Goal: Information Seeking & Learning: Learn about a topic

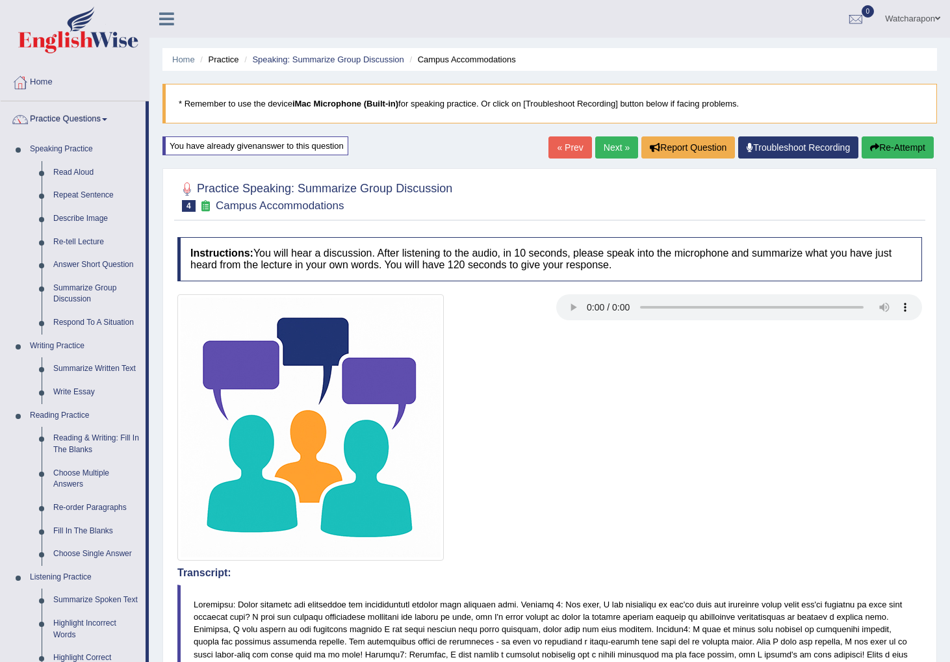
click at [914, 20] on link "Watcharapon" at bounding box center [913, 17] width 75 height 34
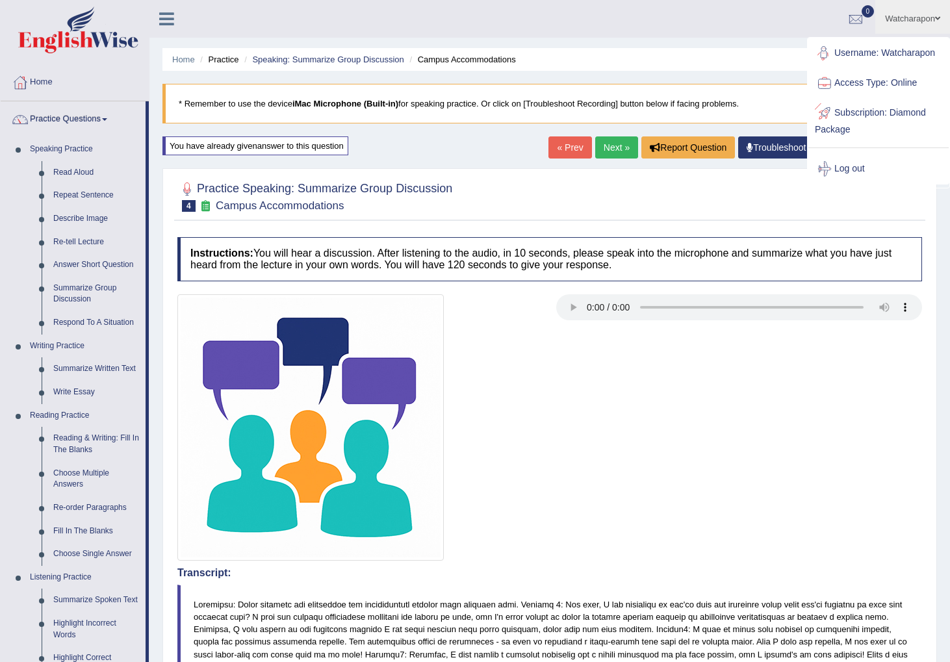
click at [910, 50] on link "Username: Watcharapon" at bounding box center [879, 53] width 140 height 30
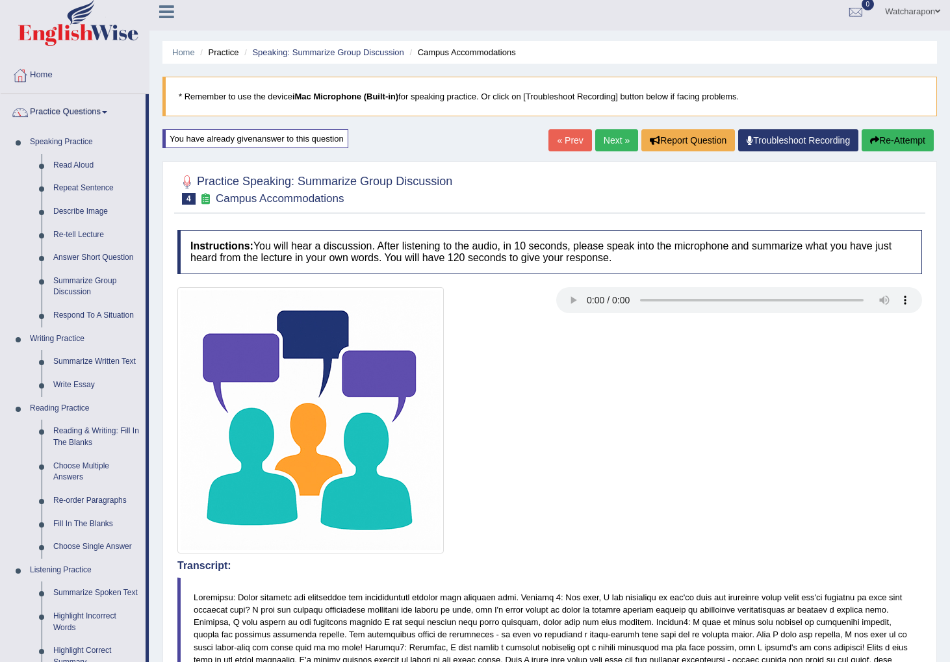
scroll to position [8, 0]
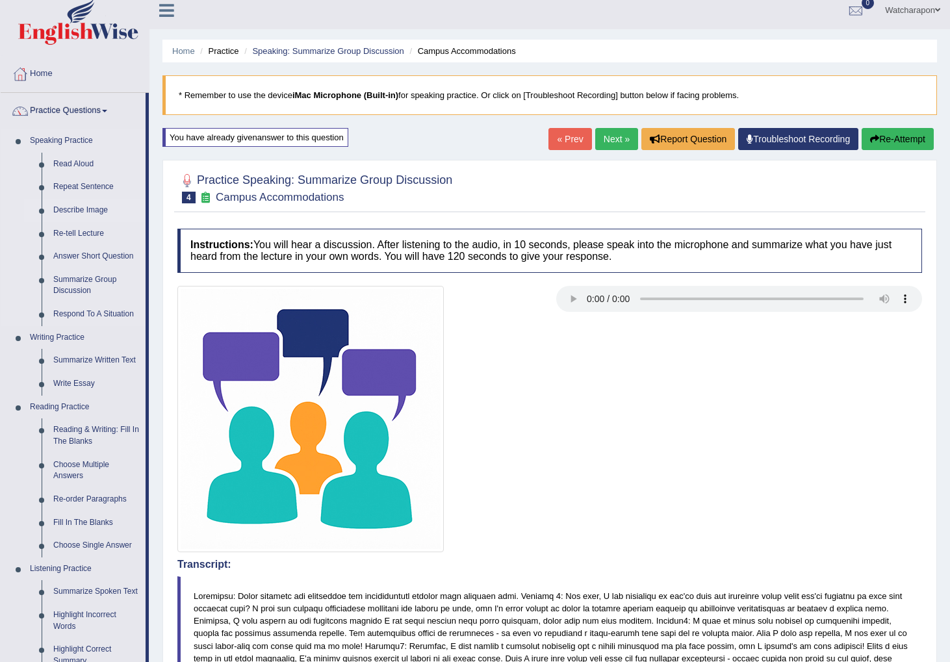
click at [86, 210] on link "Describe Image" at bounding box center [96, 210] width 98 height 23
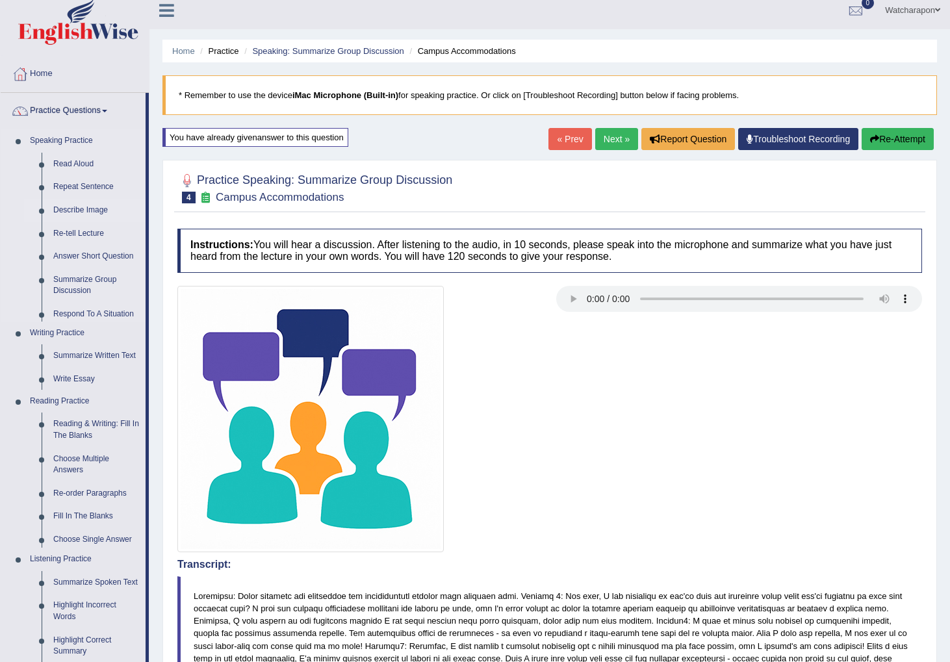
scroll to position [9, 0]
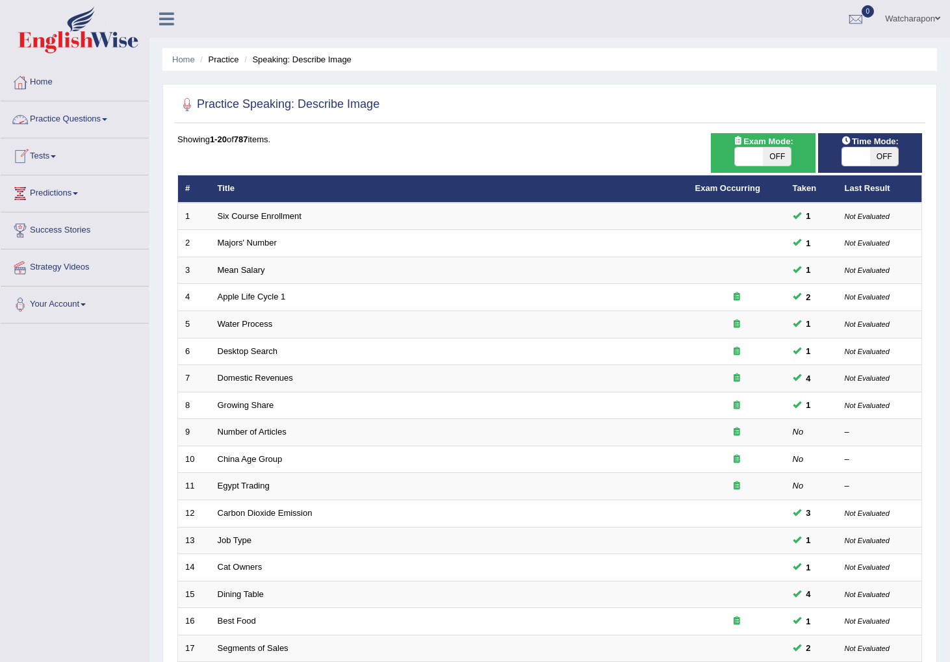
click at [77, 117] on link "Practice Questions" at bounding box center [75, 117] width 148 height 33
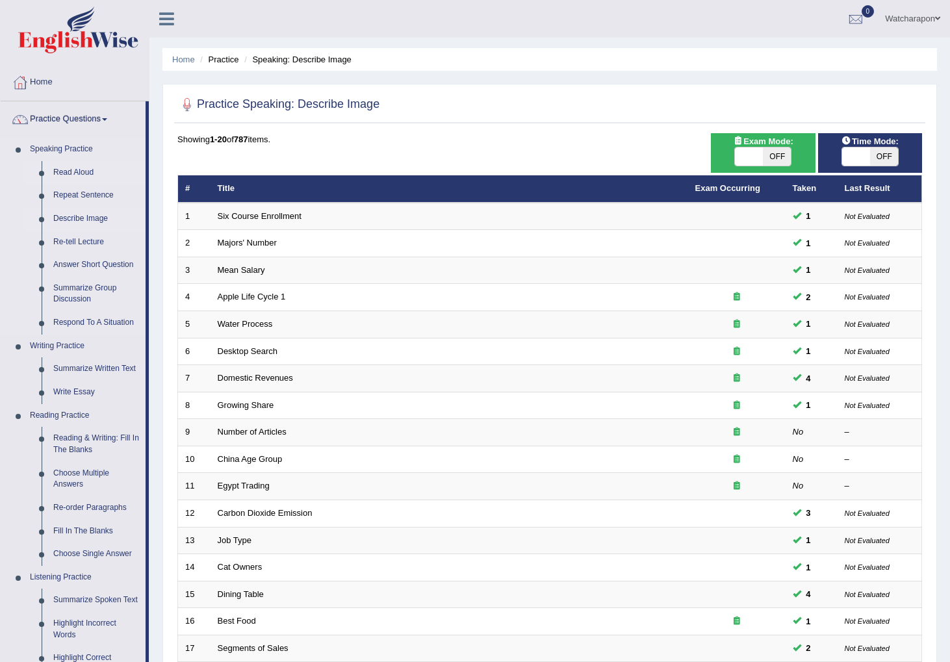
click at [57, 167] on link "Read Aloud" at bounding box center [96, 172] width 98 height 23
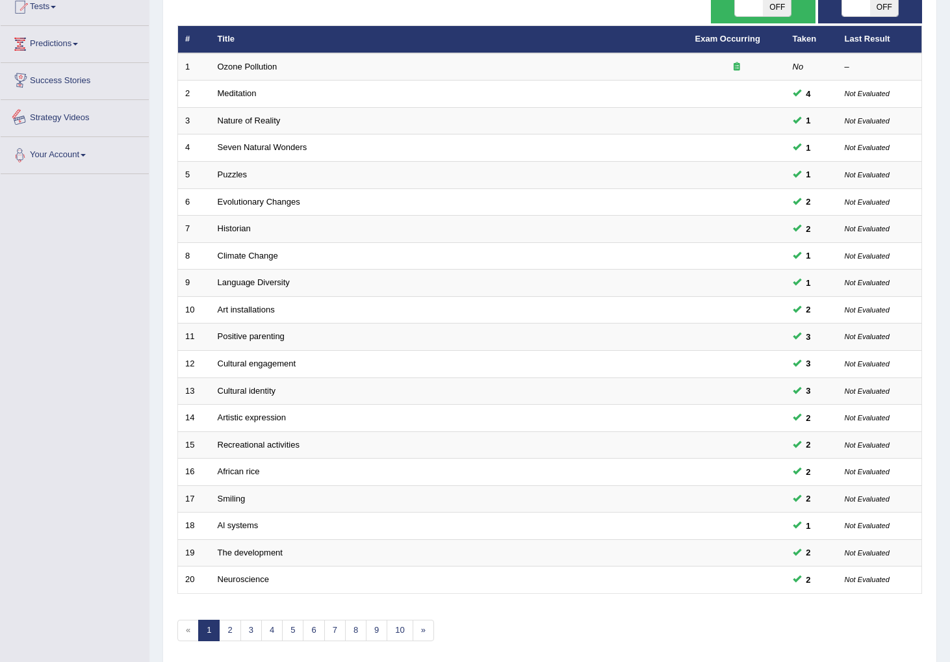
scroll to position [198, 0]
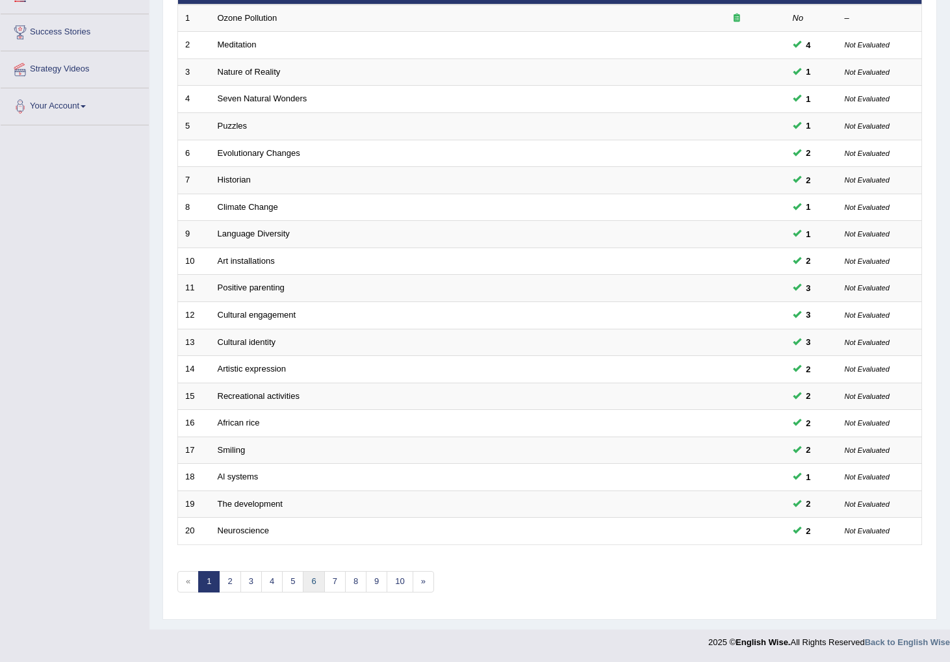
click at [320, 582] on link "6" at bounding box center [313, 581] width 21 height 21
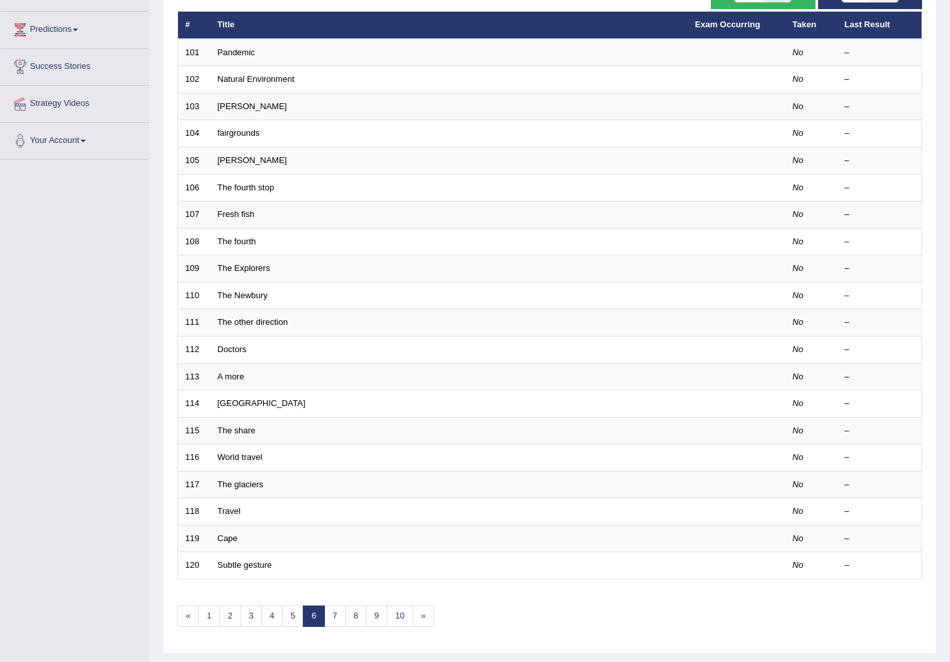
scroll to position [198, 0]
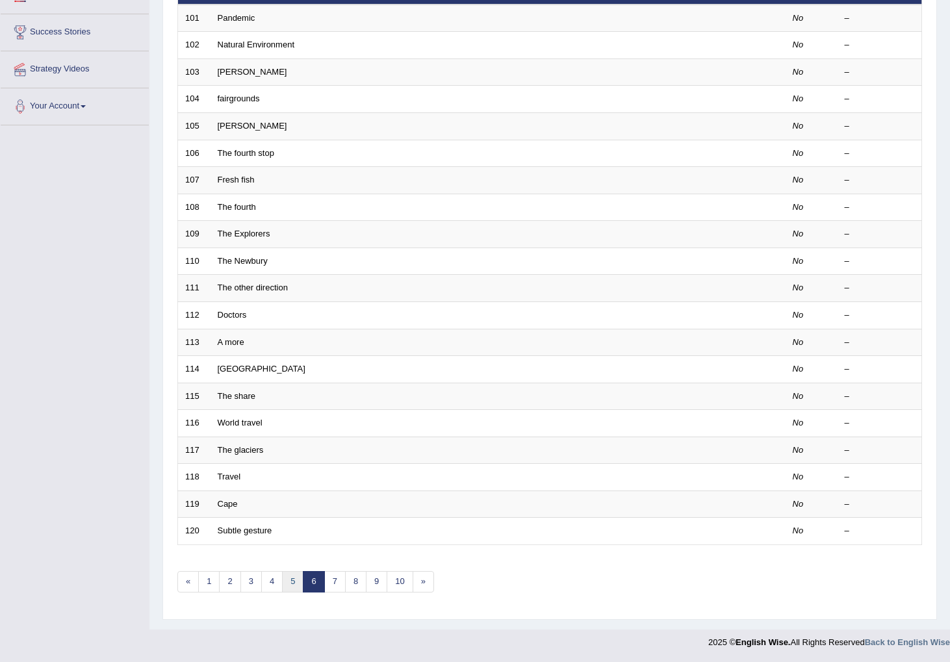
click at [292, 582] on link "5" at bounding box center [292, 581] width 21 height 21
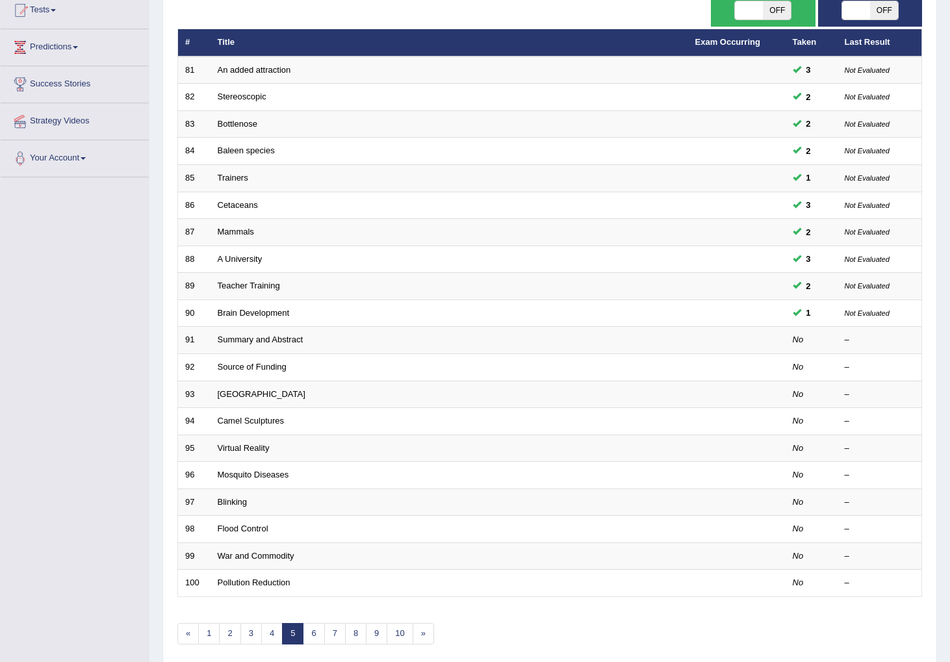
scroll to position [198, 0]
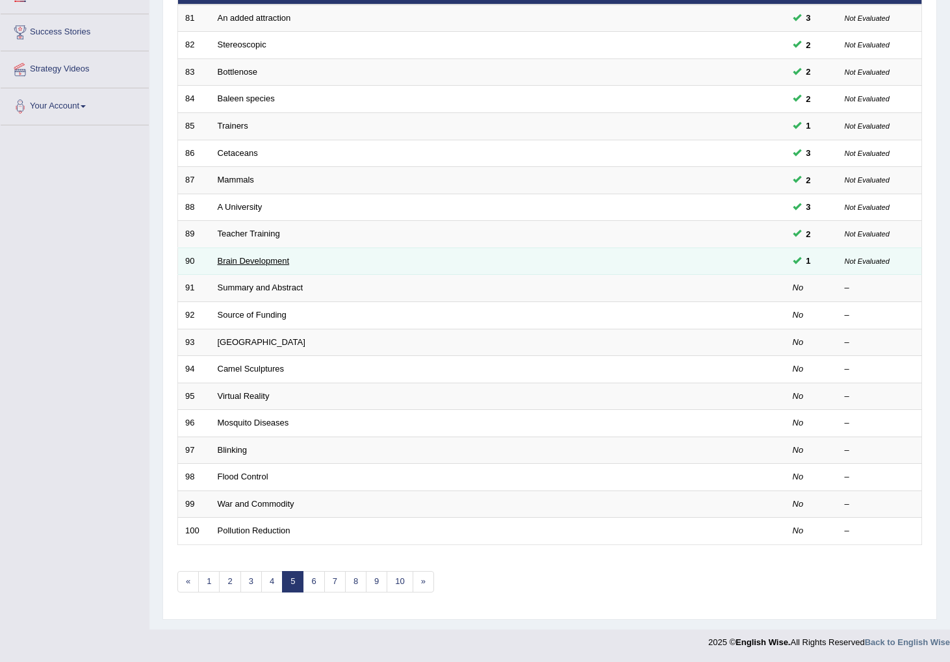
click at [244, 261] on link "Brain Development" at bounding box center [254, 261] width 72 height 10
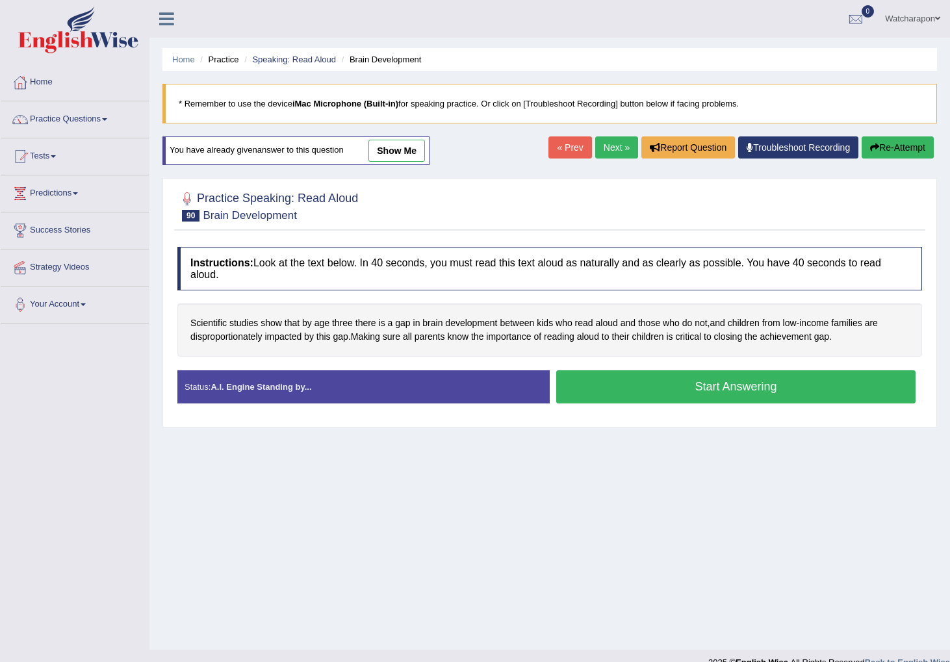
click at [681, 394] on button "Start Answering" at bounding box center [735, 387] width 359 height 33
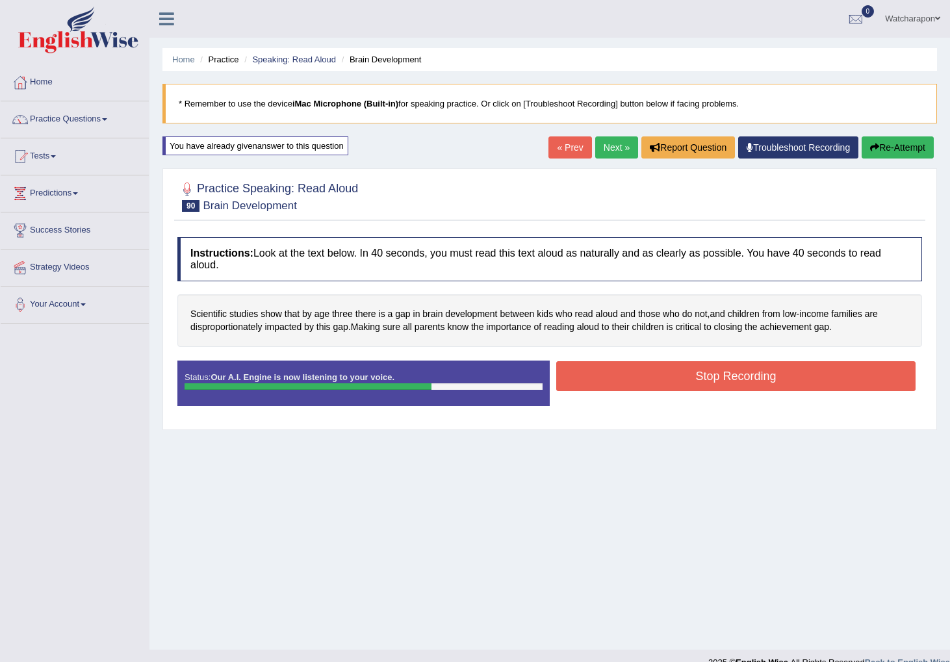
click at [745, 380] on button "Stop Recording" at bounding box center [735, 376] width 359 height 30
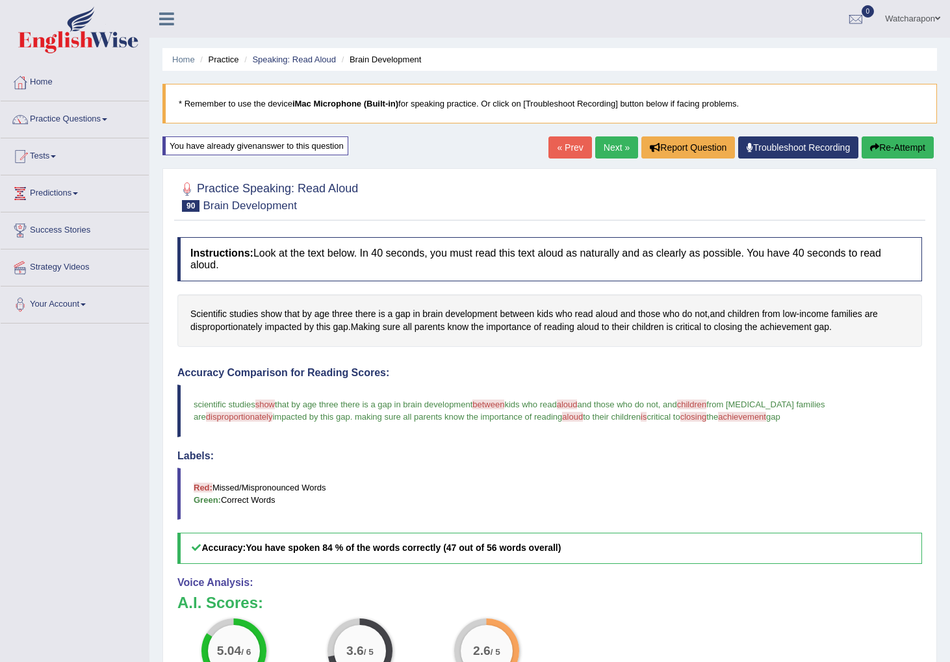
click at [885, 150] on button "Re-Attempt" at bounding box center [898, 148] width 72 height 22
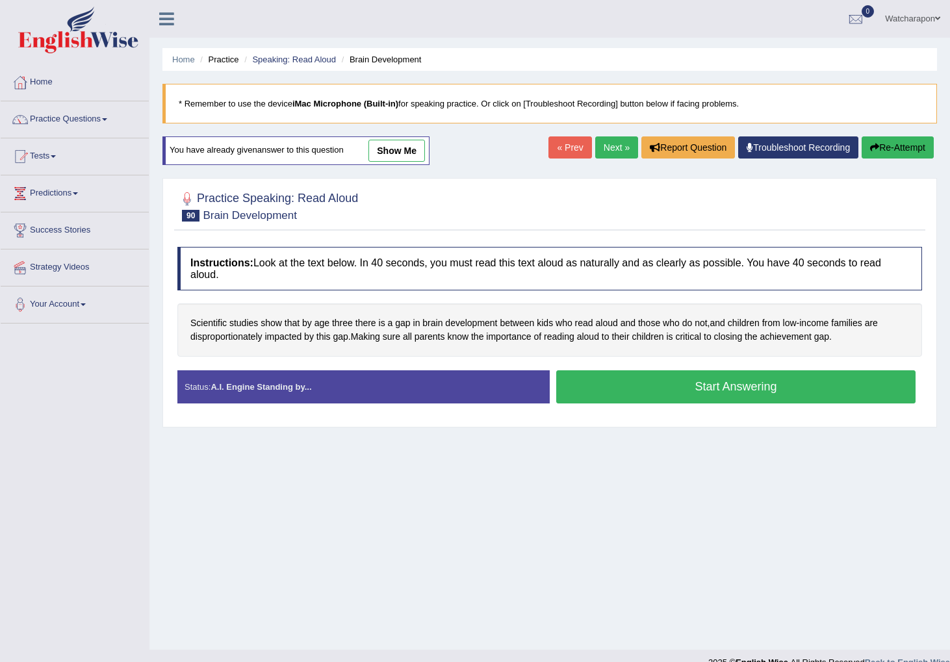
click at [622, 385] on button "Start Answering" at bounding box center [735, 387] width 359 height 33
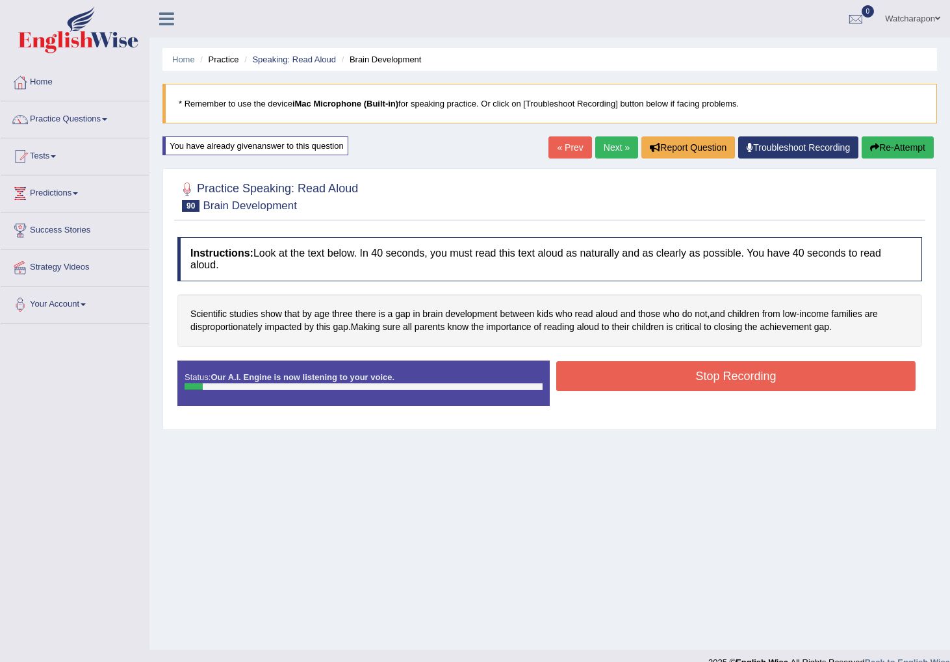
click at [622, 385] on button "Stop Recording" at bounding box center [735, 376] width 359 height 30
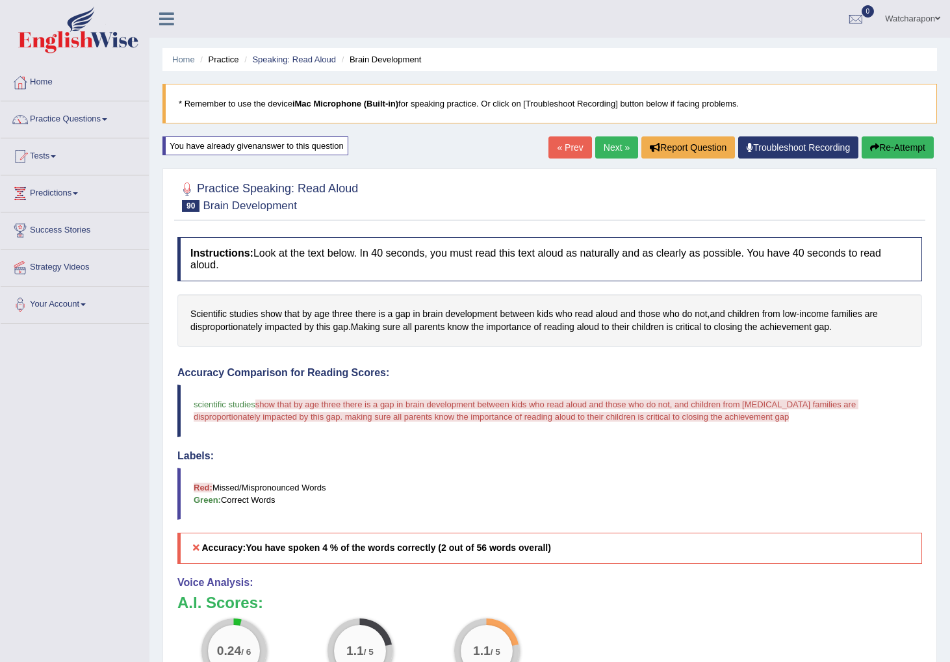
click at [901, 146] on button "Re-Attempt" at bounding box center [898, 148] width 72 height 22
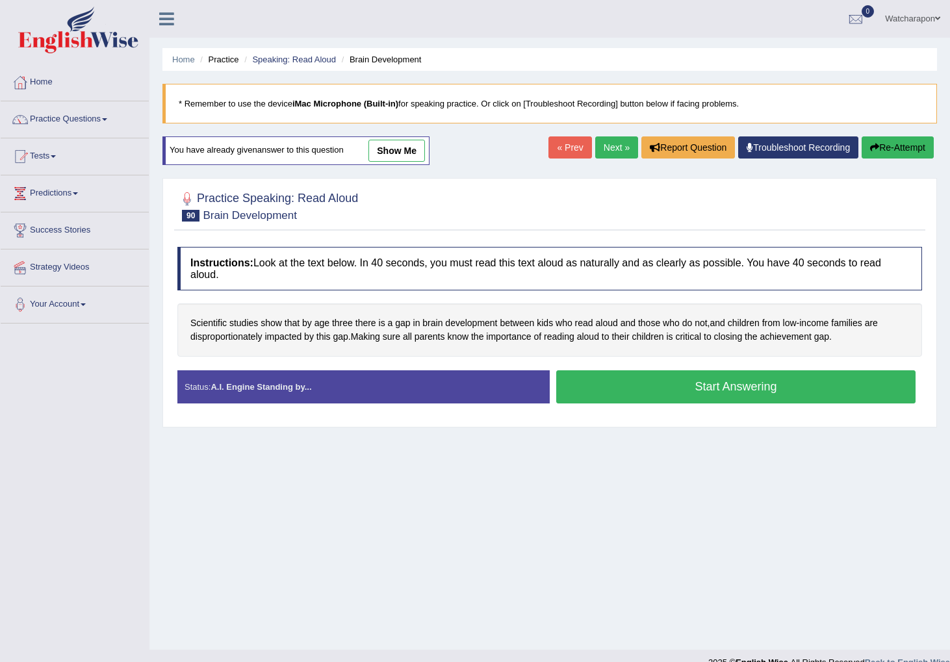
click at [701, 395] on button "Start Answering" at bounding box center [735, 387] width 359 height 33
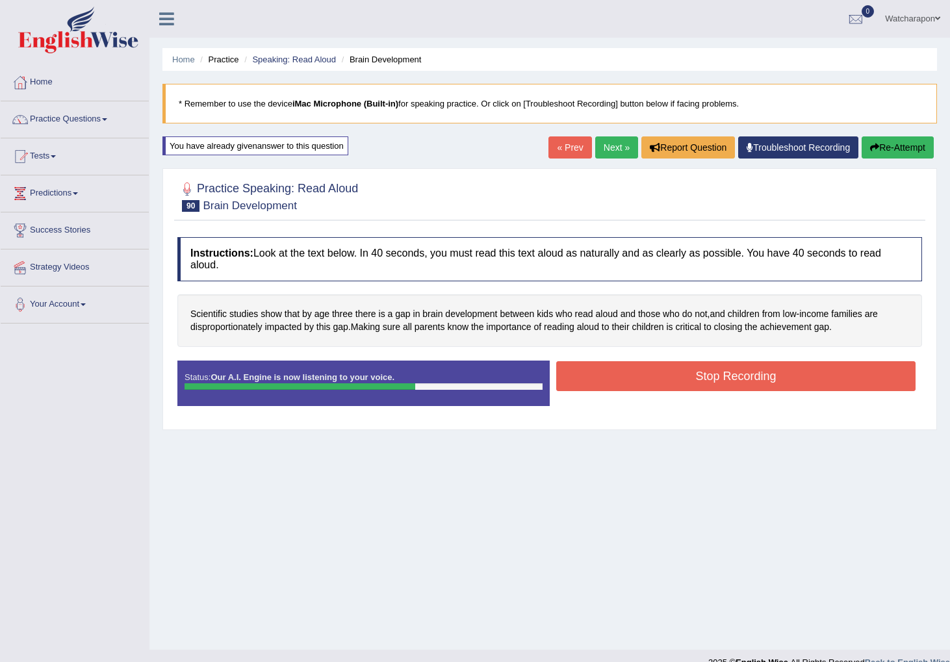
click at [712, 379] on button "Stop Recording" at bounding box center [735, 376] width 359 height 30
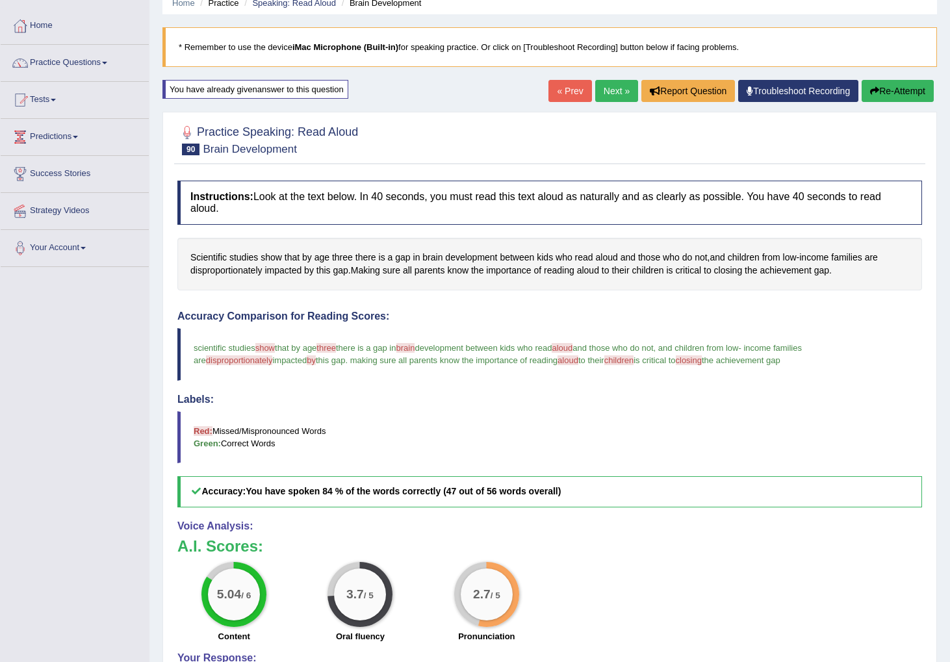
scroll to position [77, 0]
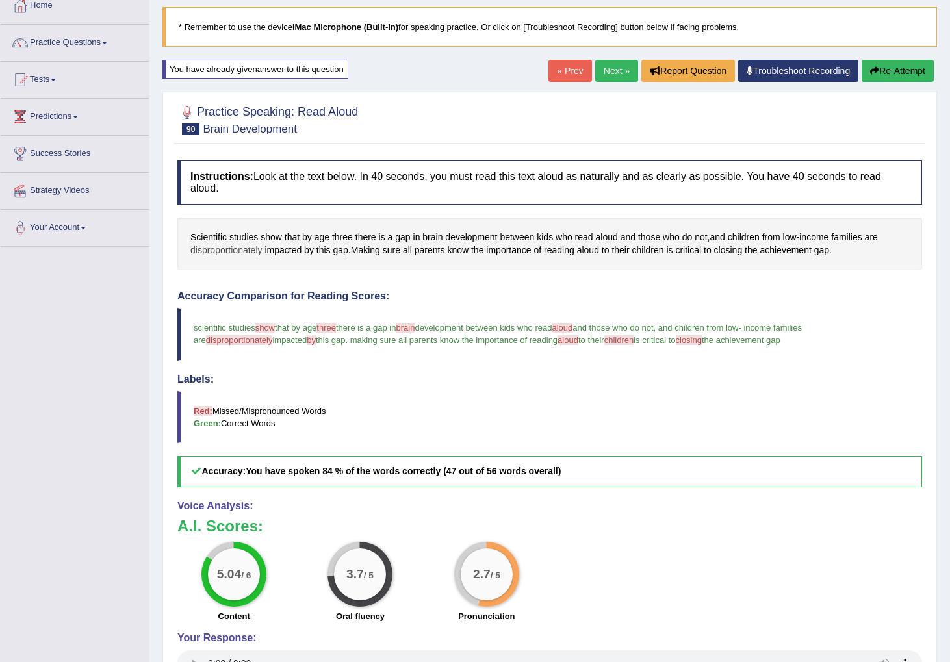
click at [233, 252] on span "disproportionately" at bounding box center [226, 251] width 72 height 14
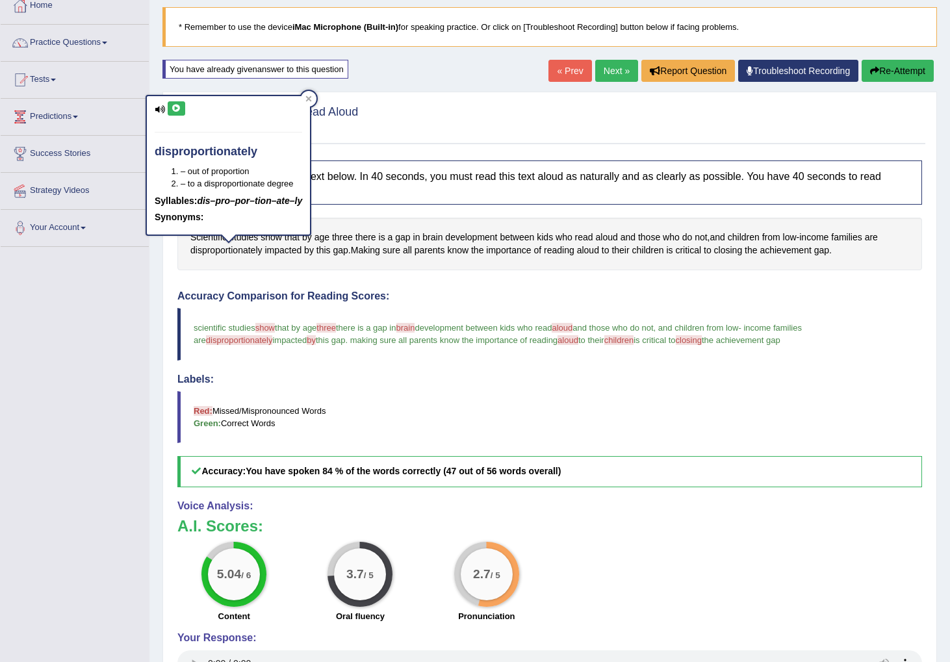
click at [176, 108] on icon at bounding box center [177, 109] width 10 height 8
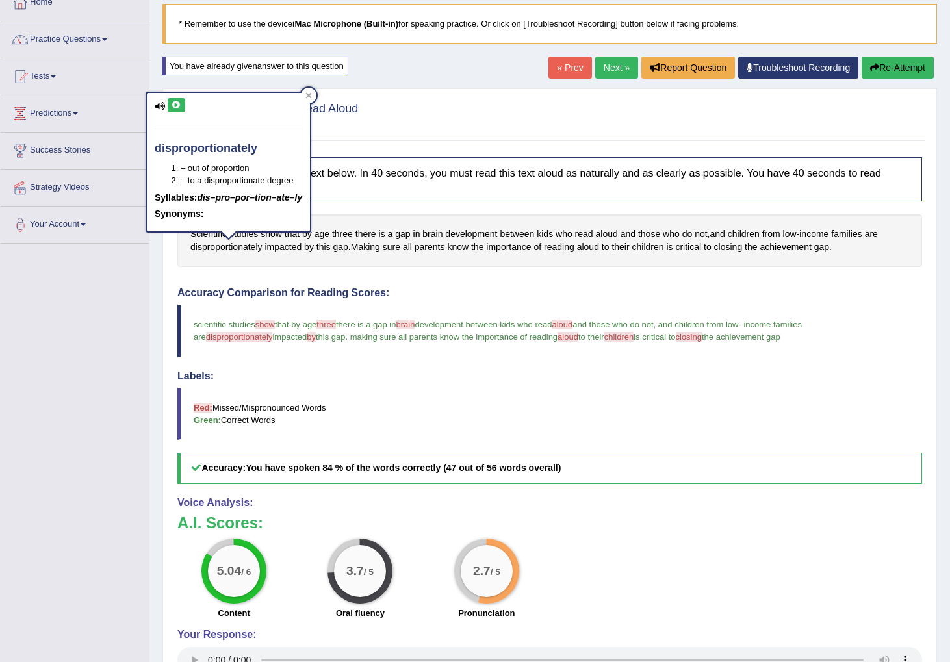
scroll to position [81, 0]
click at [903, 70] on button "Re-Attempt" at bounding box center [898, 67] width 72 height 22
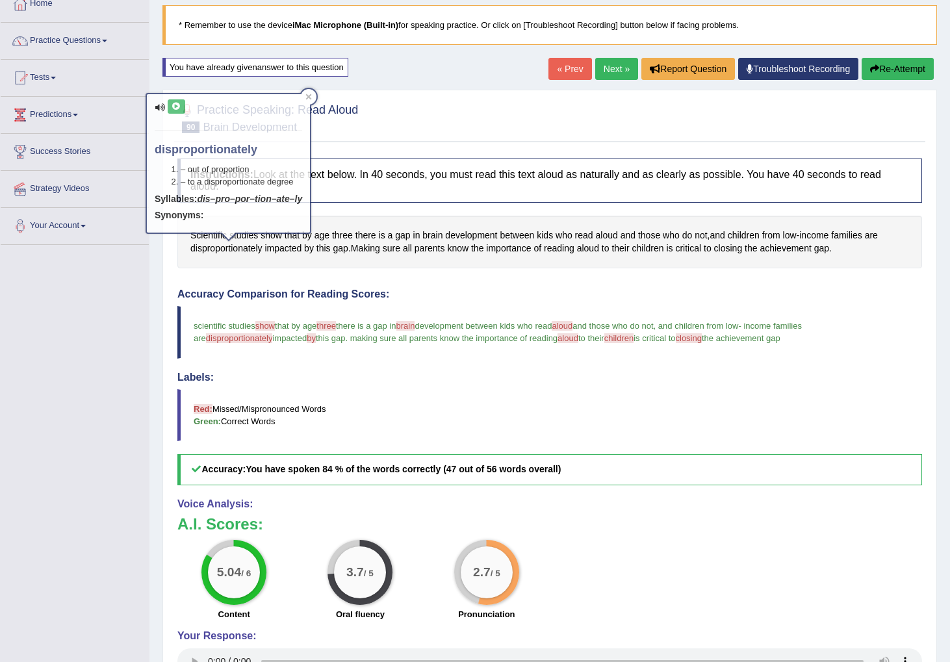
scroll to position [83, 0]
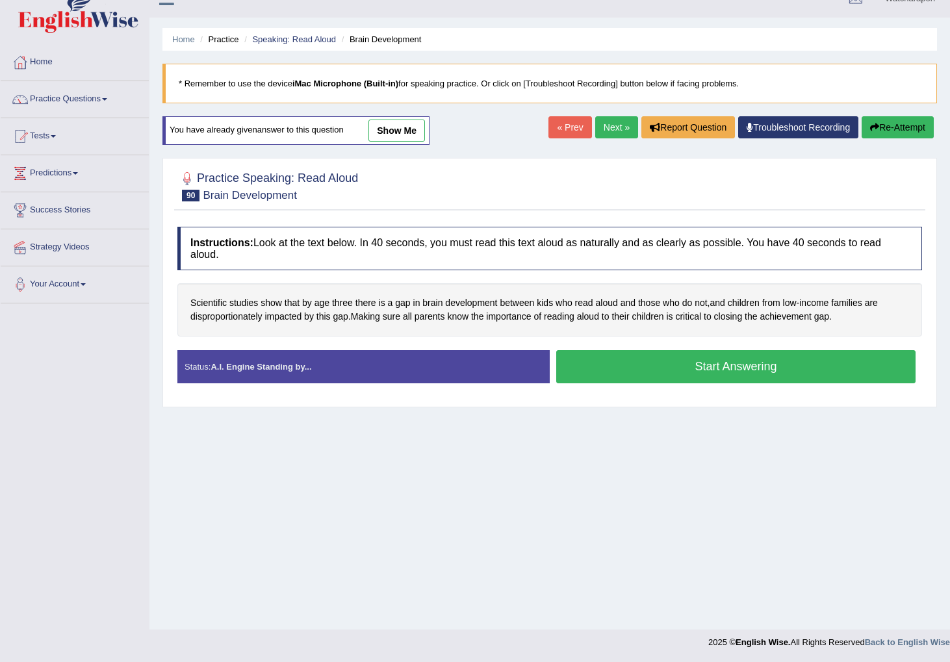
click at [657, 371] on button "Start Answering" at bounding box center [735, 366] width 359 height 33
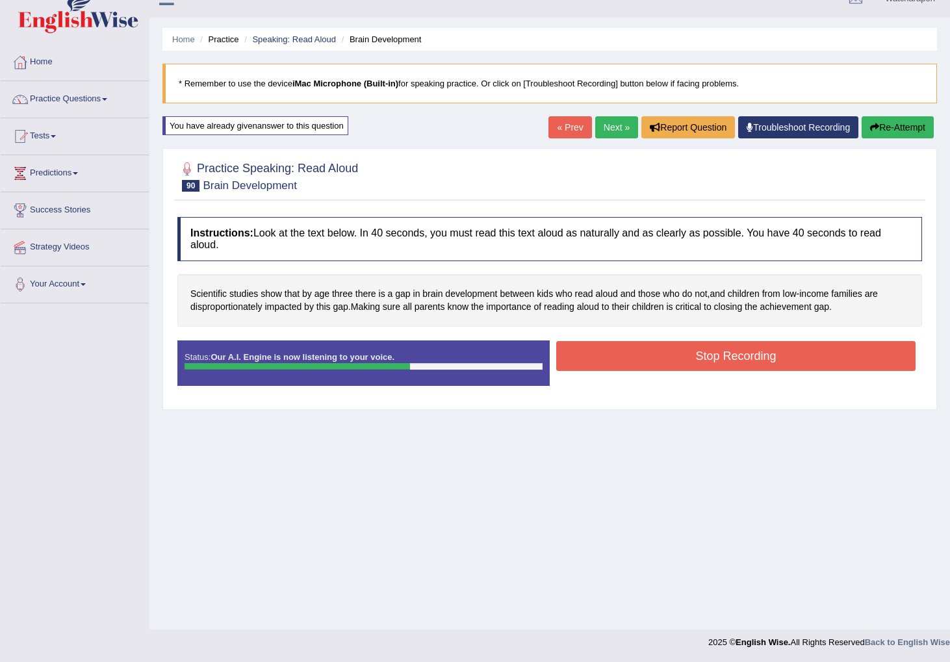
click at [707, 355] on button "Stop Recording" at bounding box center [735, 356] width 359 height 30
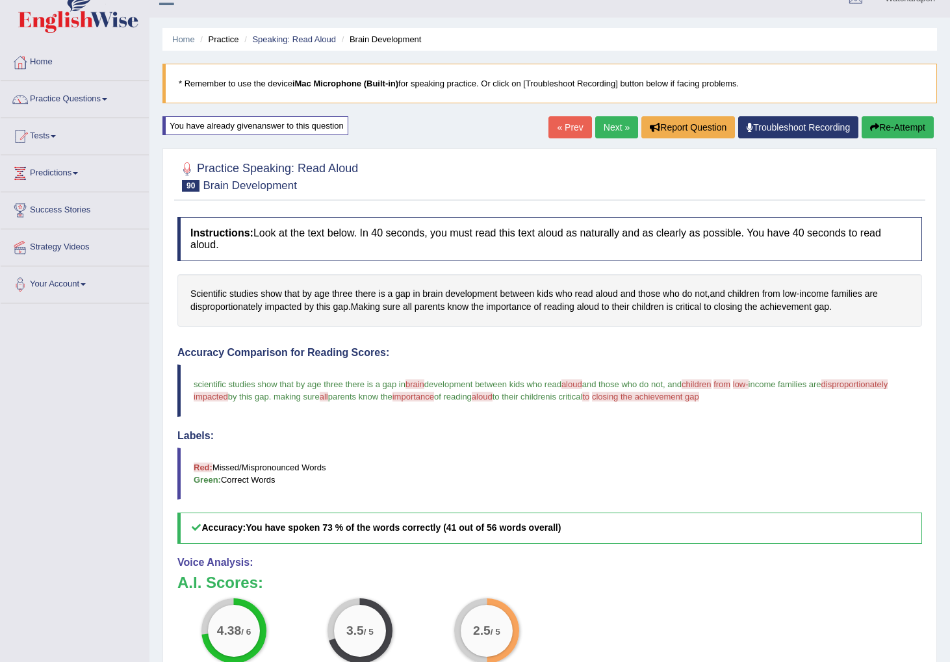
scroll to position [29, 0]
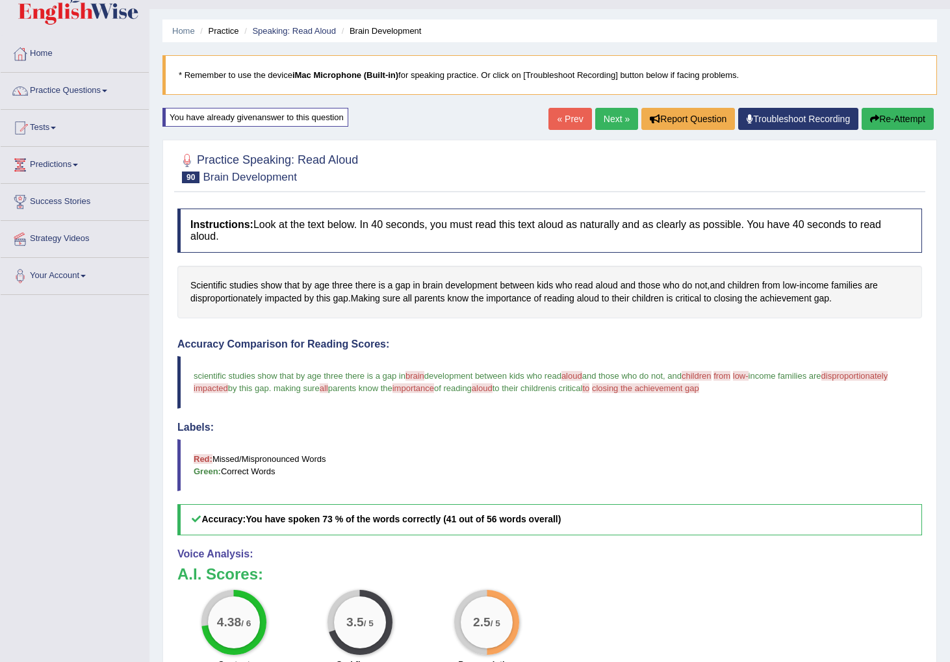
click at [902, 122] on button "Re-Attempt" at bounding box center [898, 119] width 72 height 22
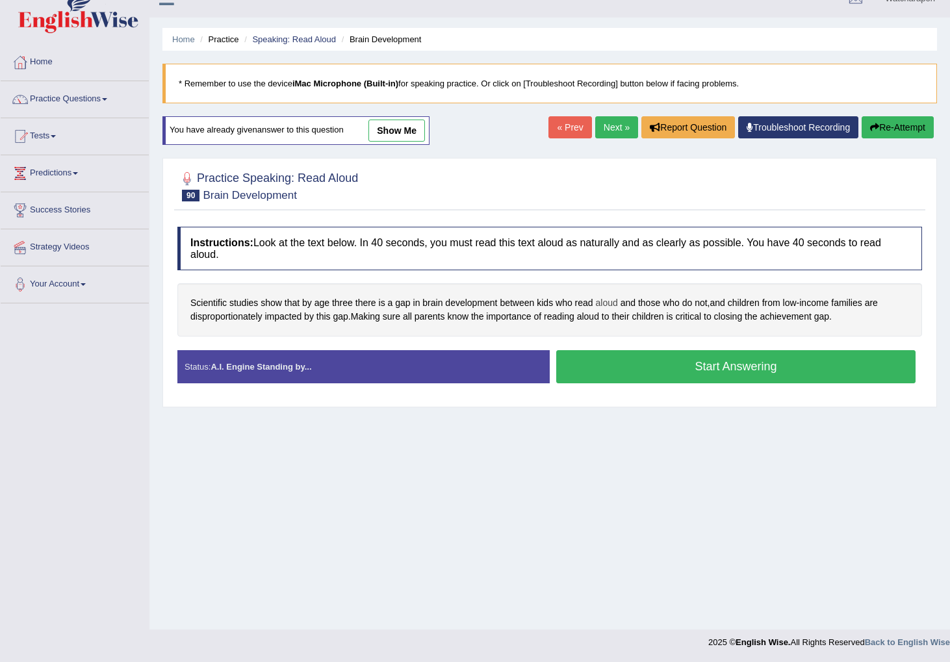
click at [603, 303] on span "aloud" at bounding box center [607, 303] width 22 height 14
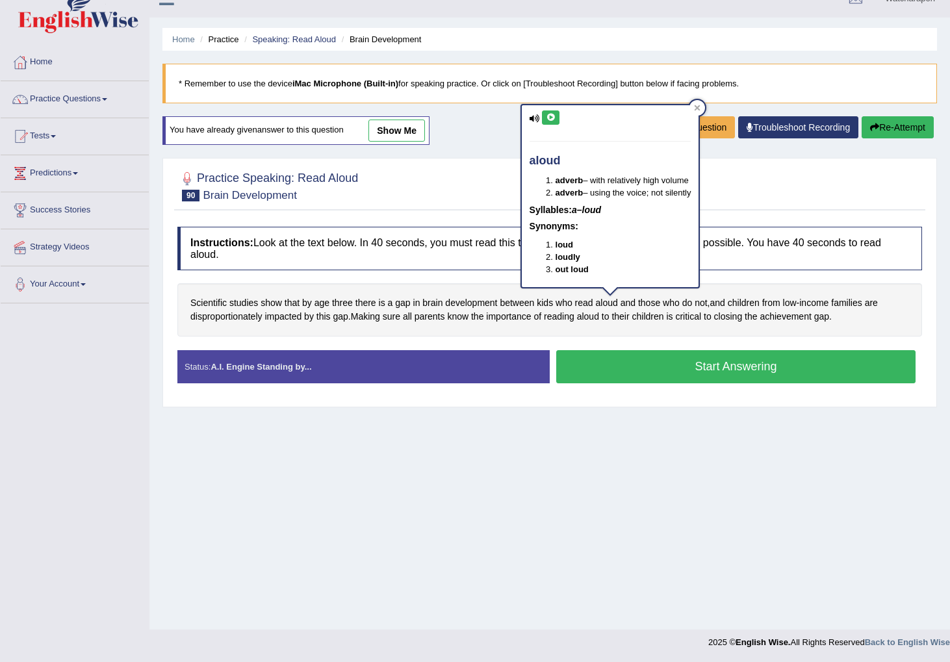
click at [556, 116] on icon at bounding box center [551, 118] width 10 height 8
click at [698, 103] on div at bounding box center [698, 108] width 16 height 16
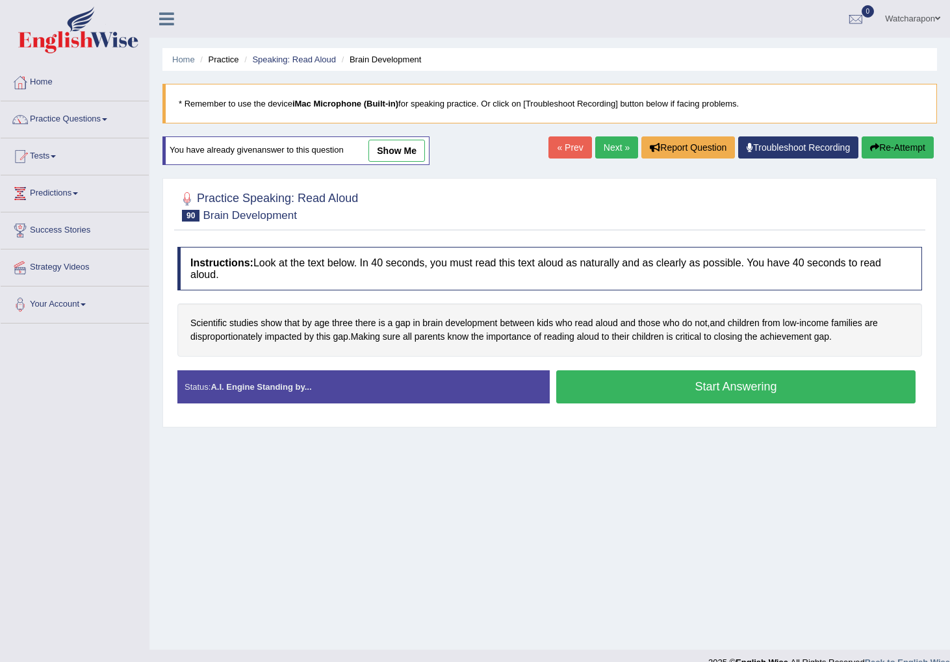
click at [633, 389] on button "Start Answering" at bounding box center [735, 387] width 359 height 33
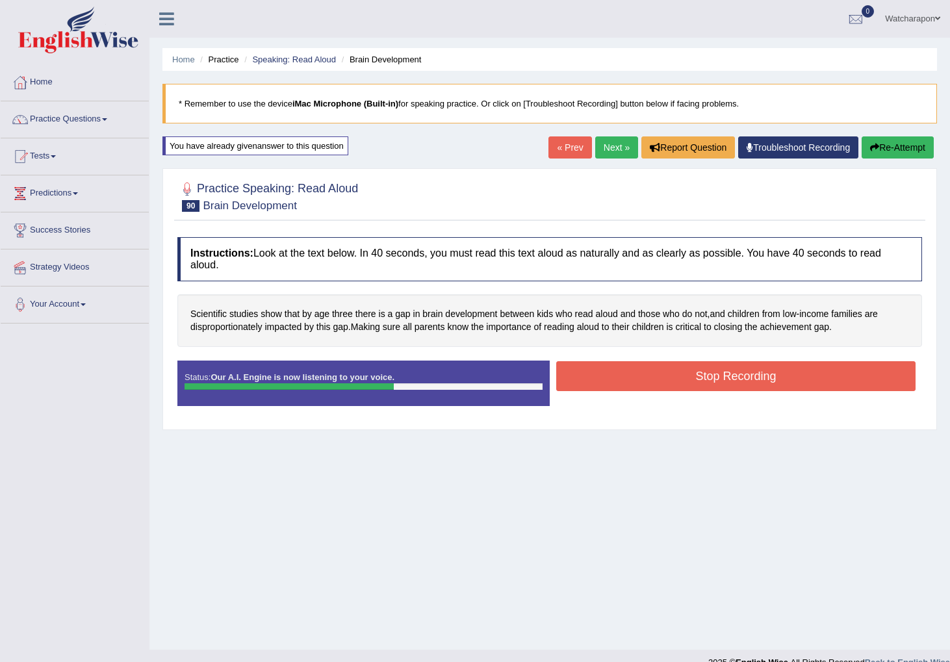
click at [642, 369] on button "Stop Recording" at bounding box center [735, 376] width 359 height 30
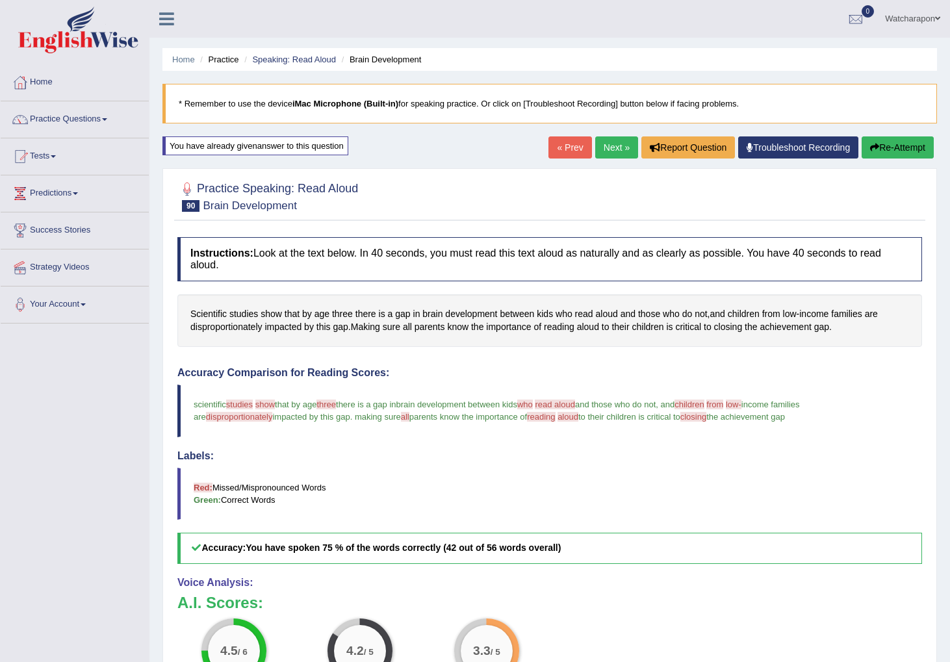
click at [881, 147] on button "Re-Attempt" at bounding box center [898, 148] width 72 height 22
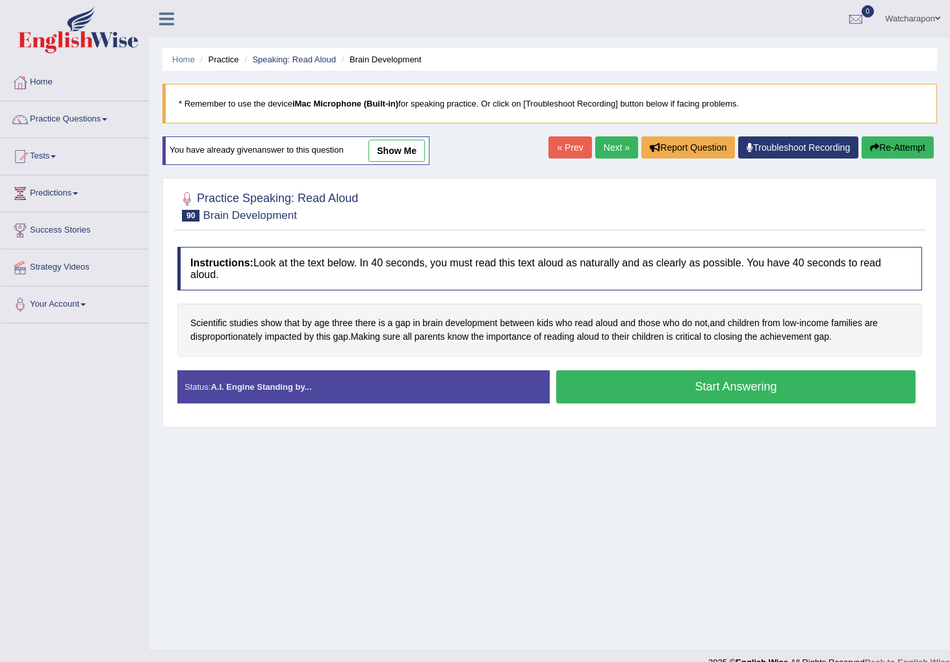
click at [678, 387] on button "Start Answering" at bounding box center [735, 387] width 359 height 33
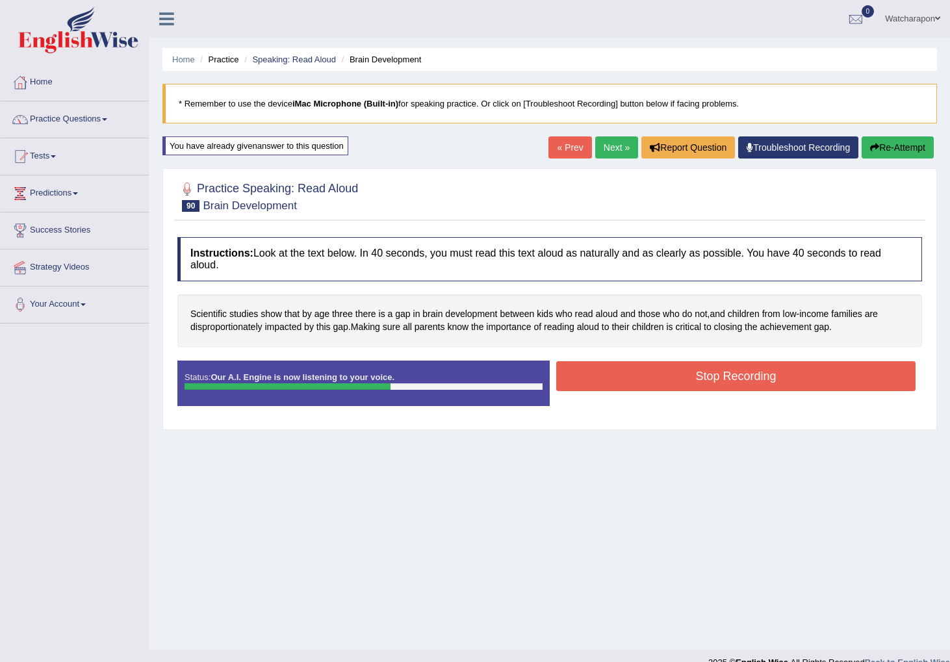
click at [678, 387] on button "Stop Recording" at bounding box center [735, 376] width 359 height 30
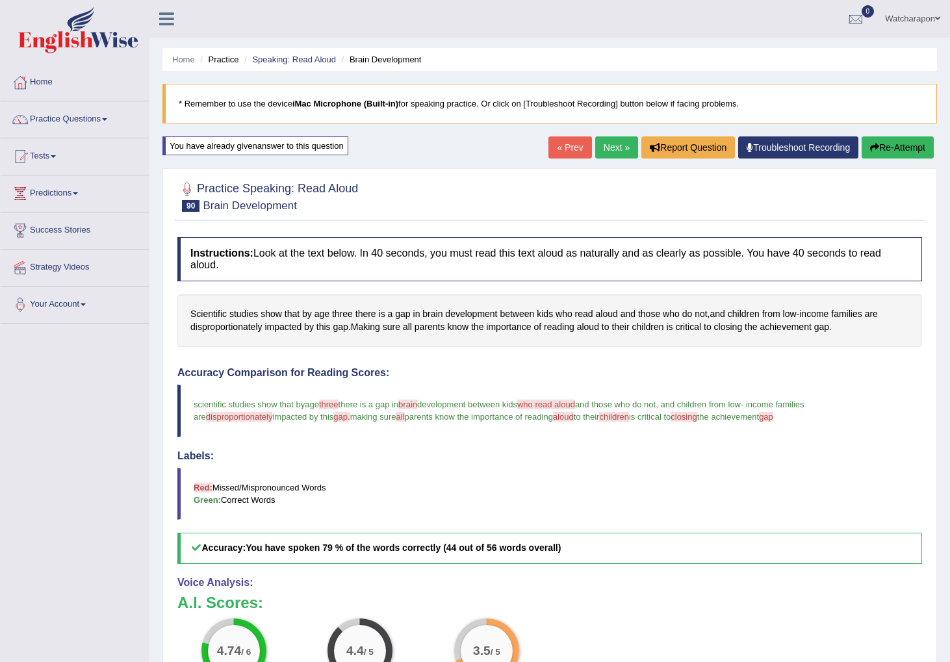
click at [876, 146] on button "Re-Attempt" at bounding box center [898, 148] width 72 height 22
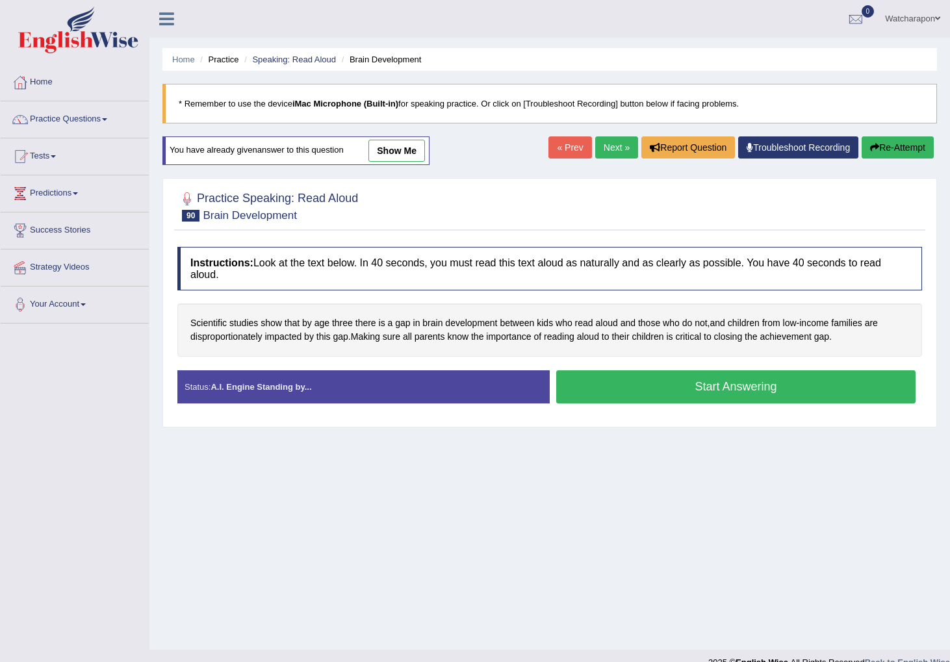
click at [594, 391] on button "Start Answering" at bounding box center [735, 387] width 359 height 33
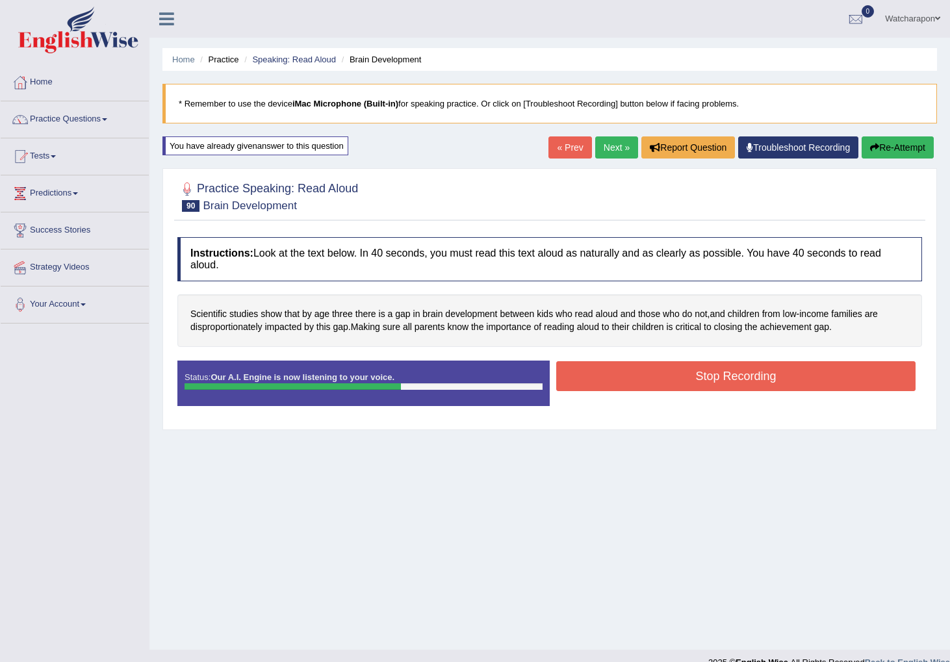
click at [655, 378] on button "Stop Recording" at bounding box center [735, 376] width 359 height 30
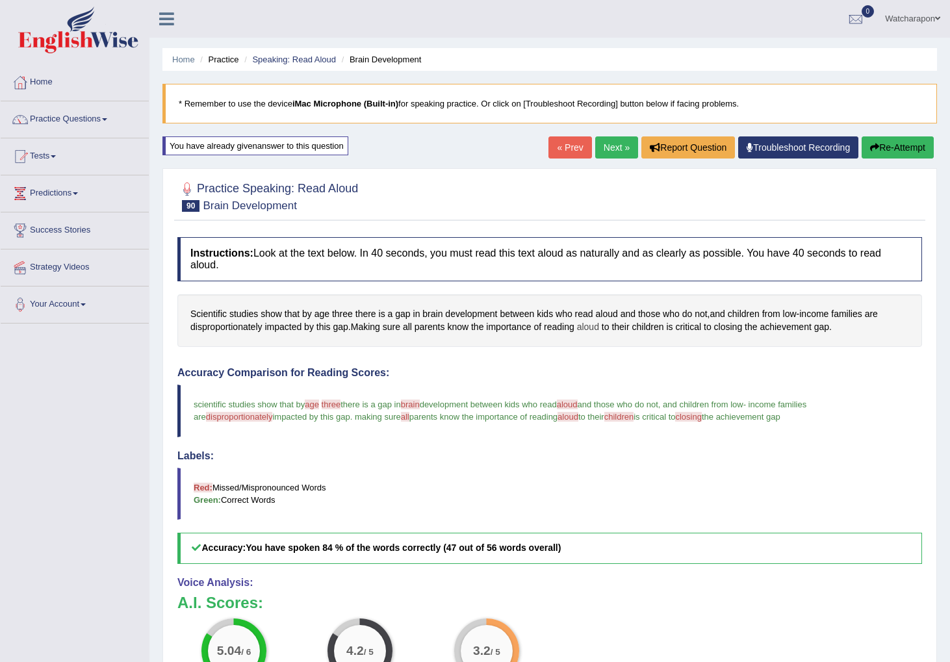
click at [596, 328] on span "aloud" at bounding box center [588, 327] width 22 height 14
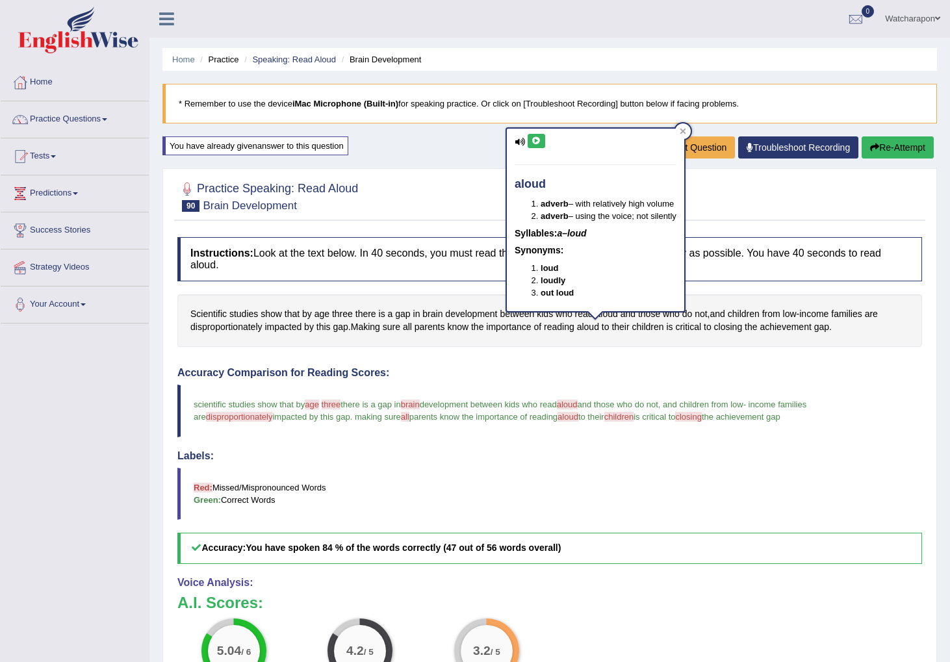
click at [538, 141] on icon at bounding box center [537, 141] width 10 height 8
click at [734, 361] on div "Instructions: Look at the text below. In 40 seconds, you must read this text al…" at bounding box center [549, 525] width 751 height 588
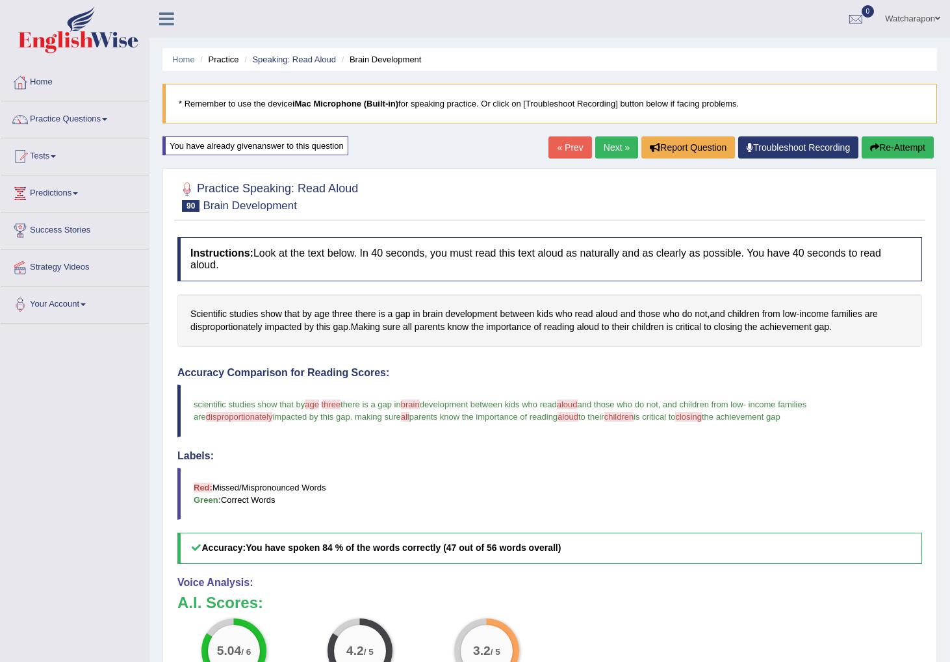
click at [598, 144] on link "Next »" at bounding box center [616, 148] width 43 height 22
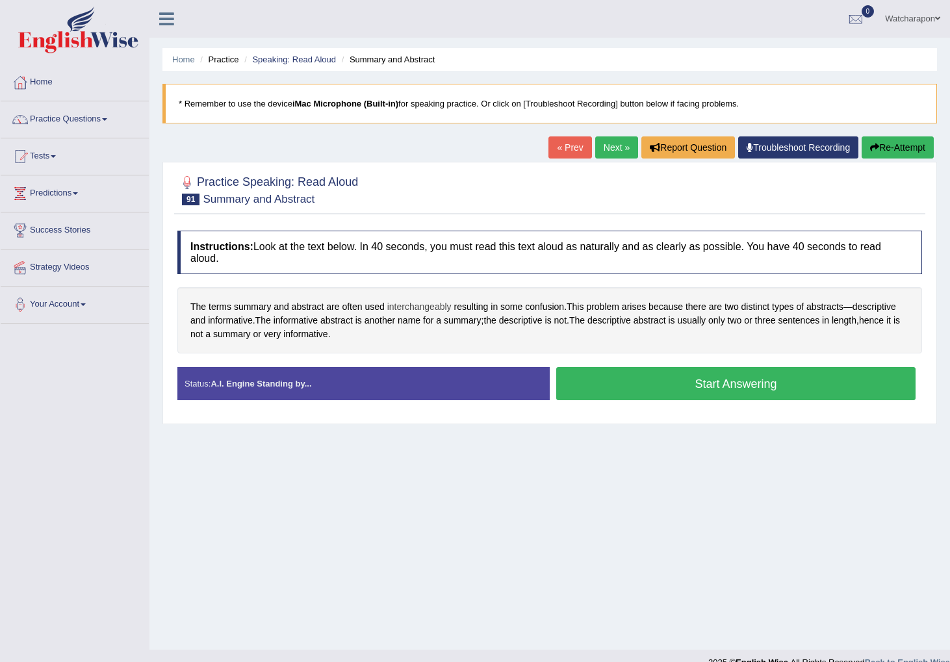
click at [410, 309] on span "interchangeably" at bounding box center [419, 307] width 64 height 14
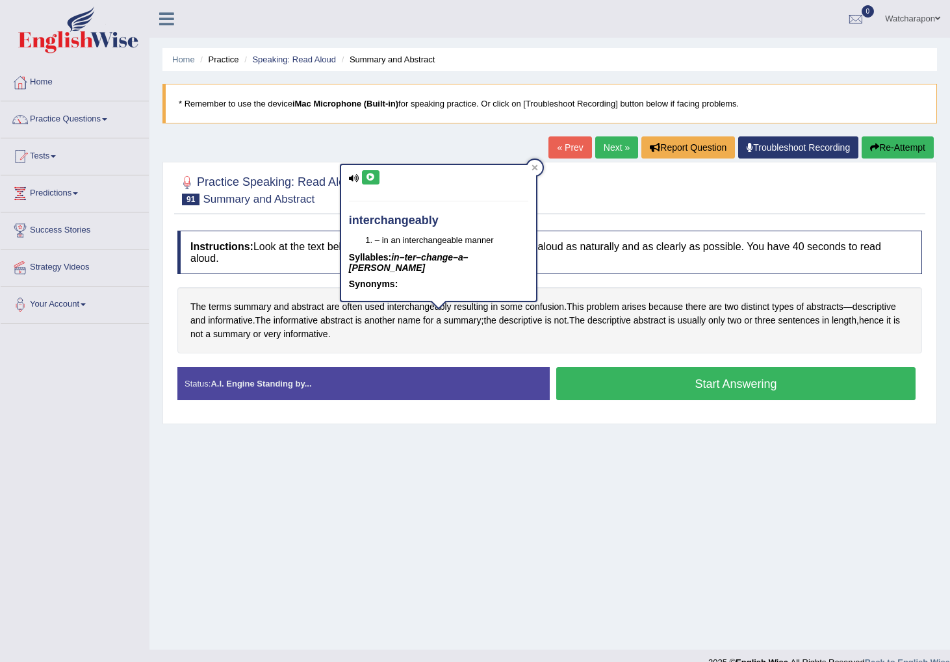
click at [368, 173] on button at bounding box center [371, 177] width 18 height 14
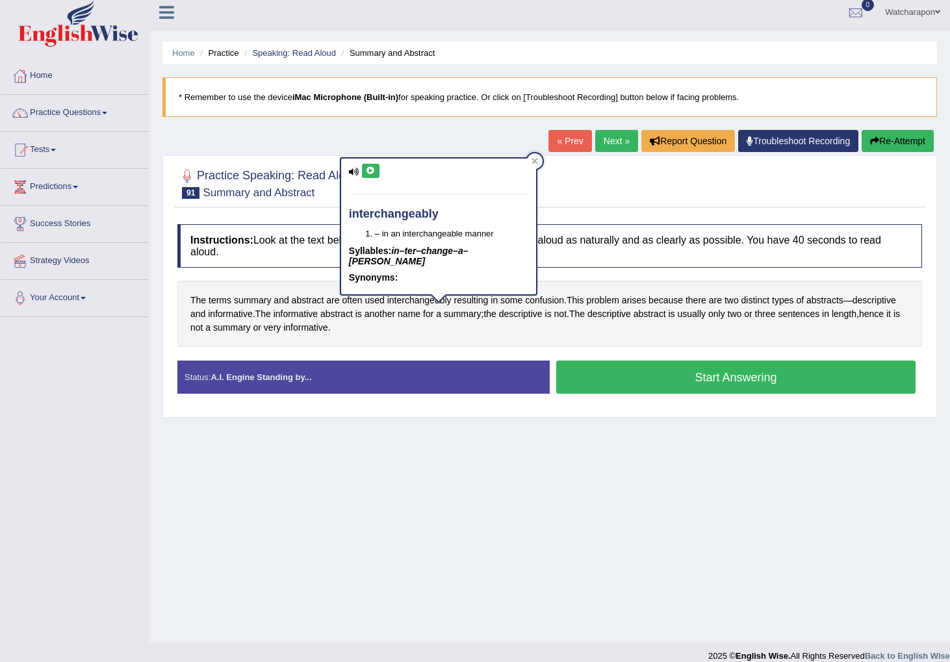
click at [369, 170] on icon at bounding box center [371, 171] width 10 height 8
click at [532, 159] on icon at bounding box center [535, 162] width 6 height 6
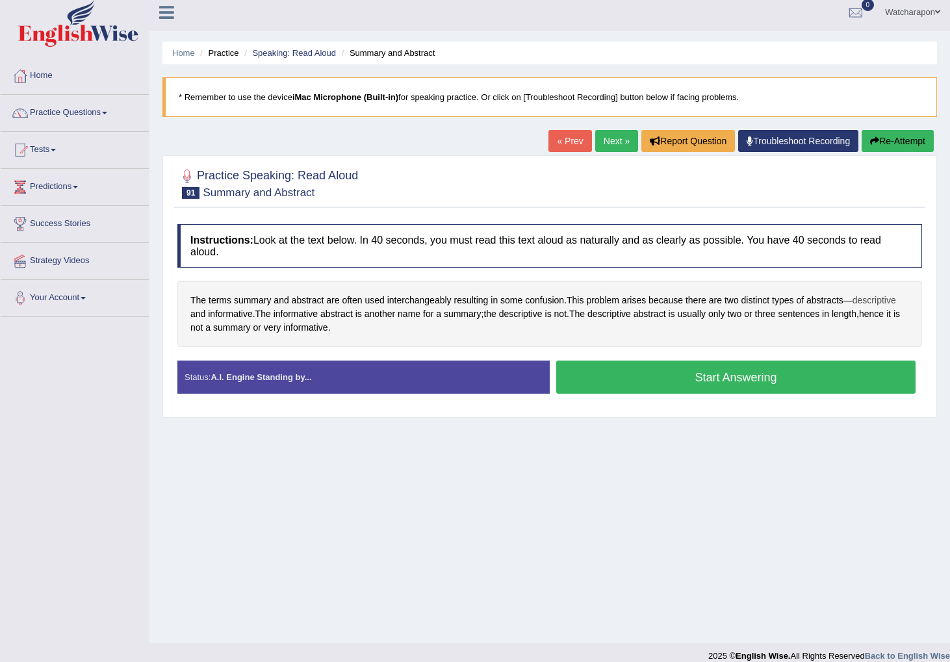
click at [853, 307] on span "descriptive" at bounding box center [875, 301] width 44 height 14
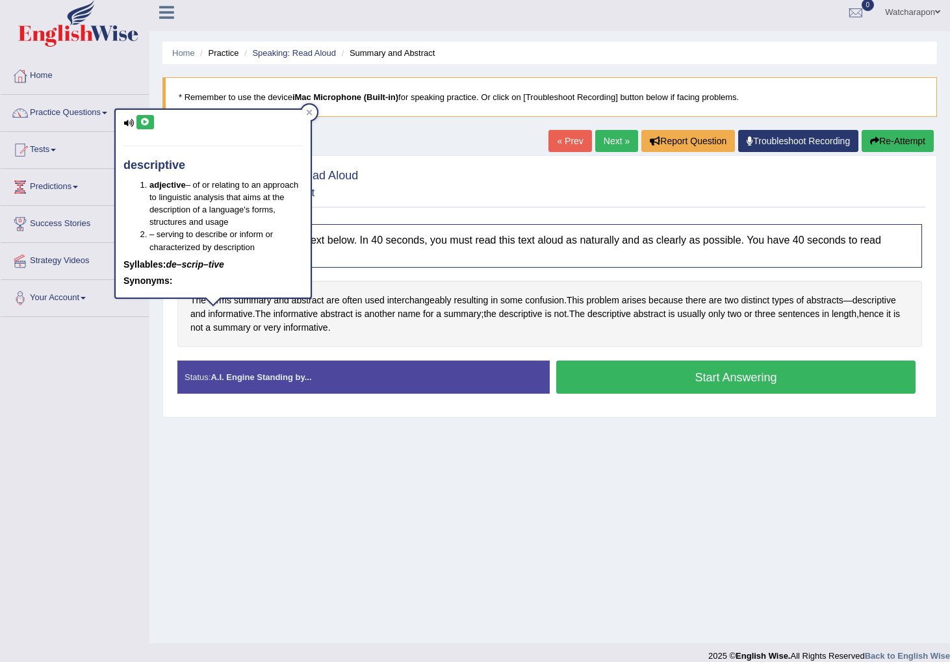
click at [147, 120] on icon at bounding box center [145, 122] width 10 height 8
click at [783, 330] on div "The terms summary and abstract are often used interchangeably resulting in some…" at bounding box center [549, 314] width 745 height 66
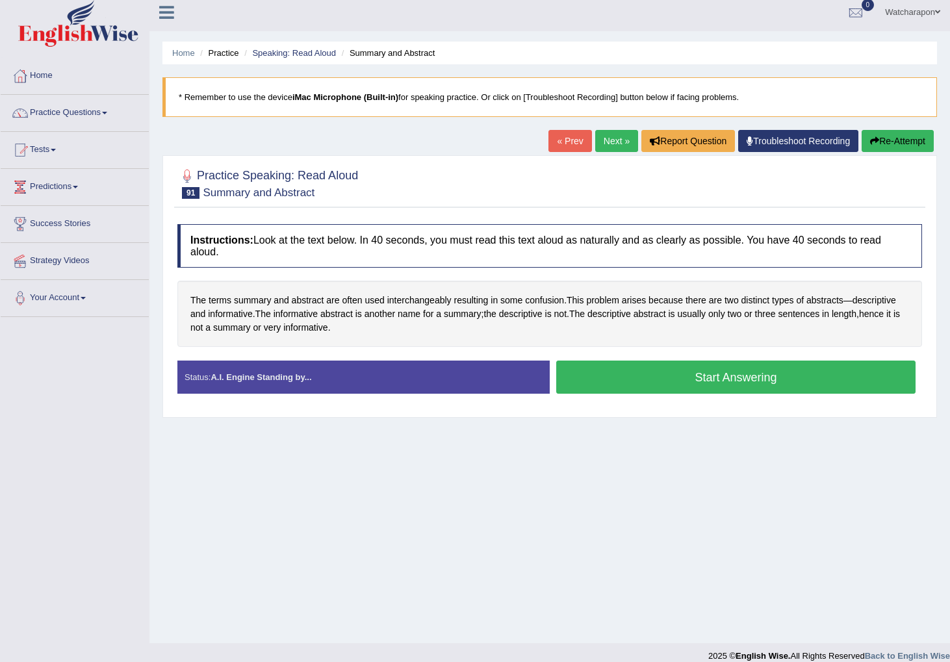
click at [589, 381] on button "Start Answering" at bounding box center [735, 377] width 359 height 33
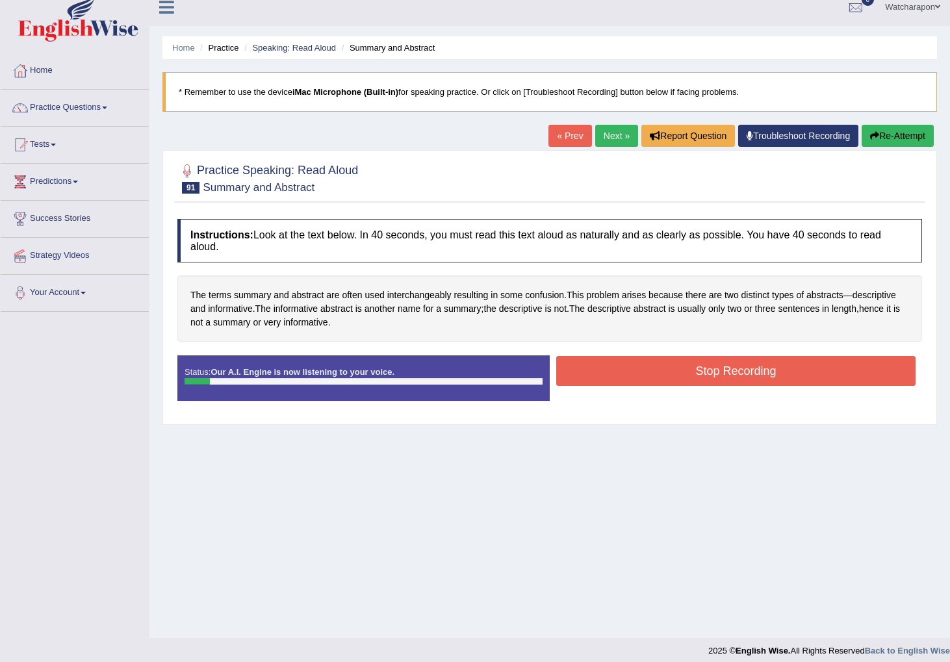
scroll to position [10, 0]
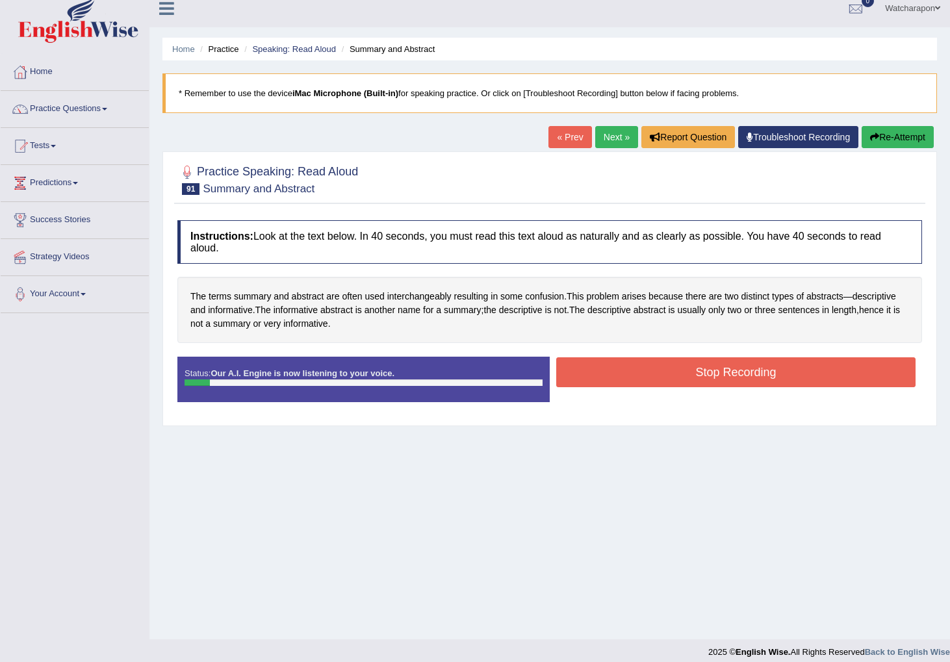
click at [639, 367] on button "Stop Recording" at bounding box center [735, 373] width 359 height 30
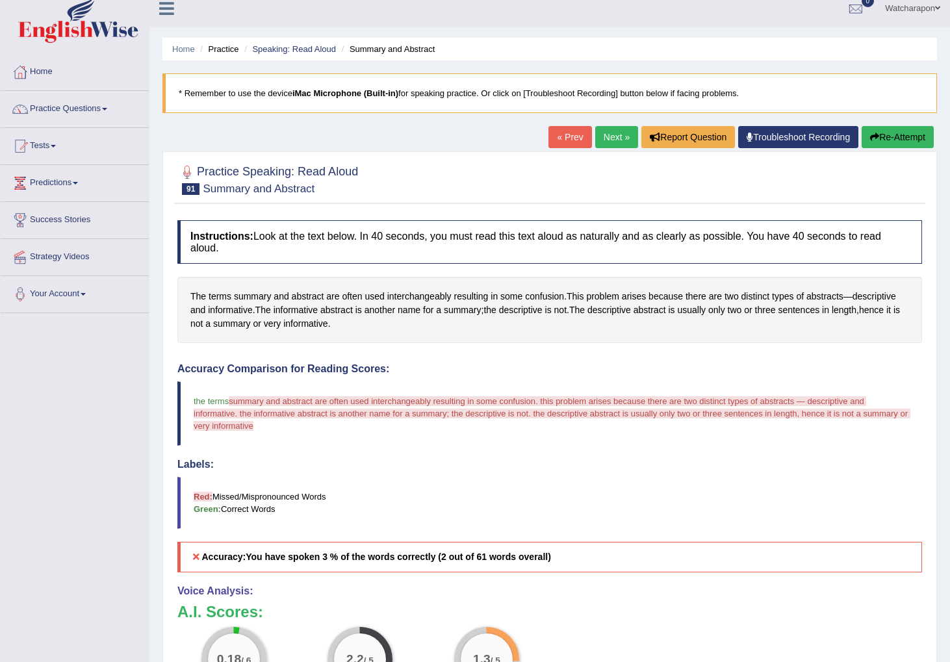
click at [876, 136] on button "Re-Attempt" at bounding box center [898, 137] width 72 height 22
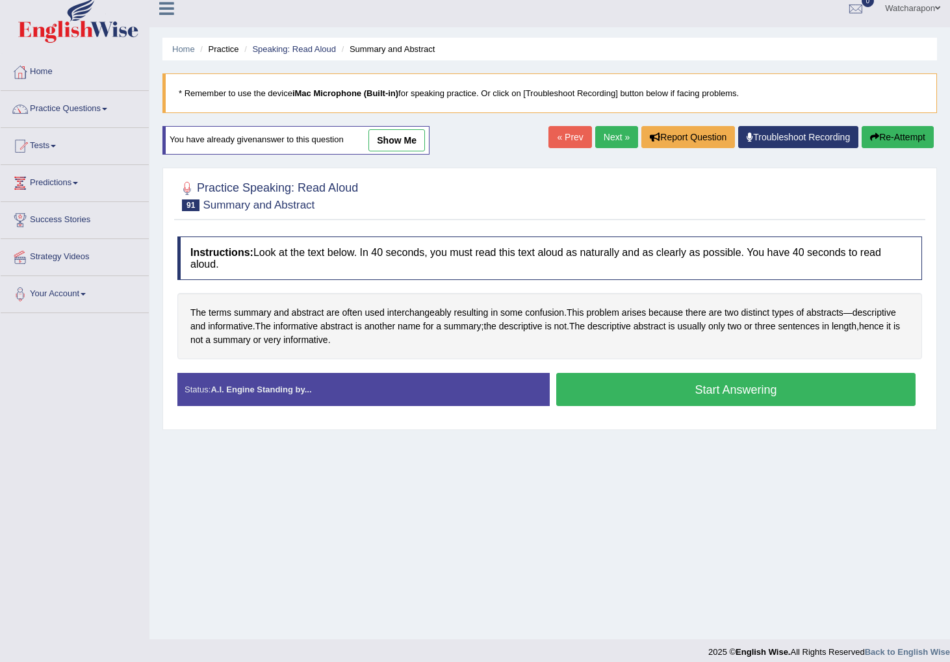
click at [603, 389] on button "Start Answering" at bounding box center [735, 389] width 359 height 33
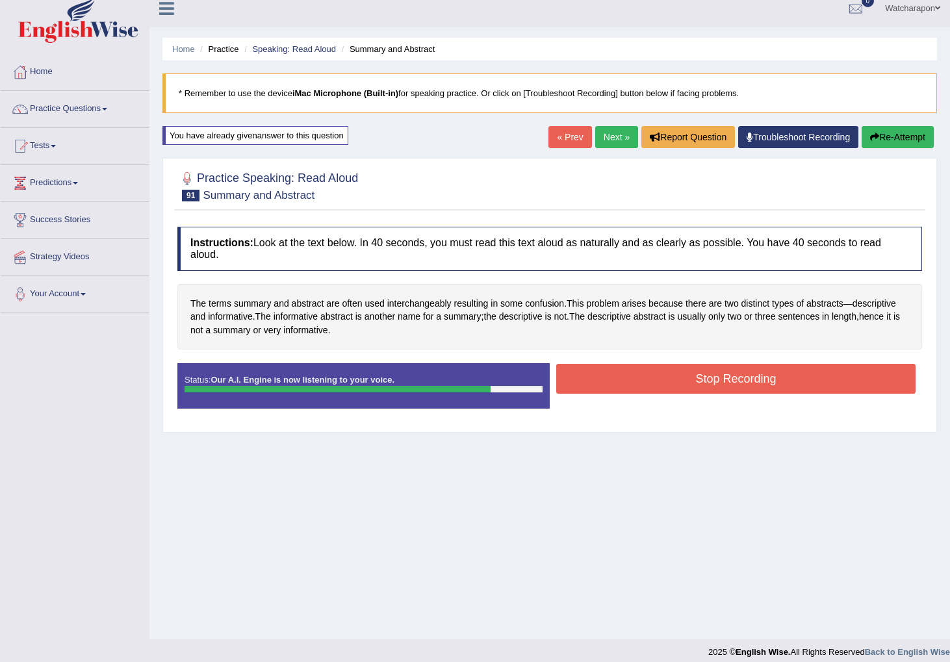
click at [606, 375] on button "Stop Recording" at bounding box center [735, 379] width 359 height 30
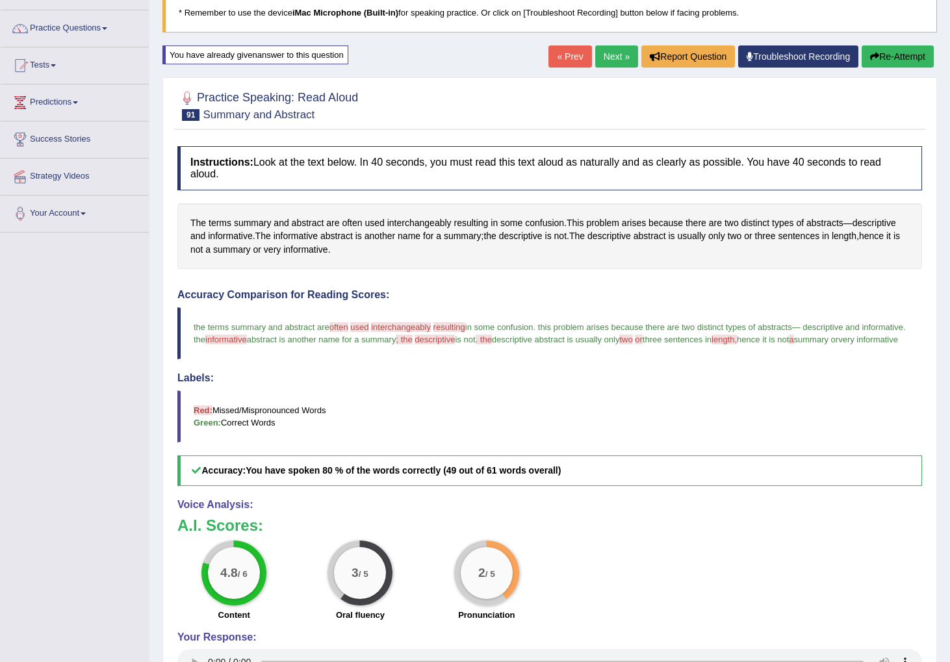
scroll to position [100, 0]
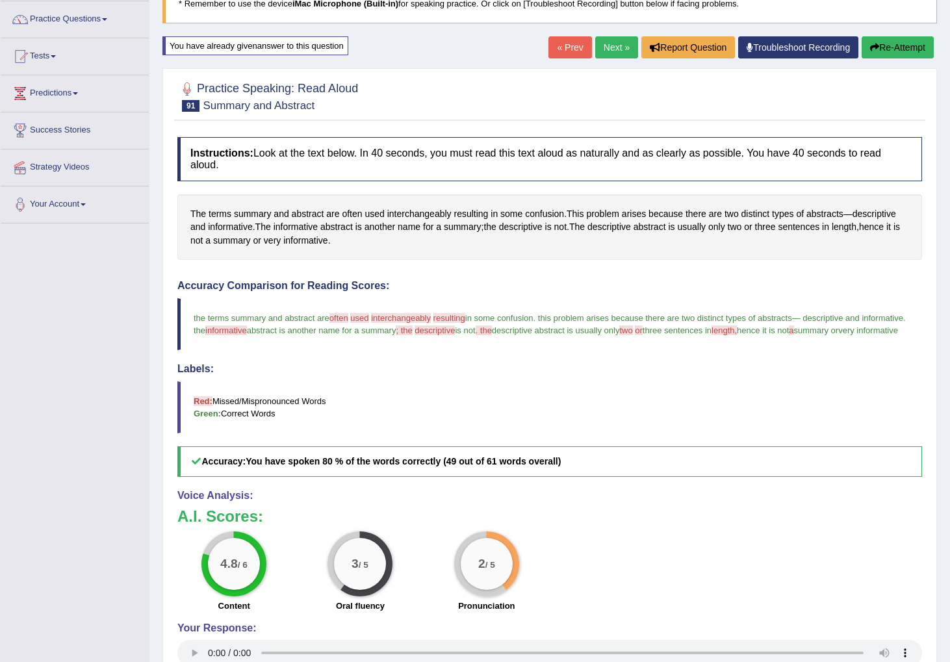
click at [895, 49] on button "Re-Attempt" at bounding box center [898, 47] width 72 height 22
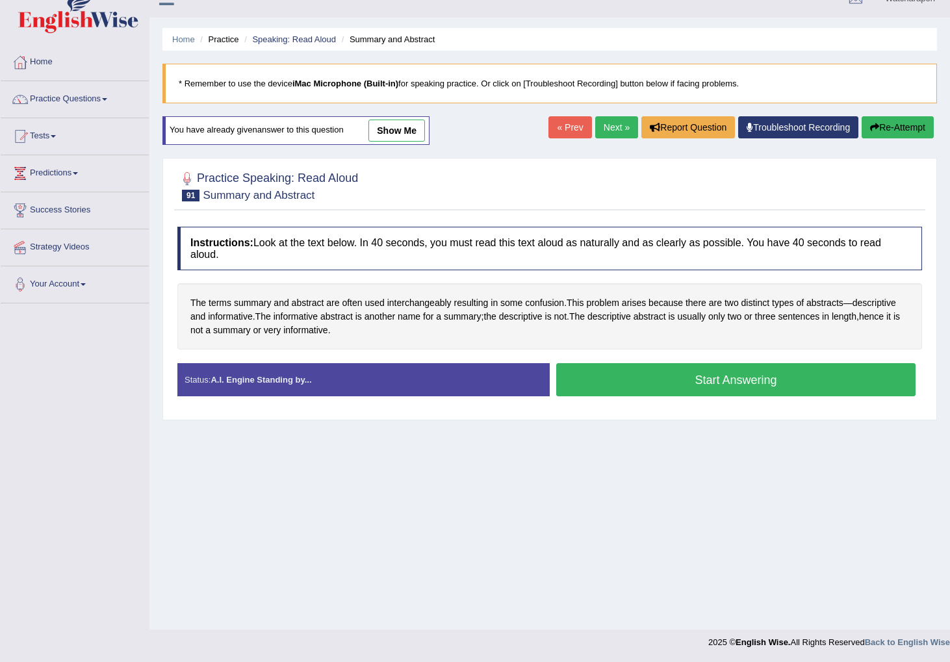
drag, startPoint x: 623, startPoint y: 389, endPoint x: 519, endPoint y: 380, distance: 104.5
click at [623, 389] on button "Start Answering" at bounding box center [735, 379] width 359 height 33
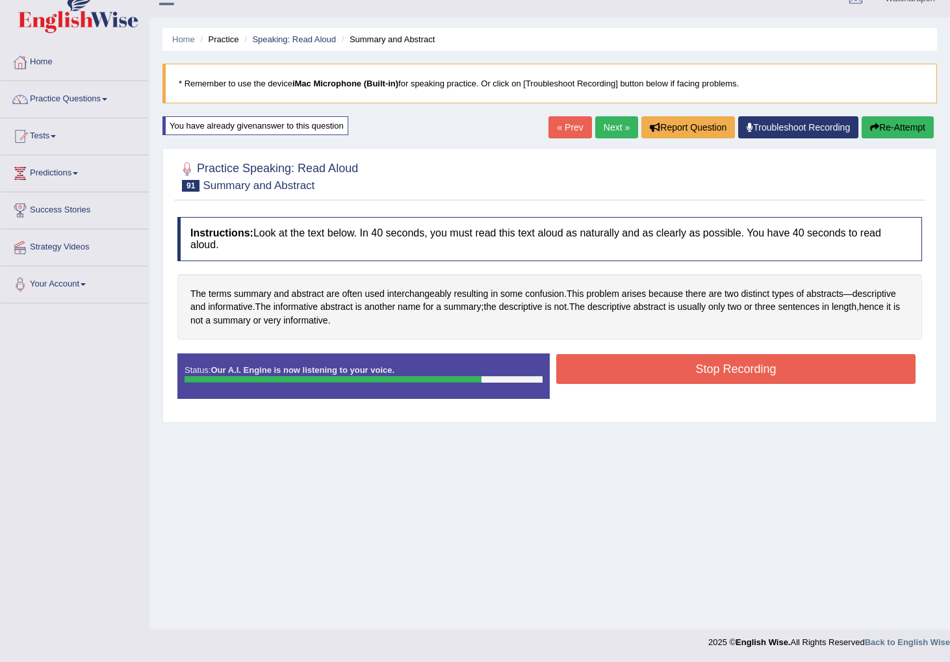
click at [611, 371] on button "Stop Recording" at bounding box center [735, 369] width 359 height 30
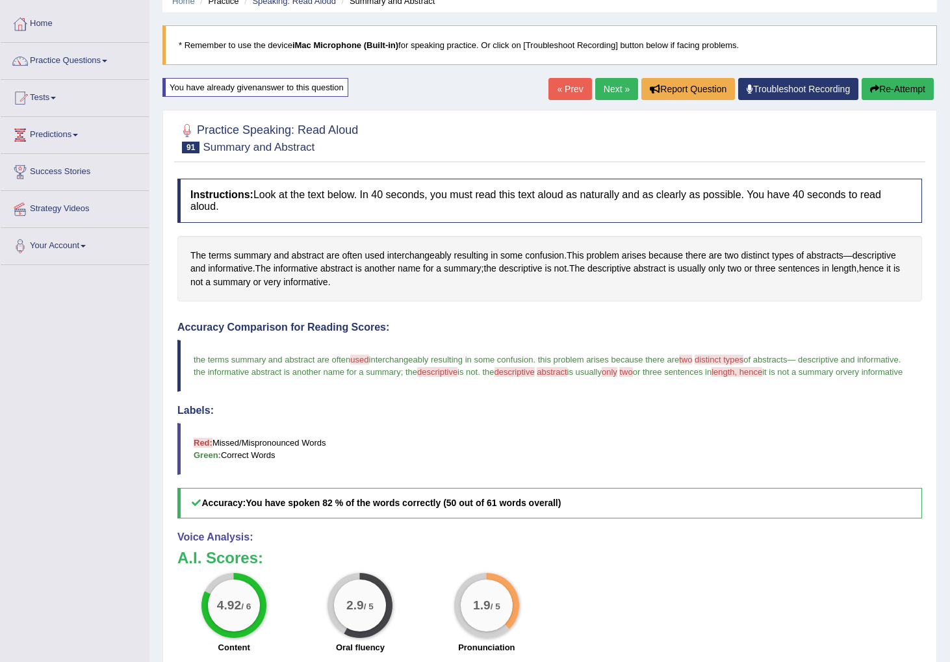
scroll to position [44, 0]
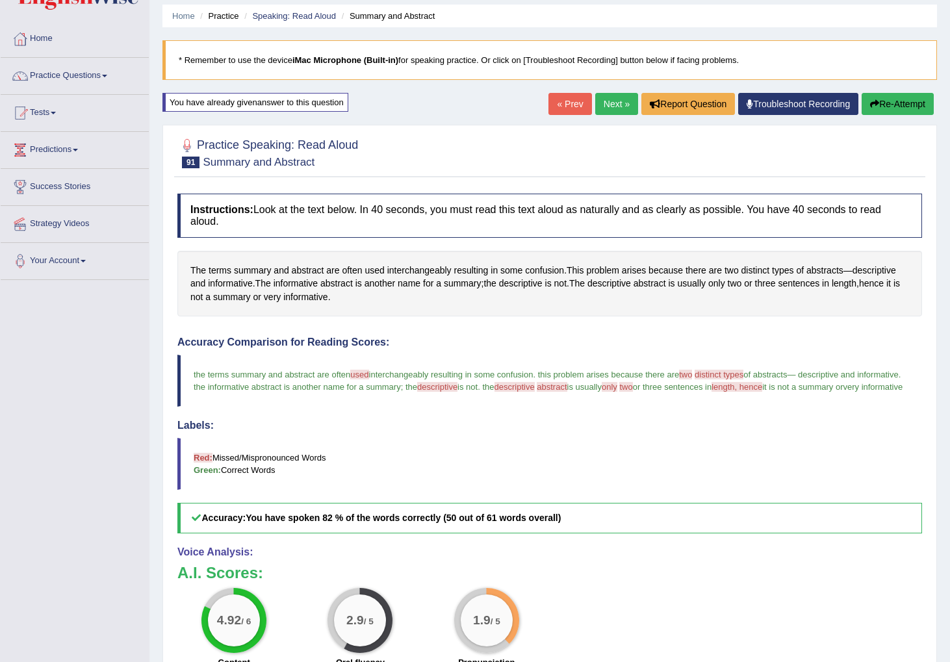
click at [610, 105] on link "Next »" at bounding box center [616, 104] width 43 height 22
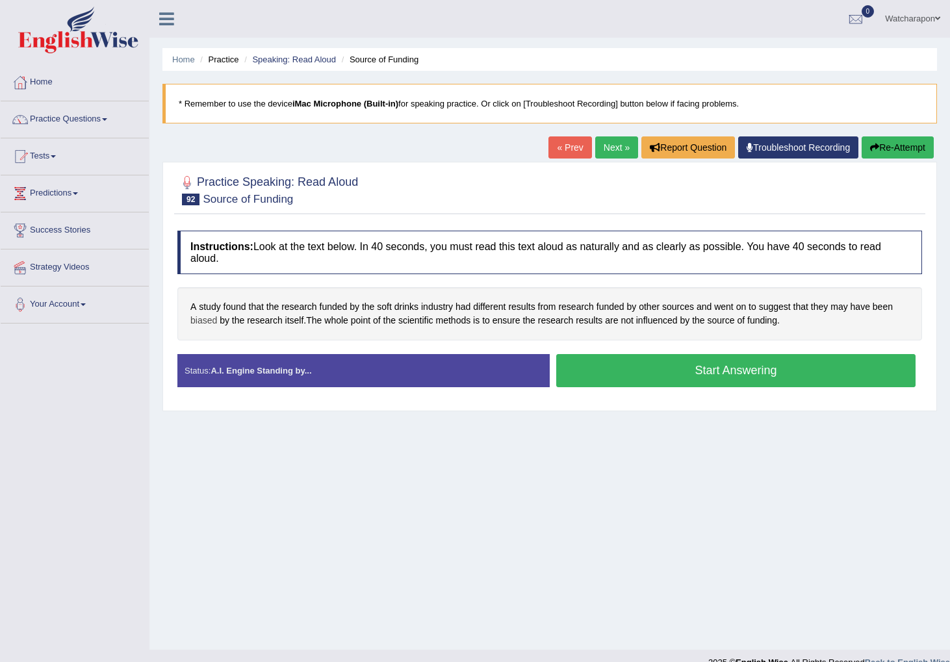
click at [204, 324] on span "biased" at bounding box center [203, 321] width 27 height 14
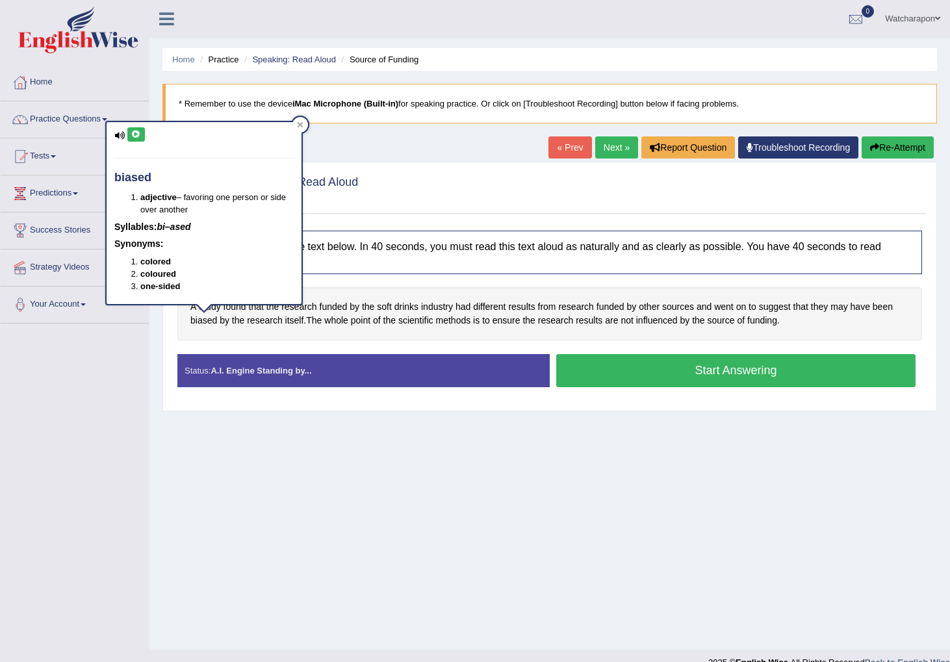
click at [133, 134] on icon at bounding box center [136, 135] width 10 height 8
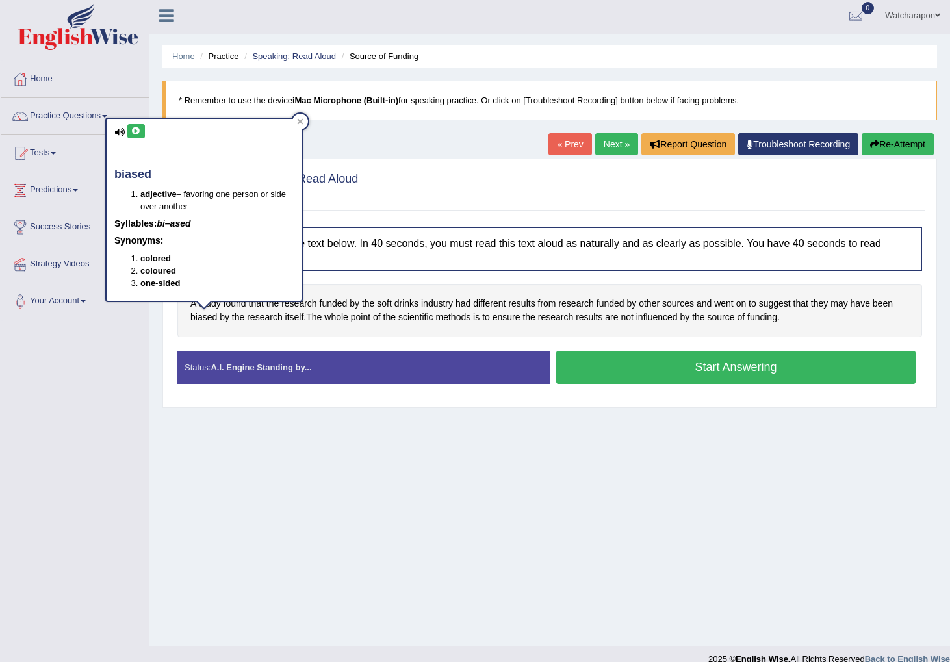
scroll to position [20, 0]
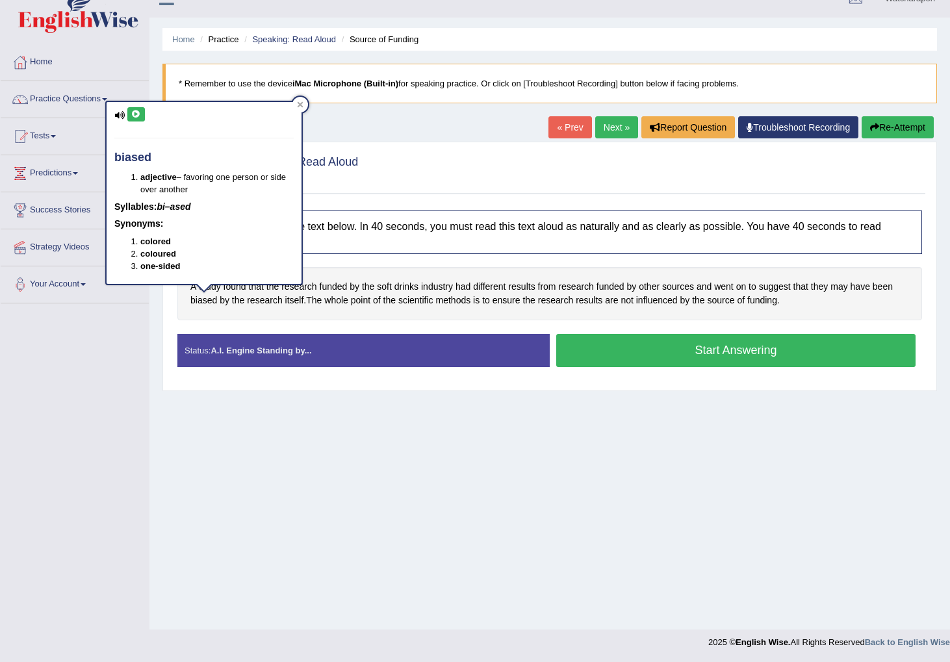
click at [135, 117] on icon at bounding box center [136, 115] width 10 height 8
click at [618, 357] on button "Start Answering" at bounding box center [735, 350] width 359 height 33
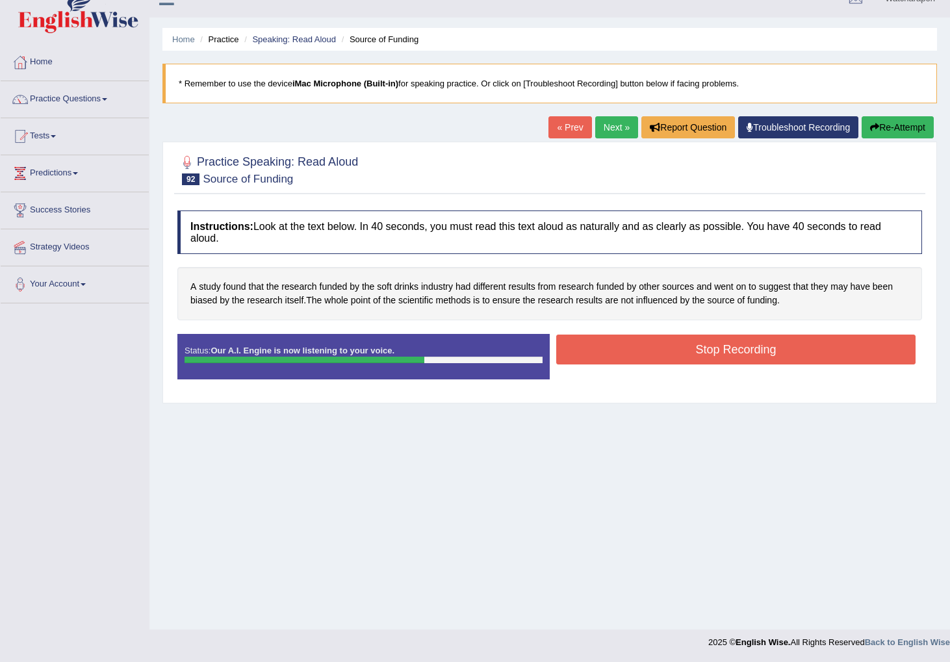
click at [692, 352] on button "Stop Recording" at bounding box center [735, 350] width 359 height 30
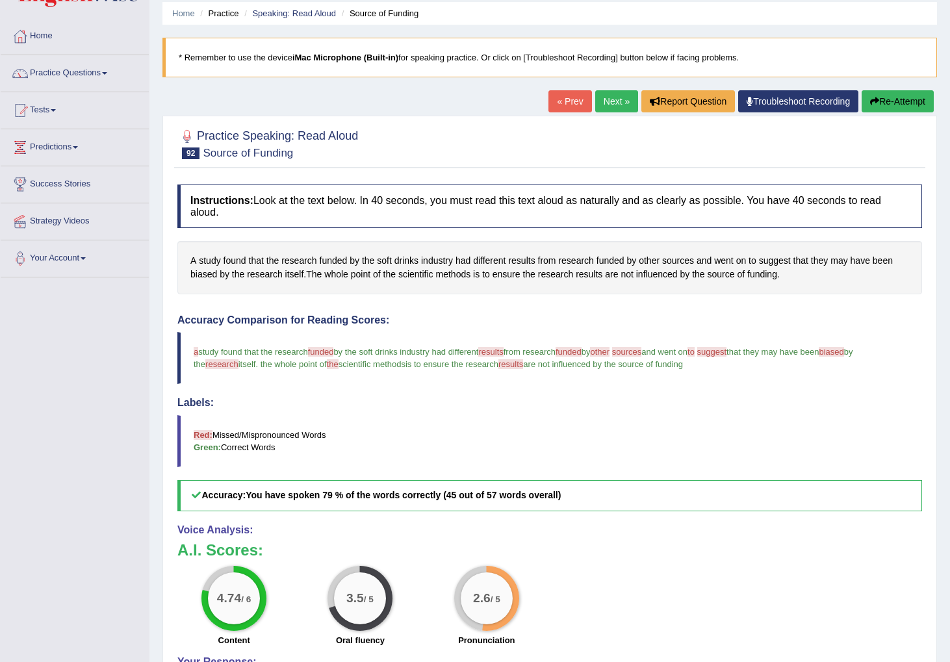
scroll to position [55, 0]
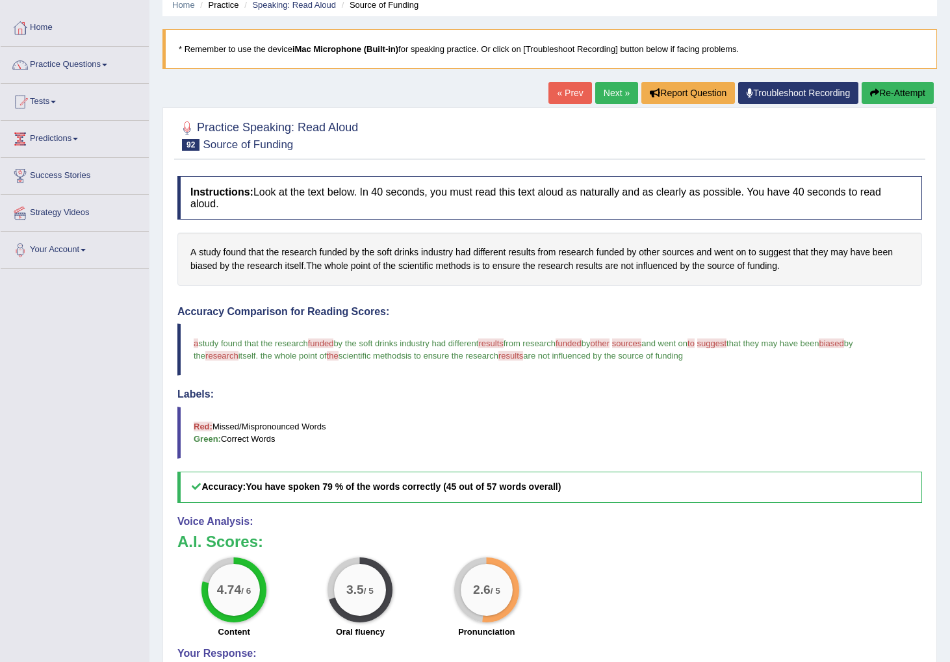
click at [602, 90] on link "Next »" at bounding box center [616, 93] width 43 height 22
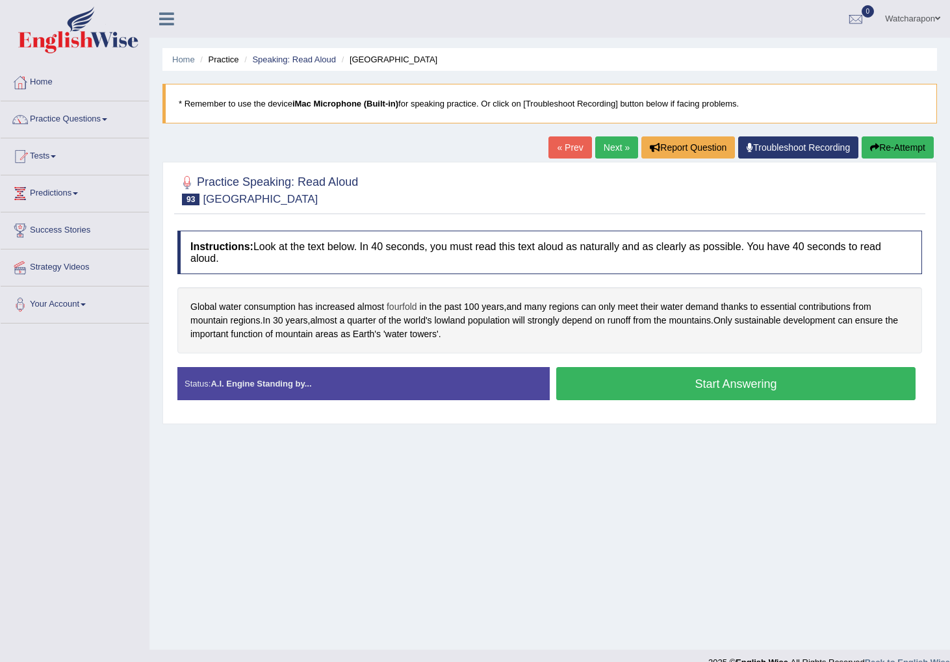
click at [395, 309] on span "fourfold" at bounding box center [402, 307] width 31 height 14
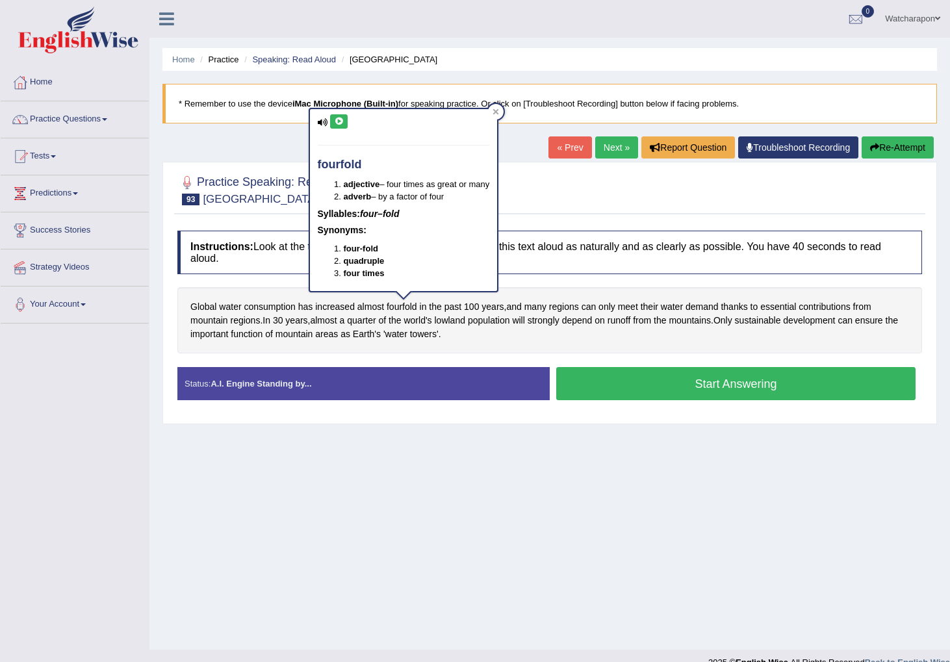
click at [342, 124] on icon at bounding box center [339, 122] width 10 height 8
click at [342, 123] on icon at bounding box center [339, 122] width 10 height 8
click at [496, 111] on icon at bounding box center [496, 112] width 7 height 7
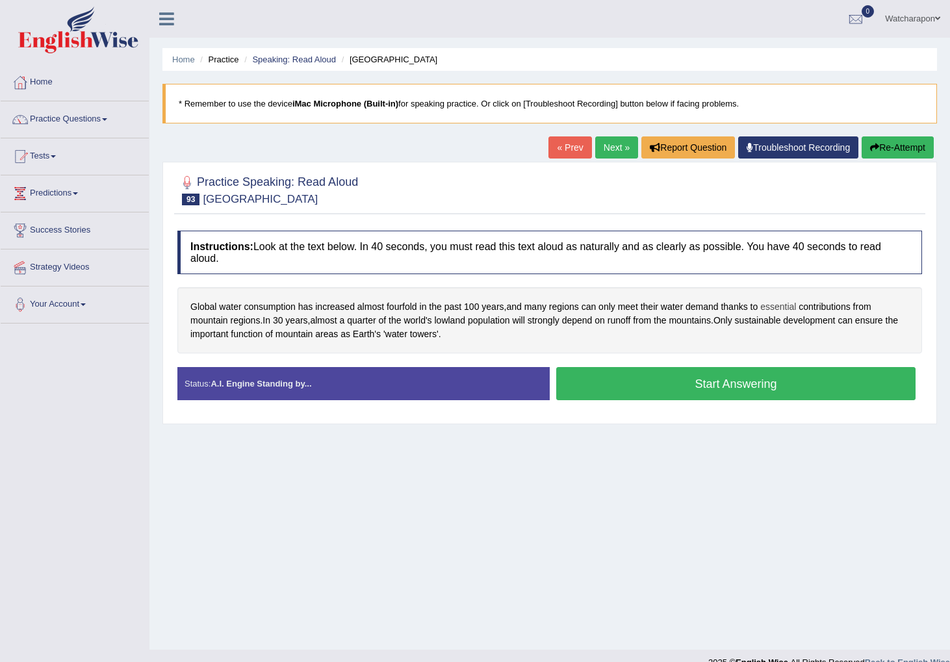
click at [794, 309] on span "essential" at bounding box center [779, 307] width 36 height 14
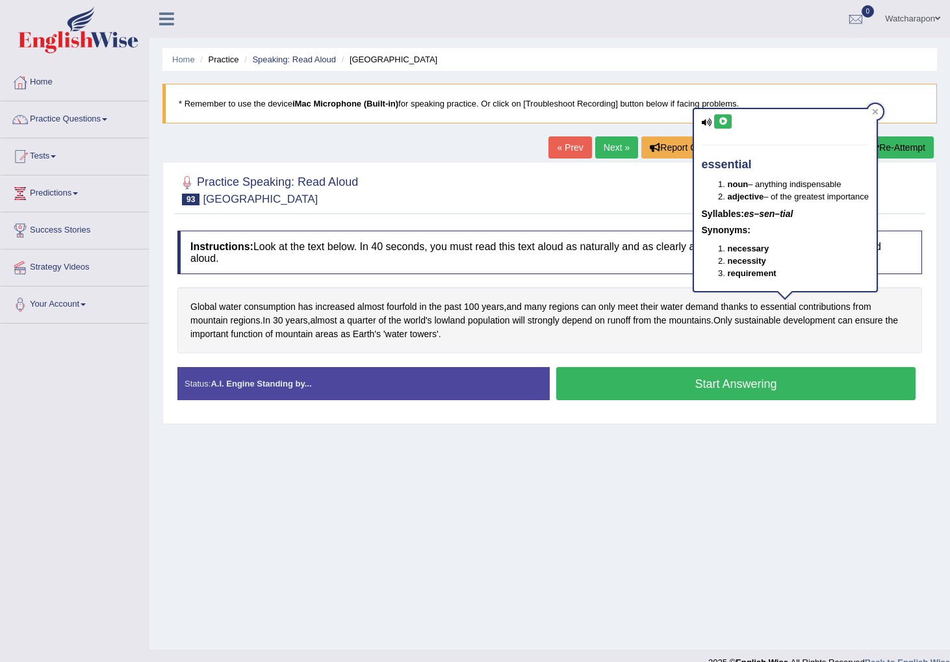
click at [730, 124] on button at bounding box center [723, 121] width 18 height 14
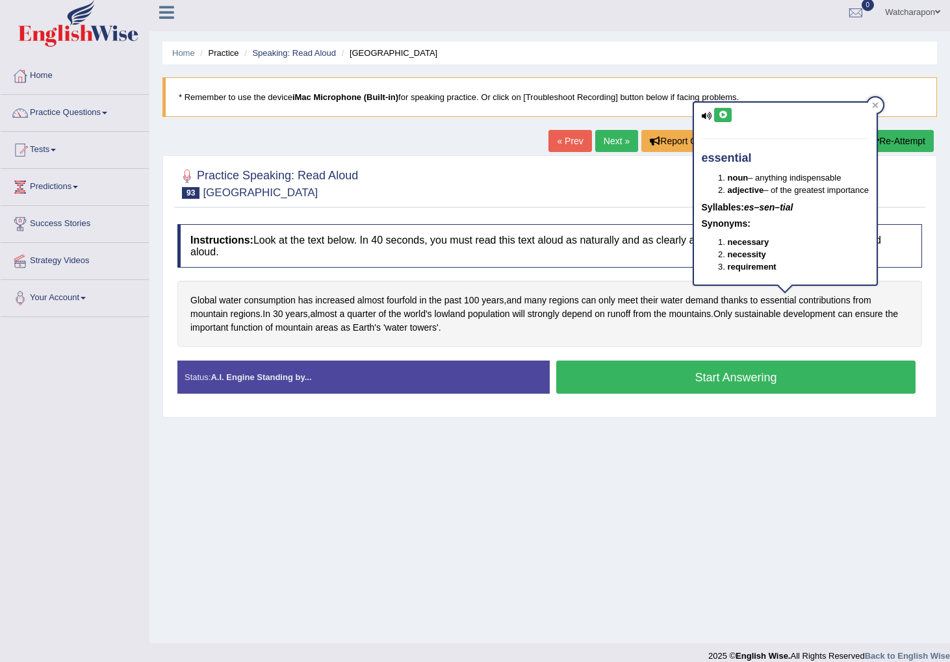
click at [714, 339] on div "Global water consumption has increased almost fourfold in the past 100 years , …" at bounding box center [549, 314] width 745 height 66
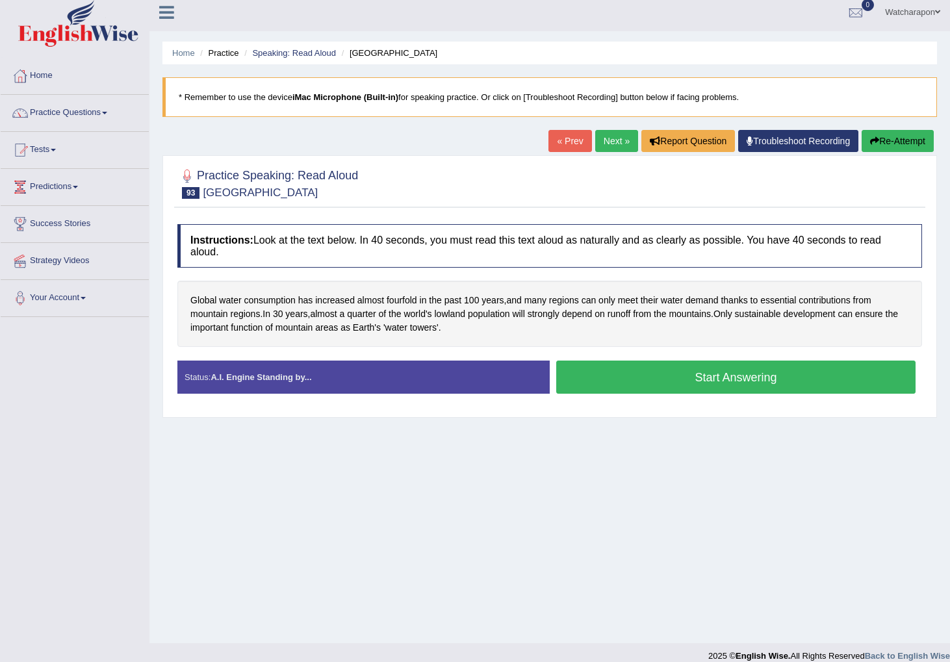
click at [621, 379] on button "Start Answering" at bounding box center [735, 377] width 359 height 33
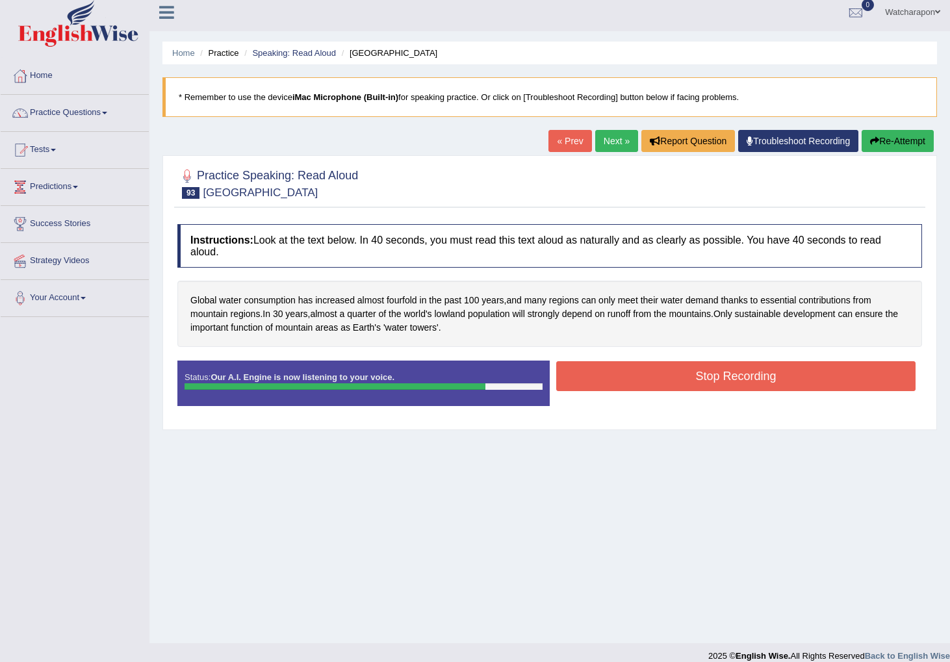
click at [631, 374] on button "Stop Recording" at bounding box center [735, 376] width 359 height 30
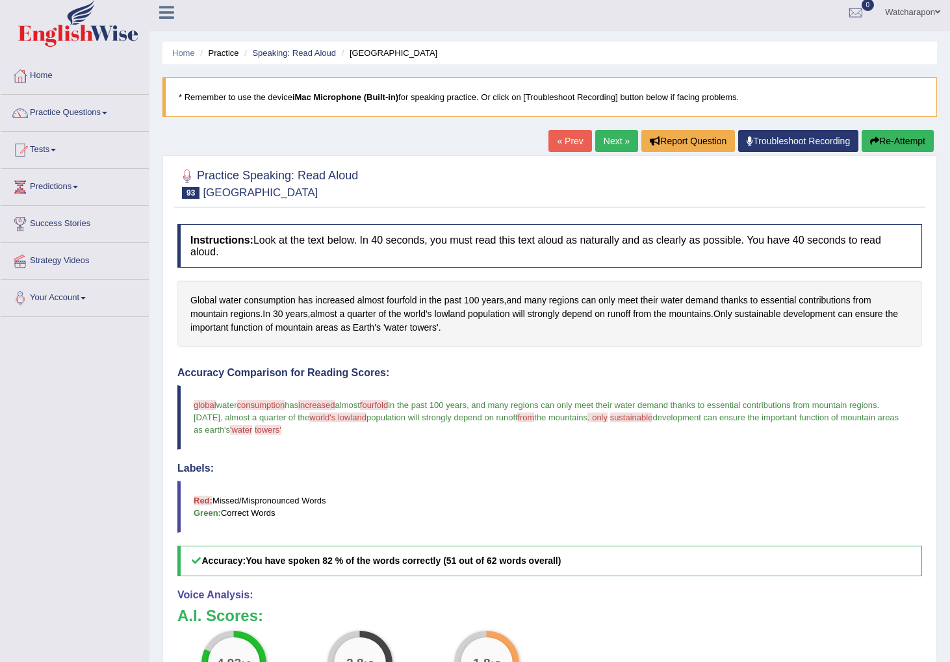
scroll to position [36, 0]
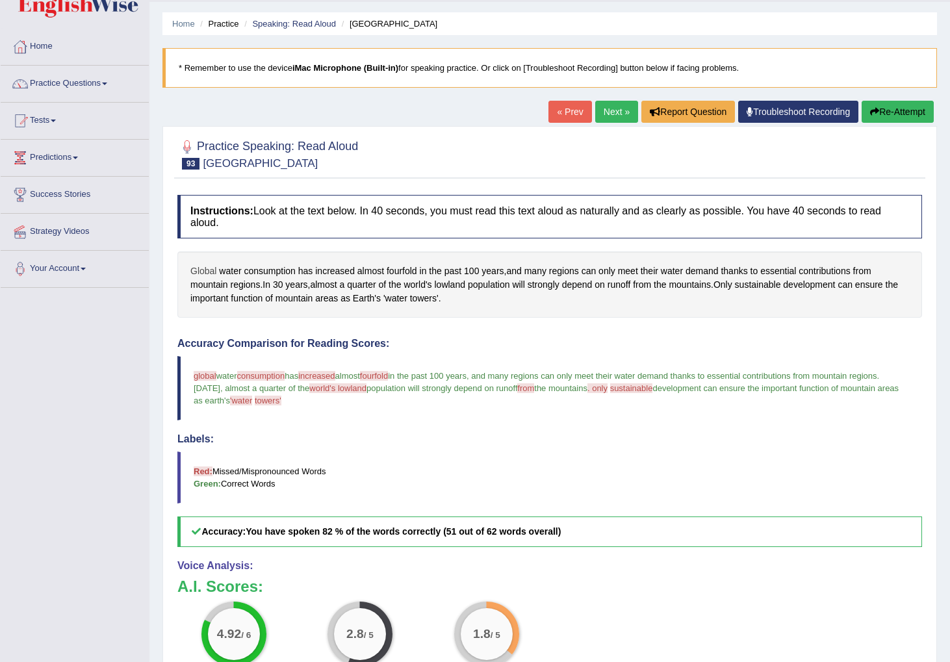
click at [207, 272] on span "Global" at bounding box center [203, 272] width 26 height 14
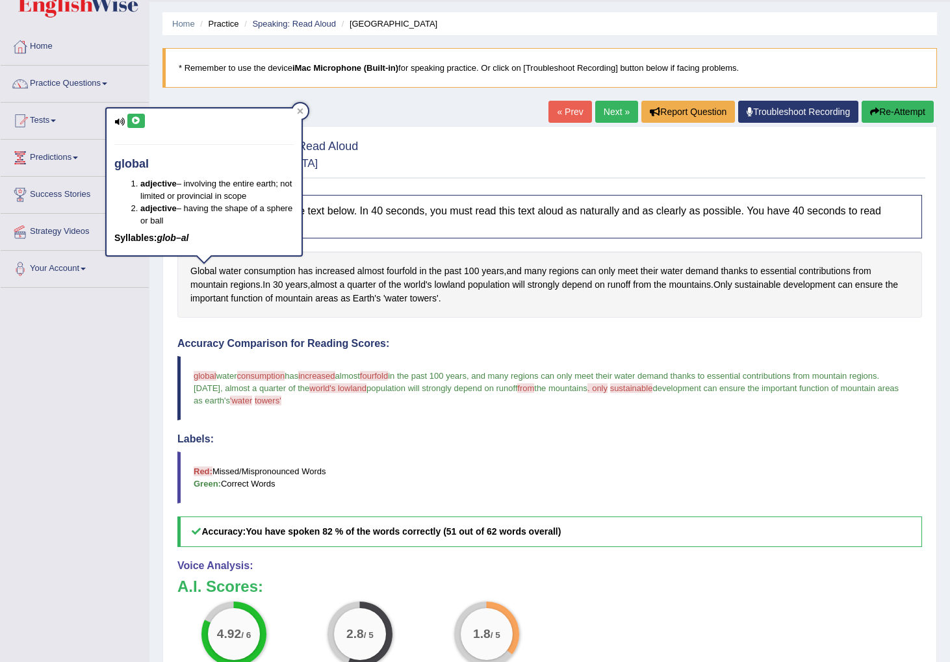
click at [134, 124] on icon at bounding box center [136, 121] width 10 height 8
click at [900, 111] on button "Re-Attempt" at bounding box center [898, 112] width 72 height 22
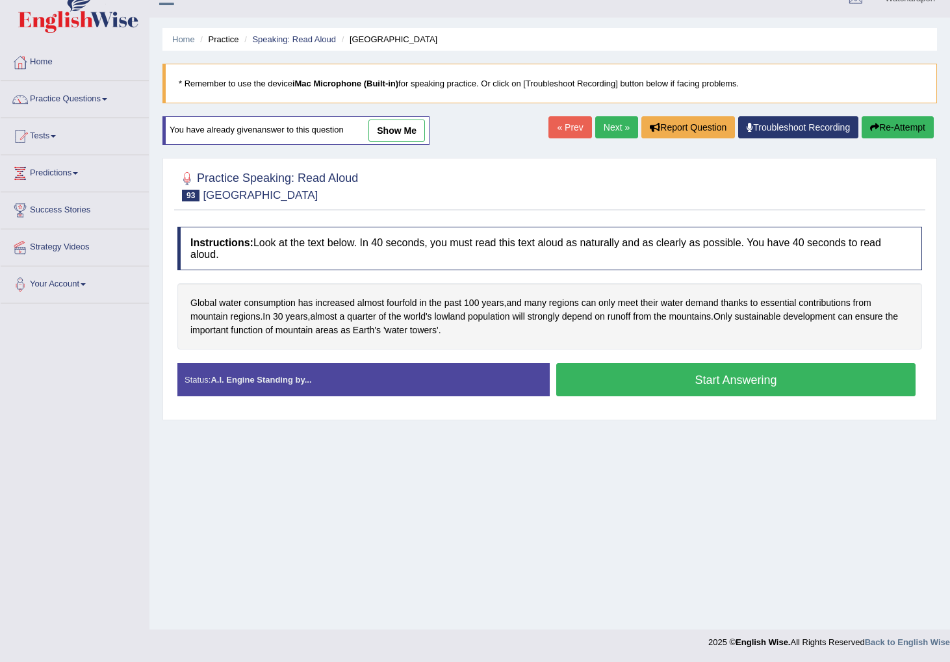
click at [631, 382] on button "Start Answering" at bounding box center [735, 379] width 359 height 33
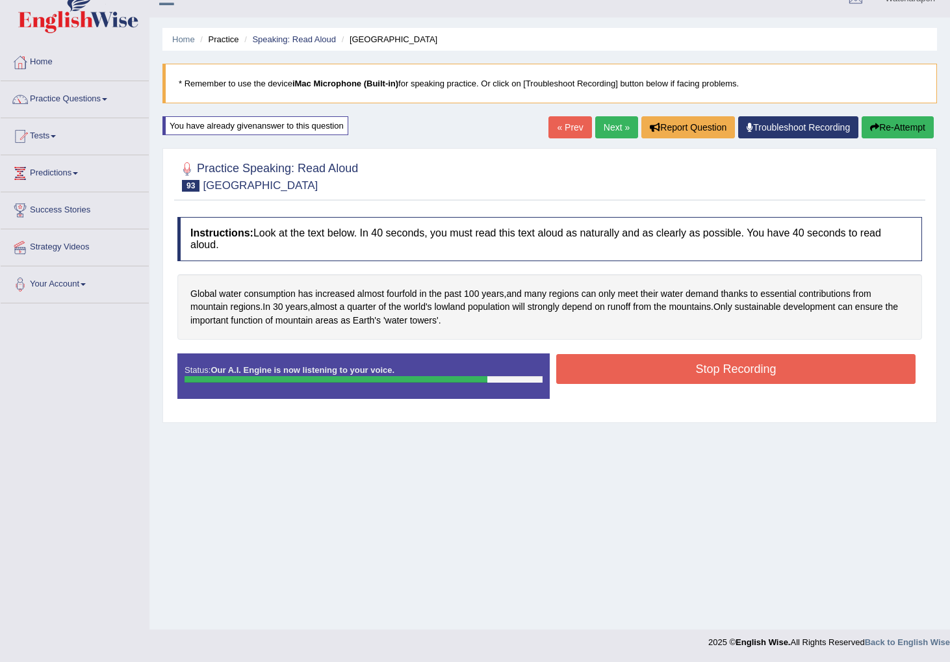
click at [616, 359] on button "Stop Recording" at bounding box center [735, 369] width 359 height 30
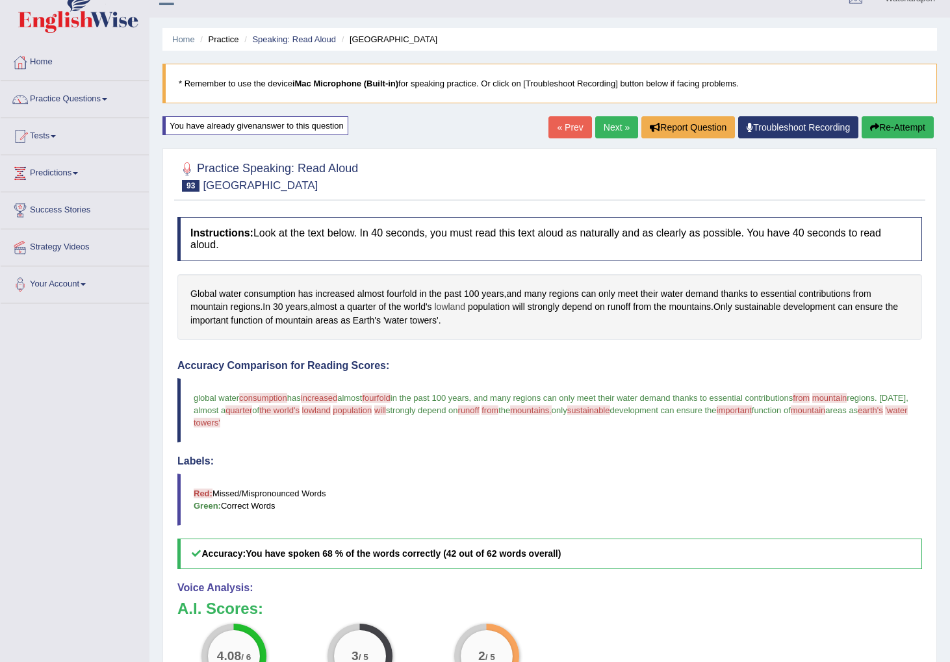
click at [463, 306] on span "lowland" at bounding box center [450, 307] width 31 height 14
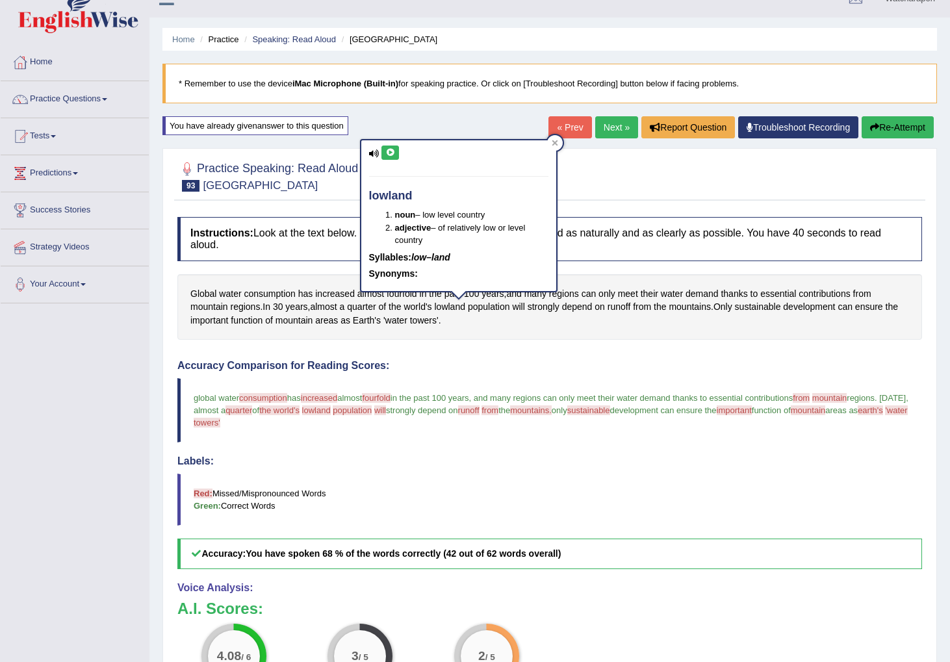
click at [391, 154] on icon at bounding box center [390, 153] width 10 height 8
click at [408, 320] on span "'water" at bounding box center [396, 321] width 24 height 14
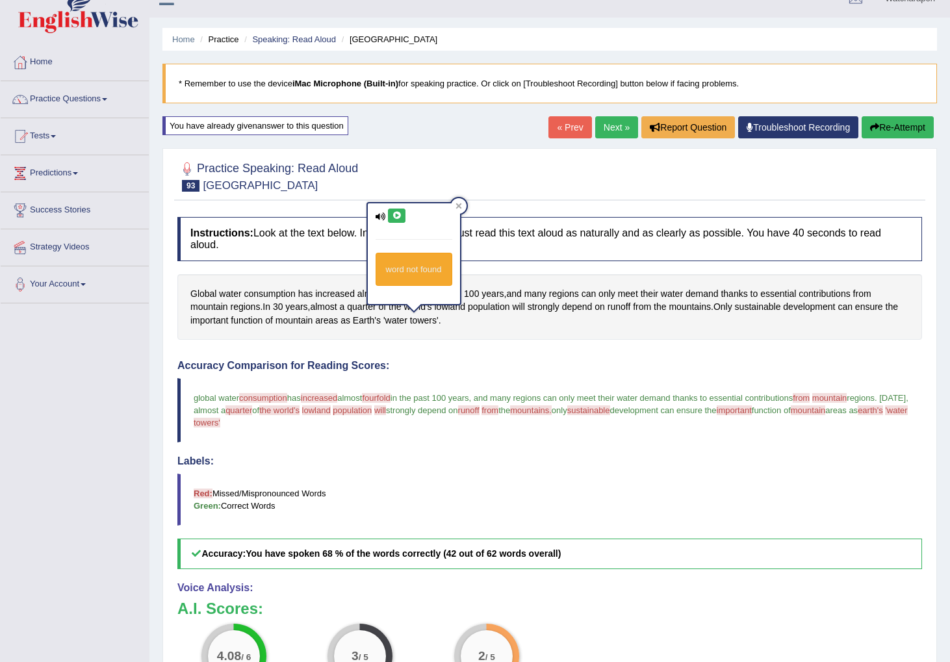
click at [396, 210] on button at bounding box center [397, 216] width 18 height 14
click at [397, 213] on icon at bounding box center [397, 216] width 10 height 8
drag, startPoint x: 502, startPoint y: 348, endPoint x: 509, endPoint y: 335, distance: 14.8
click at [502, 348] on div "Instructions: Look at the text below. In 40 seconds, you must read this text al…" at bounding box center [549, 518] width 751 height 614
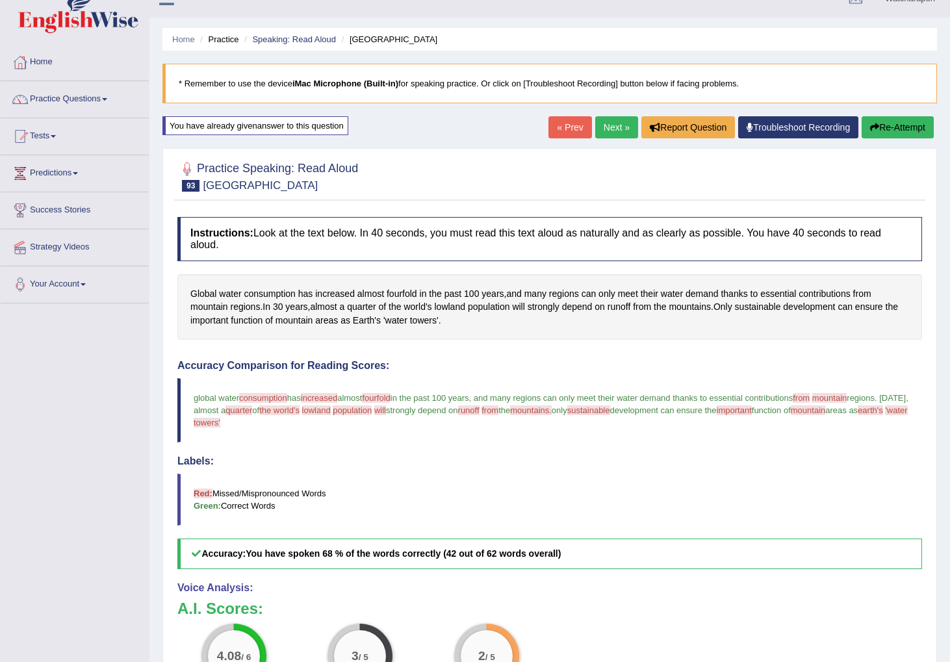
click at [875, 124] on icon "button" at bounding box center [874, 127] width 9 height 9
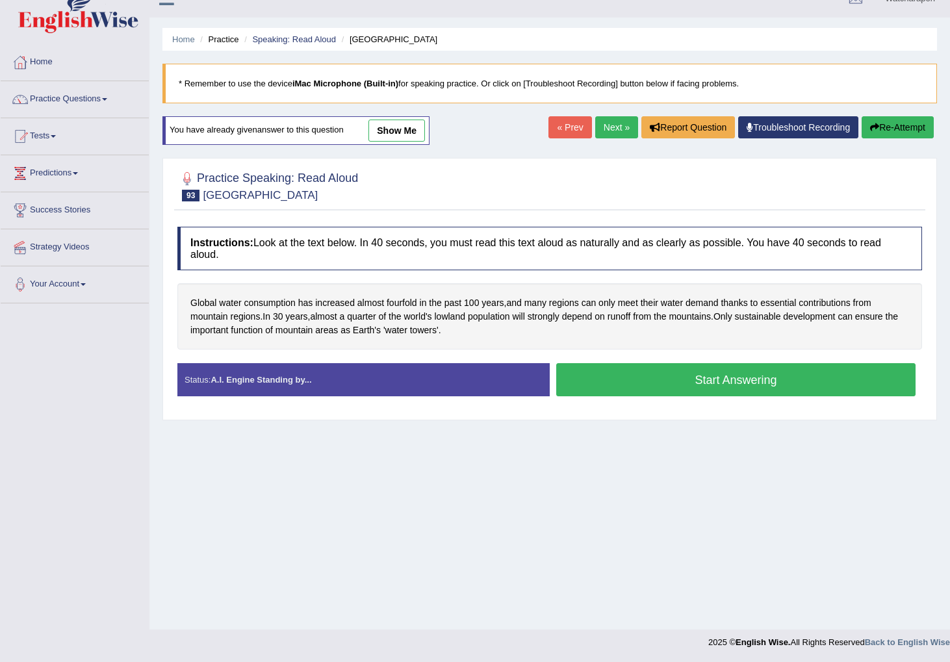
click at [647, 381] on button "Start Answering" at bounding box center [735, 379] width 359 height 33
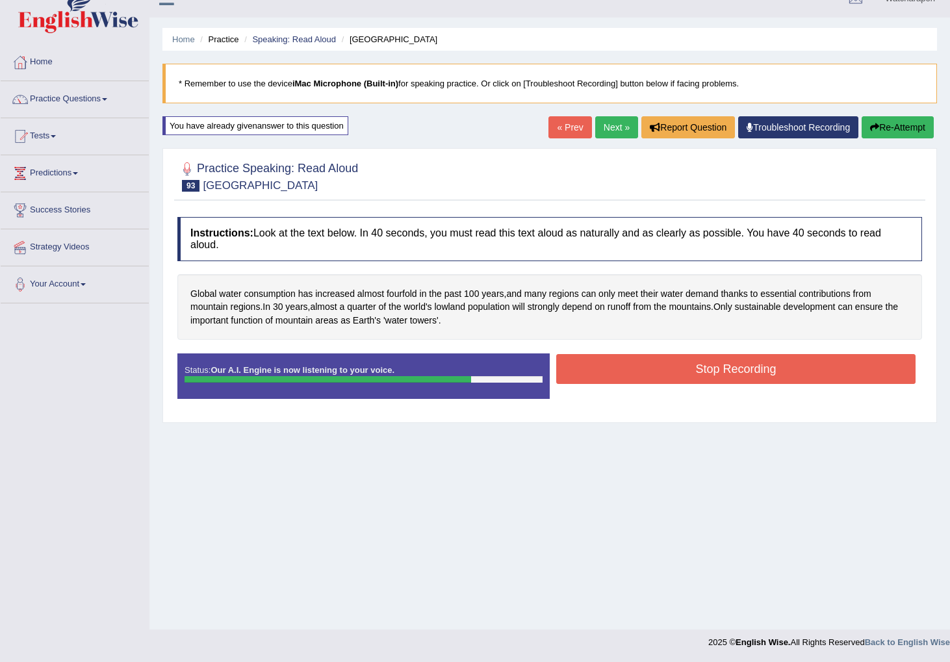
click at [645, 378] on button "Stop Recording" at bounding box center [735, 369] width 359 height 30
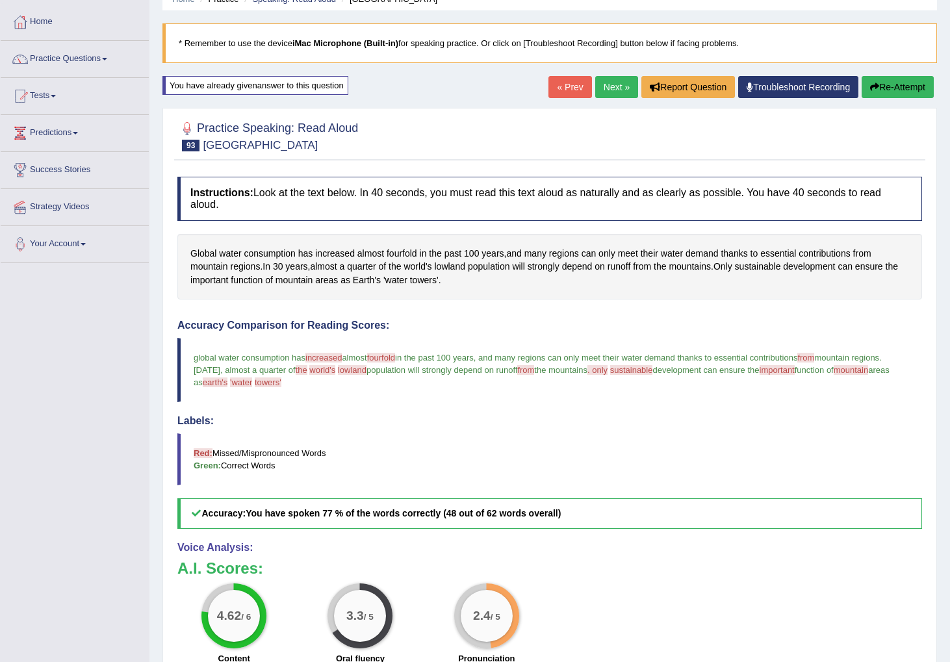
scroll to position [66, 0]
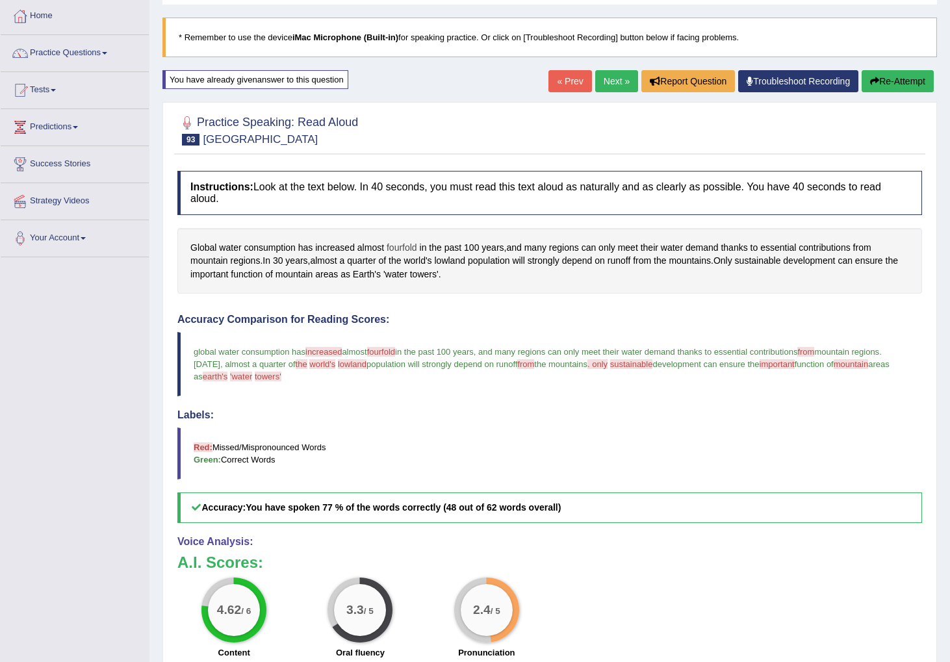
click at [399, 245] on span "fourfold" at bounding box center [402, 248] width 31 height 14
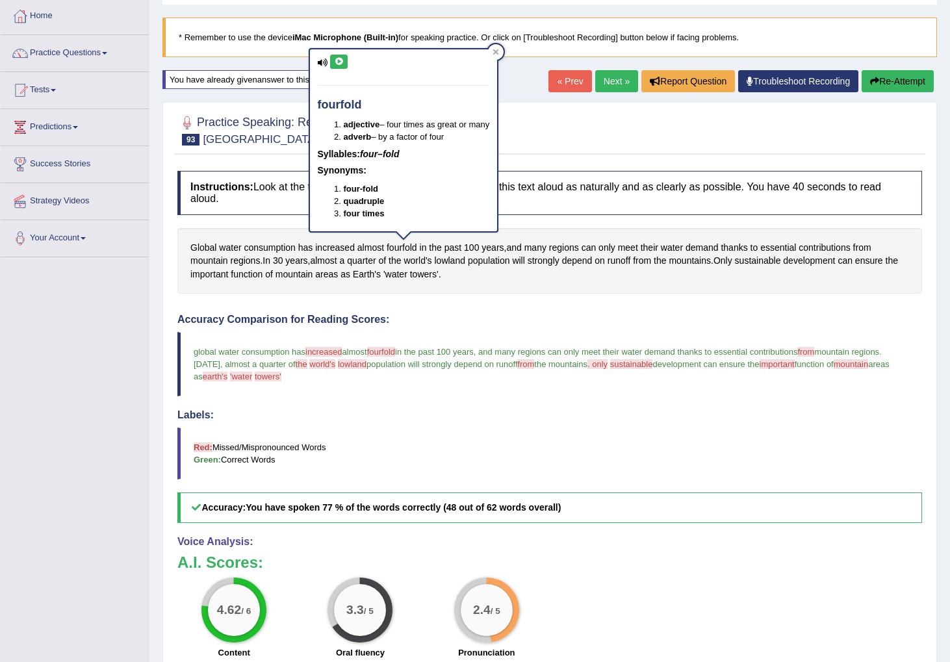
click at [344, 64] on icon at bounding box center [339, 62] width 10 height 8
click at [893, 78] on button "Re-Attempt" at bounding box center [898, 81] width 72 height 22
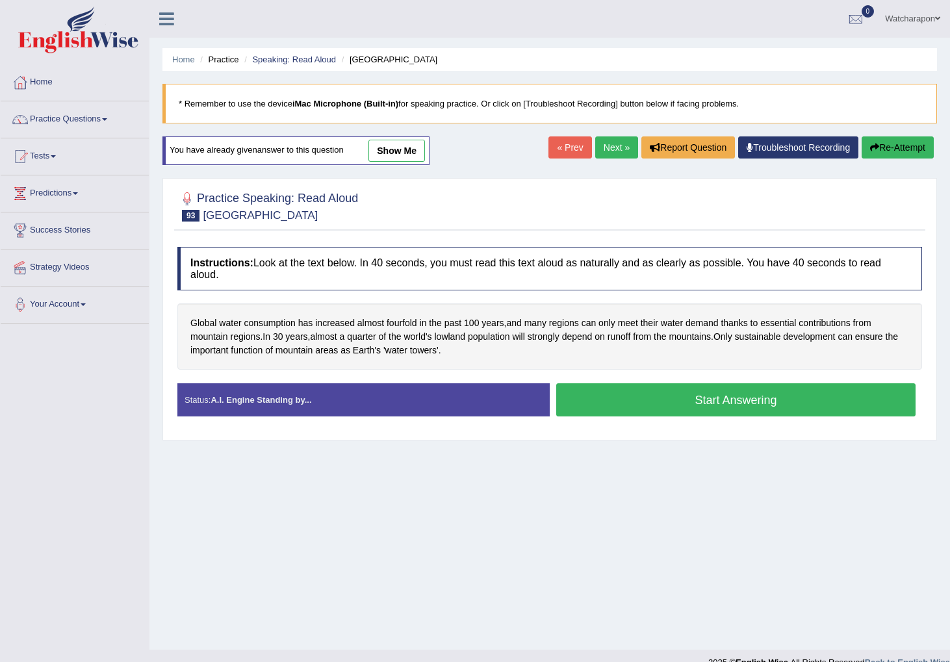
scroll to position [20, 0]
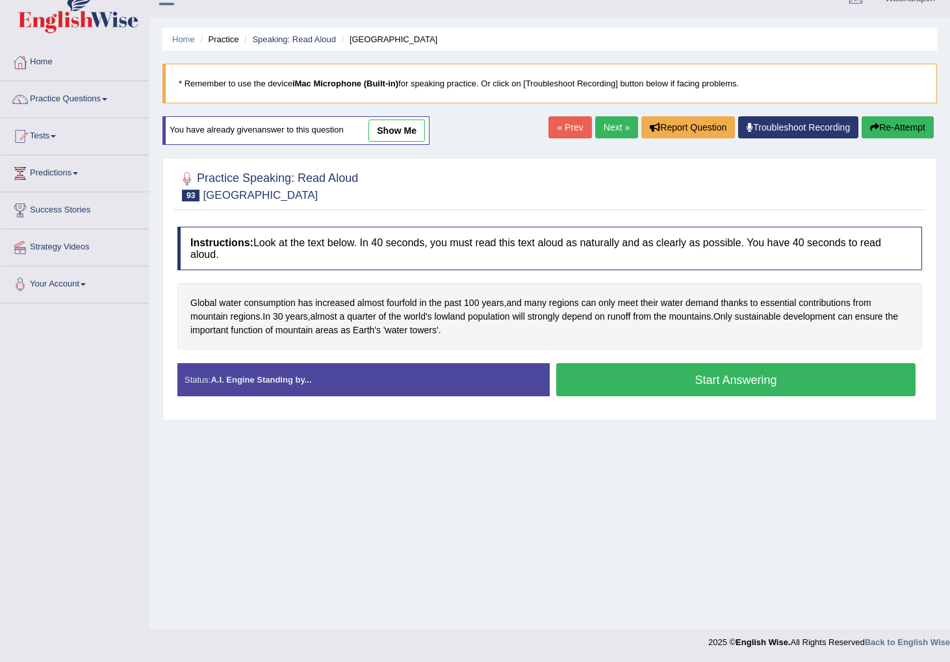
click at [607, 376] on button "Start Answering" at bounding box center [735, 379] width 359 height 33
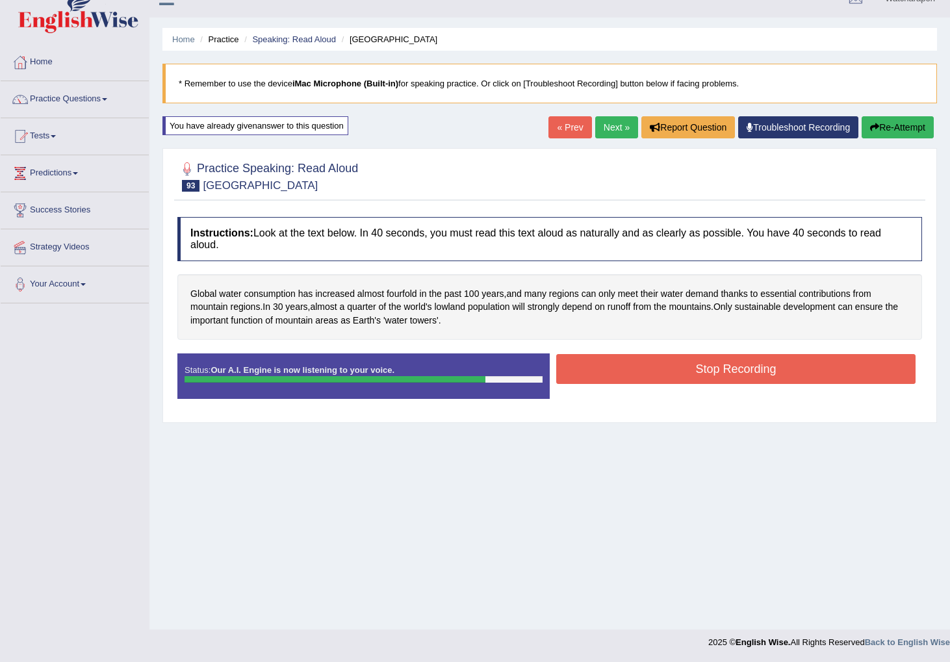
drag, startPoint x: 631, startPoint y: 374, endPoint x: 621, endPoint y: 371, distance: 10.7
click at [631, 374] on button "Stop Recording" at bounding box center [735, 369] width 359 height 30
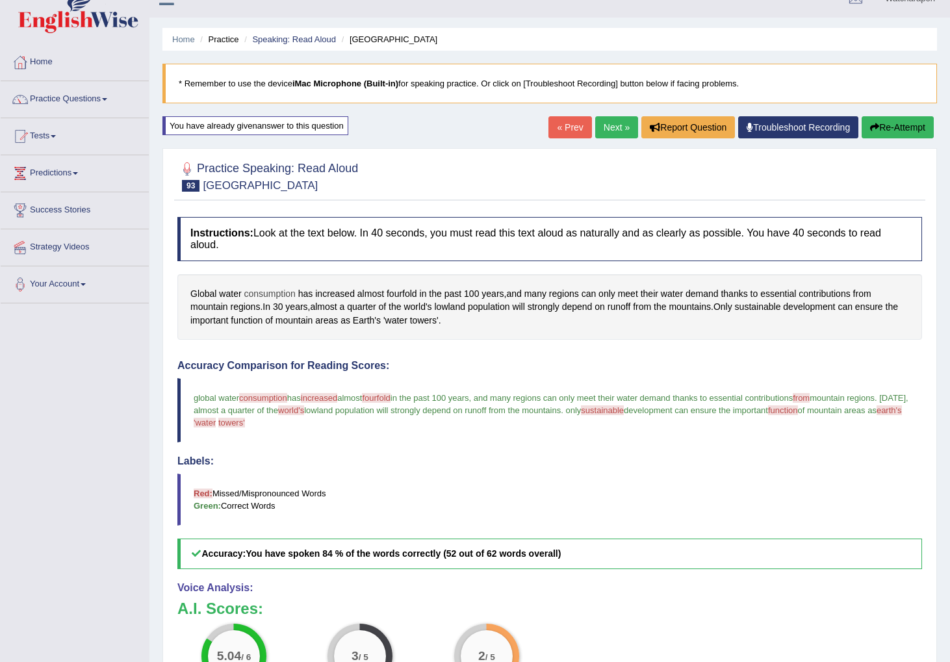
click at [273, 294] on span "consumption" at bounding box center [269, 294] width 51 height 14
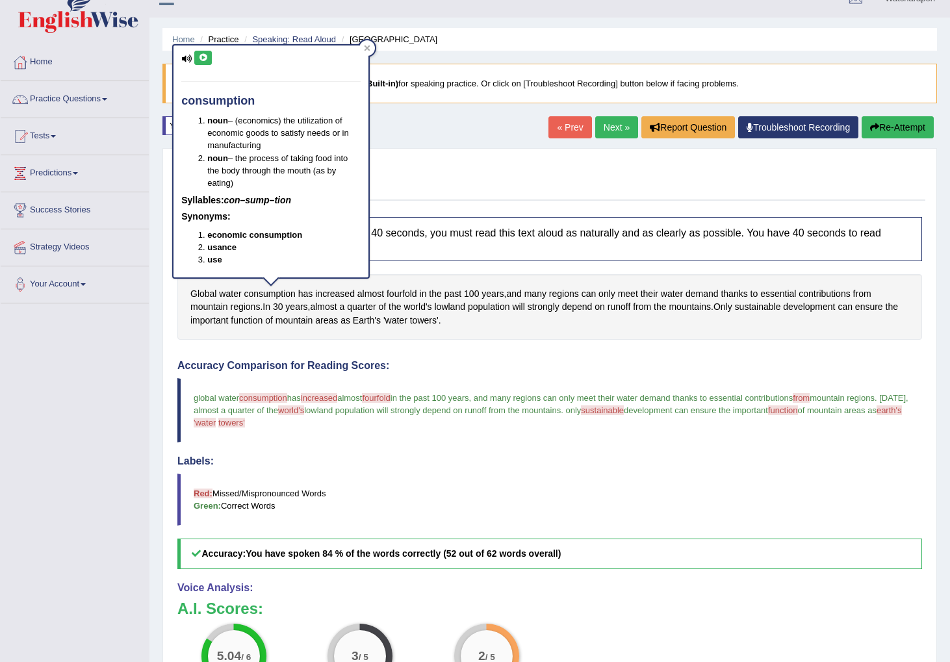
click at [196, 57] on button at bounding box center [203, 58] width 18 height 14
click at [904, 130] on button "Re-Attempt" at bounding box center [898, 127] width 72 height 22
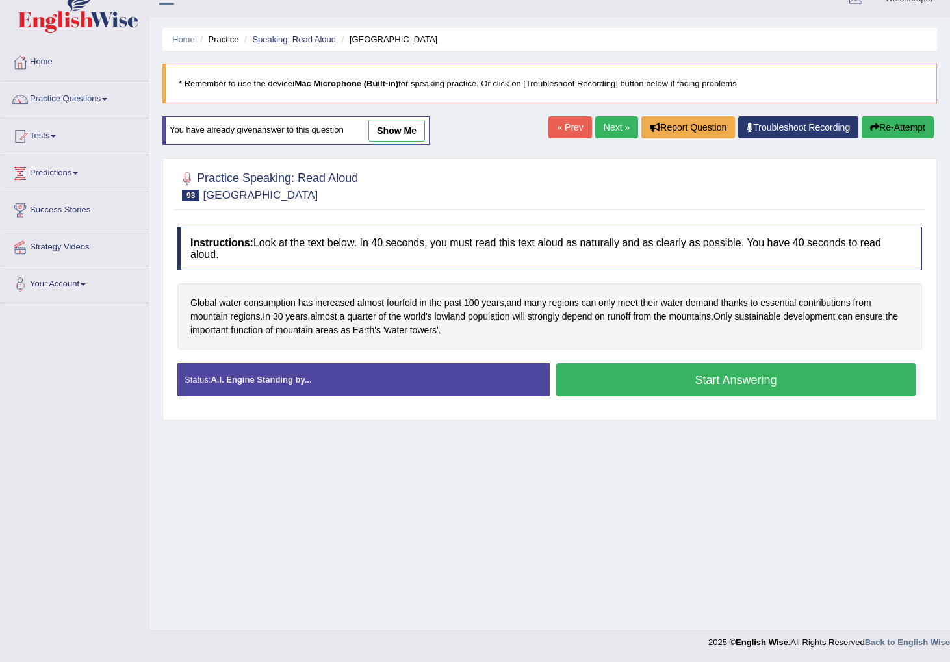
click at [636, 384] on button "Start Answering" at bounding box center [735, 379] width 359 height 33
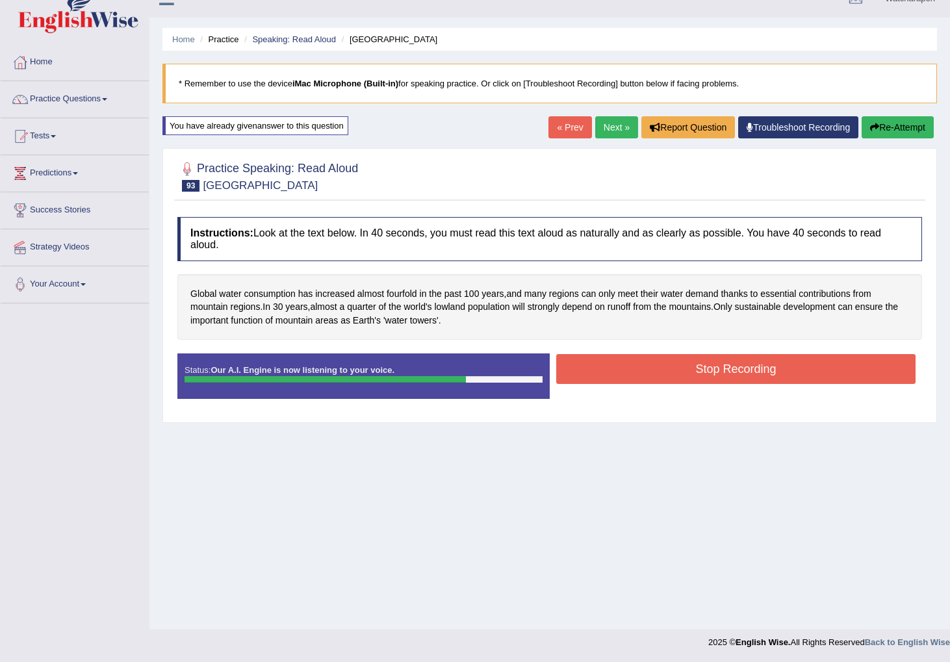
click at [625, 377] on button "Stop Recording" at bounding box center [735, 369] width 359 height 30
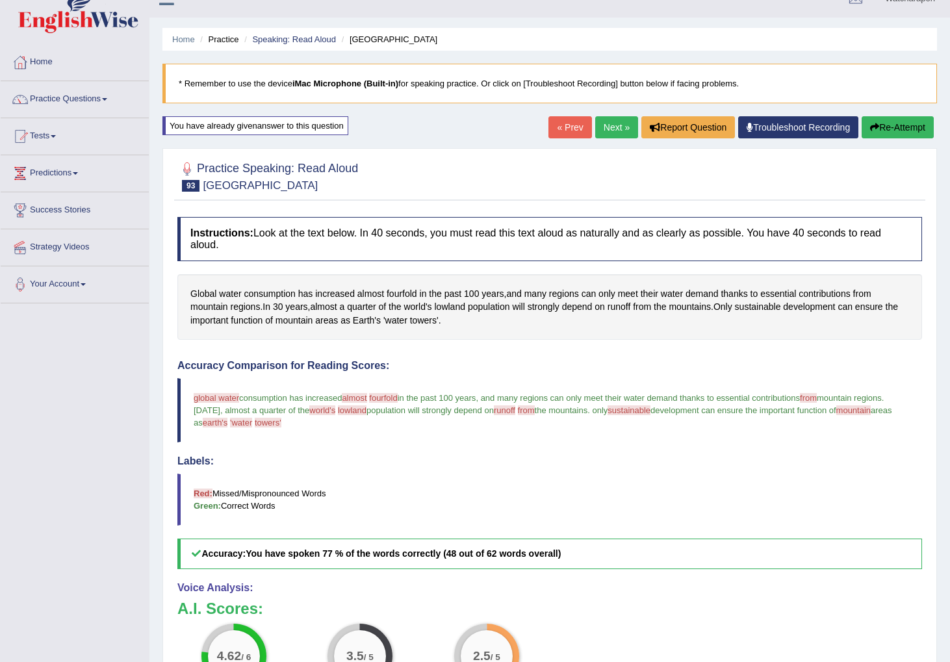
click at [904, 124] on button "Re-Attempt" at bounding box center [898, 127] width 72 height 22
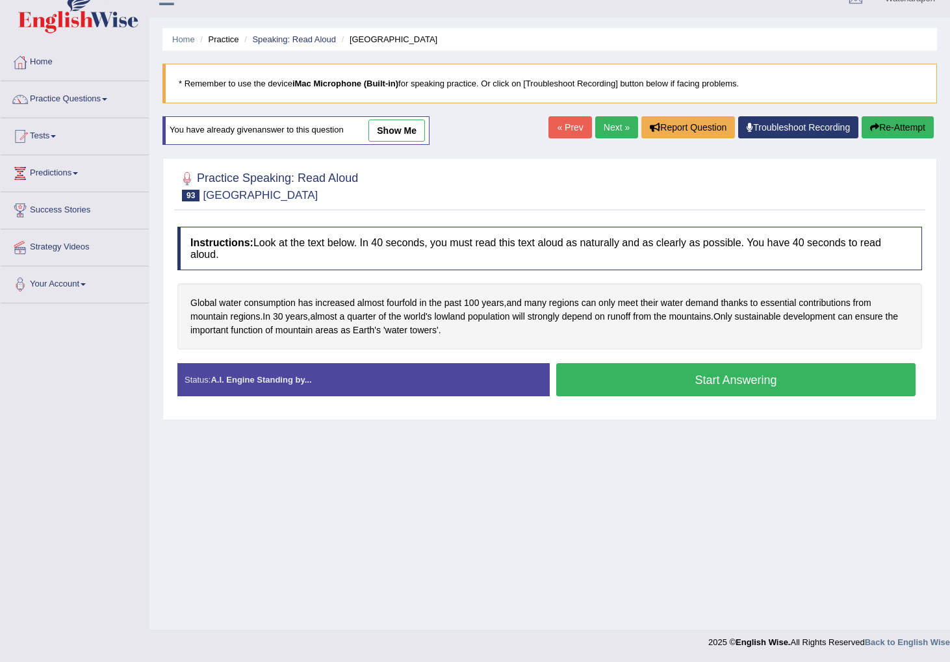
click at [645, 390] on button "Start Answering" at bounding box center [735, 379] width 359 height 33
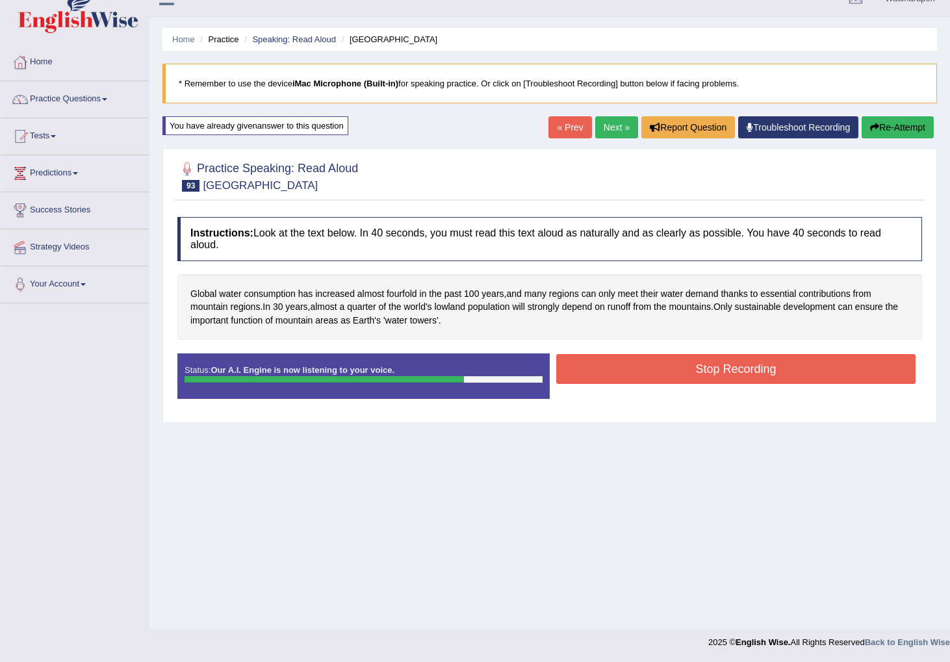
click at [640, 376] on button "Stop Recording" at bounding box center [735, 369] width 359 height 30
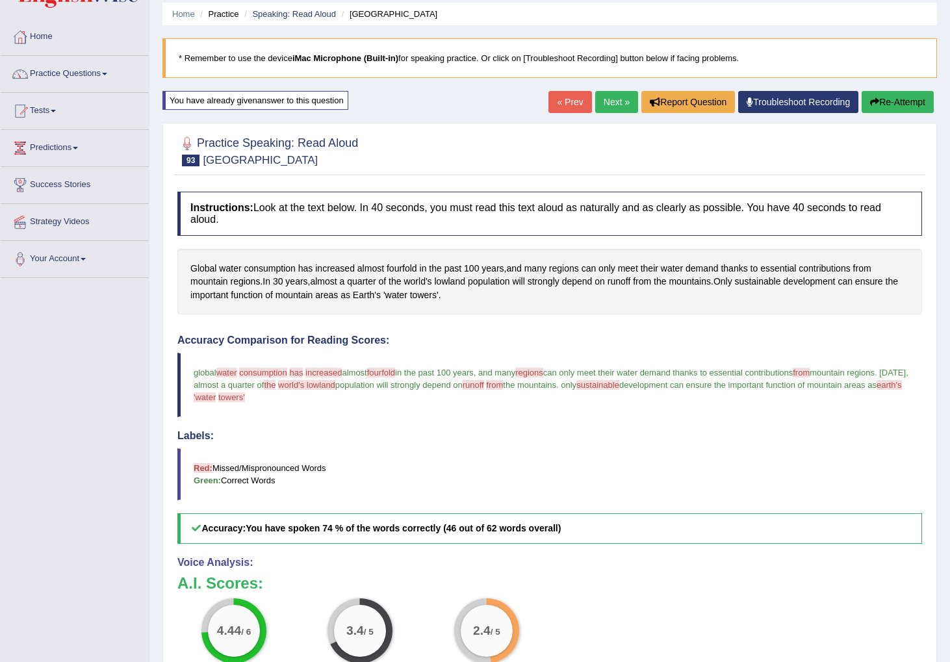
scroll to position [47, 0]
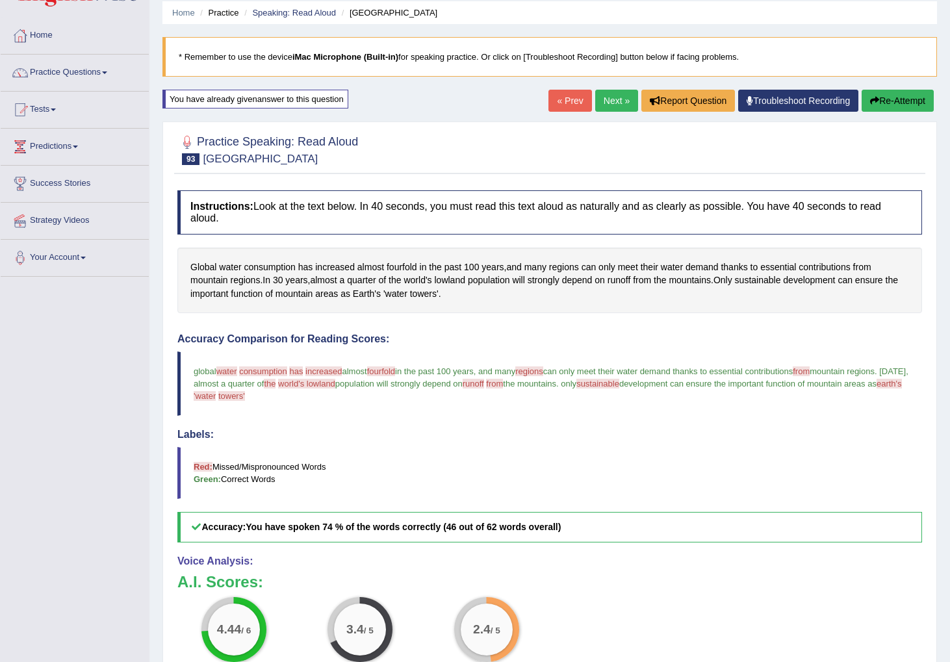
click at [898, 99] on button "Re-Attempt" at bounding box center [898, 101] width 72 height 22
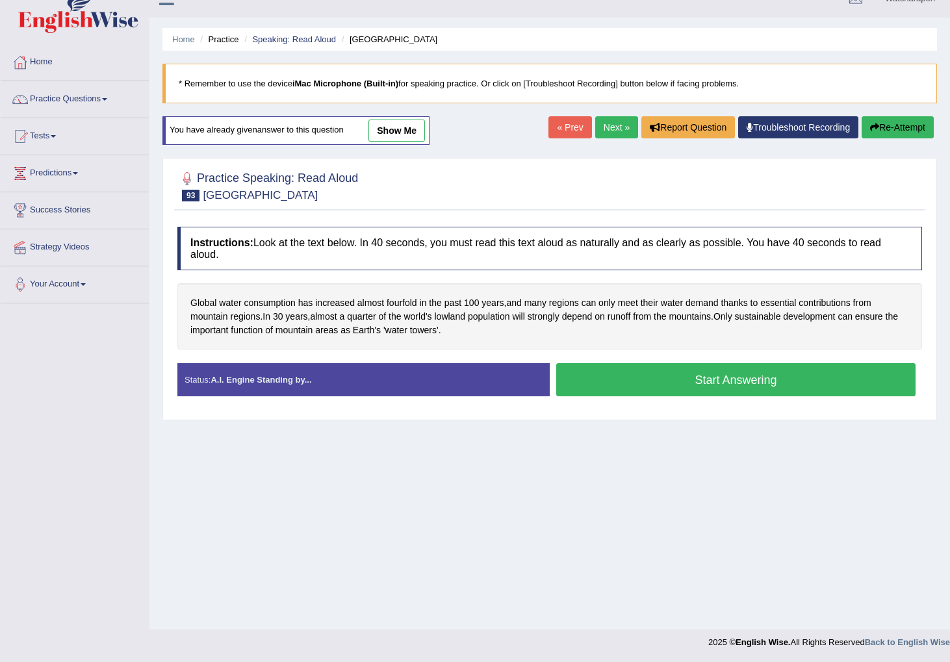
click at [626, 383] on button "Start Answering" at bounding box center [735, 379] width 359 height 33
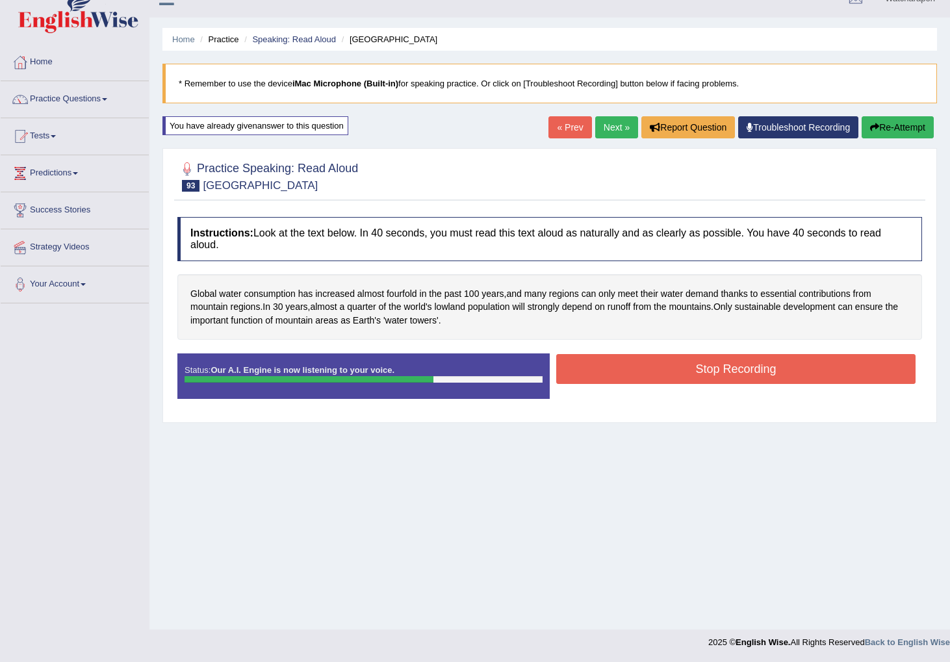
click at [574, 365] on button "Stop Recording" at bounding box center [735, 369] width 359 height 30
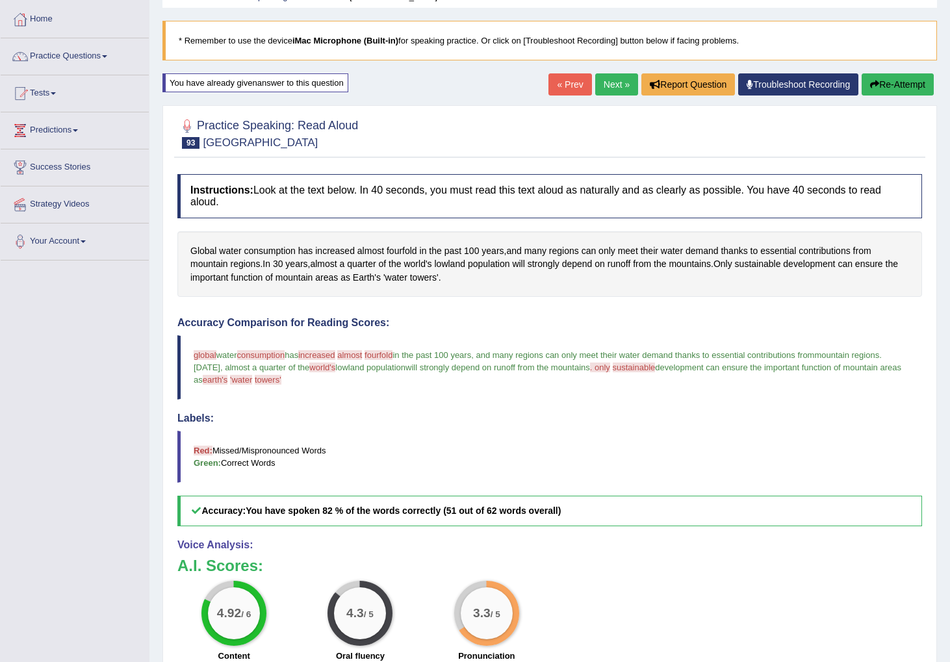
scroll to position [69, 0]
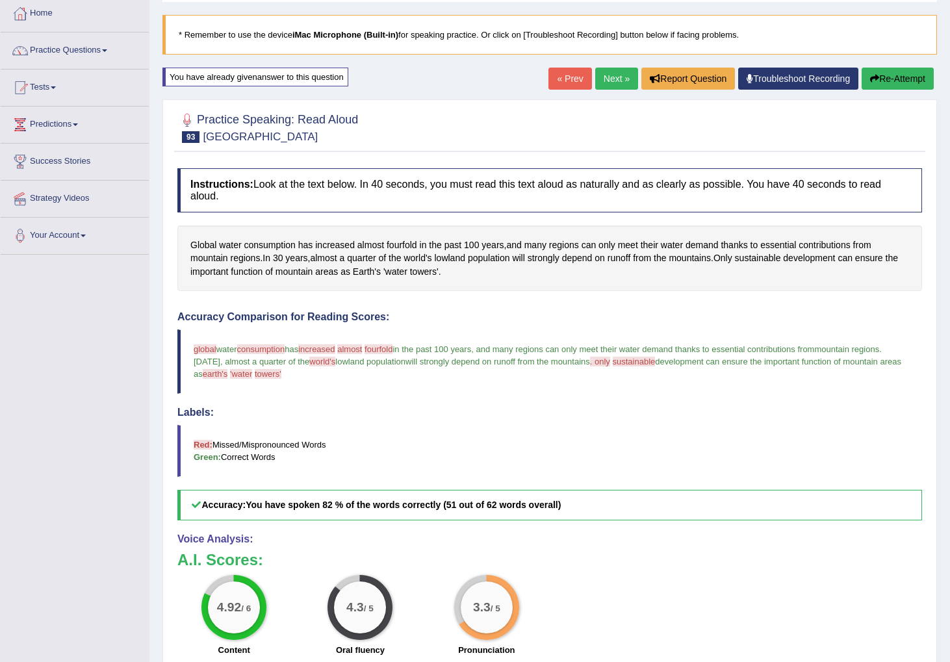
click at [604, 77] on link "Next »" at bounding box center [616, 79] width 43 height 22
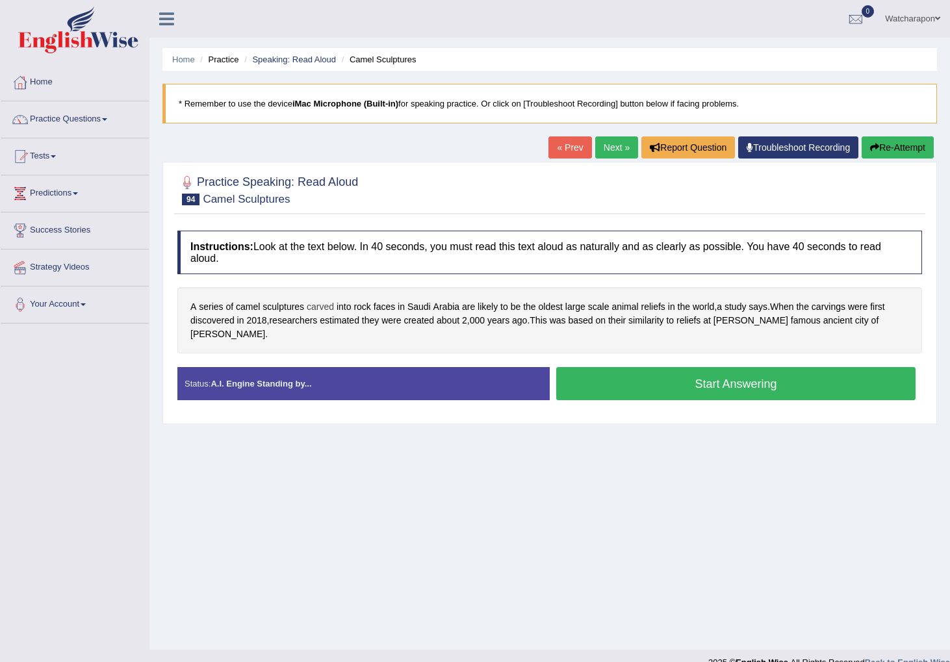
click at [320, 309] on span "carved" at bounding box center [320, 307] width 27 height 14
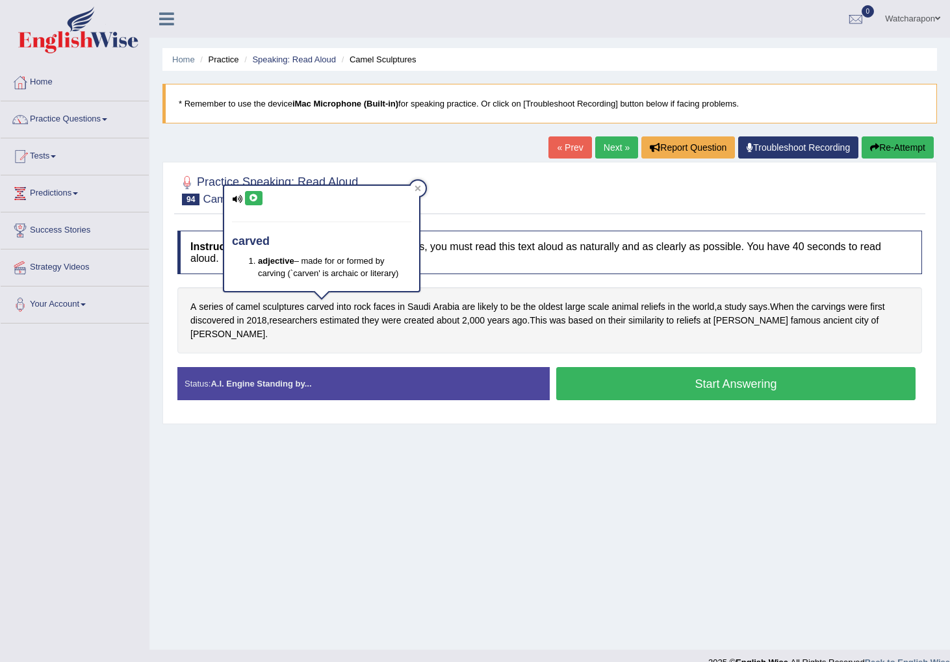
click at [254, 190] on div "carved adjective – made for or formed by carving (`carven' is archaic or litera…" at bounding box center [321, 238] width 195 height 105
click at [257, 198] on icon at bounding box center [254, 198] width 10 height 8
click at [415, 189] on icon at bounding box center [418, 188] width 7 height 7
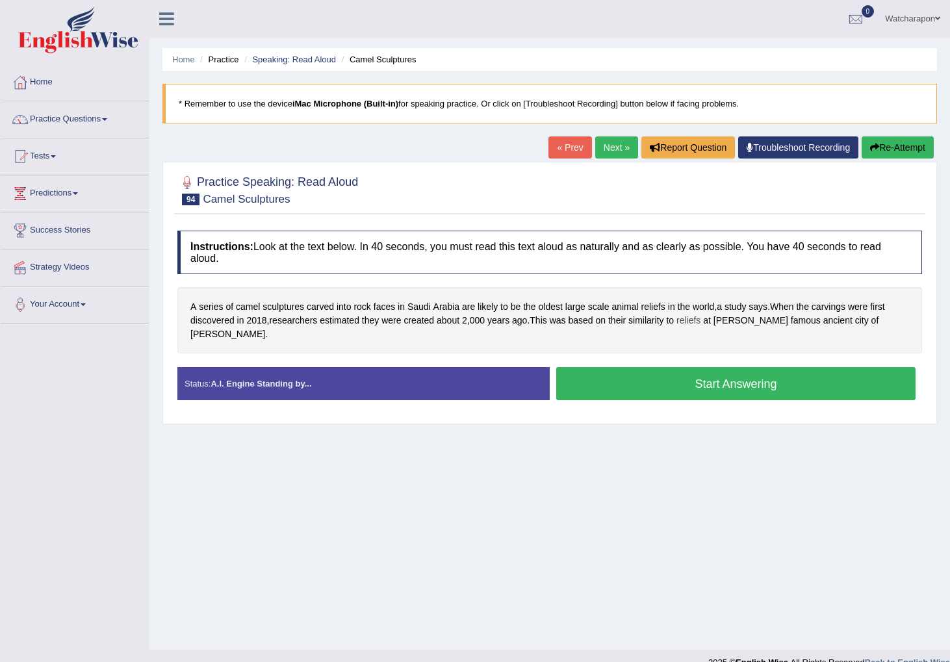
click at [701, 321] on span "reliefs" at bounding box center [689, 321] width 24 height 14
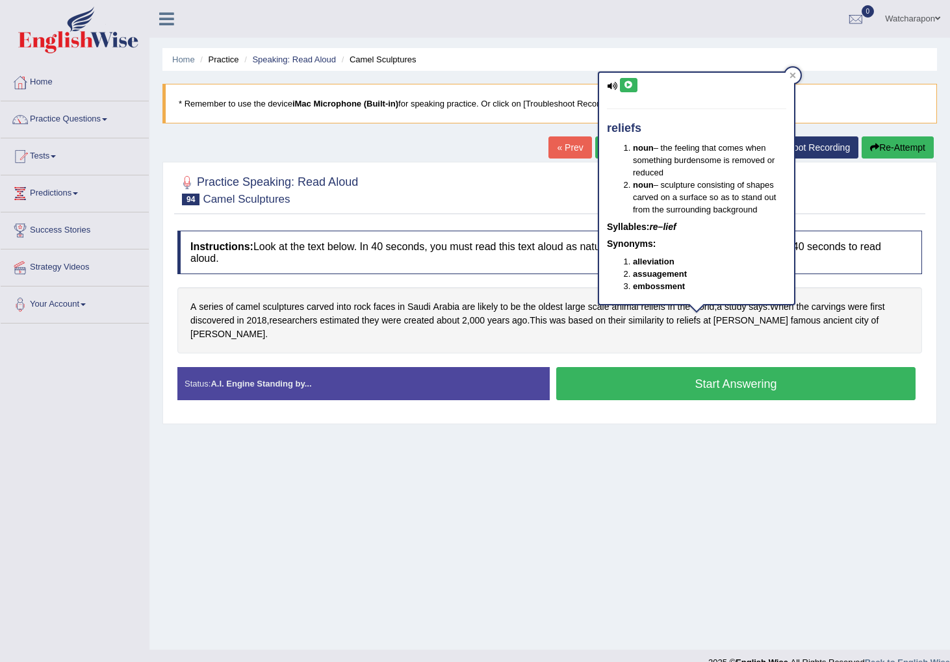
click at [628, 88] on icon at bounding box center [629, 85] width 10 height 8
click at [630, 86] on icon at bounding box center [629, 85] width 10 height 8
click at [265, 328] on span "Petra" at bounding box center [227, 335] width 75 height 14
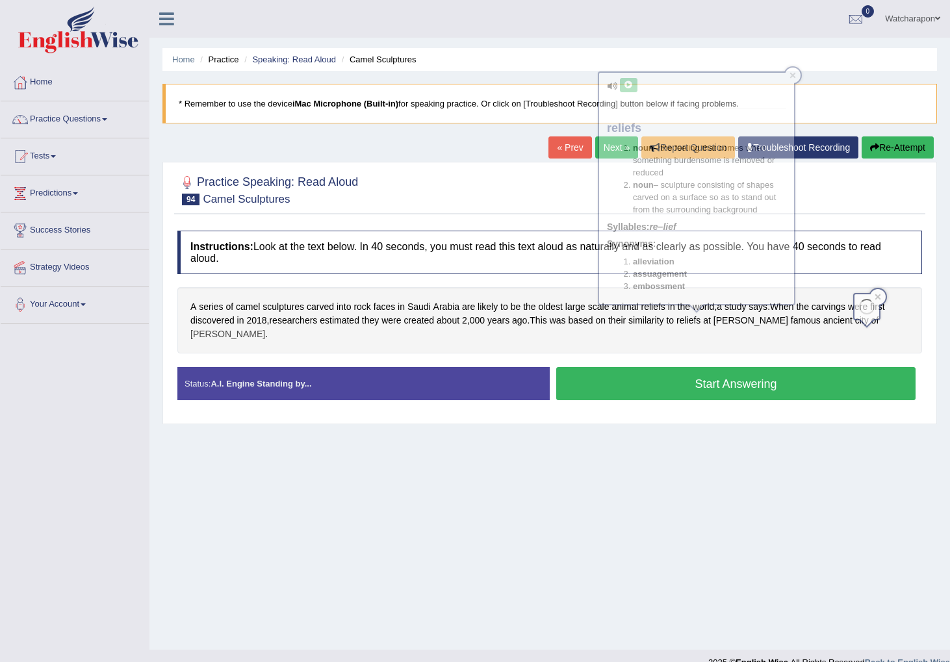
scroll to position [1, 0]
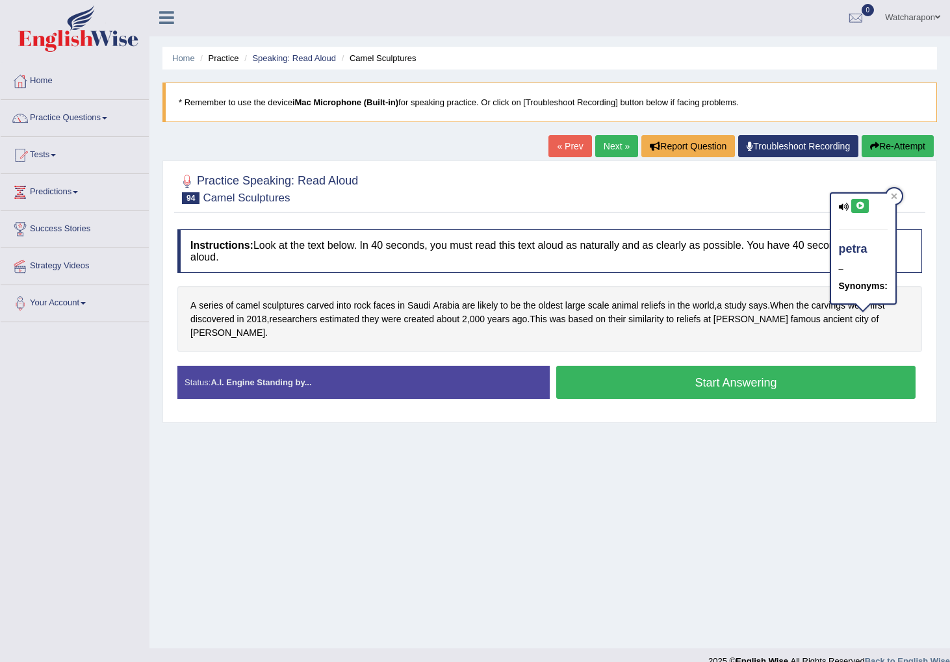
click at [857, 205] on icon at bounding box center [860, 206] width 10 height 8
click at [867, 203] on button at bounding box center [861, 206] width 18 height 14
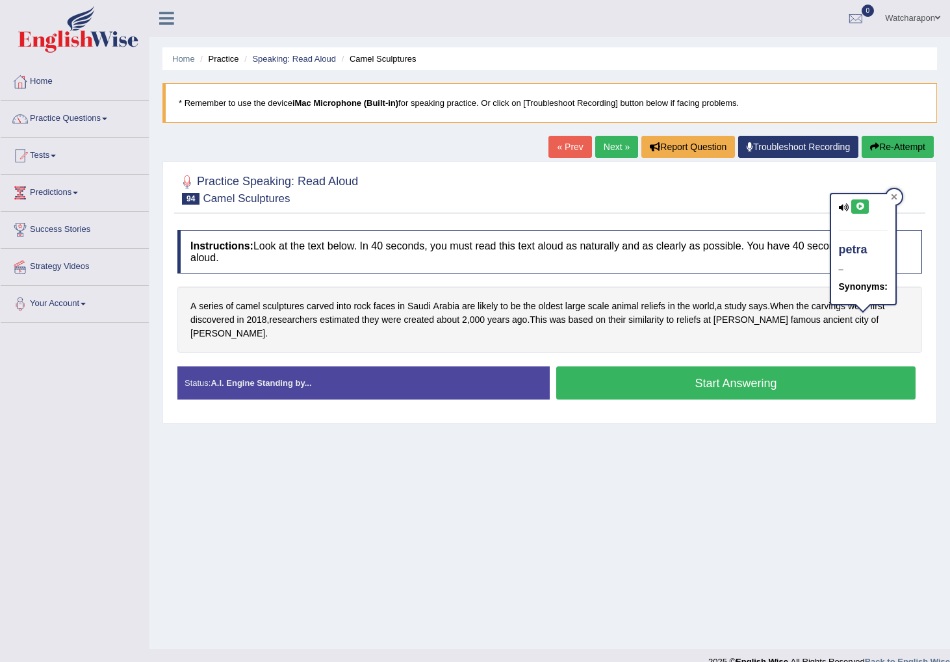
click at [895, 194] on icon at bounding box center [894, 197] width 7 height 7
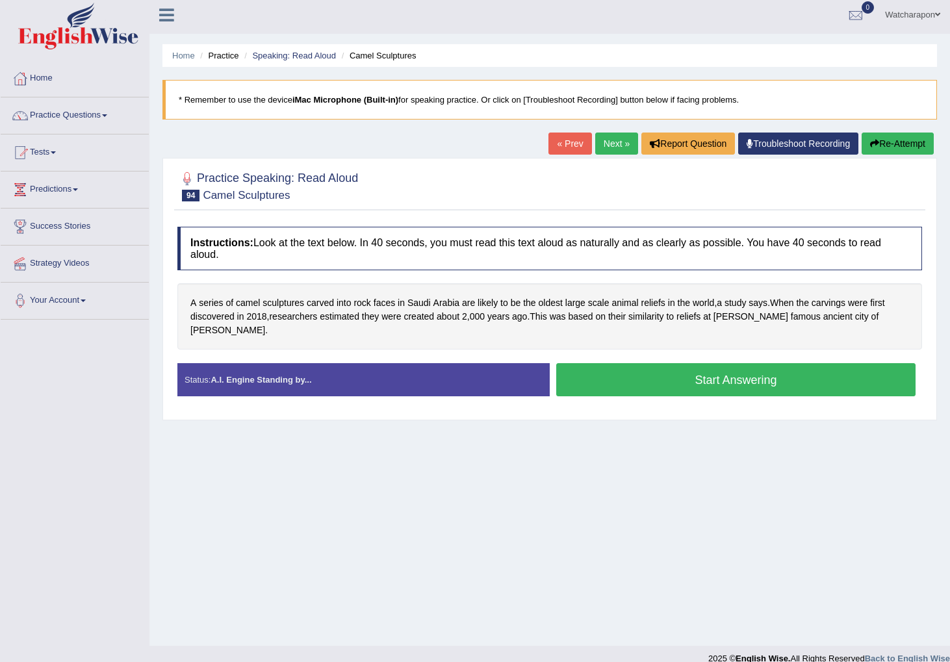
click at [620, 365] on button "Start Answering" at bounding box center [735, 379] width 359 height 33
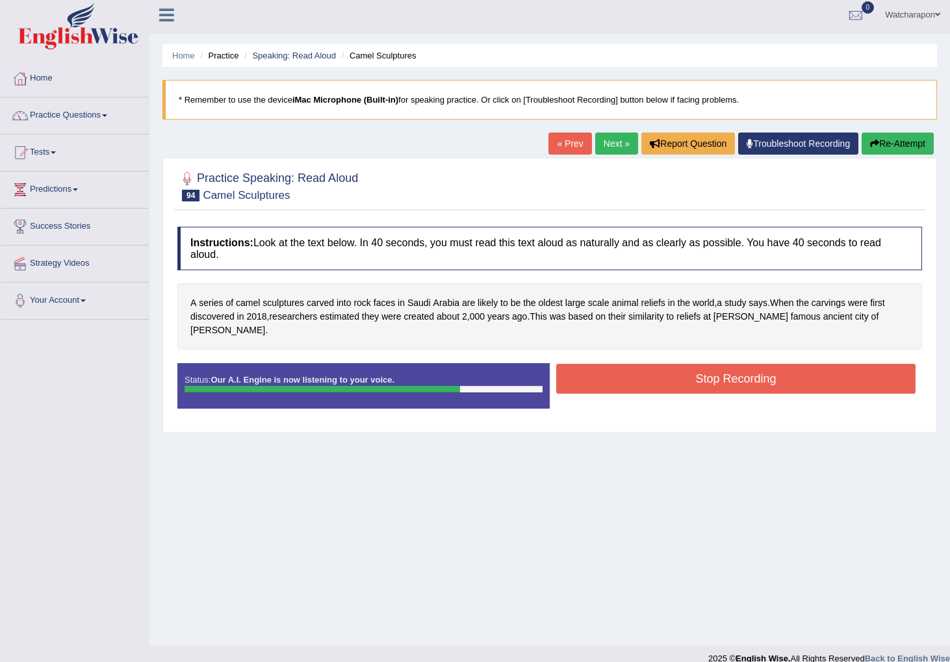
click at [802, 364] on button "Stop Recording" at bounding box center [735, 379] width 359 height 30
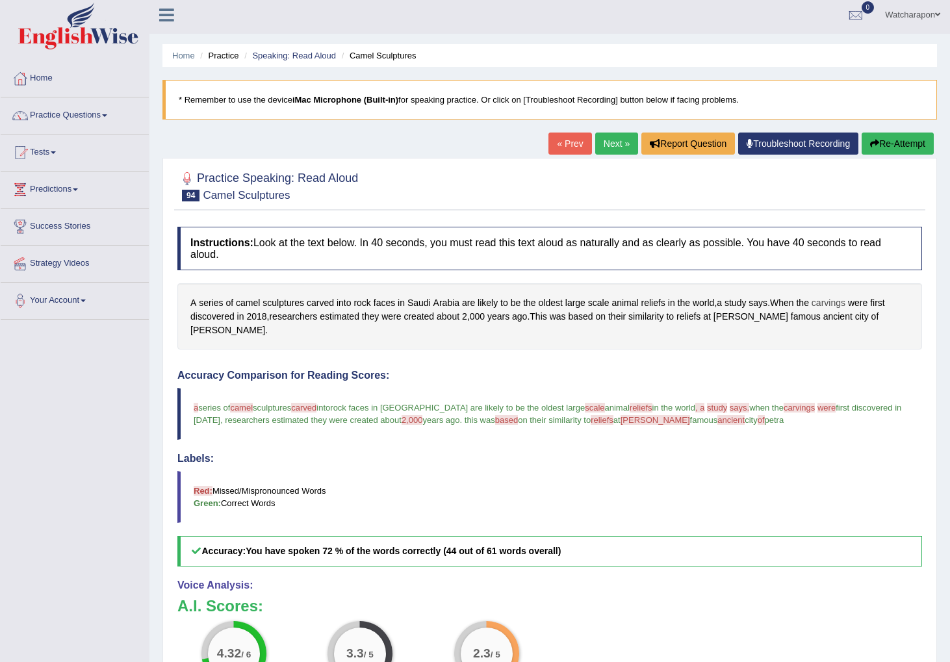
click at [829, 300] on span "carvings" at bounding box center [829, 303] width 34 height 14
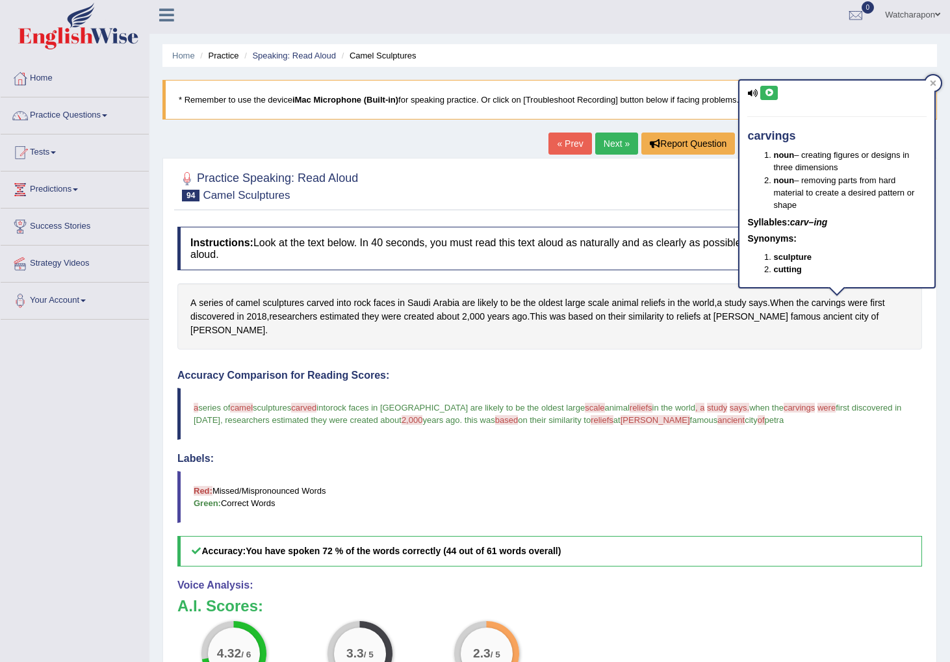
click at [774, 90] on icon at bounding box center [769, 93] width 10 height 8
click at [677, 370] on h4 "Accuracy Comparison for Reading Scores:" at bounding box center [549, 376] width 745 height 12
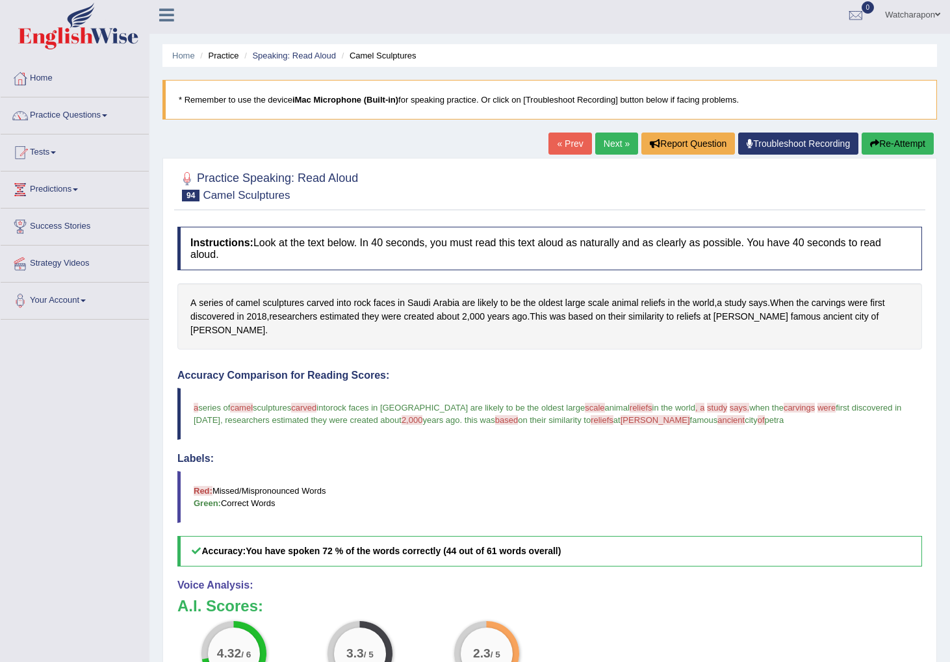
click at [609, 144] on link "Next »" at bounding box center [616, 144] width 43 height 22
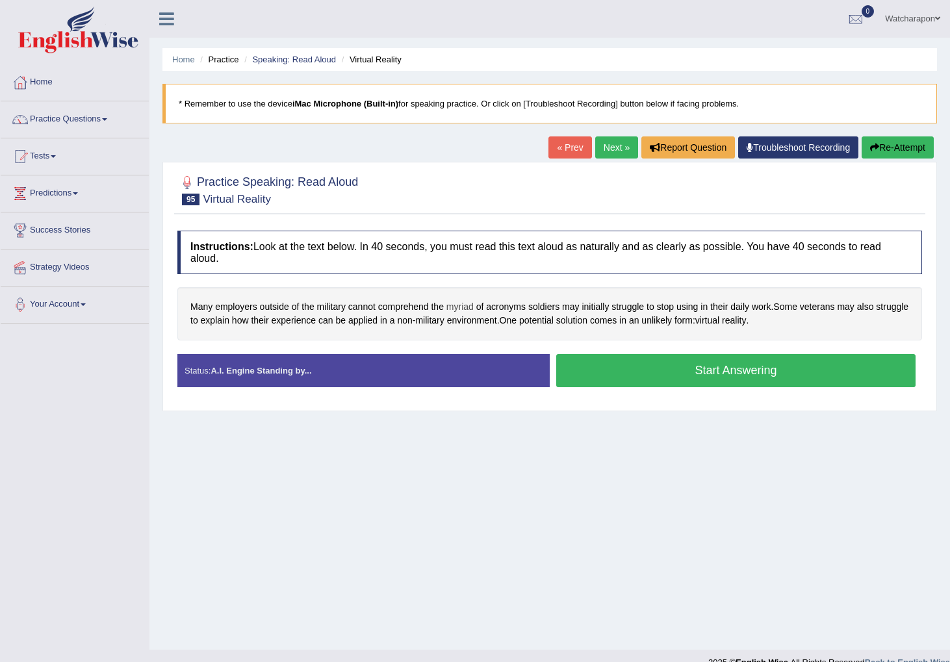
click at [460, 311] on span "myriad" at bounding box center [460, 307] width 27 height 14
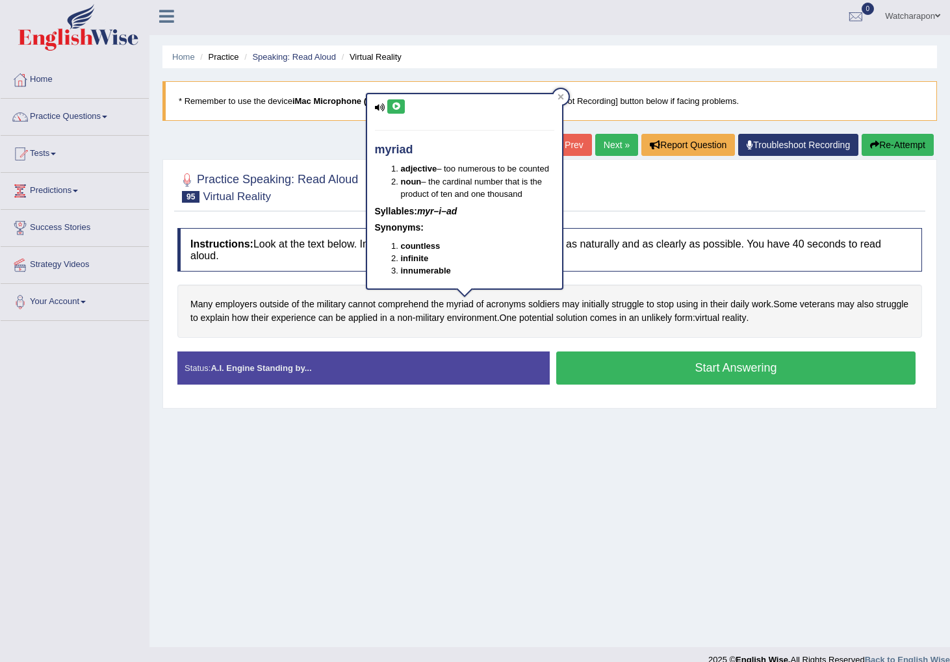
click at [397, 106] on icon at bounding box center [396, 107] width 10 height 8
click at [397, 105] on icon at bounding box center [396, 107] width 10 height 8
click at [393, 104] on icon at bounding box center [396, 107] width 10 height 8
click at [395, 108] on icon at bounding box center [396, 107] width 10 height 8
click at [509, 307] on span "acronyms" at bounding box center [506, 305] width 40 height 14
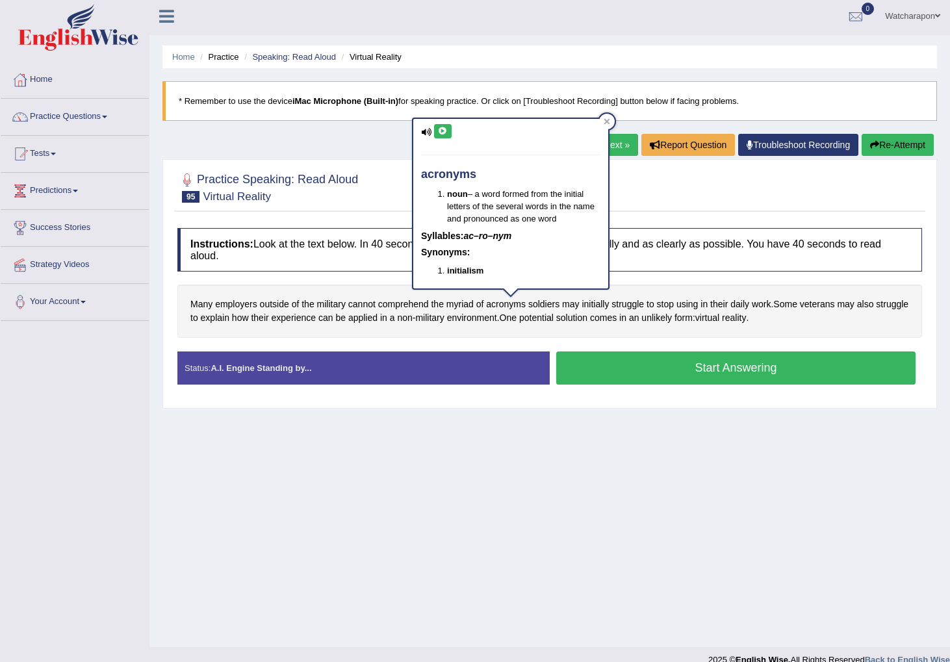
scroll to position [0, 0]
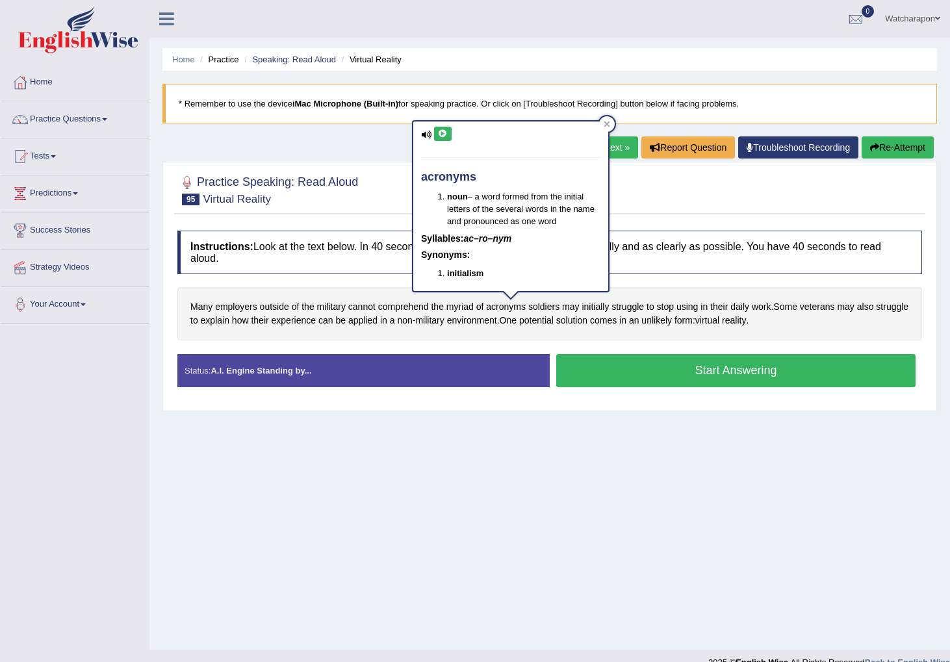
click at [439, 130] on icon at bounding box center [443, 134] width 10 height 8
click at [827, 308] on span "veterans" at bounding box center [817, 307] width 35 height 14
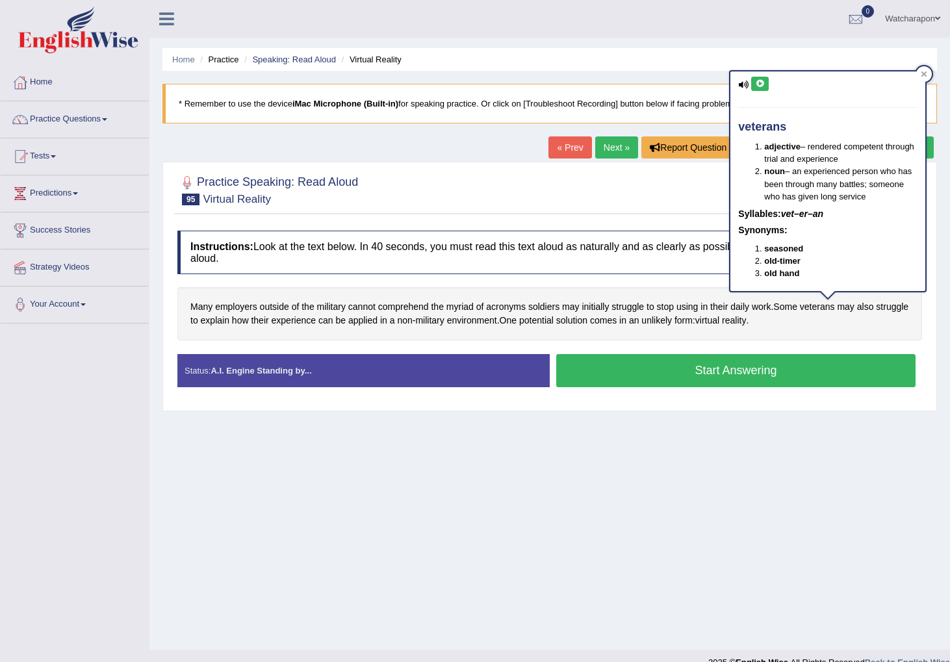
click at [759, 80] on icon at bounding box center [760, 84] width 10 height 8
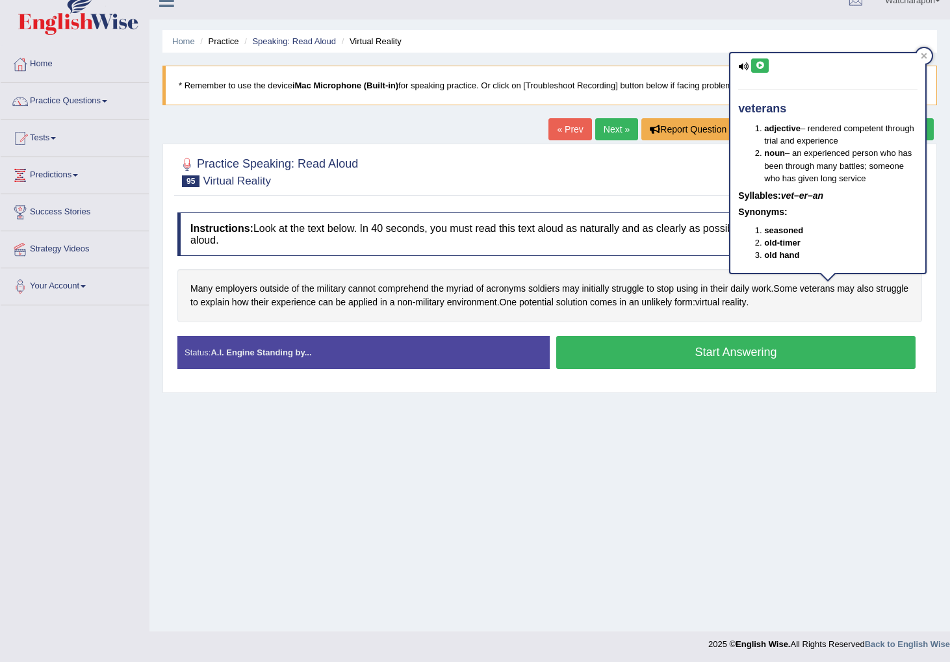
scroll to position [20, 0]
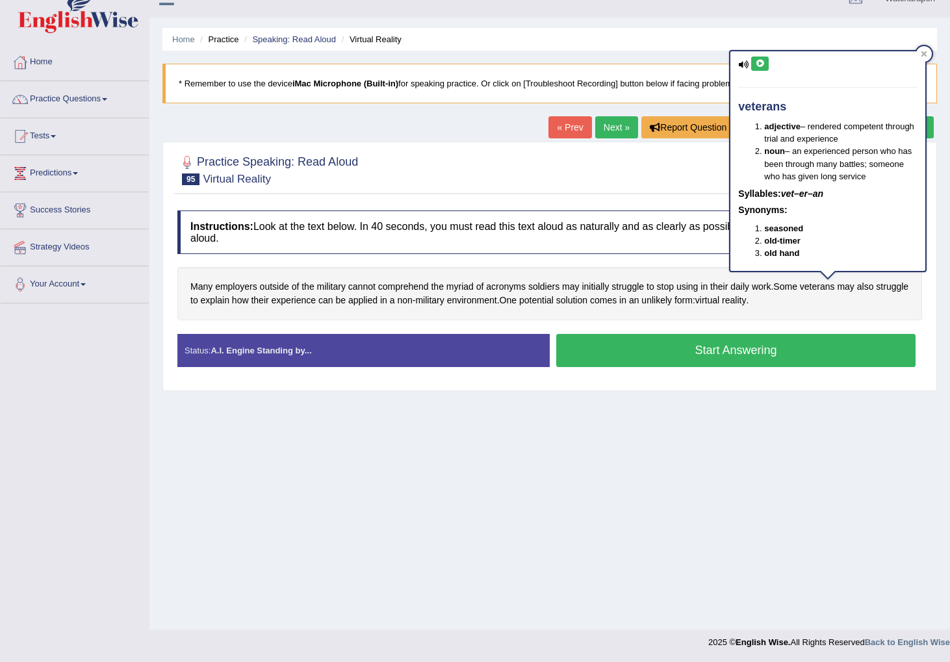
click at [762, 60] on icon at bounding box center [760, 64] width 10 height 8
click at [927, 52] on icon at bounding box center [925, 54] width 6 height 6
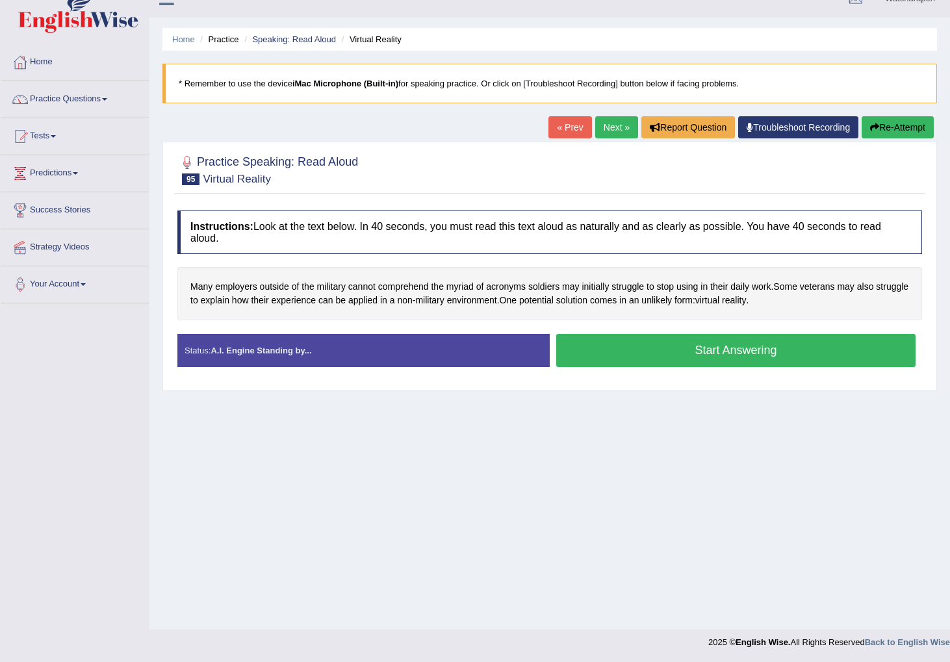
click at [684, 348] on button "Start Answering" at bounding box center [735, 350] width 359 height 33
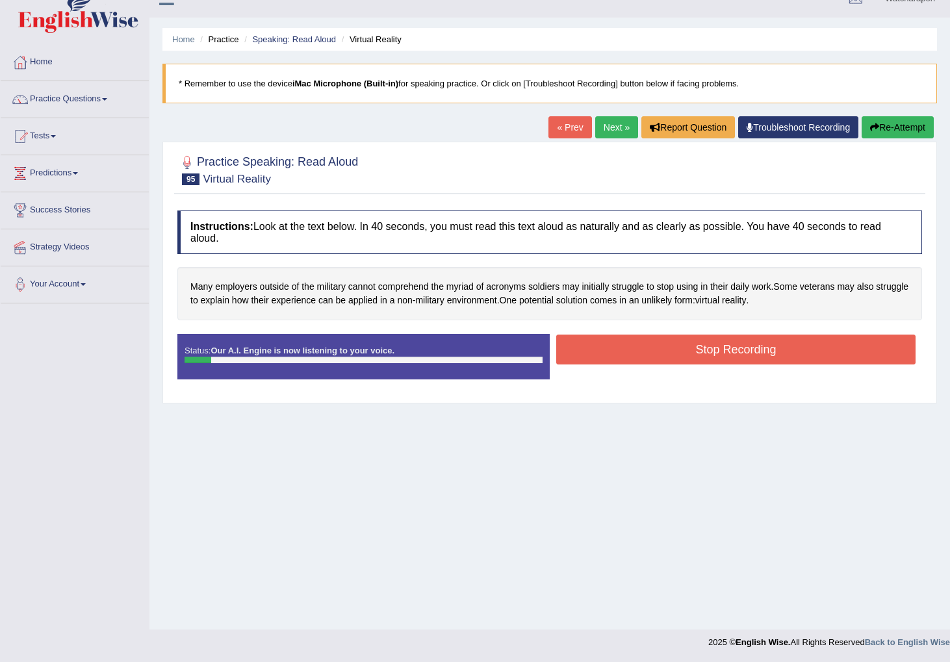
click at [764, 356] on button "Stop Recording" at bounding box center [735, 350] width 359 height 30
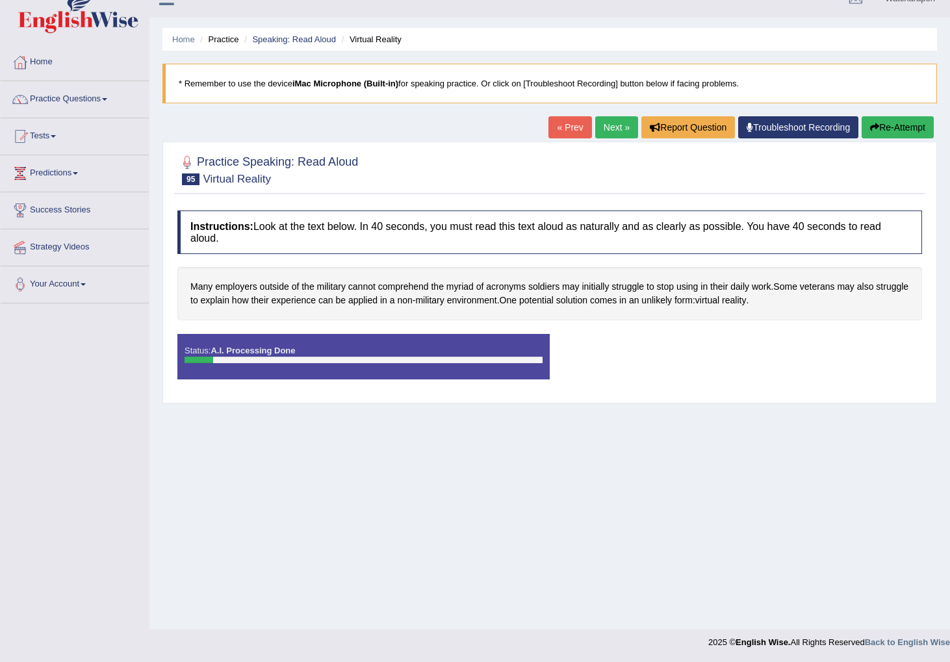
click at [887, 121] on div "Saving your answer..." at bounding box center [475, 331] width 950 height 662
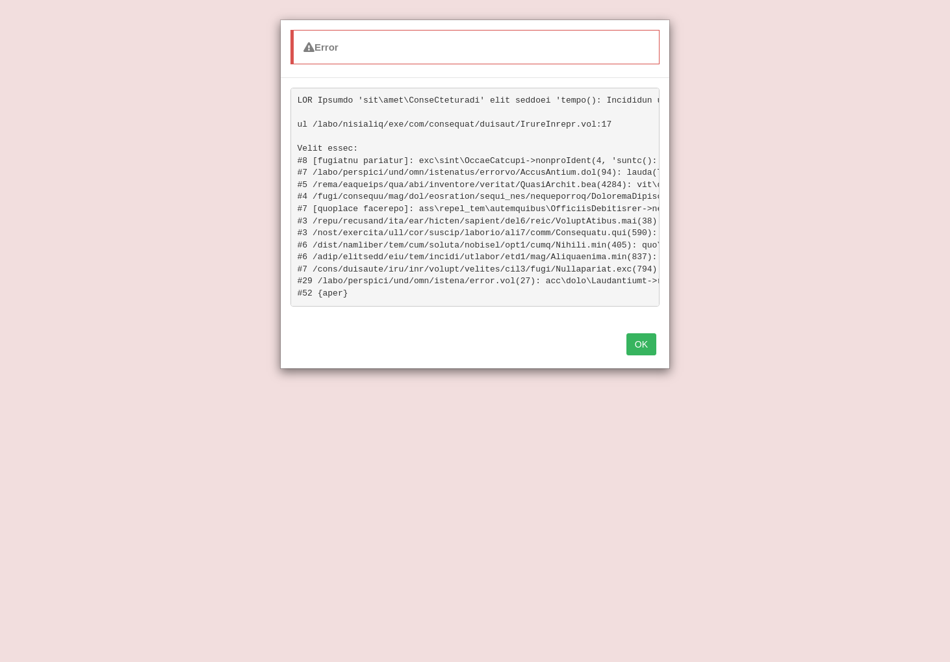
click at [885, 123] on div "Error OK" at bounding box center [475, 331] width 950 height 662
click at [640, 339] on button "OK" at bounding box center [642, 344] width 30 height 22
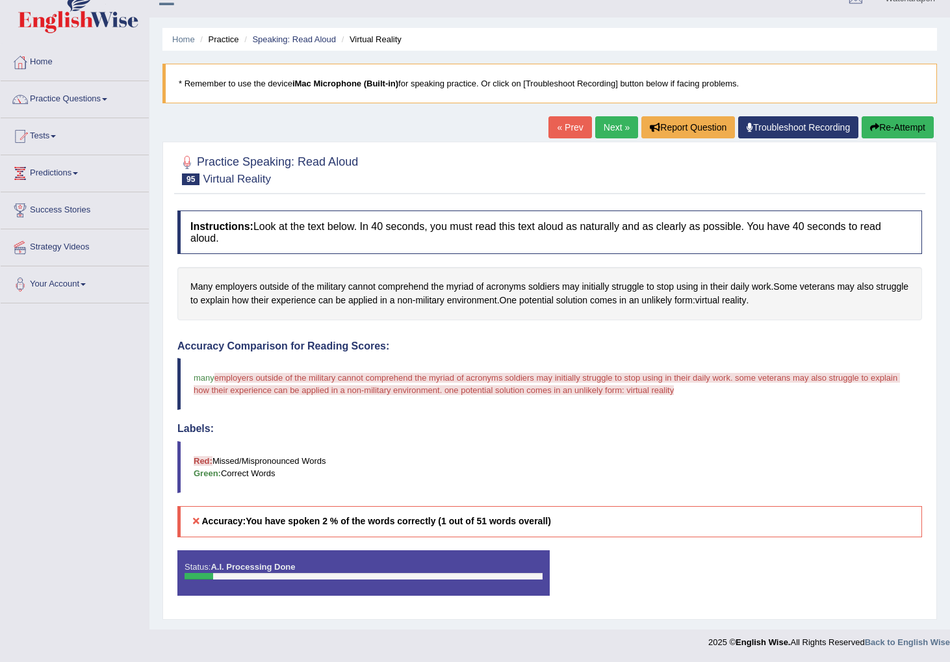
click at [875, 129] on icon "button" at bounding box center [874, 127] width 9 height 9
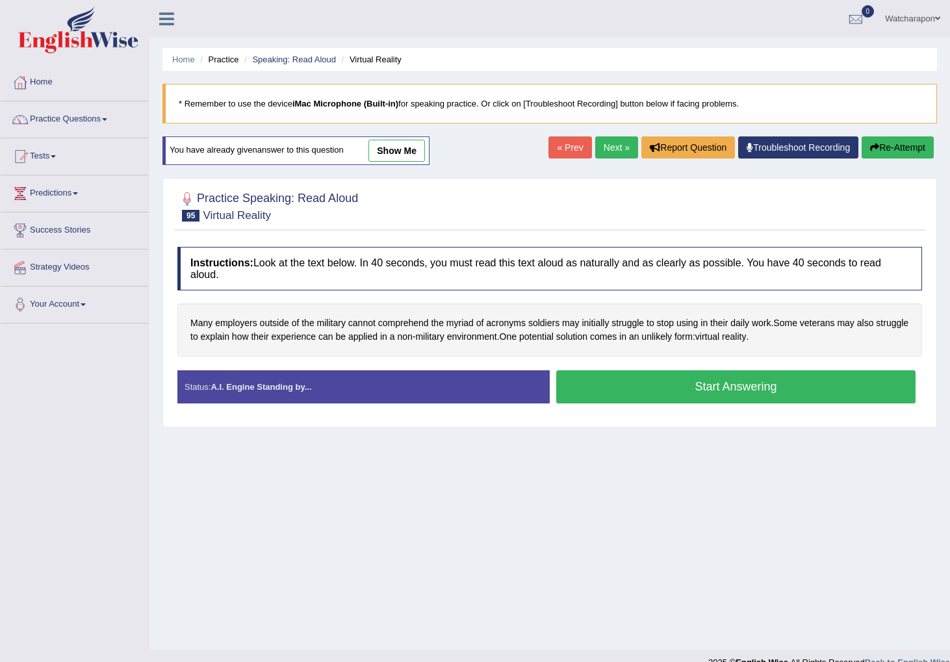
scroll to position [20, 0]
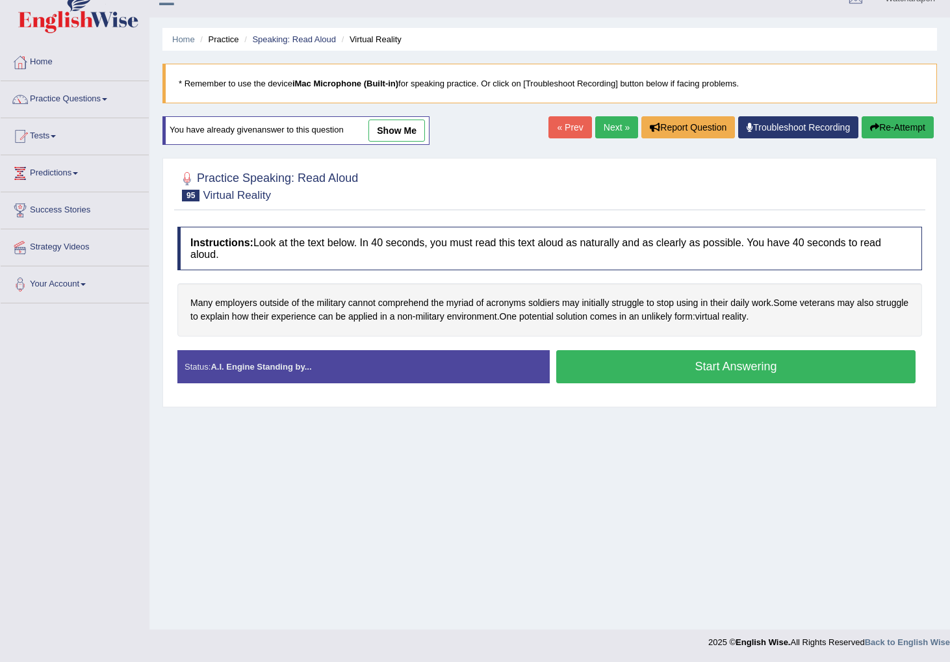
click at [641, 366] on button "Start Answering" at bounding box center [735, 366] width 359 height 33
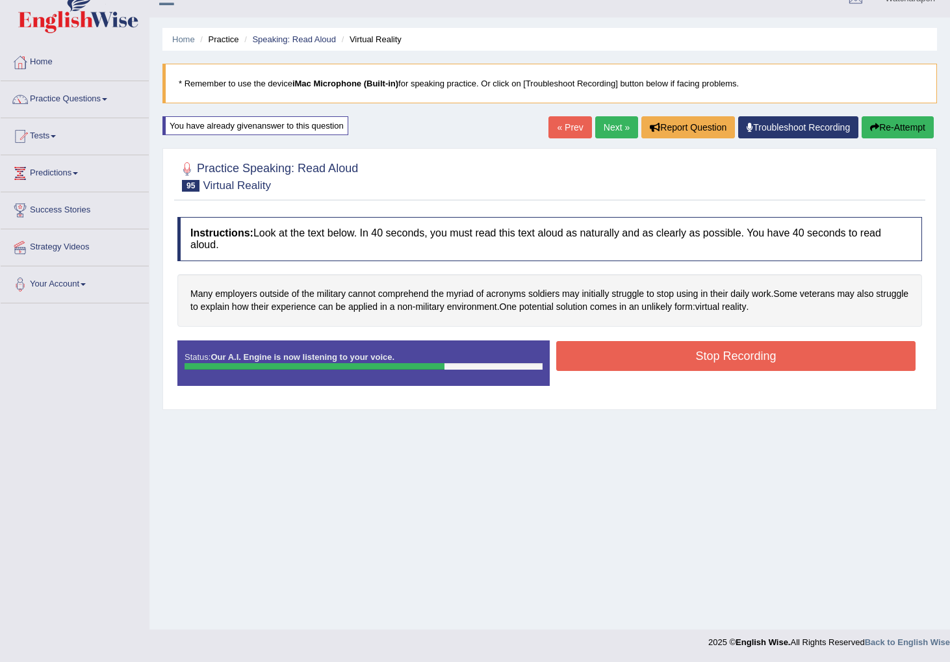
click at [744, 350] on button "Stop Recording" at bounding box center [735, 356] width 359 height 30
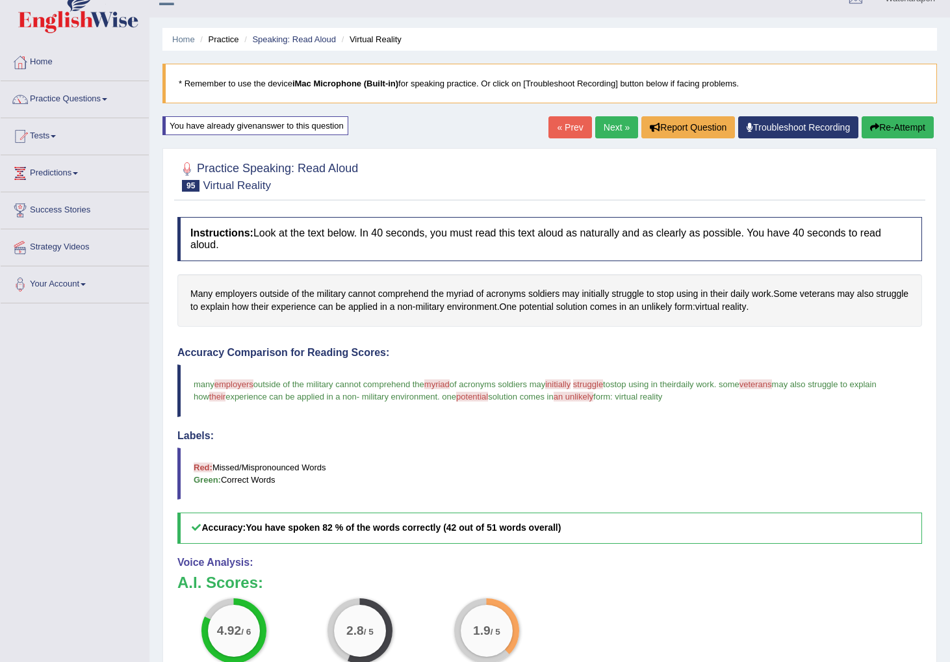
click at [604, 126] on link "Next »" at bounding box center [616, 127] width 43 height 22
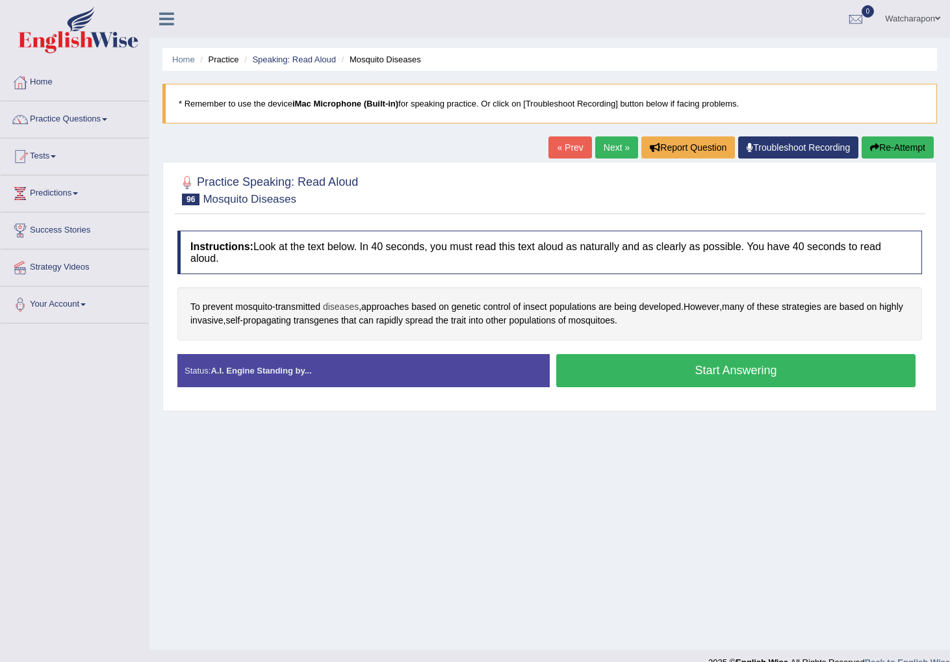
click at [349, 307] on span "diseases" at bounding box center [341, 307] width 36 height 14
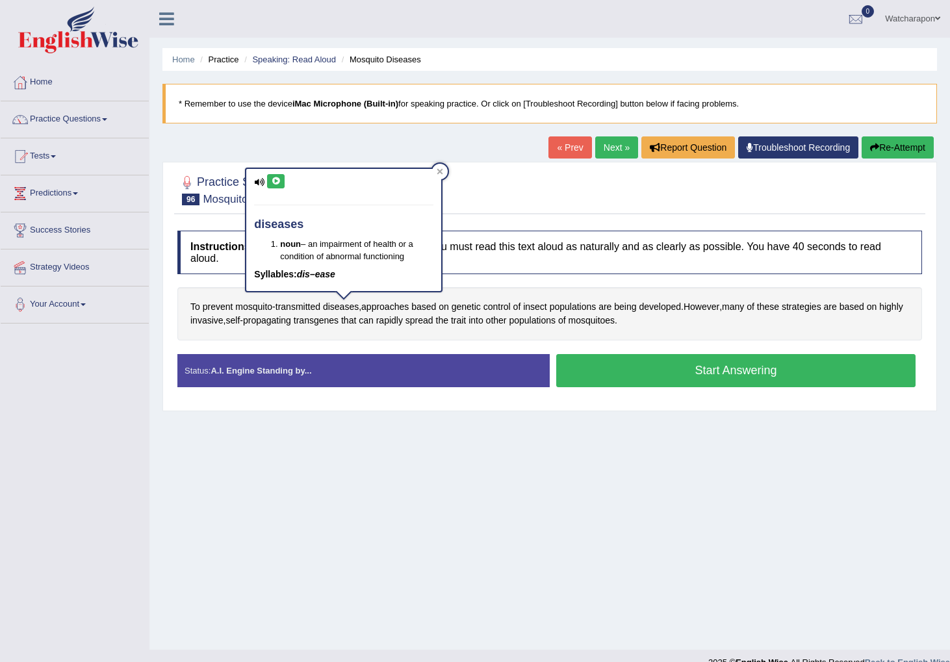
click at [276, 184] on icon at bounding box center [276, 181] width 10 height 8
click at [335, 141] on div "Home Practice Speaking: Read Aloud Mosquito Diseases * Remember to use the devi…" at bounding box center [550, 325] width 801 height 650
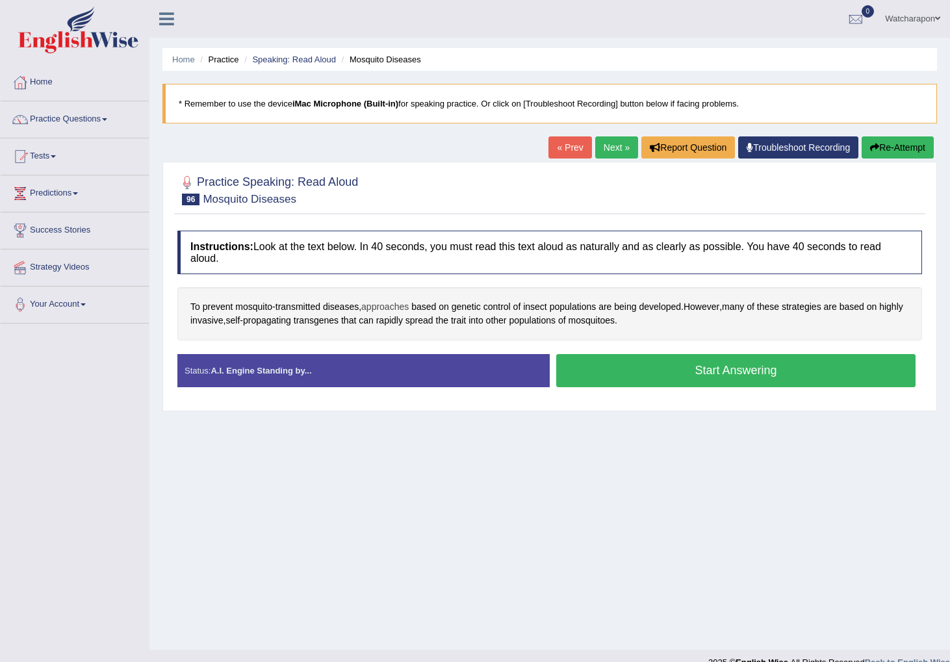
click at [384, 309] on span "approaches" at bounding box center [384, 307] width 47 height 14
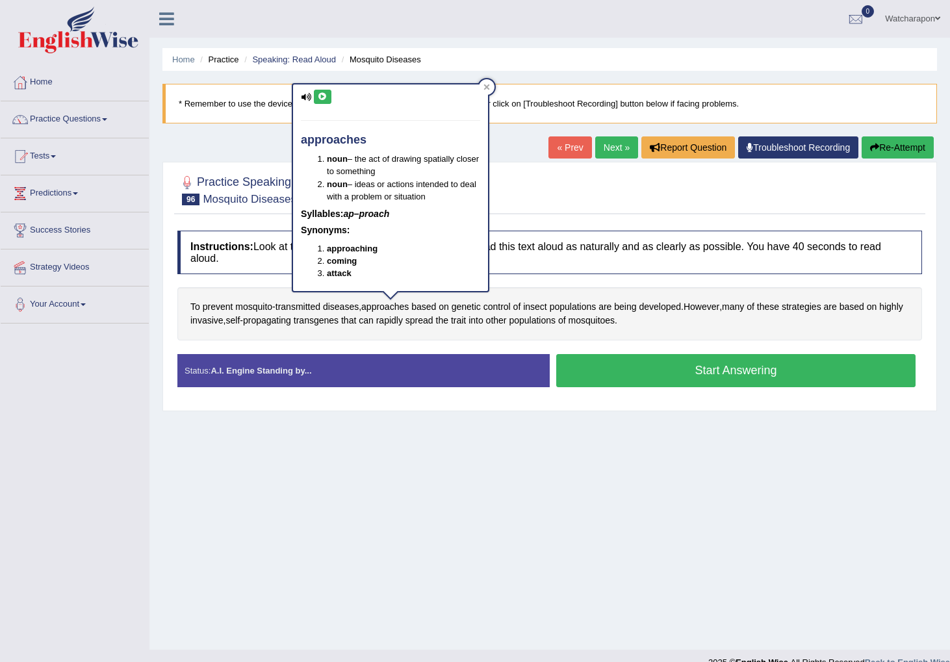
click at [325, 96] on icon at bounding box center [323, 97] width 10 height 8
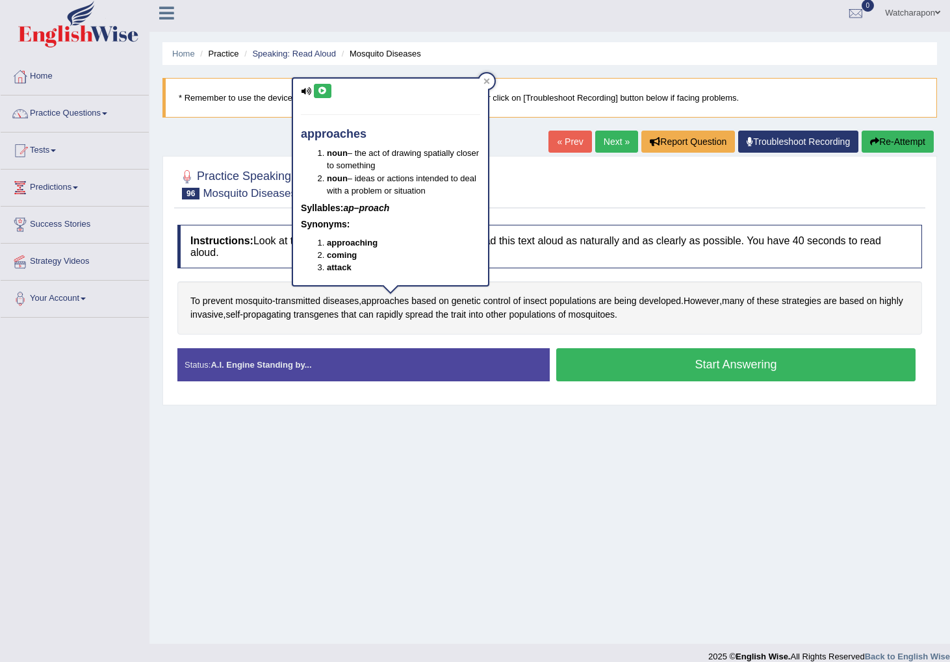
click at [488, 91] on div "approaches noun – the act of drawing spatially closer to something noun – ideas…" at bounding box center [390, 182] width 195 height 207
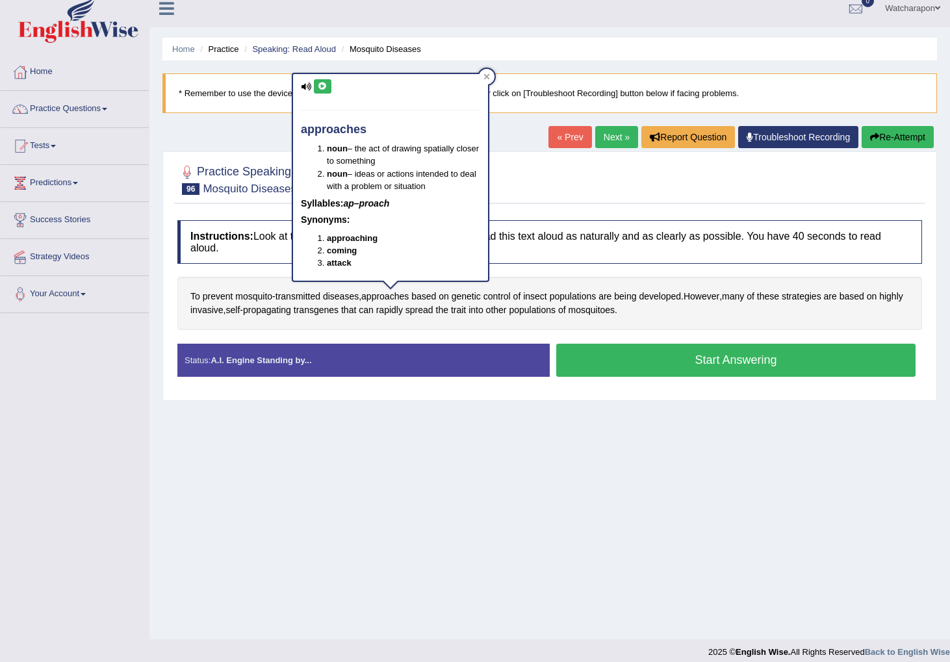
scroll to position [7, 0]
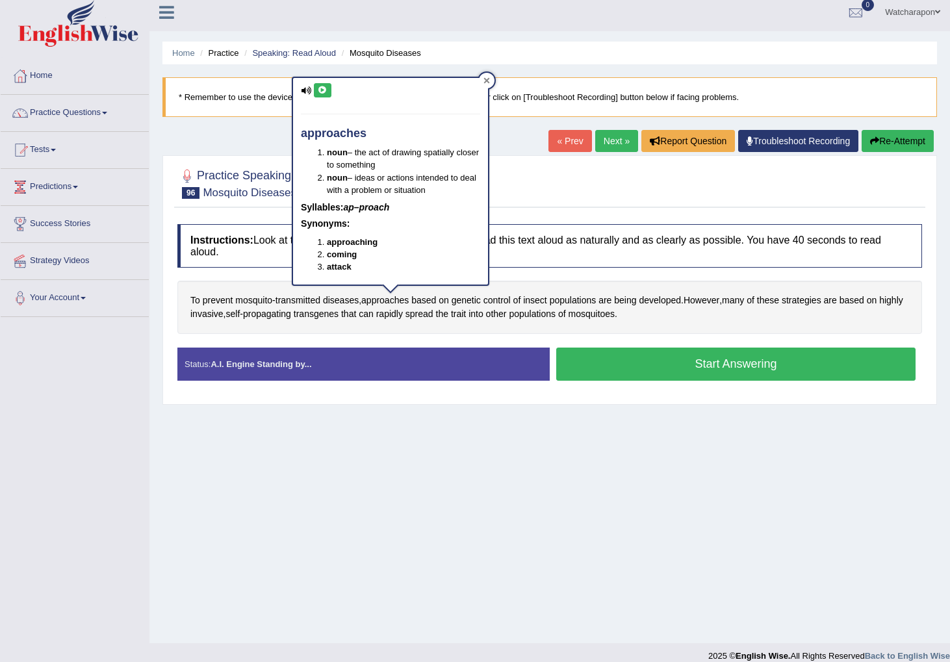
click at [485, 77] on icon at bounding box center [487, 80] width 6 height 6
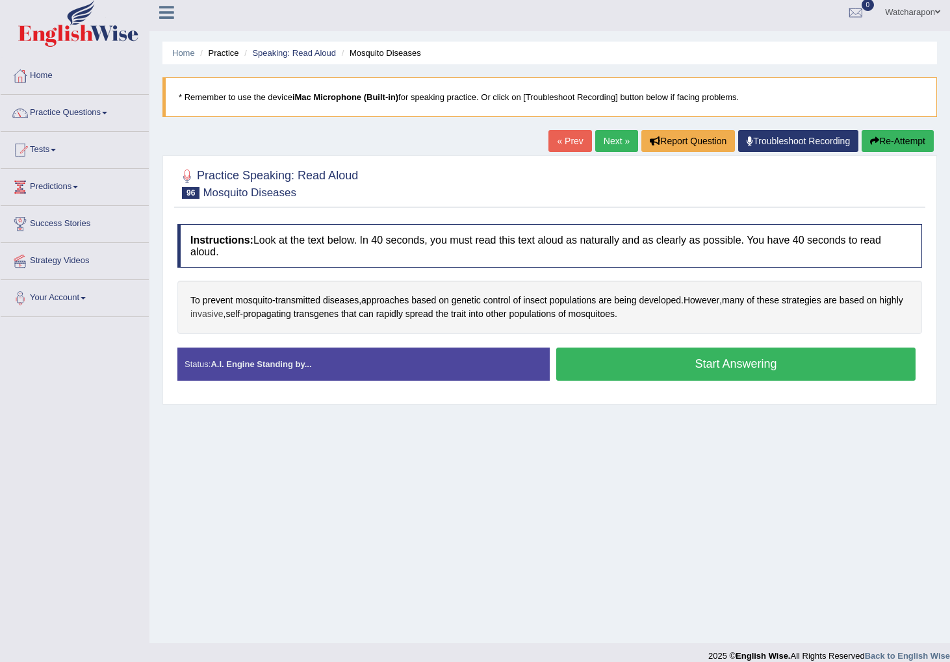
click at [224, 317] on span "invasive" at bounding box center [206, 314] width 33 height 14
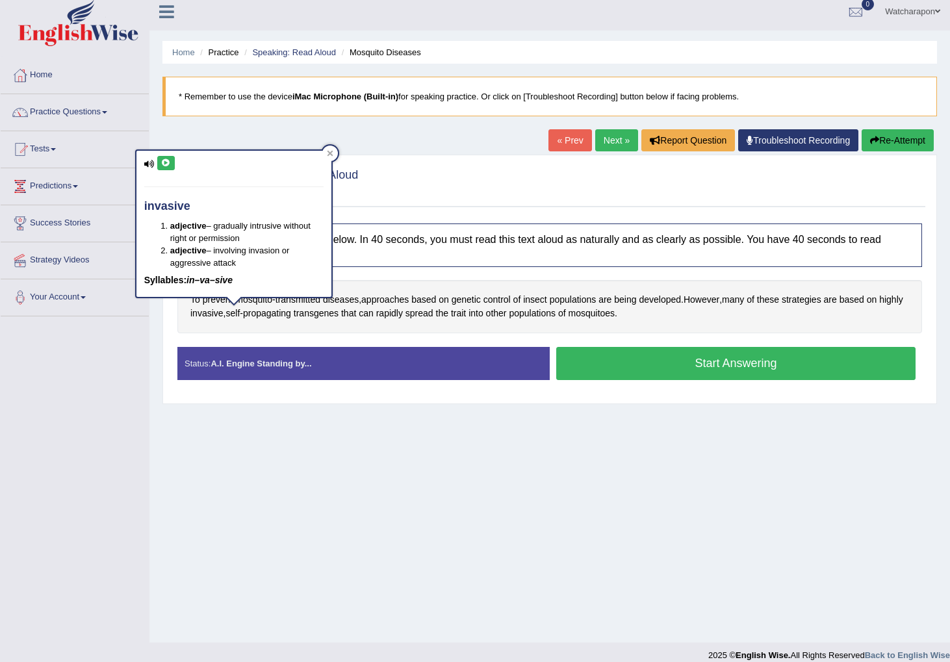
click at [159, 157] on button at bounding box center [166, 163] width 18 height 14
click at [166, 161] on icon at bounding box center [166, 163] width 10 height 8
click at [332, 152] on icon at bounding box center [330, 153] width 7 height 7
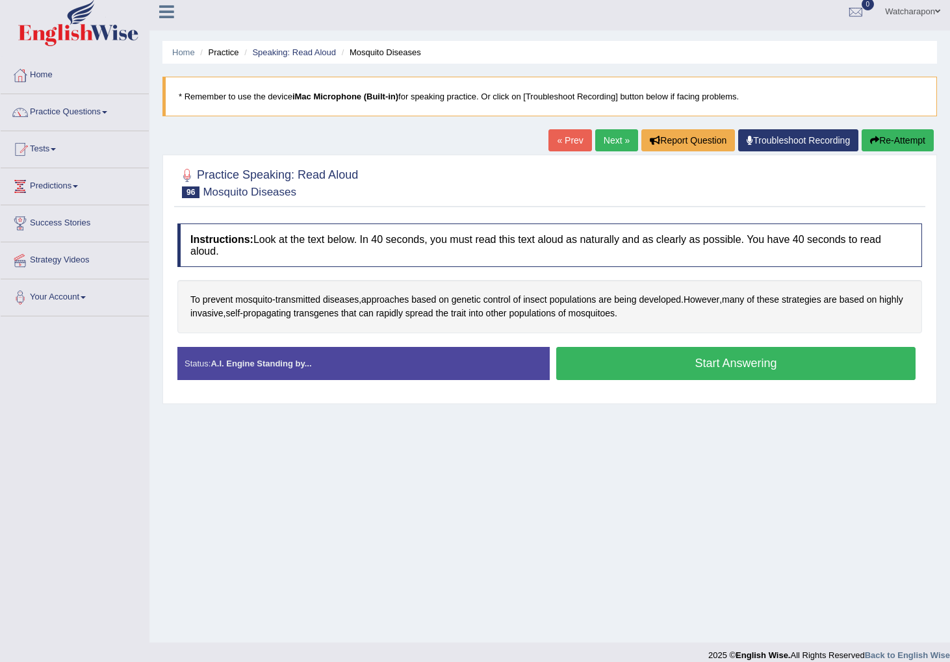
drag, startPoint x: 625, startPoint y: 371, endPoint x: 566, endPoint y: 360, distance: 59.4
click at [625, 371] on button "Start Answering" at bounding box center [735, 363] width 359 height 33
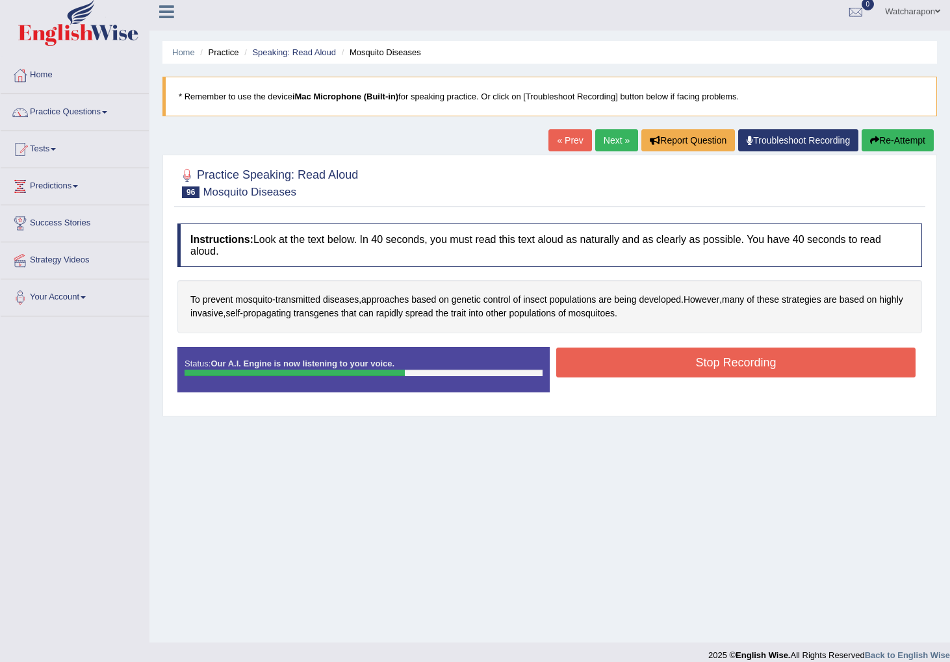
click at [642, 365] on button "Stop Recording" at bounding box center [735, 363] width 359 height 30
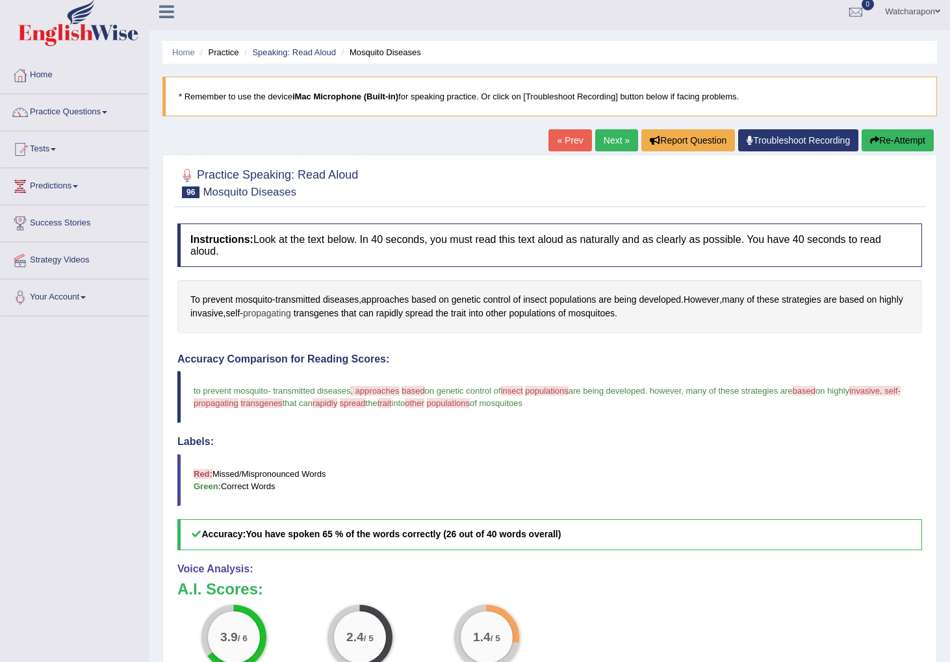
click at [281, 315] on span "propagating" at bounding box center [267, 314] width 48 height 14
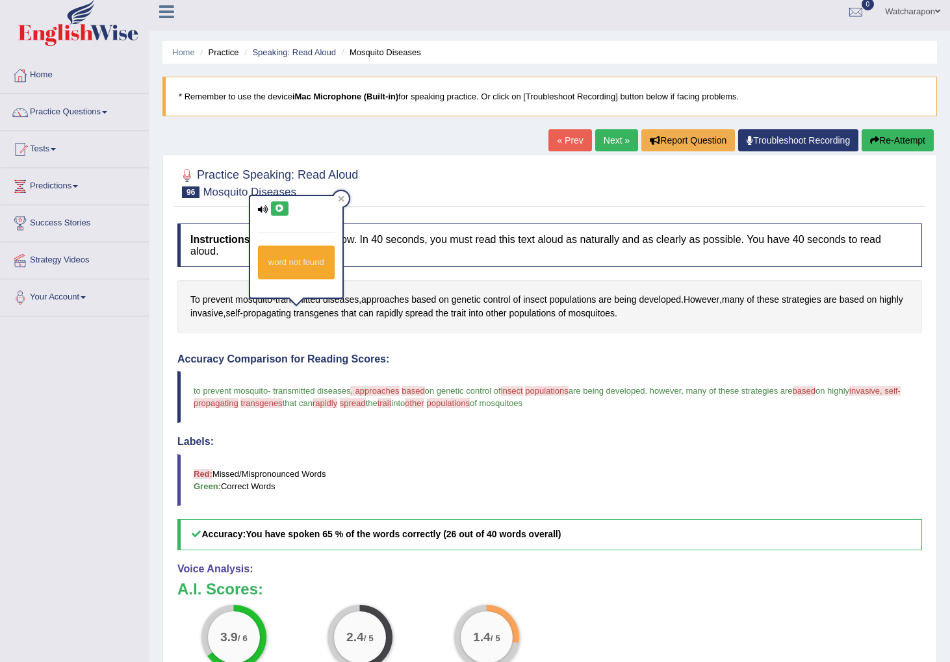
click at [278, 205] on icon at bounding box center [280, 209] width 10 height 8
click at [282, 207] on icon at bounding box center [280, 209] width 10 height 8
click at [281, 210] on icon at bounding box center [280, 209] width 10 height 8
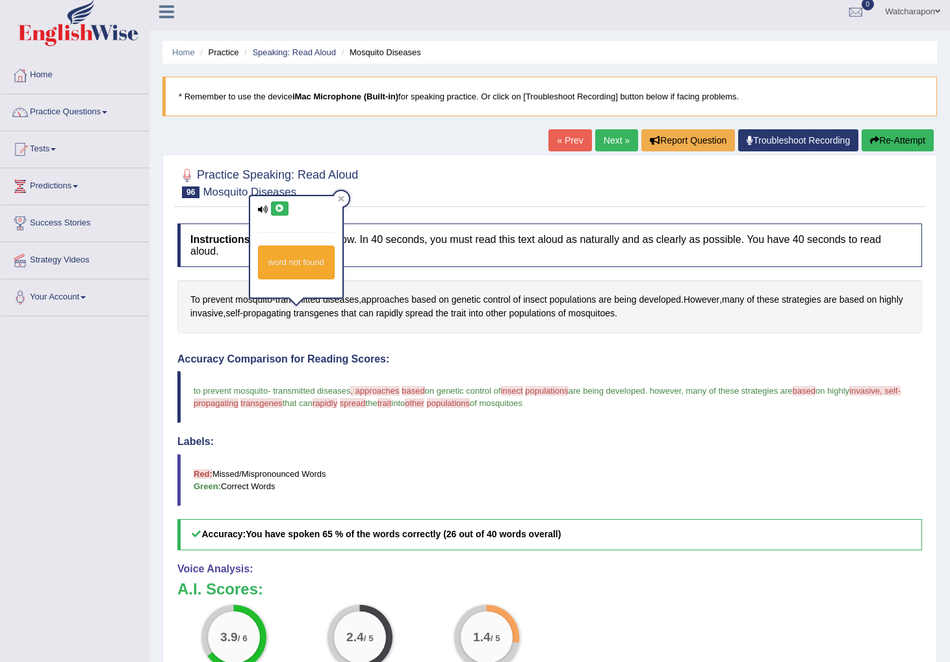
click at [282, 404] on span "transgenes" at bounding box center [262, 403] width 42 height 10
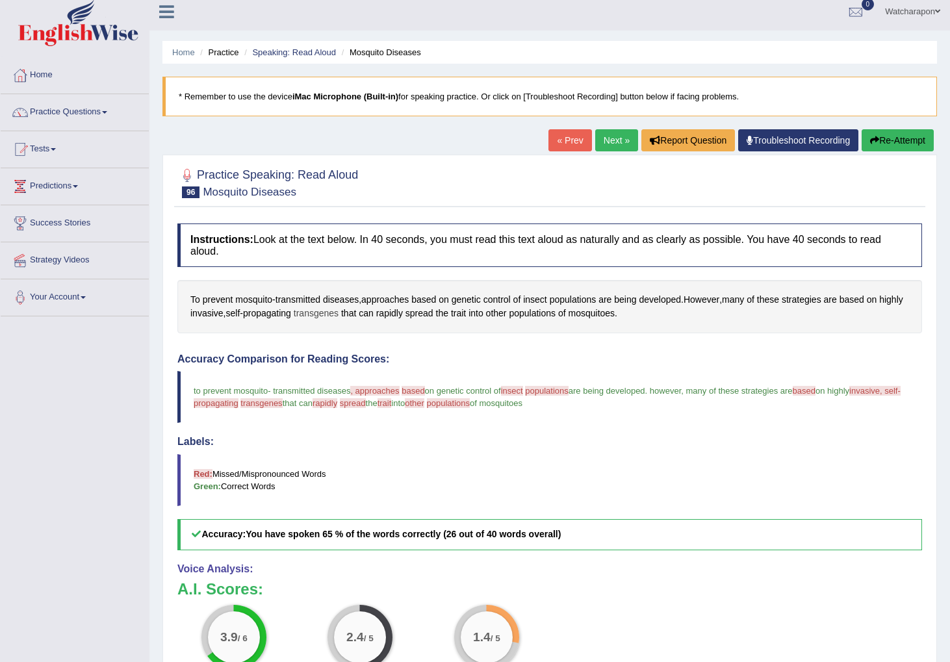
click at [335, 316] on span "transgenes" at bounding box center [316, 314] width 45 height 14
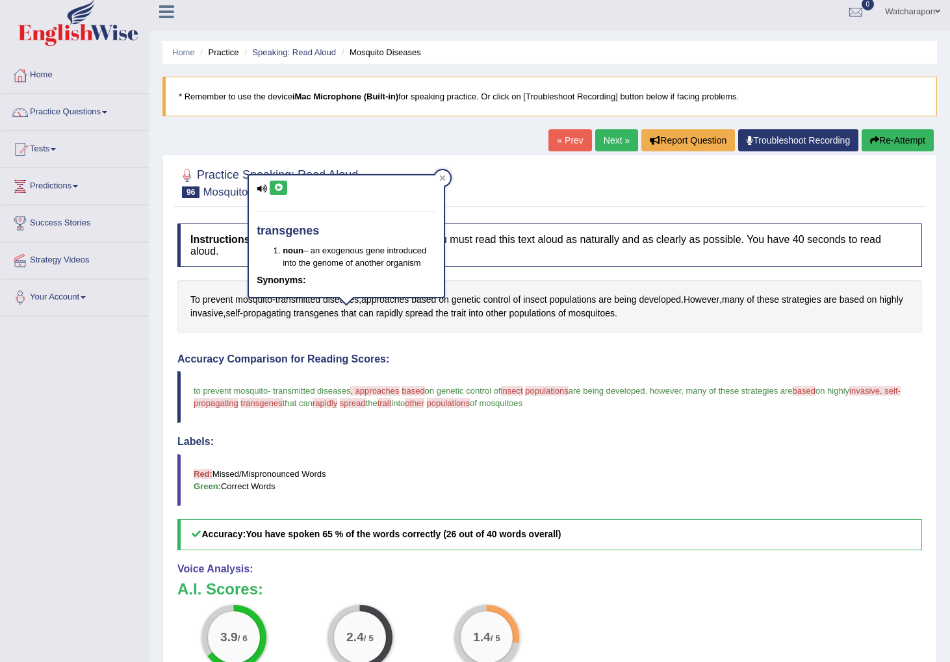
click at [282, 185] on icon at bounding box center [279, 188] width 10 height 8
click at [283, 186] on icon at bounding box center [279, 188] width 10 height 8
click at [438, 177] on div at bounding box center [443, 178] width 16 height 16
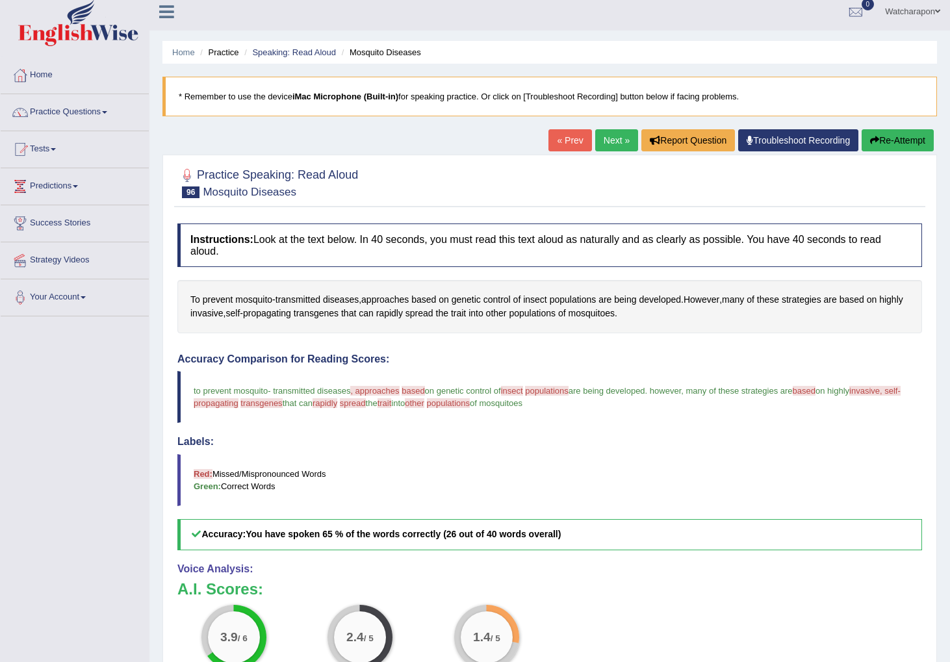
click at [883, 142] on button "Re-Attempt" at bounding box center [898, 140] width 72 height 22
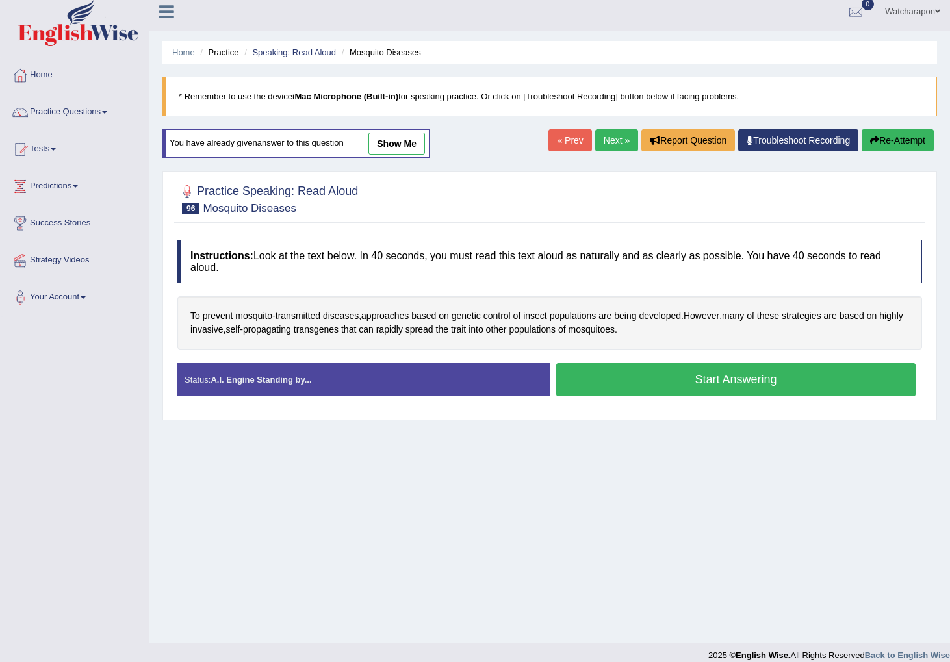
click at [664, 381] on button "Start Answering" at bounding box center [735, 379] width 359 height 33
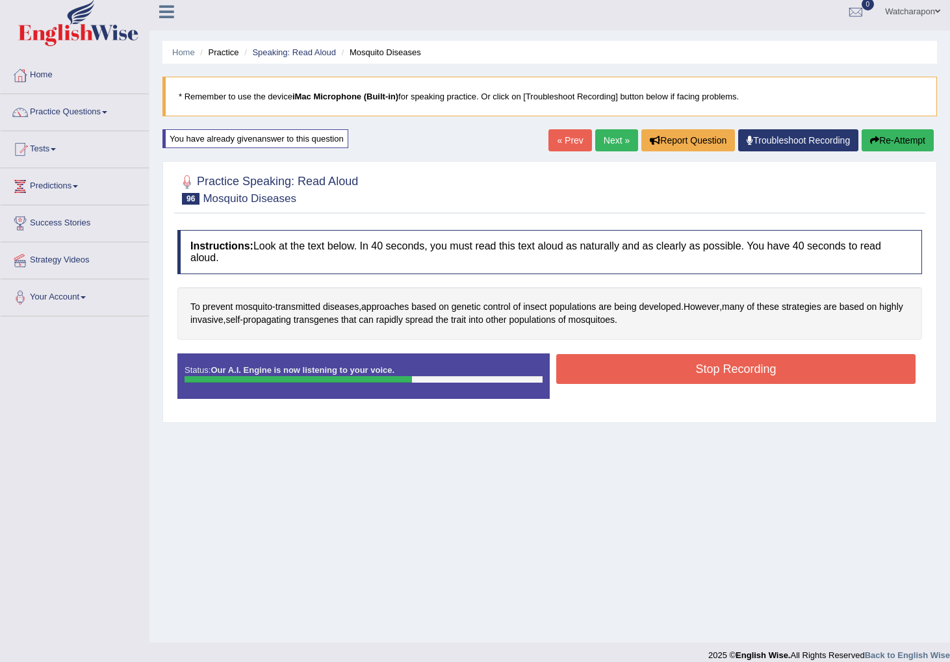
click at [660, 359] on button "Stop Recording" at bounding box center [735, 369] width 359 height 30
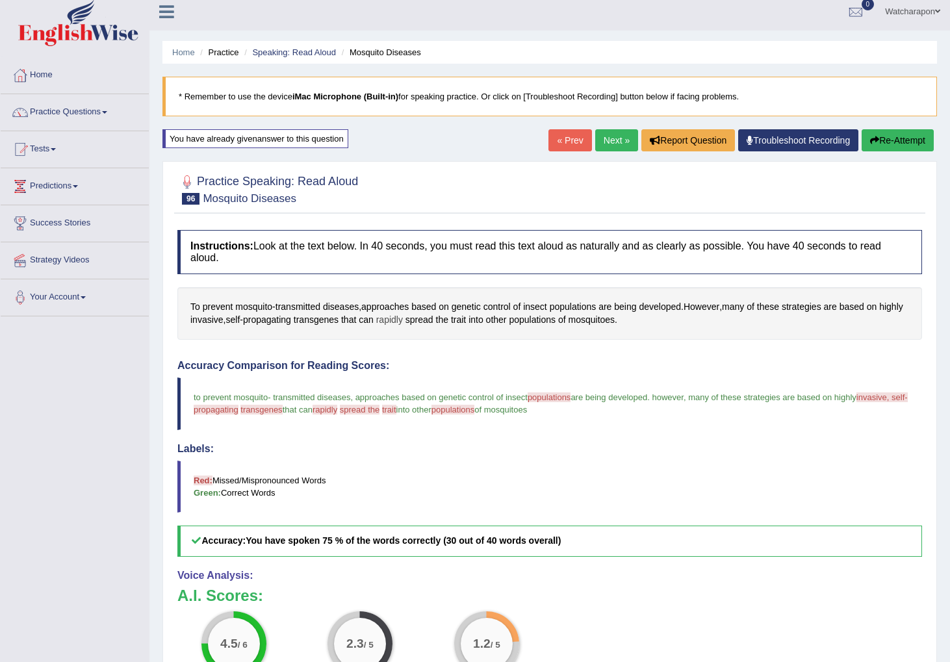
click at [403, 320] on span "rapidly" at bounding box center [389, 320] width 27 height 14
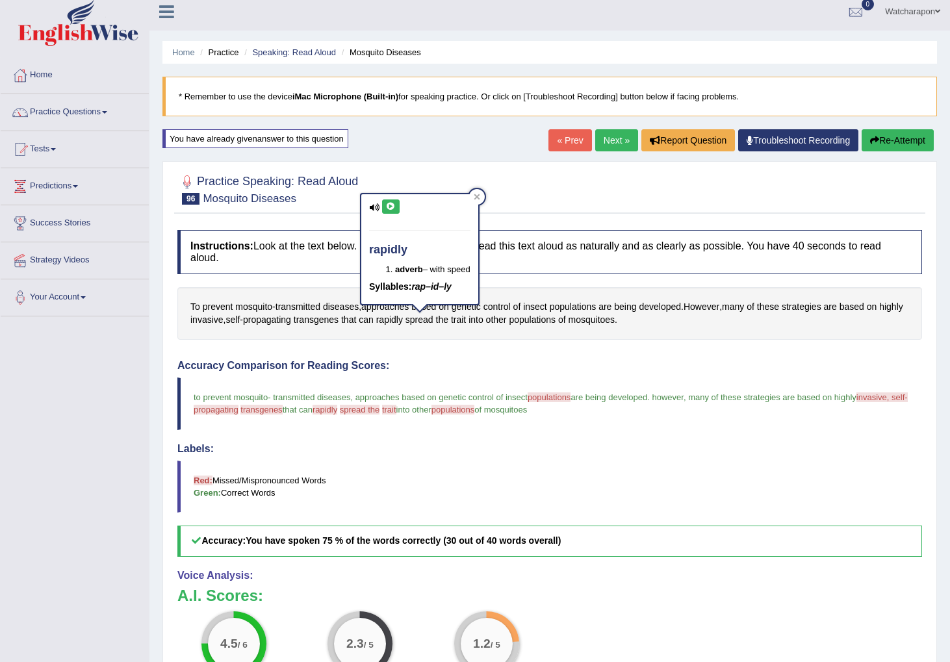
click at [392, 207] on icon at bounding box center [391, 207] width 10 height 8
click at [608, 141] on link "Next »" at bounding box center [616, 140] width 43 height 22
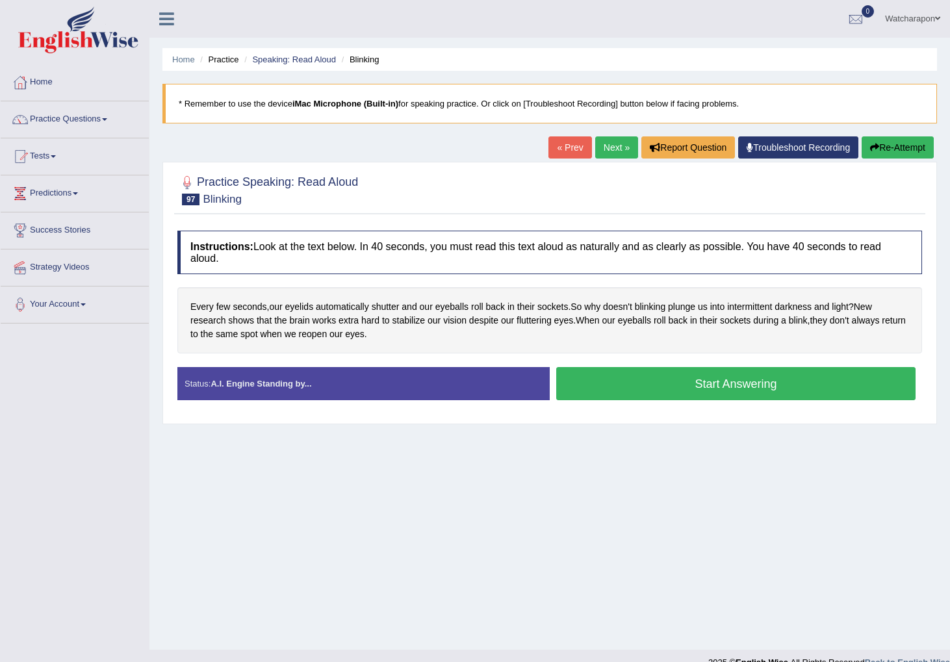
scroll to position [2, 0]
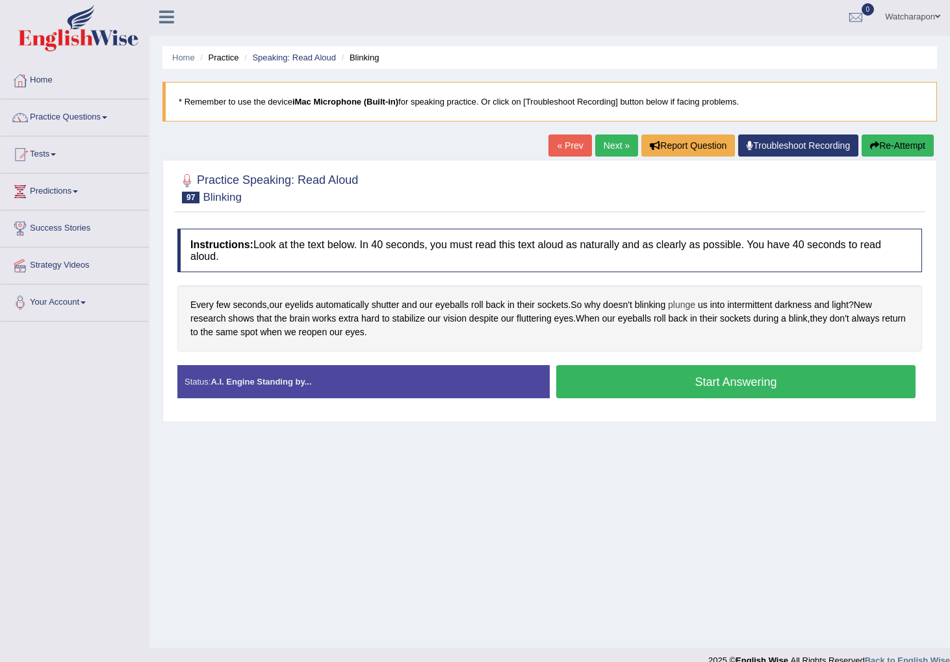
click at [686, 307] on span "plunge" at bounding box center [681, 305] width 27 height 14
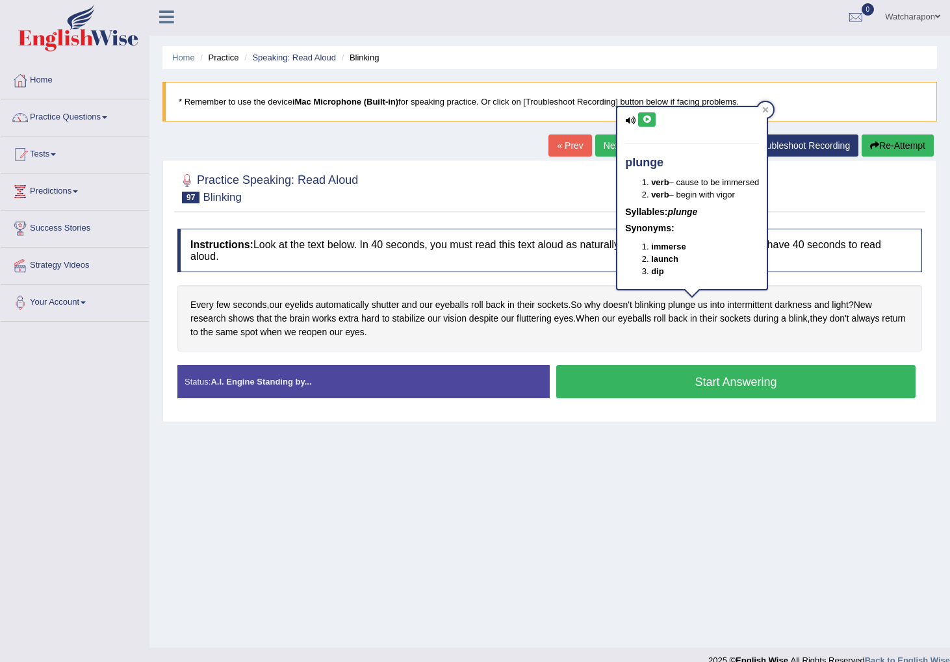
click at [647, 122] on icon at bounding box center [647, 120] width 10 height 8
click at [651, 112] on button at bounding box center [647, 119] width 18 height 14
click at [769, 108] on icon at bounding box center [765, 110] width 7 height 7
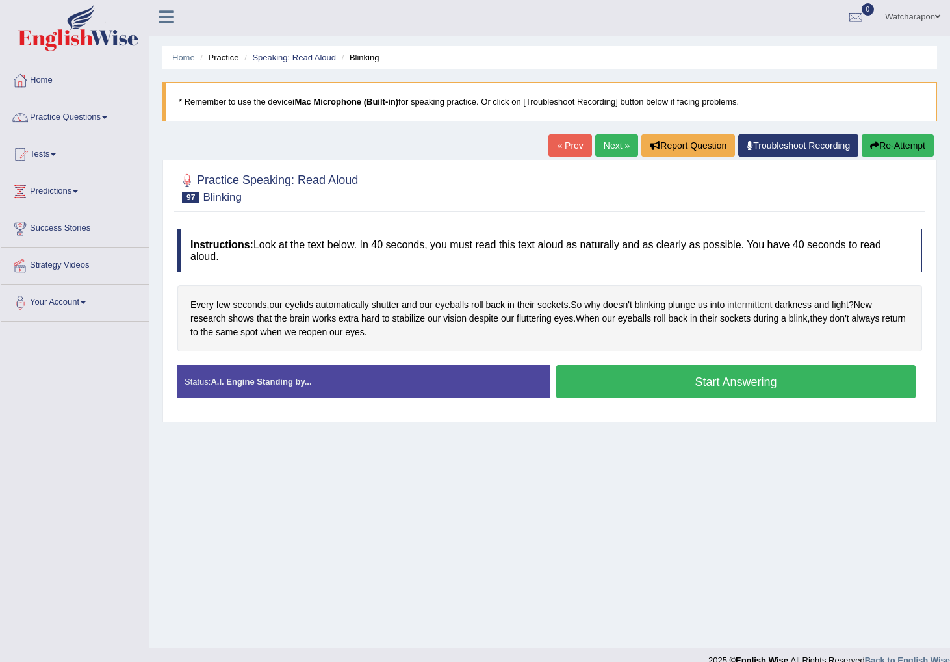
click at [772, 307] on span "intermittent" at bounding box center [749, 305] width 45 height 14
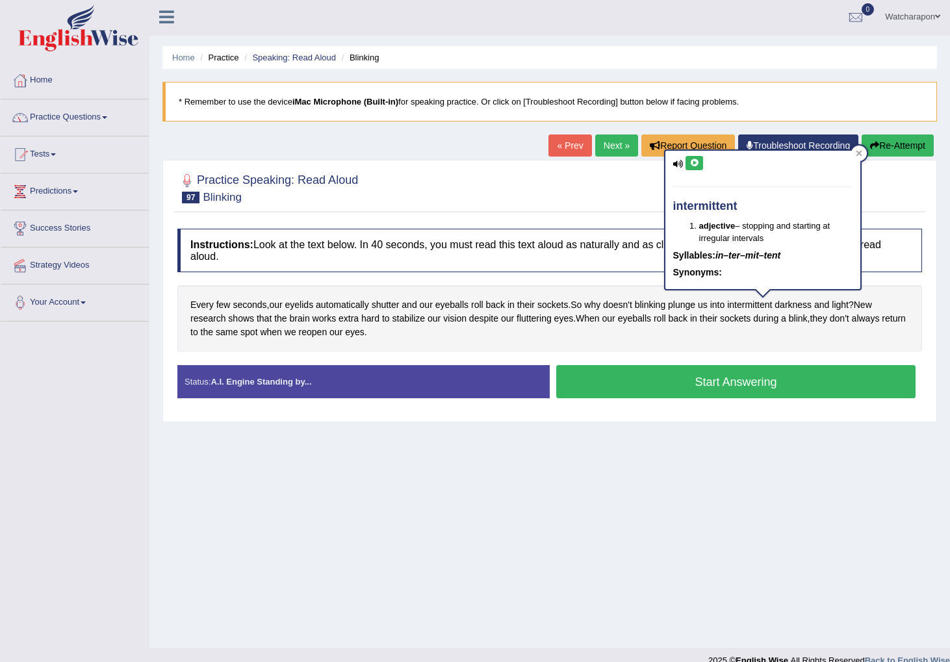
click at [697, 159] on icon at bounding box center [695, 163] width 10 height 8
click at [411, 322] on span "stabilize" at bounding box center [409, 319] width 33 height 14
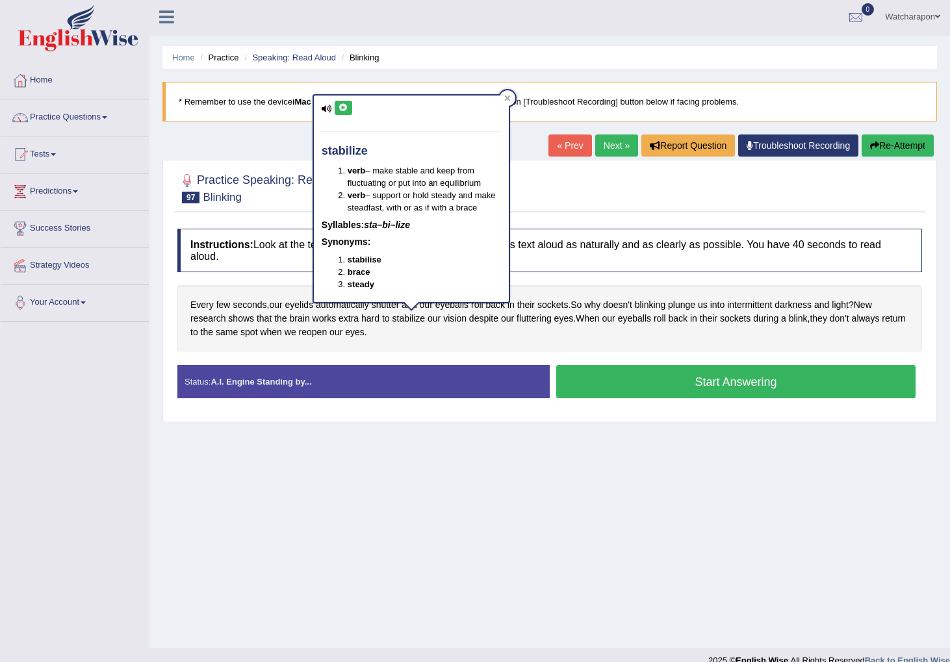
click at [344, 111] on icon at bounding box center [344, 108] width 10 height 8
click at [525, 317] on span "fluttering" at bounding box center [534, 319] width 35 height 14
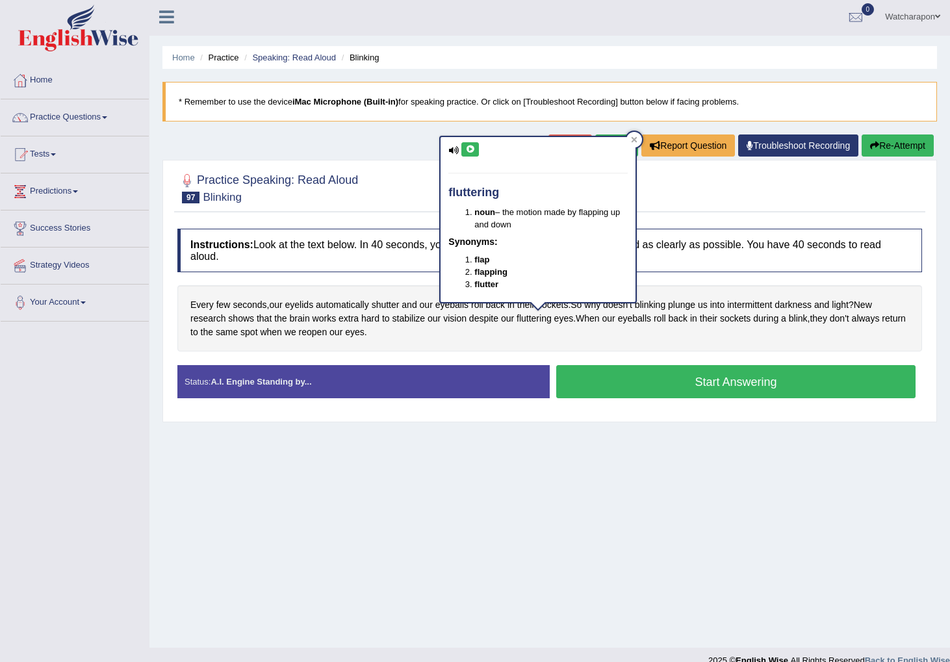
click at [471, 150] on icon at bounding box center [470, 150] width 10 height 8
click at [471, 149] on icon at bounding box center [470, 150] width 10 height 8
click at [599, 383] on button "Start Answering" at bounding box center [735, 381] width 359 height 33
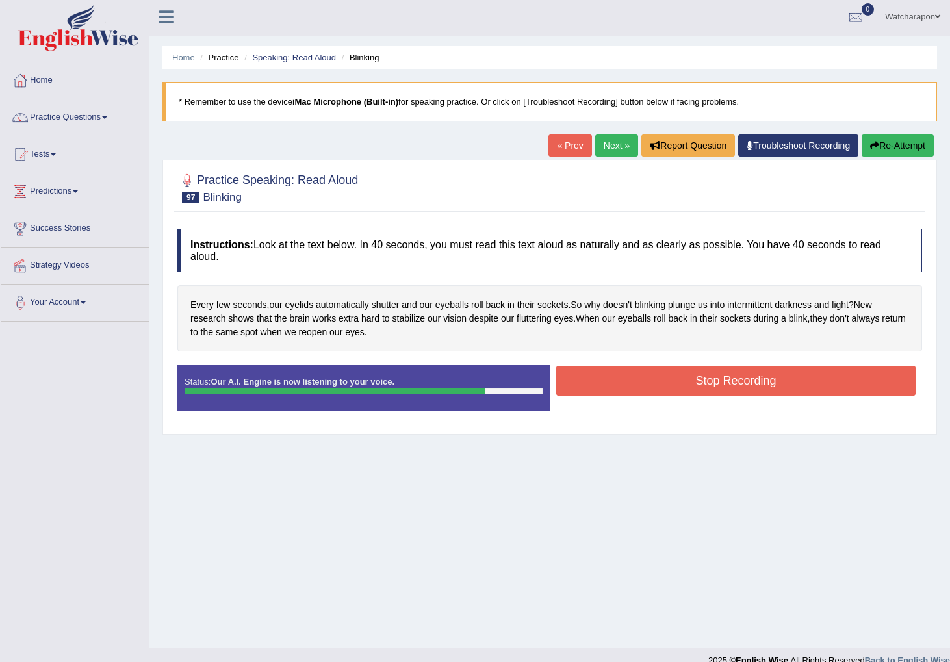
click at [578, 380] on button "Stop Recording" at bounding box center [735, 381] width 359 height 30
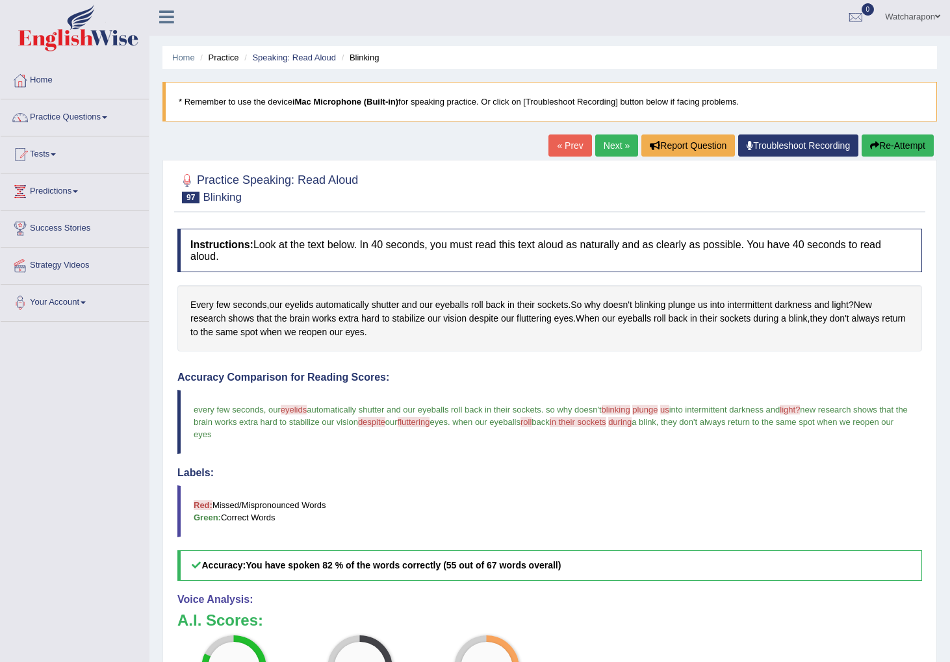
click at [610, 142] on link "Next »" at bounding box center [616, 146] width 43 height 22
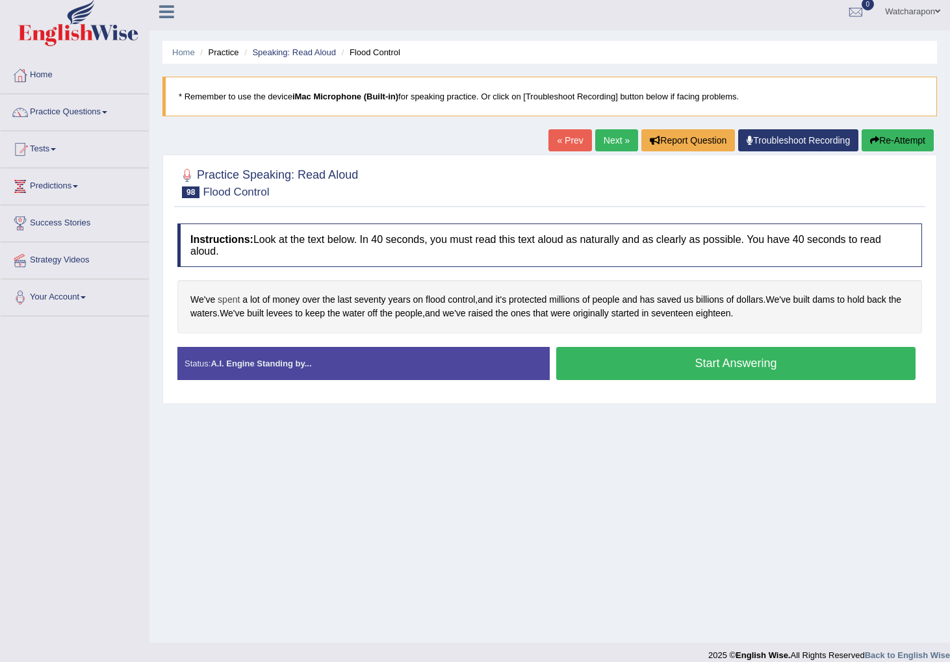
scroll to position [8, 0]
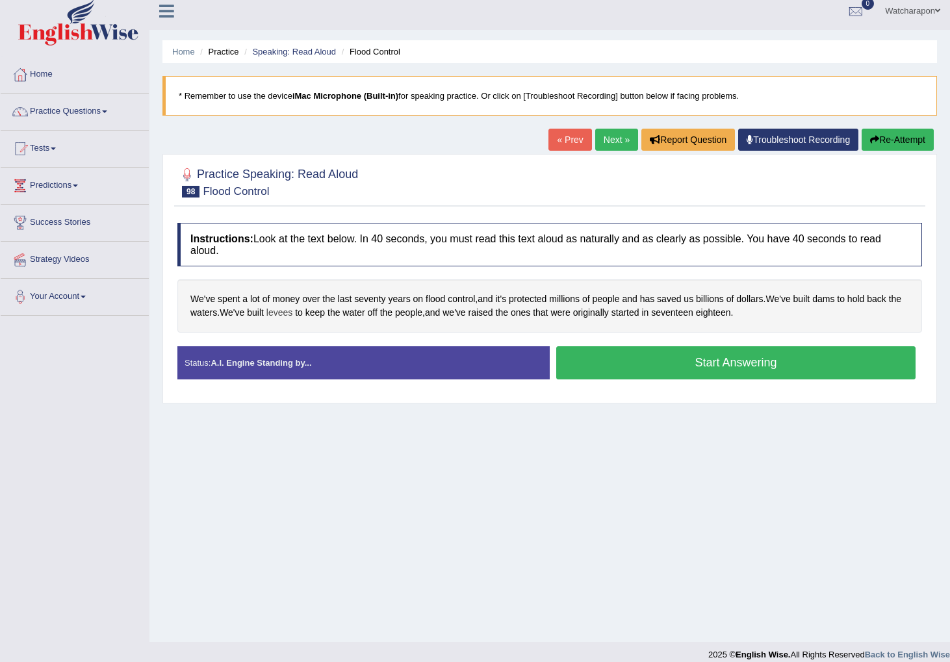
click at [293, 315] on span "levees" at bounding box center [280, 313] width 26 height 14
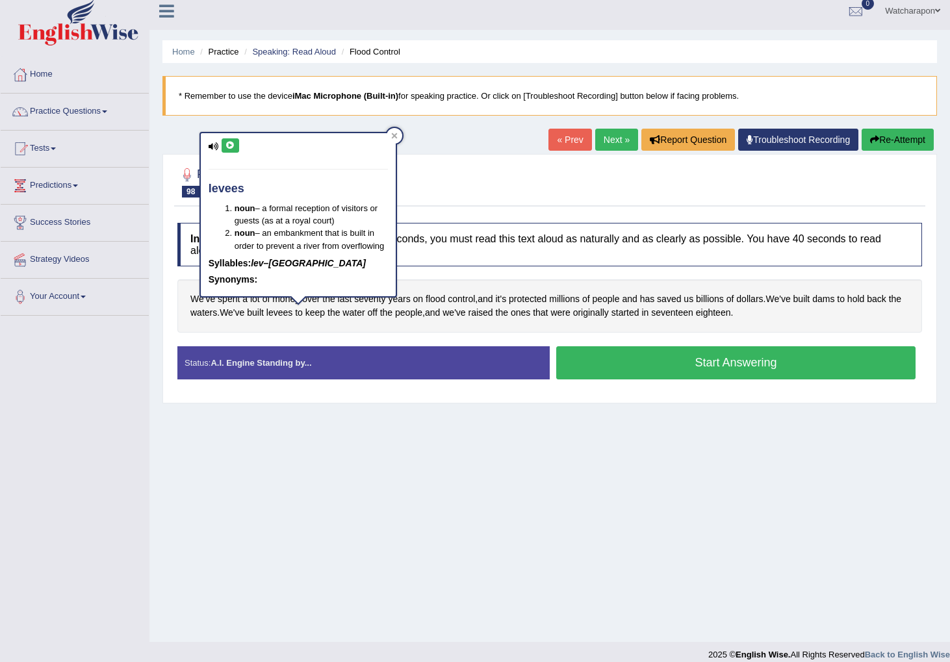
click at [227, 146] on icon at bounding box center [231, 146] width 10 height 8
click at [233, 145] on icon at bounding box center [231, 146] width 10 height 8
click at [398, 135] on div at bounding box center [395, 136] width 16 height 16
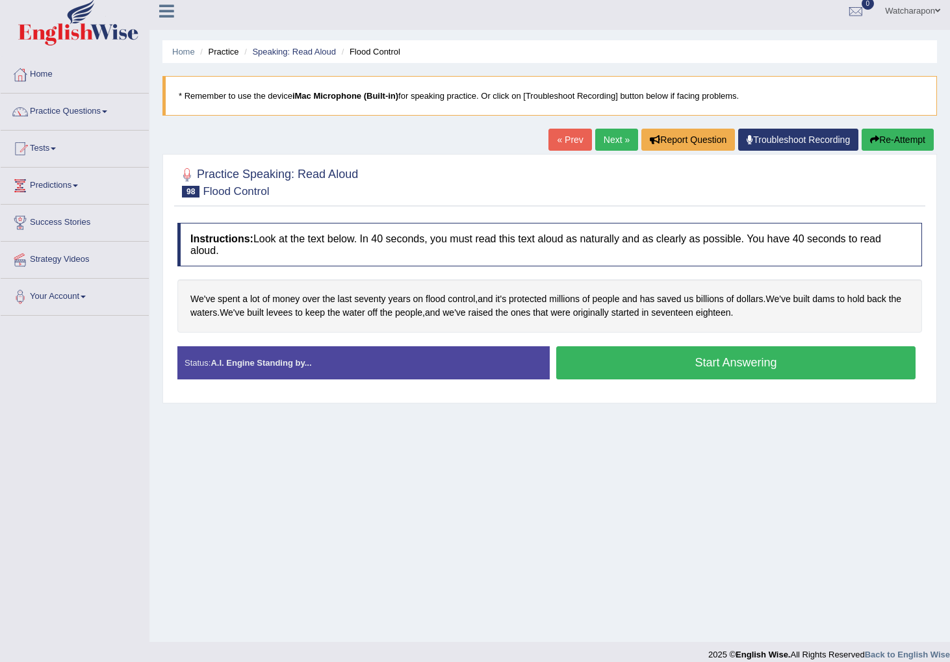
click at [601, 369] on button "Start Answering" at bounding box center [735, 362] width 359 height 33
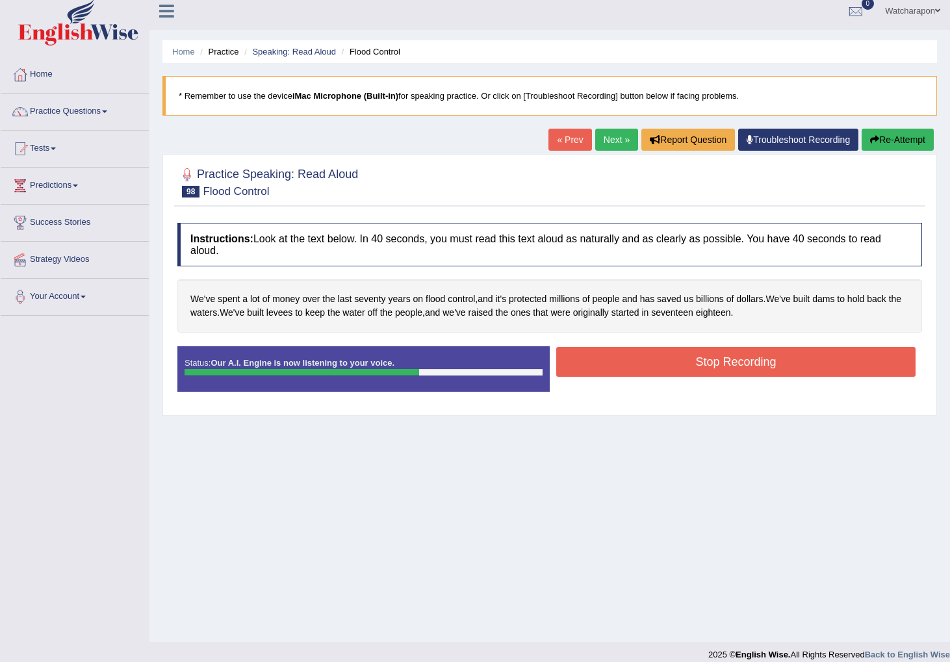
click at [711, 358] on button "Stop Recording" at bounding box center [735, 362] width 359 height 30
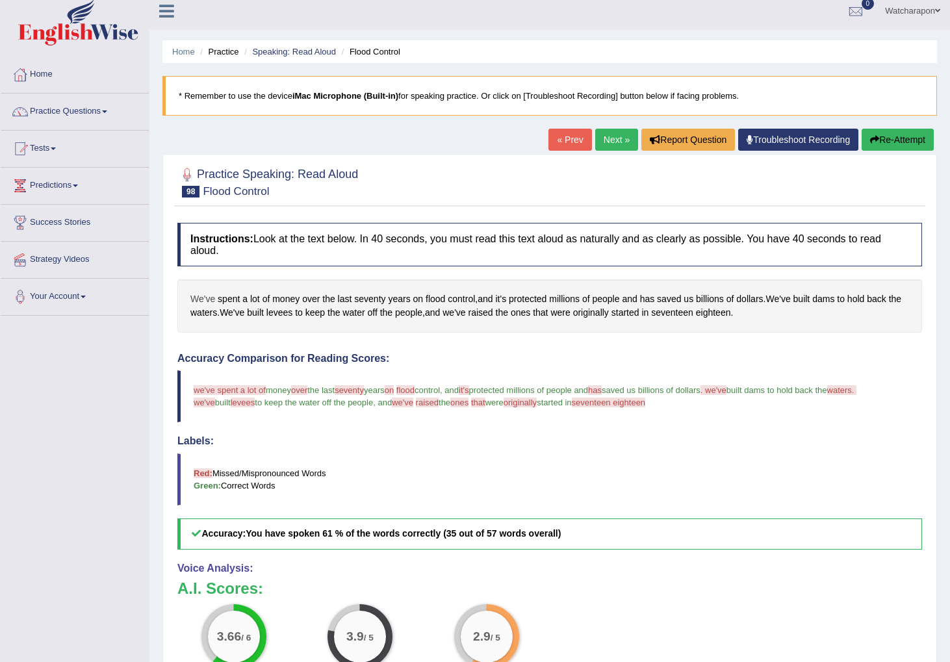
click at [205, 300] on span "We've" at bounding box center [202, 300] width 25 height 14
click at [202, 185] on icon at bounding box center [201, 187] width 10 height 8
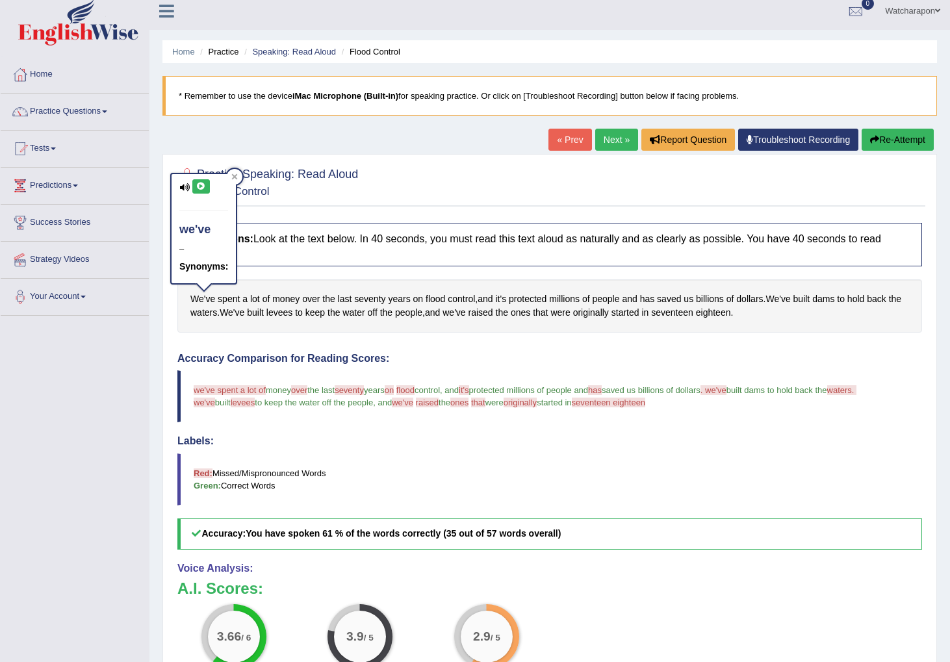
click at [201, 402] on span "waters. we've" at bounding box center [525, 396] width 663 height 22
click at [244, 314] on span "We've" at bounding box center [232, 313] width 25 height 14
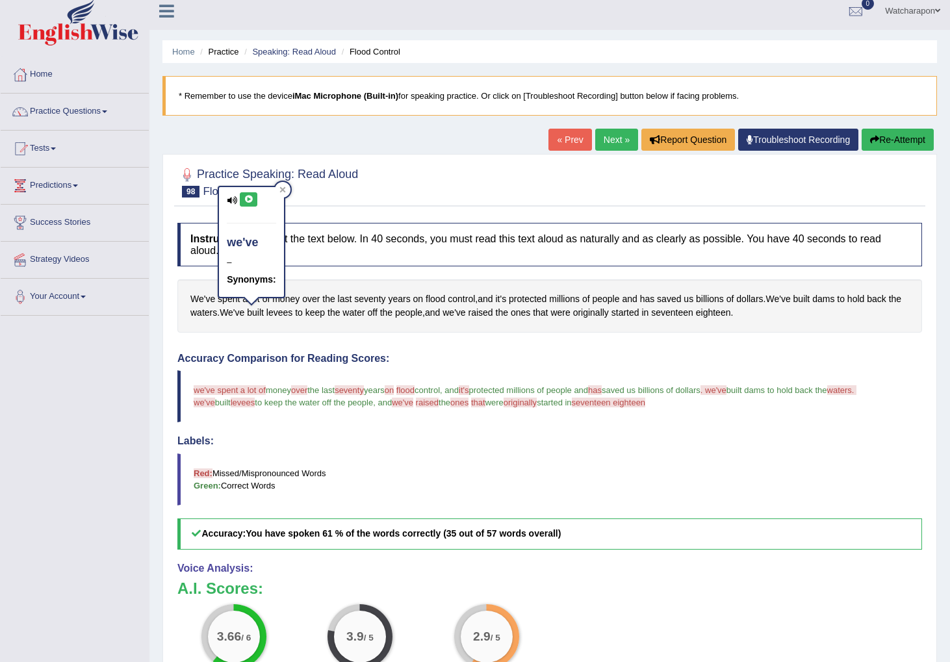
click at [245, 195] on button at bounding box center [249, 199] width 18 height 14
click at [281, 189] on icon at bounding box center [283, 190] width 6 height 6
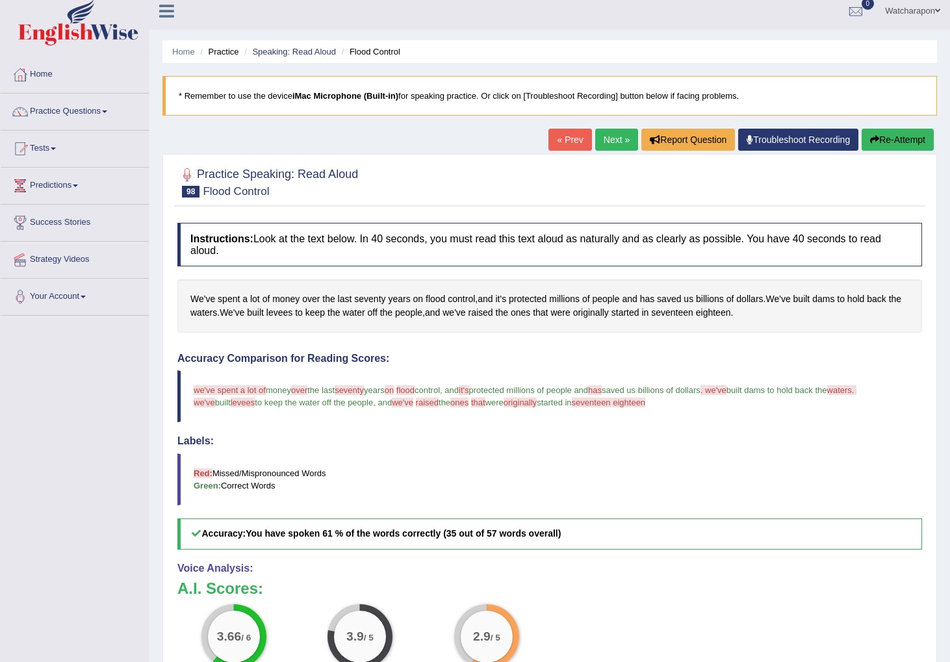
click at [892, 138] on button "Re-Attempt" at bounding box center [898, 140] width 72 height 22
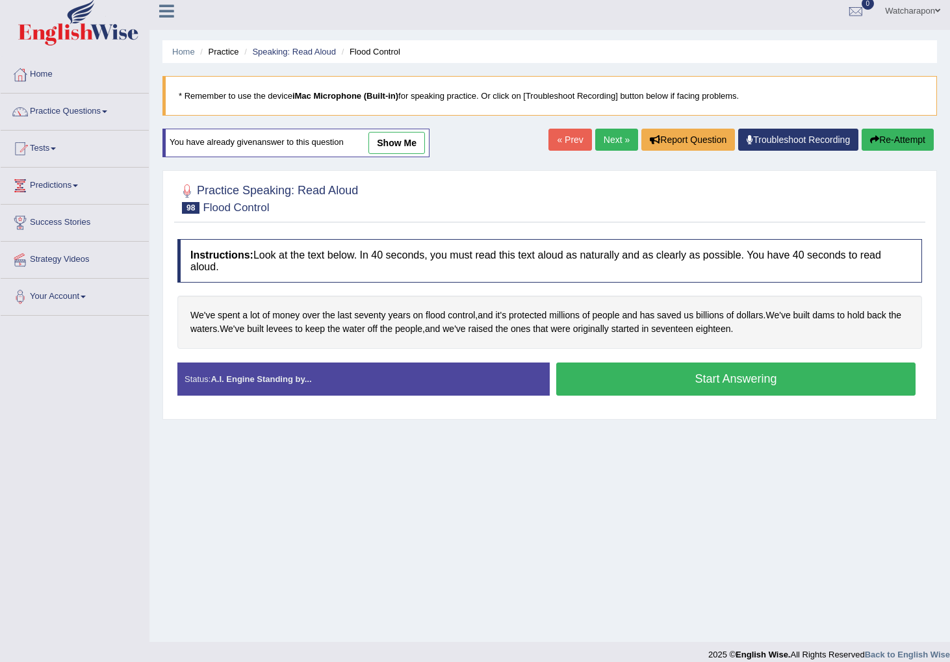
click at [634, 378] on button "Start Answering" at bounding box center [735, 379] width 359 height 33
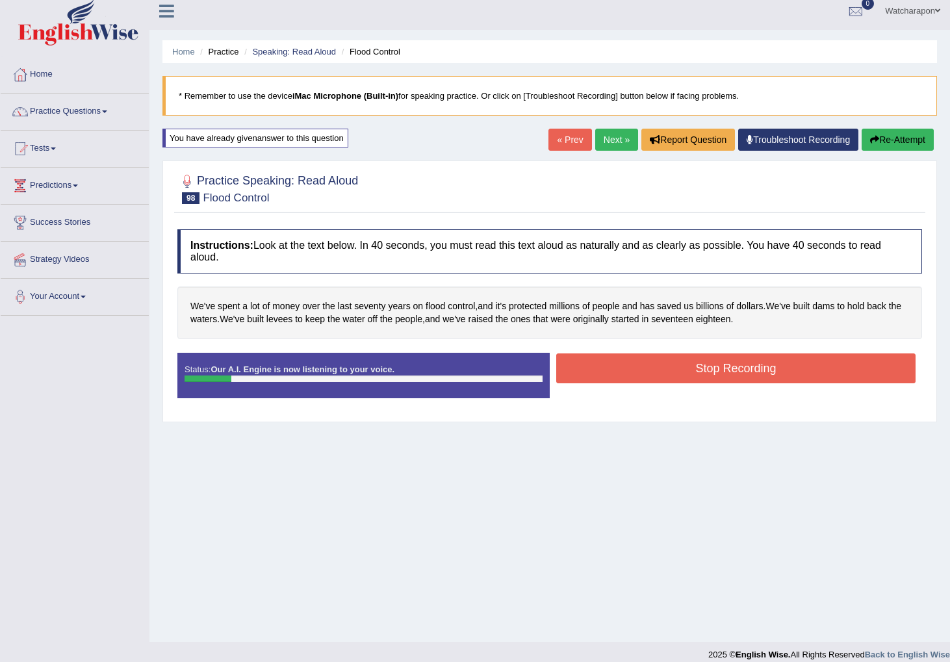
click at [883, 132] on button "Re-Attempt" at bounding box center [898, 140] width 72 height 22
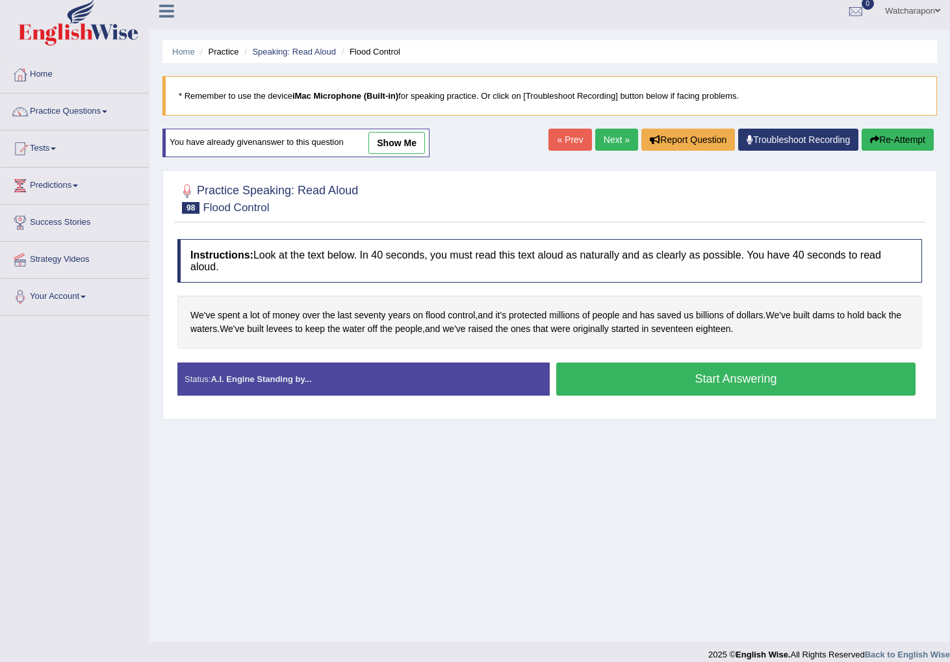
click at [651, 384] on button "Start Answering" at bounding box center [735, 379] width 359 height 33
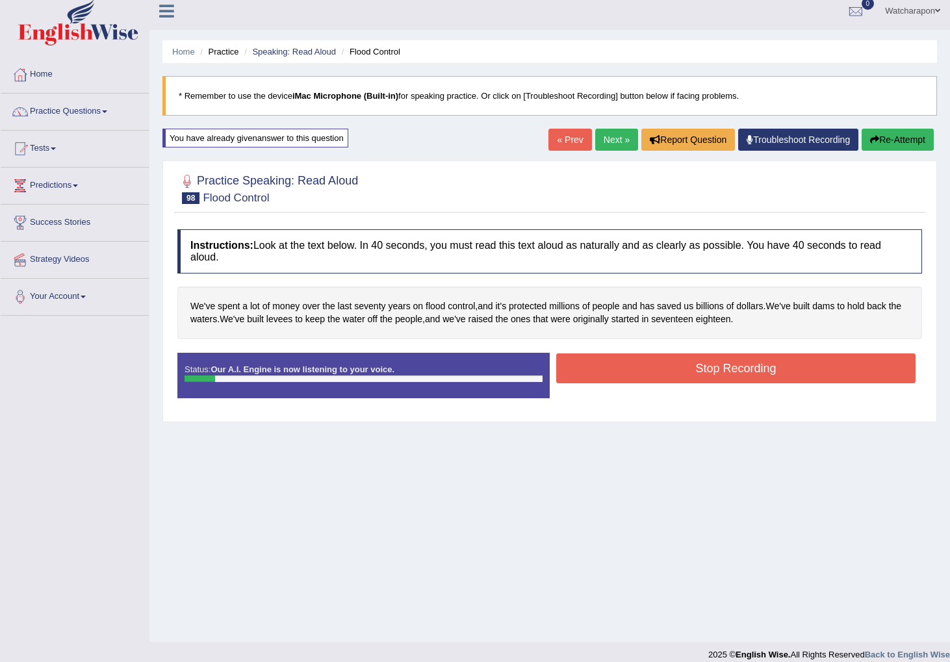
click at [646, 372] on button "Stop Recording" at bounding box center [735, 369] width 359 height 30
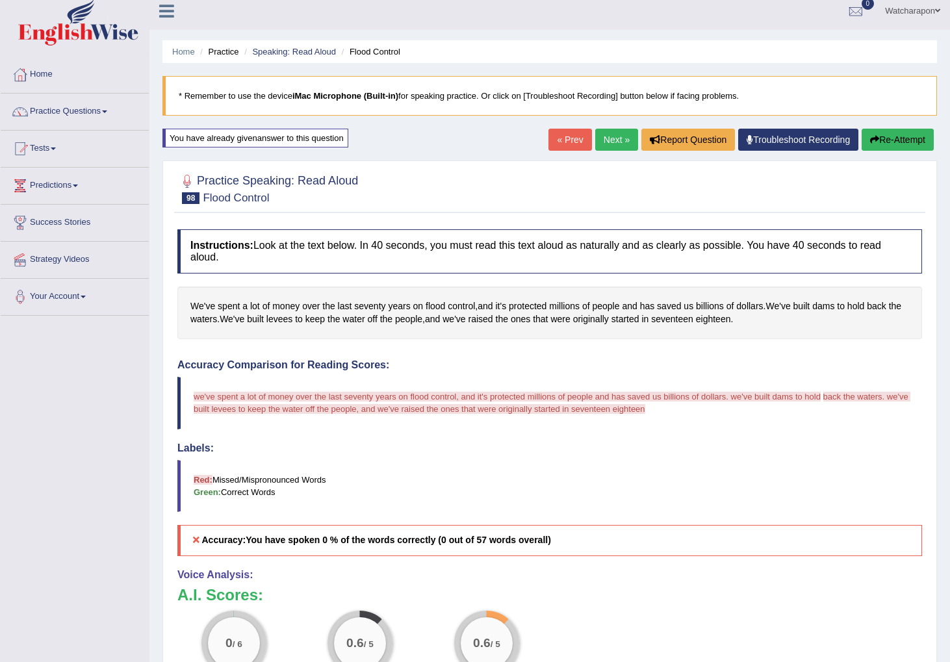
click at [894, 145] on button "Re-Attempt" at bounding box center [898, 140] width 72 height 22
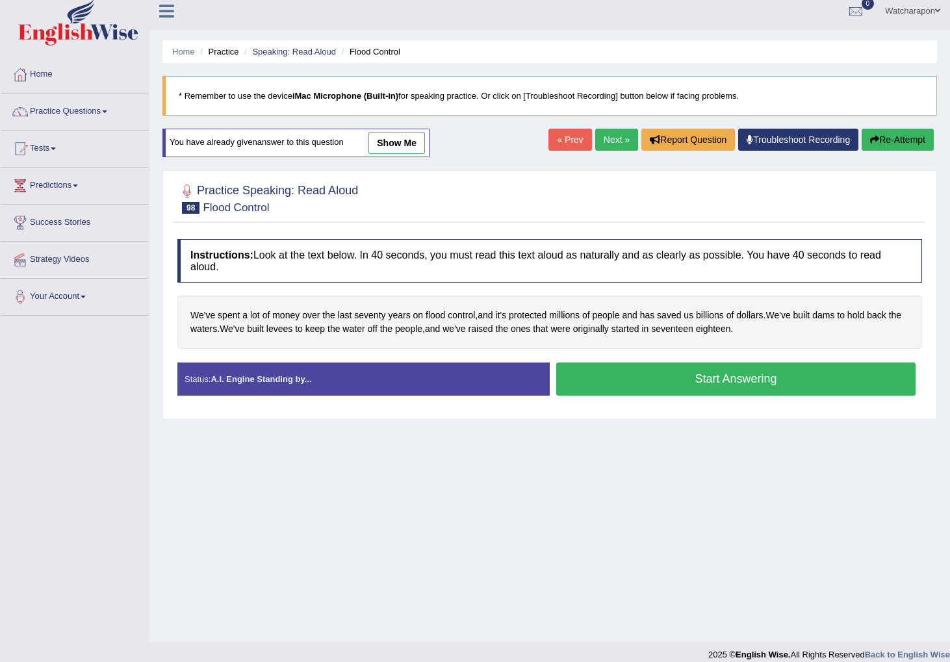
click at [604, 378] on button "Start Answering" at bounding box center [735, 379] width 359 height 33
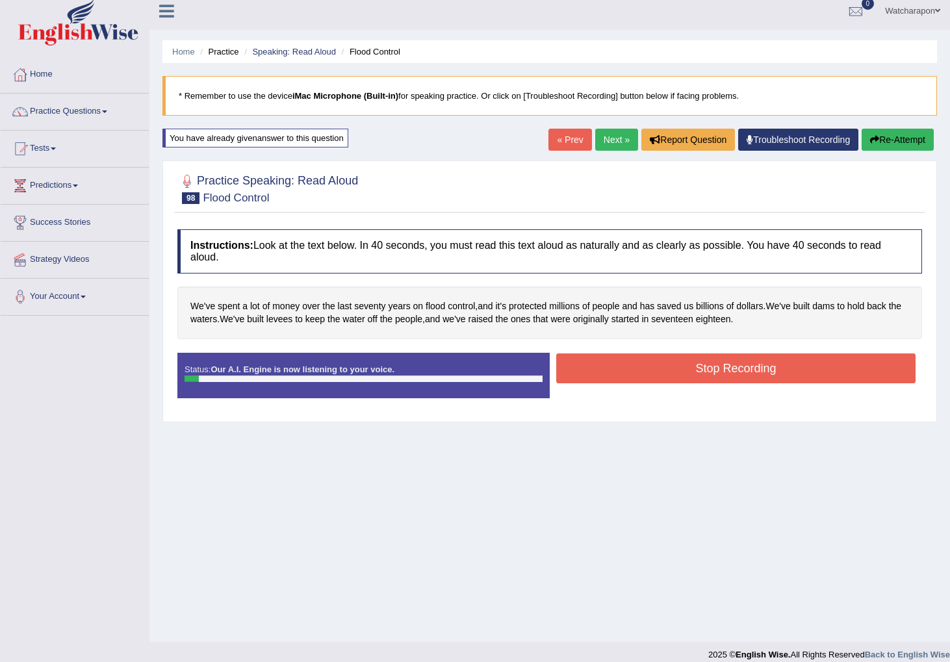
click at [767, 364] on button "Stop Recording" at bounding box center [735, 369] width 359 height 30
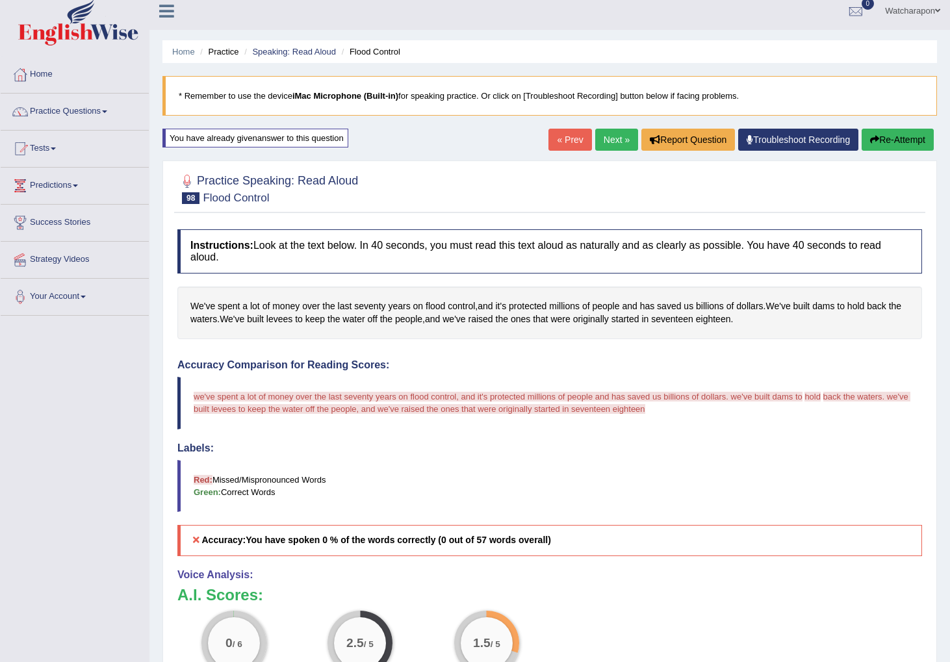
click at [874, 142] on icon "button" at bounding box center [874, 139] width 9 height 9
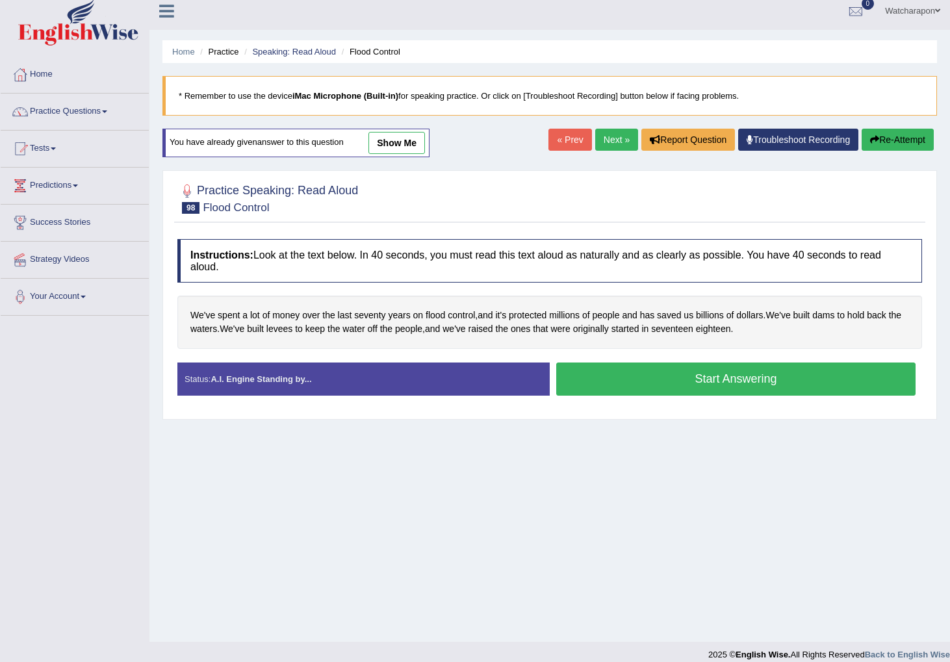
click at [772, 376] on button "Start Answering" at bounding box center [735, 379] width 359 height 33
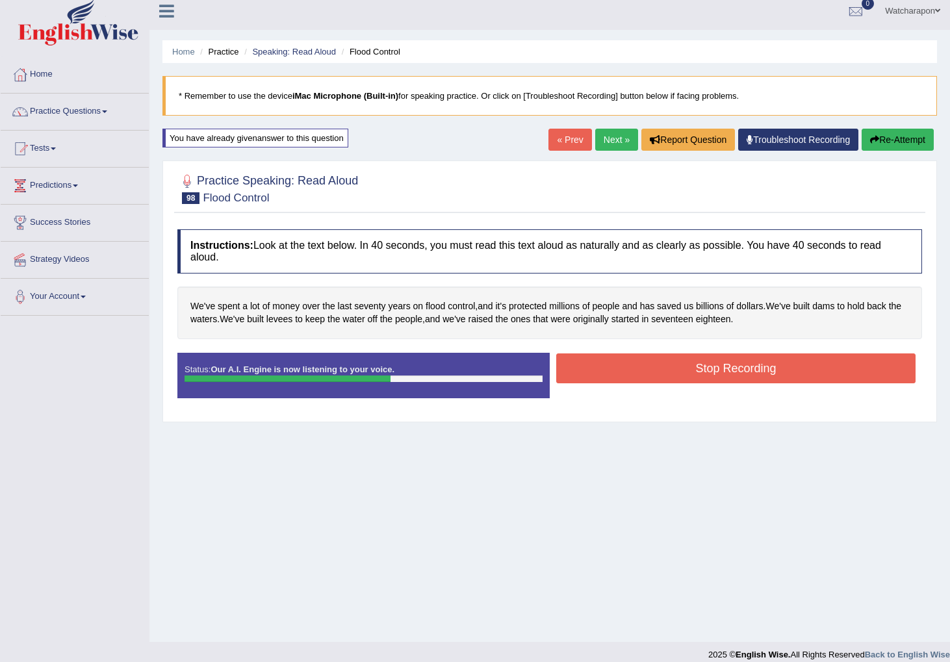
click at [650, 372] on button "Stop Recording" at bounding box center [735, 369] width 359 height 30
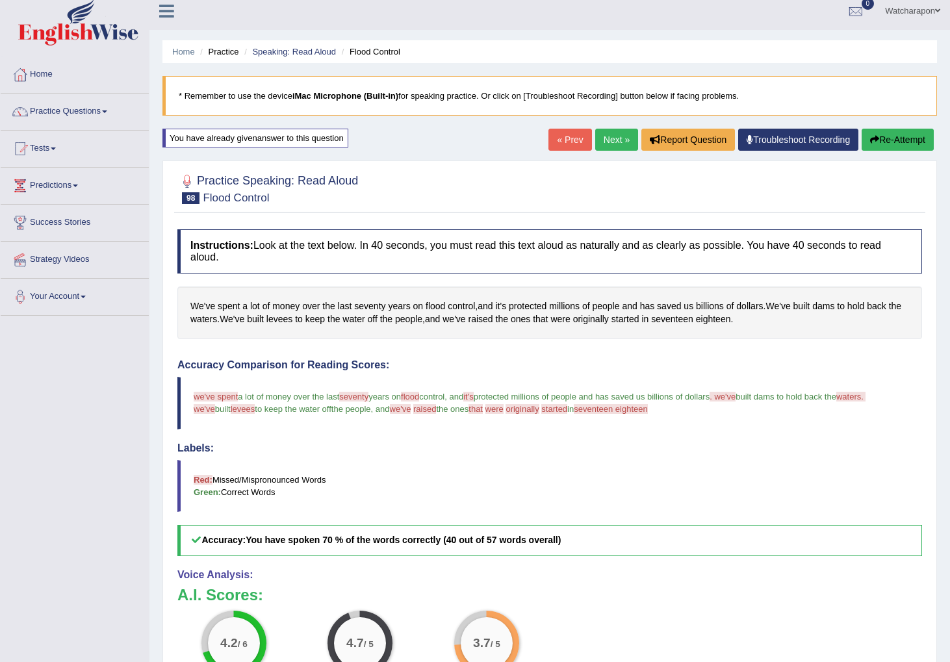
click at [736, 397] on span ". we've" at bounding box center [723, 397] width 26 height 10
click at [609, 137] on link "Next »" at bounding box center [616, 140] width 43 height 22
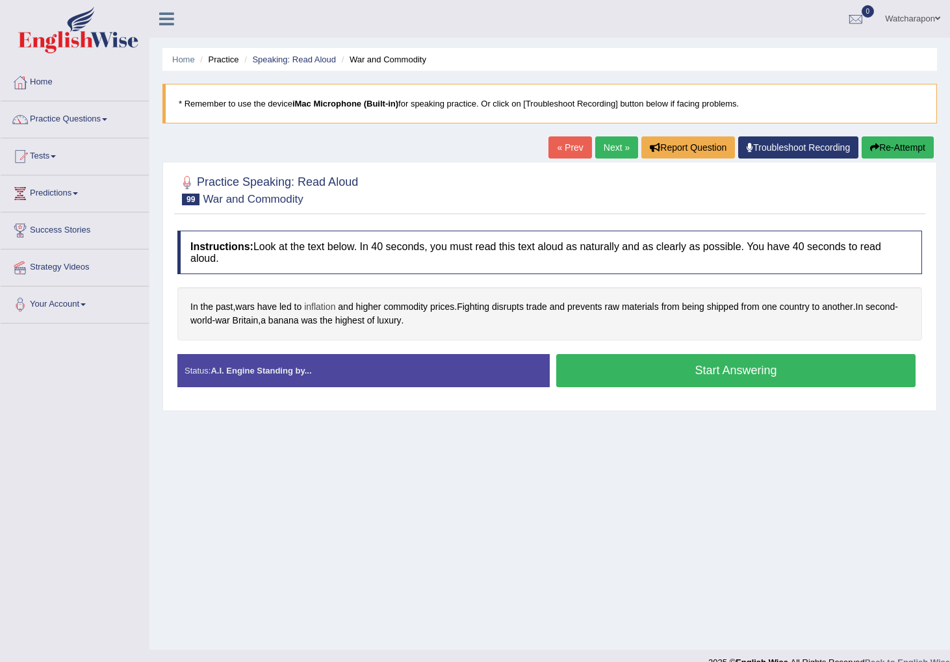
click at [319, 309] on span "inflation" at bounding box center [319, 307] width 31 height 14
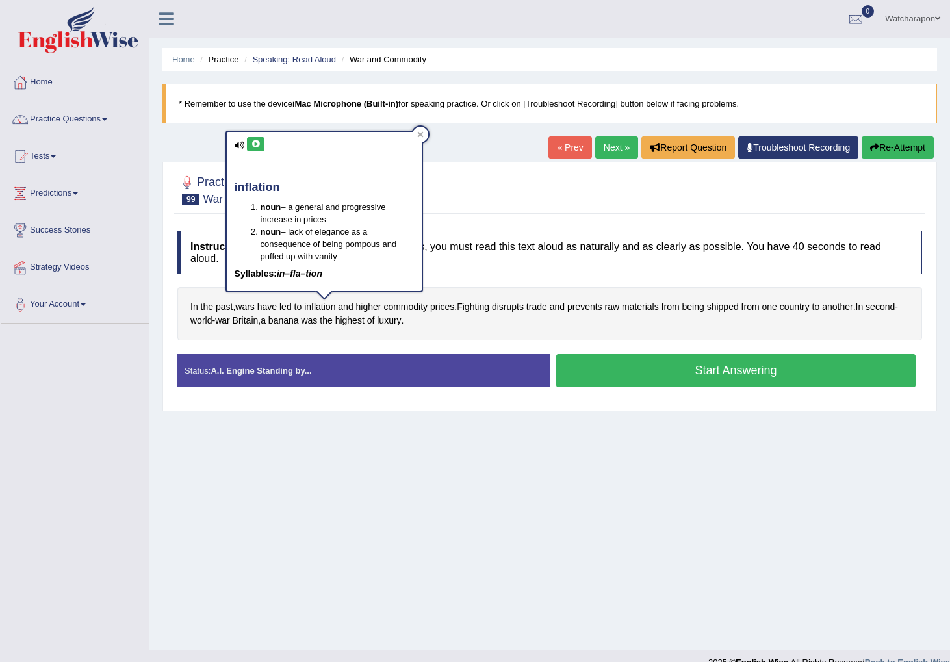
click at [259, 143] on icon at bounding box center [256, 144] width 10 height 8
click at [255, 144] on icon at bounding box center [256, 144] width 10 height 8
click at [254, 146] on icon at bounding box center [256, 144] width 10 height 8
click at [415, 133] on div at bounding box center [421, 135] width 16 height 16
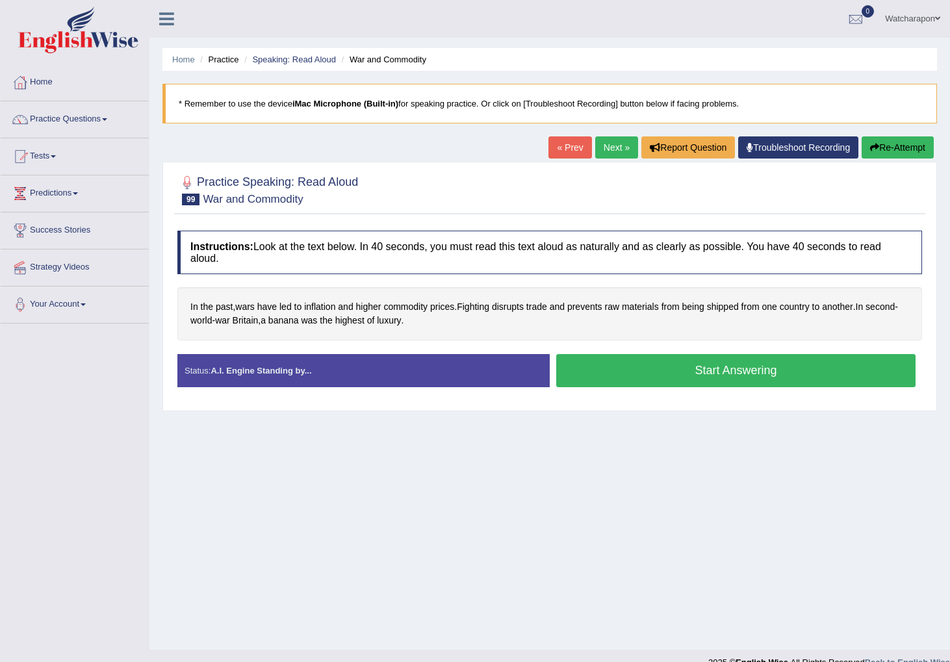
click at [627, 372] on button "Start Answering" at bounding box center [735, 370] width 359 height 33
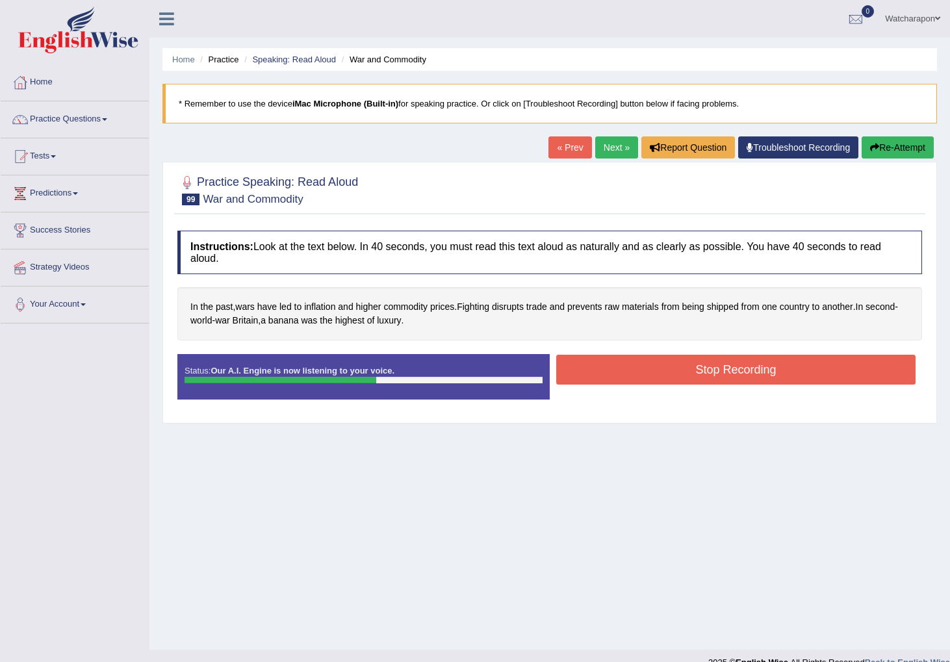
click at [600, 369] on button "Stop Recording" at bounding box center [735, 370] width 359 height 30
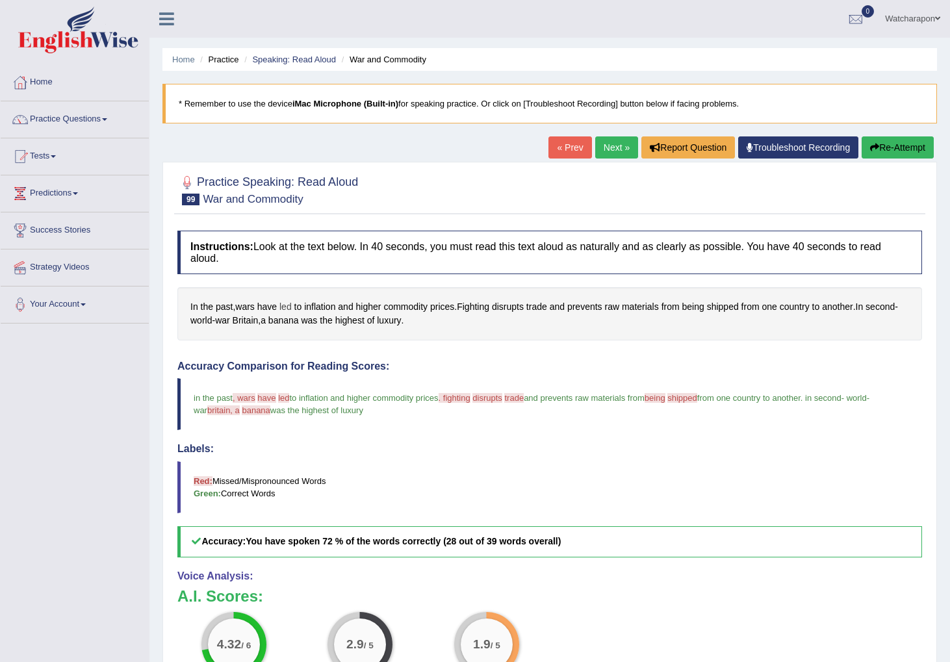
click at [292, 309] on span "led" at bounding box center [286, 307] width 12 height 14
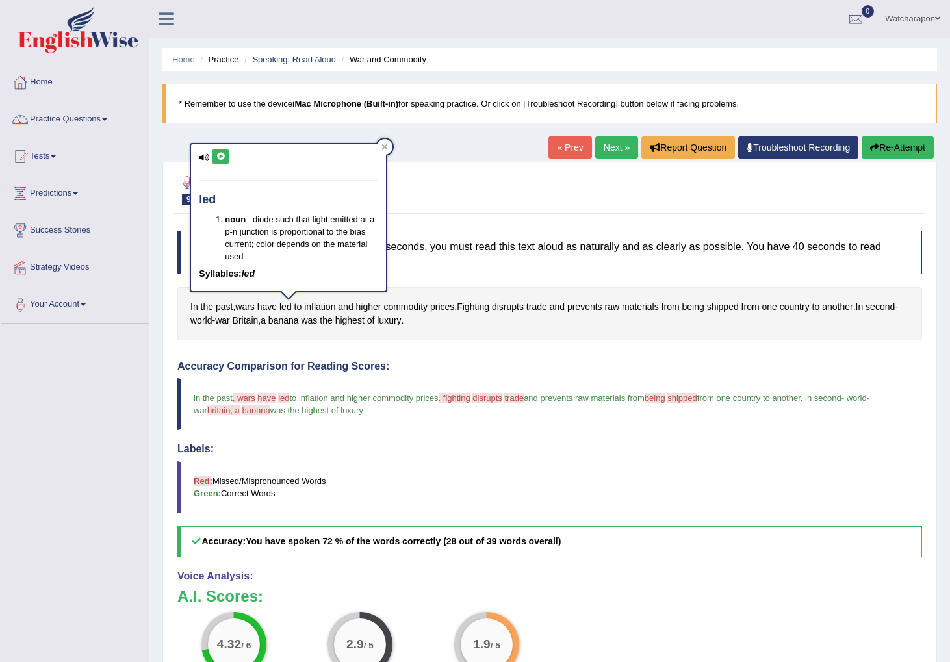
click at [218, 158] on icon at bounding box center [221, 157] width 10 height 8
click at [222, 161] on button at bounding box center [221, 157] width 18 height 14
click at [883, 144] on button "Re-Attempt" at bounding box center [898, 148] width 72 height 22
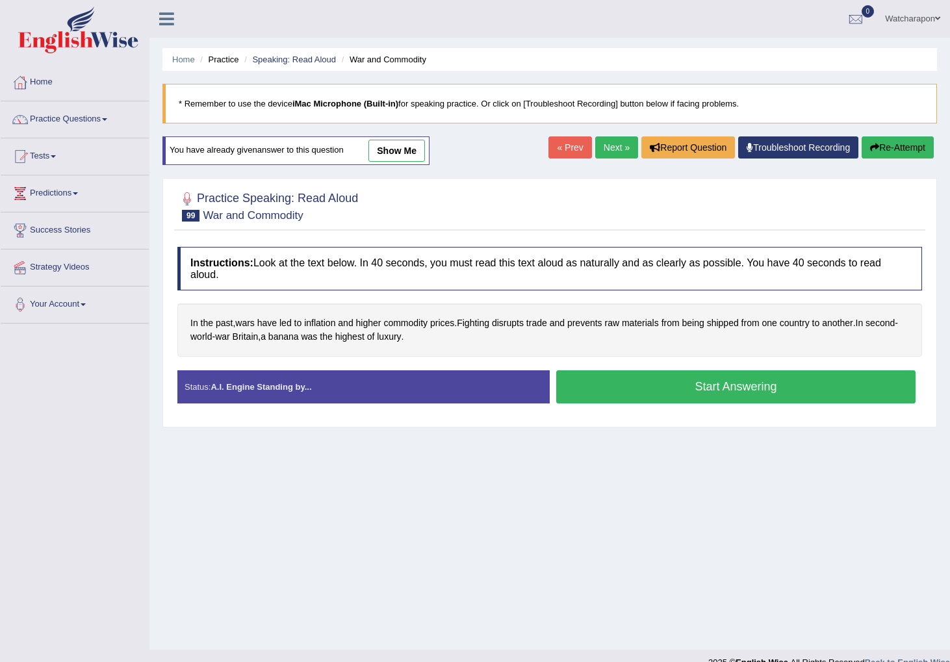
click at [655, 393] on button "Start Answering" at bounding box center [735, 387] width 359 height 33
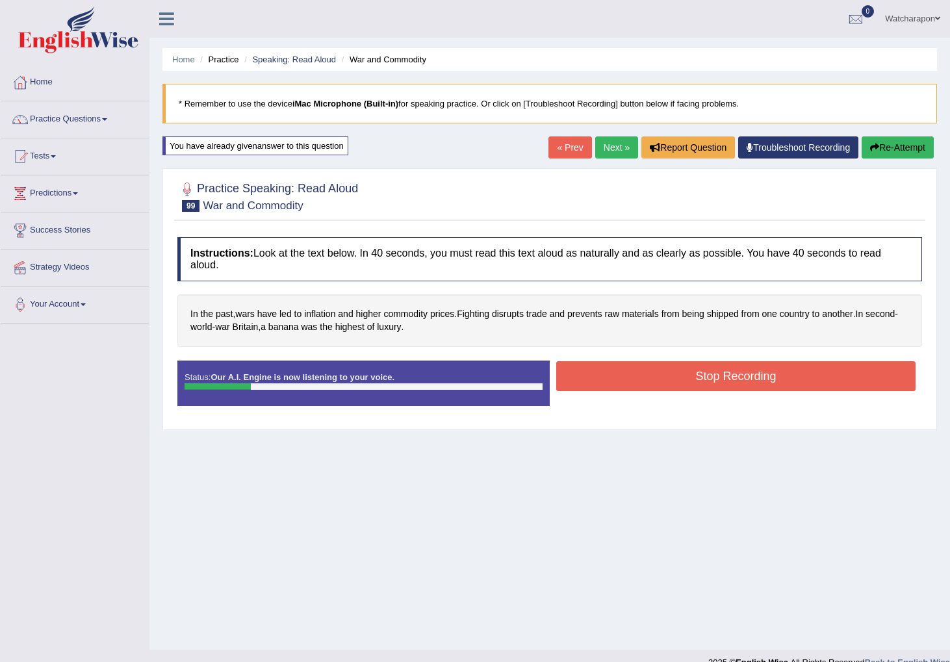
click at [573, 367] on button "Stop Recording" at bounding box center [735, 376] width 359 height 30
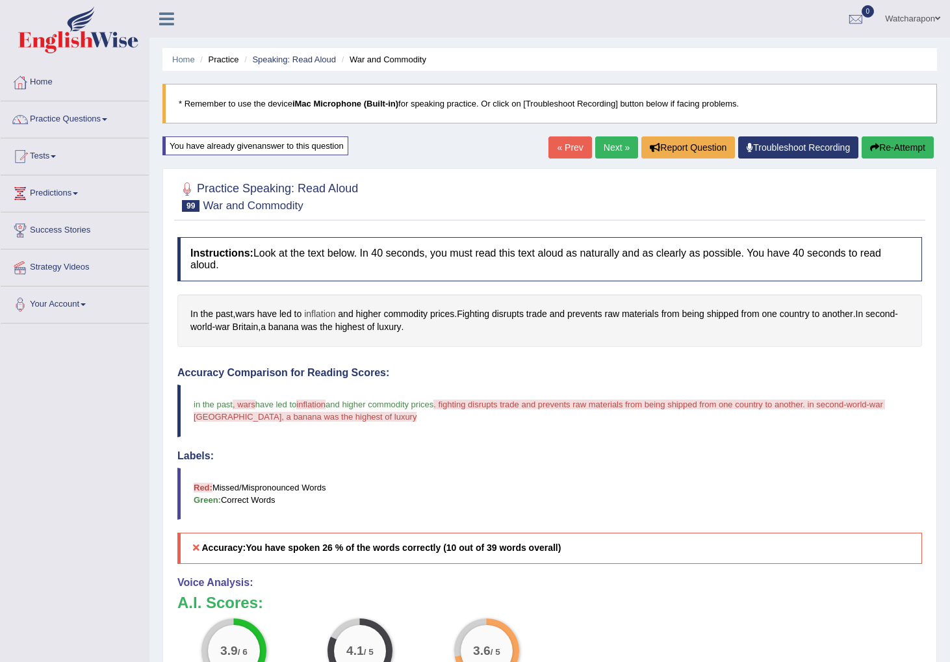
click at [330, 313] on span "inflation" at bounding box center [319, 314] width 31 height 14
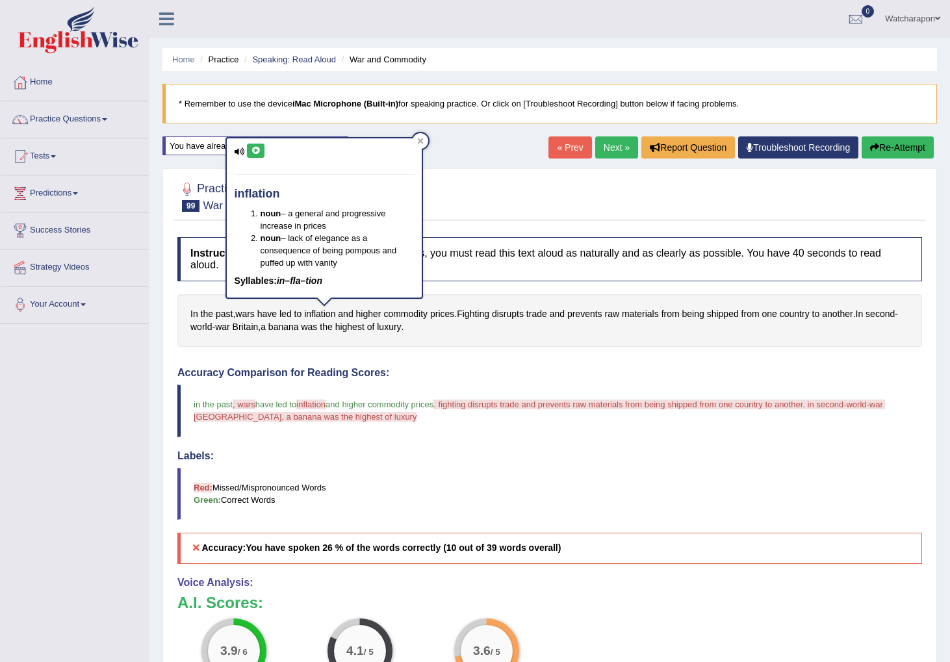
click at [254, 150] on icon at bounding box center [256, 151] width 10 height 8
click at [268, 154] on div "inflation noun – a general and progressive increase in prices noun – lack of el…" at bounding box center [324, 217] width 195 height 159
click at [249, 148] on button at bounding box center [256, 151] width 18 height 14
click at [896, 149] on button "Re-Attempt" at bounding box center [898, 148] width 72 height 22
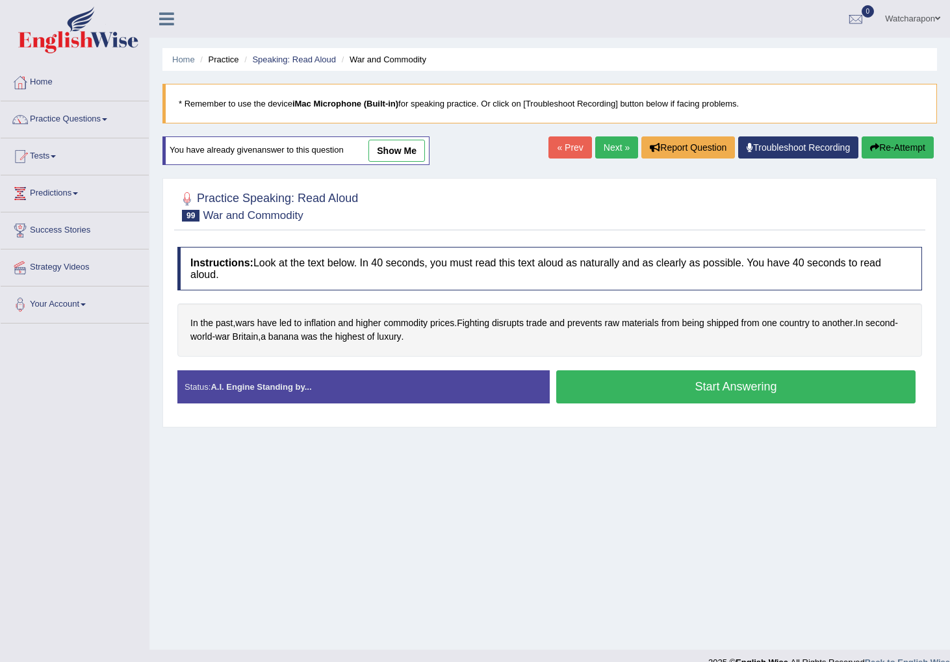
click at [705, 388] on button "Start Answering" at bounding box center [735, 387] width 359 height 33
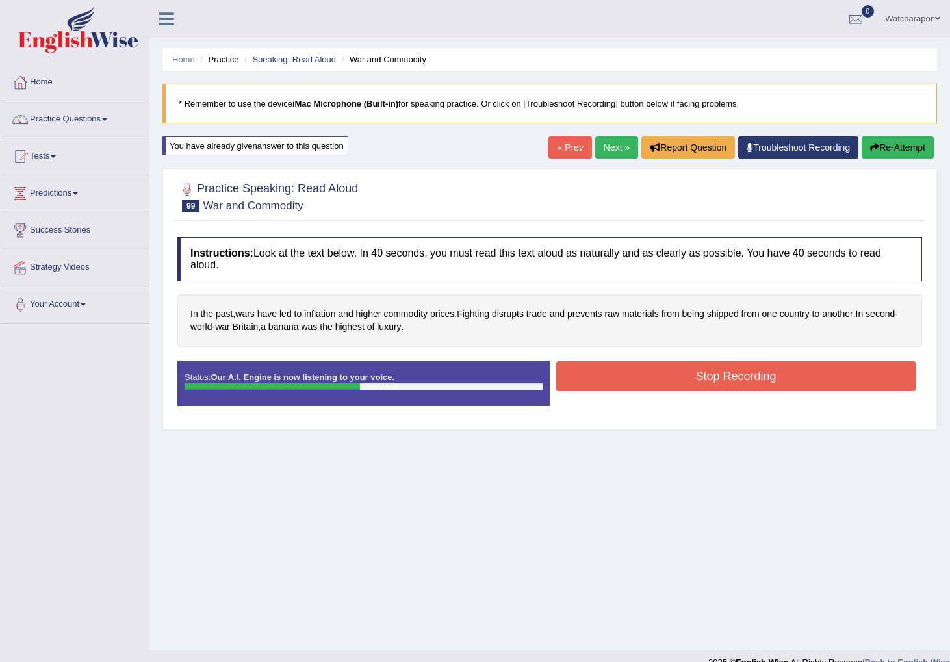
click at [621, 379] on button "Stop Recording" at bounding box center [735, 376] width 359 height 30
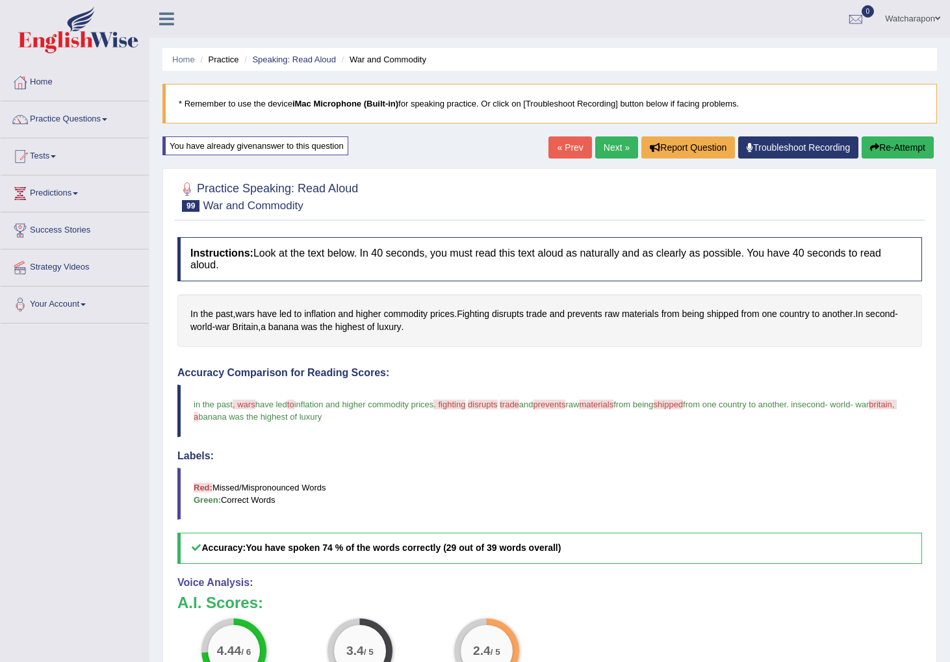
scroll to position [31, 0]
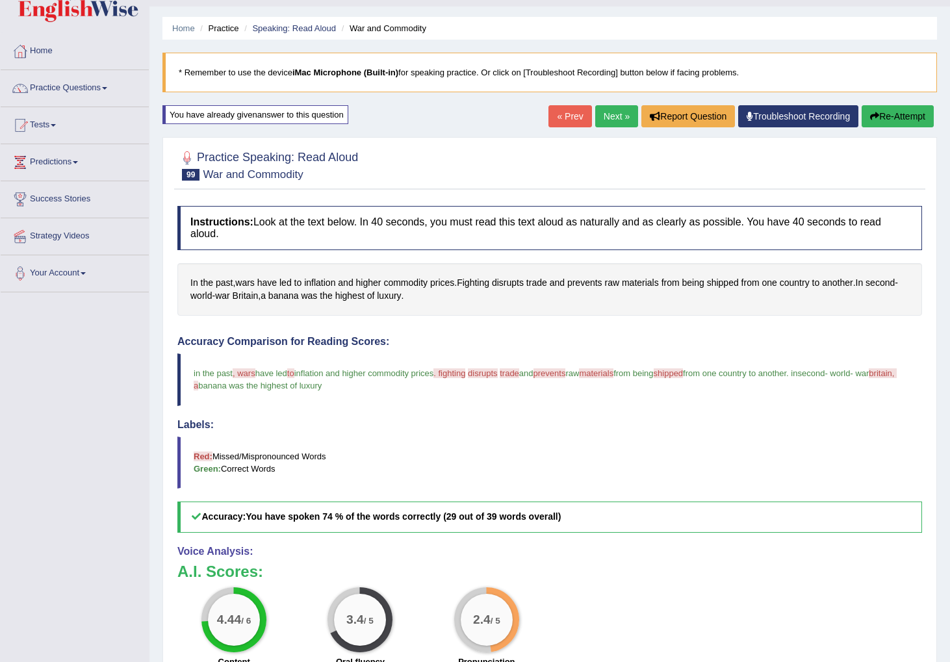
click at [606, 114] on link "Next »" at bounding box center [616, 116] width 43 height 22
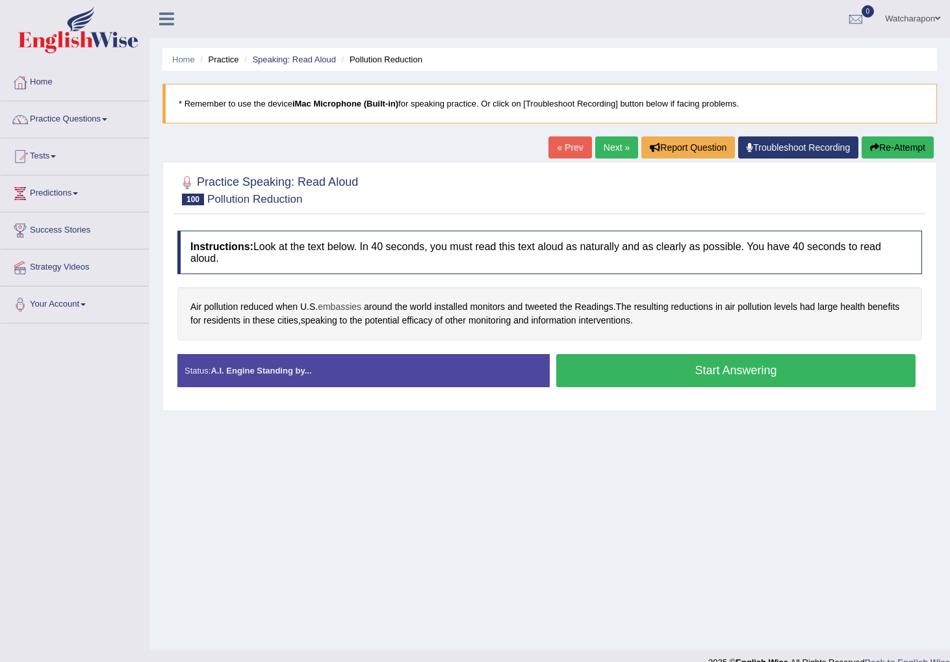
click at [336, 310] on span "embassies" at bounding box center [340, 307] width 44 height 14
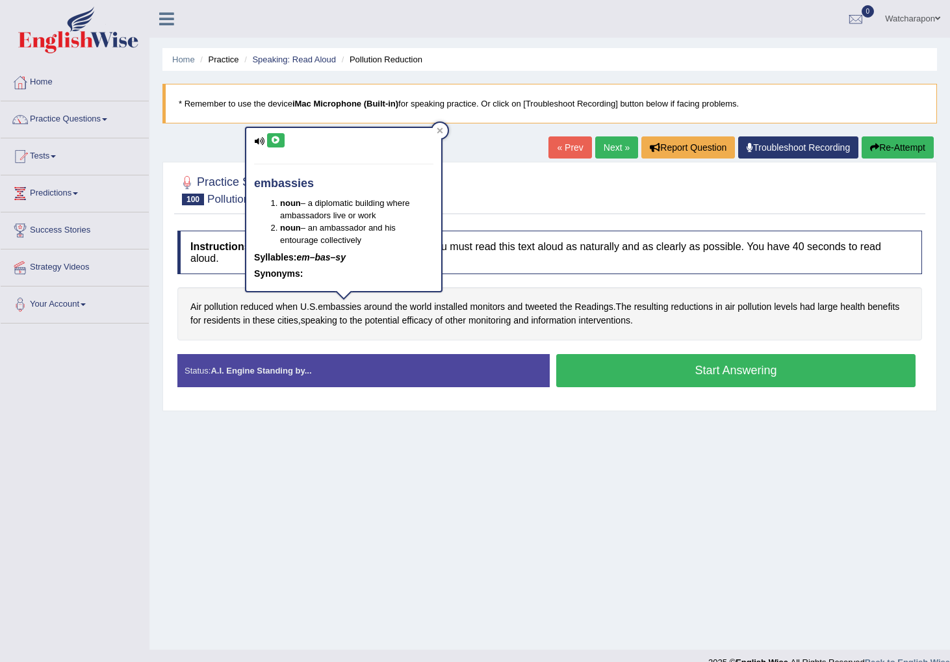
click at [278, 142] on icon at bounding box center [276, 141] width 10 height 8
click at [441, 124] on div at bounding box center [440, 131] width 16 height 16
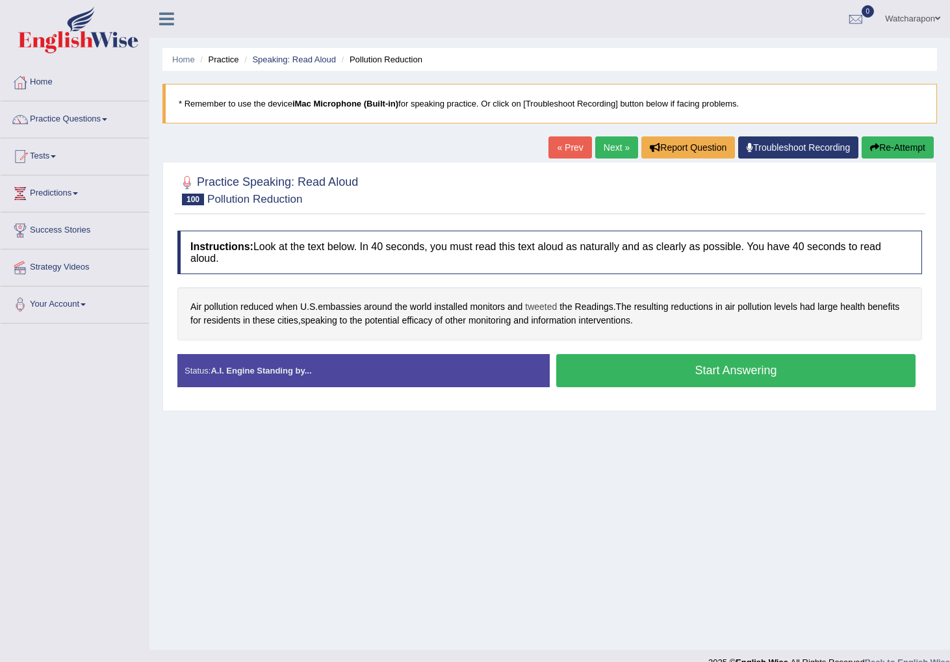
click at [547, 307] on span "tweeted" at bounding box center [541, 307] width 32 height 14
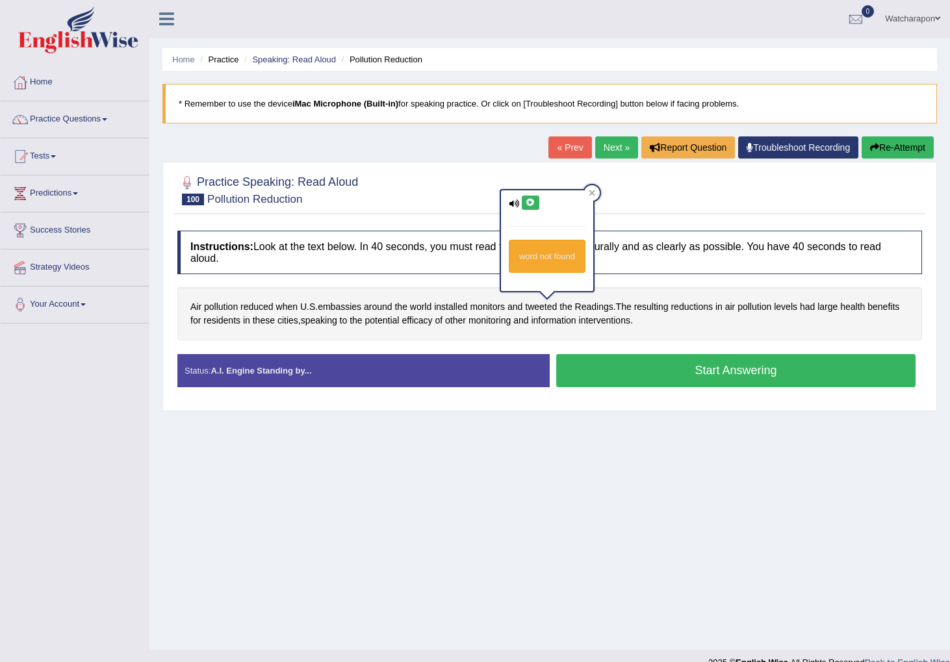
click at [526, 198] on button at bounding box center [531, 203] width 18 height 14
click at [599, 193] on div at bounding box center [592, 193] width 16 height 16
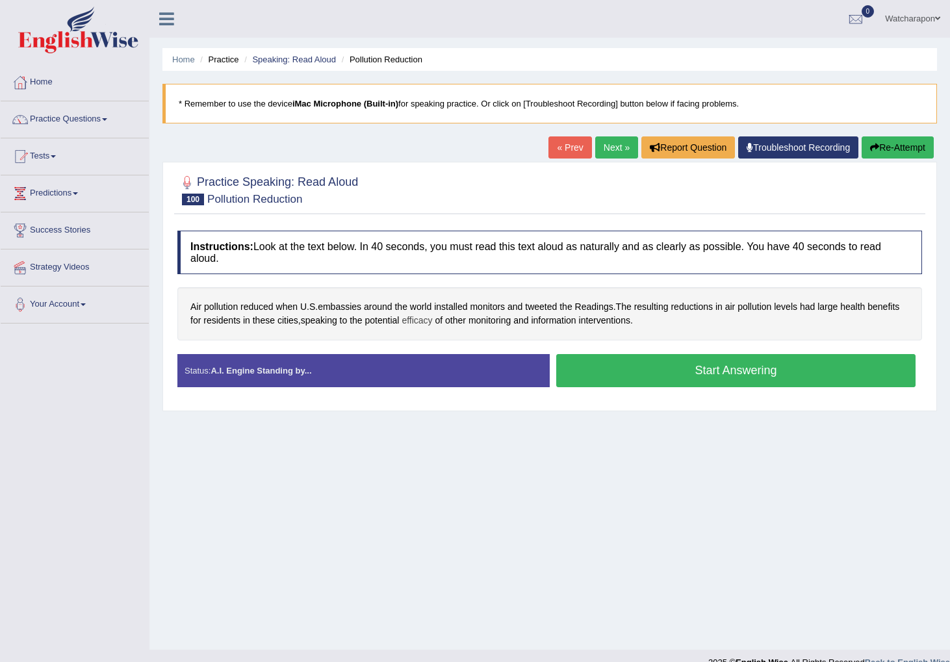
click at [432, 322] on span "efficacy" at bounding box center [417, 321] width 31 height 14
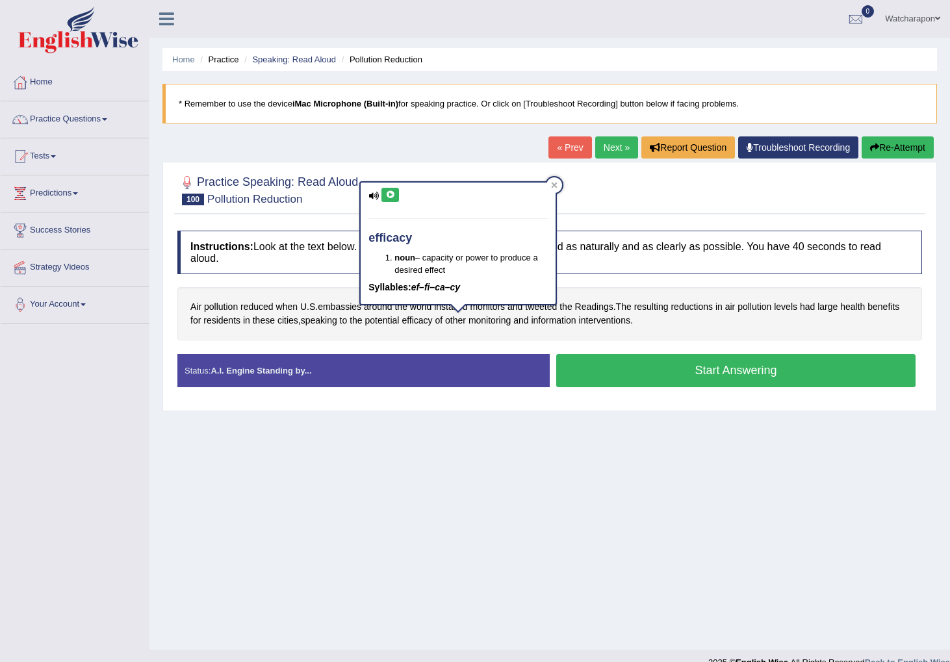
click at [394, 198] on icon at bounding box center [390, 195] width 10 height 8
click at [394, 196] on icon at bounding box center [390, 195] width 10 height 8
click at [393, 194] on icon at bounding box center [390, 195] width 10 height 8
click at [554, 183] on icon at bounding box center [554, 185] width 7 height 7
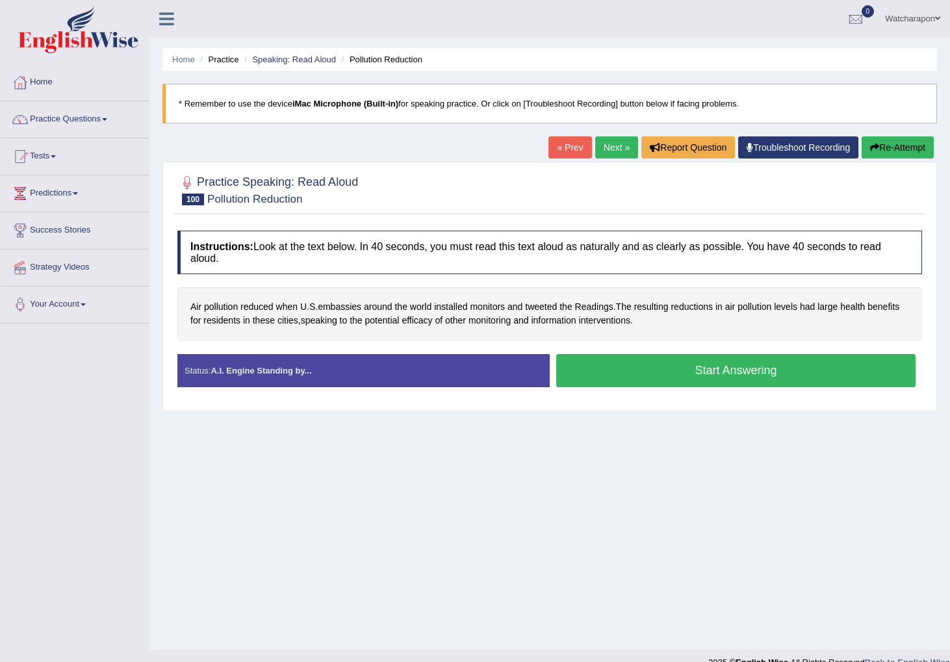
click at [614, 369] on button "Start Answering" at bounding box center [735, 370] width 359 height 33
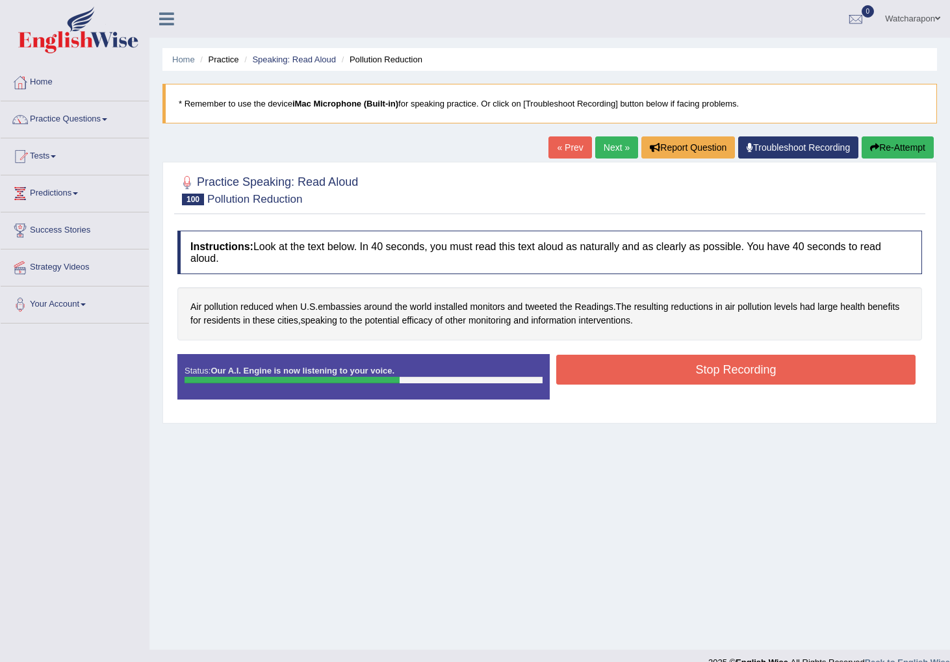
click at [653, 369] on button "Stop Recording" at bounding box center [735, 370] width 359 height 30
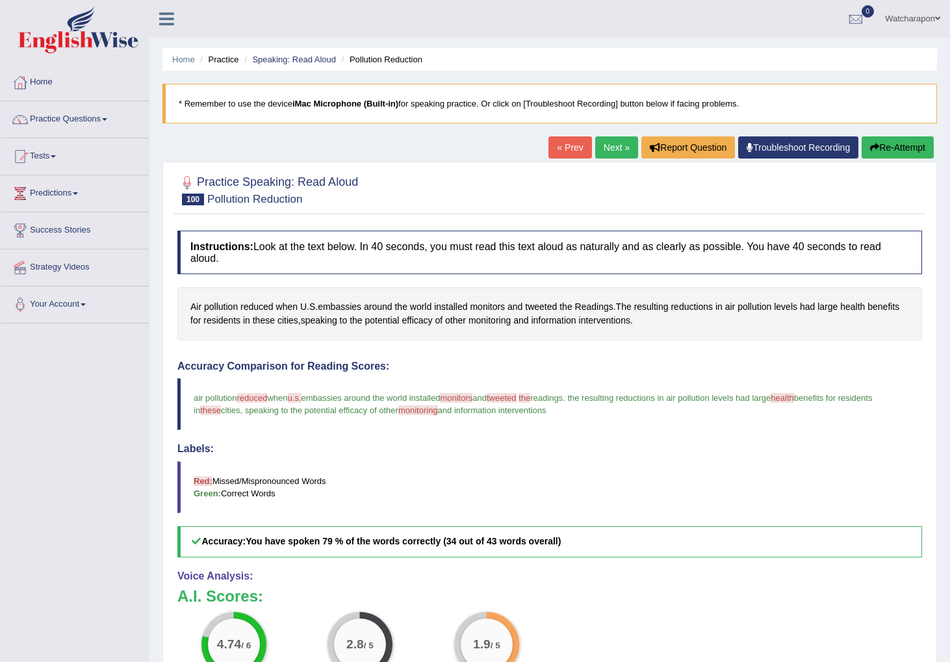
click at [897, 149] on button "Re-Attempt" at bounding box center [898, 148] width 72 height 22
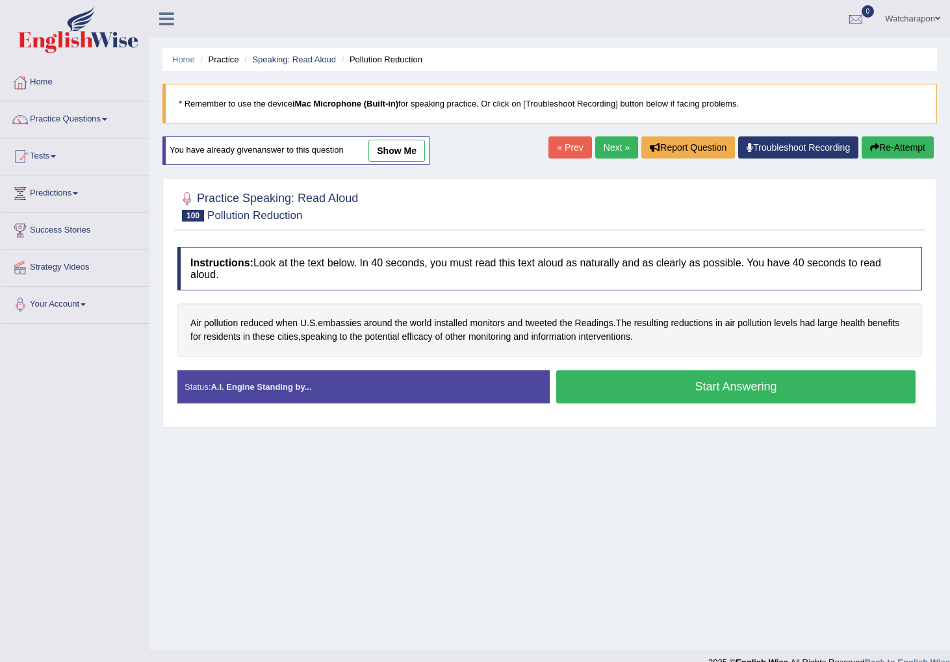
drag, startPoint x: 640, startPoint y: 384, endPoint x: 631, endPoint y: 381, distance: 10.3
click at [640, 384] on button "Start Answering" at bounding box center [735, 387] width 359 height 33
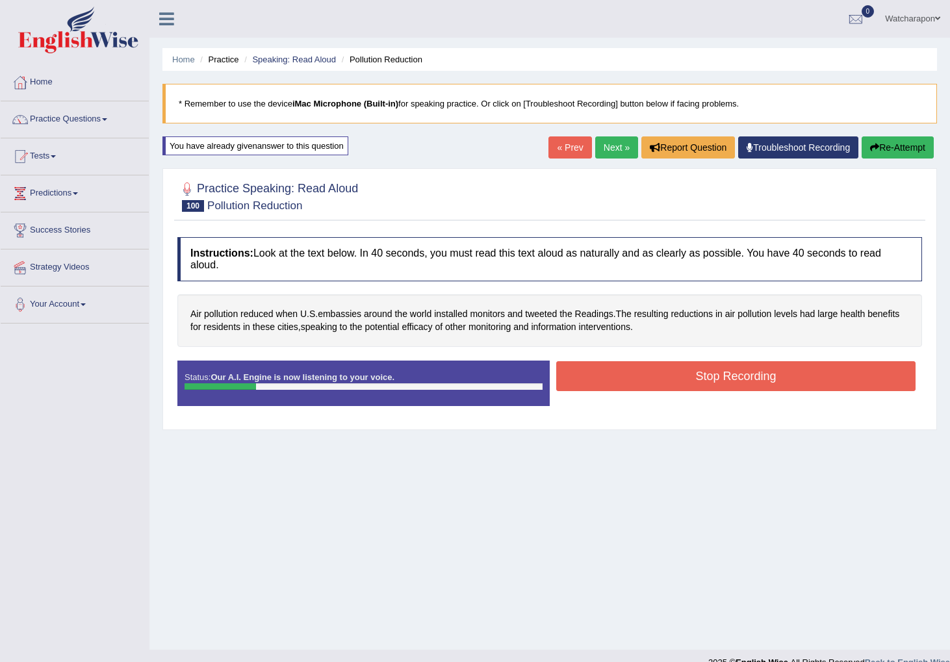
click at [641, 384] on button "Stop Recording" at bounding box center [735, 376] width 359 height 30
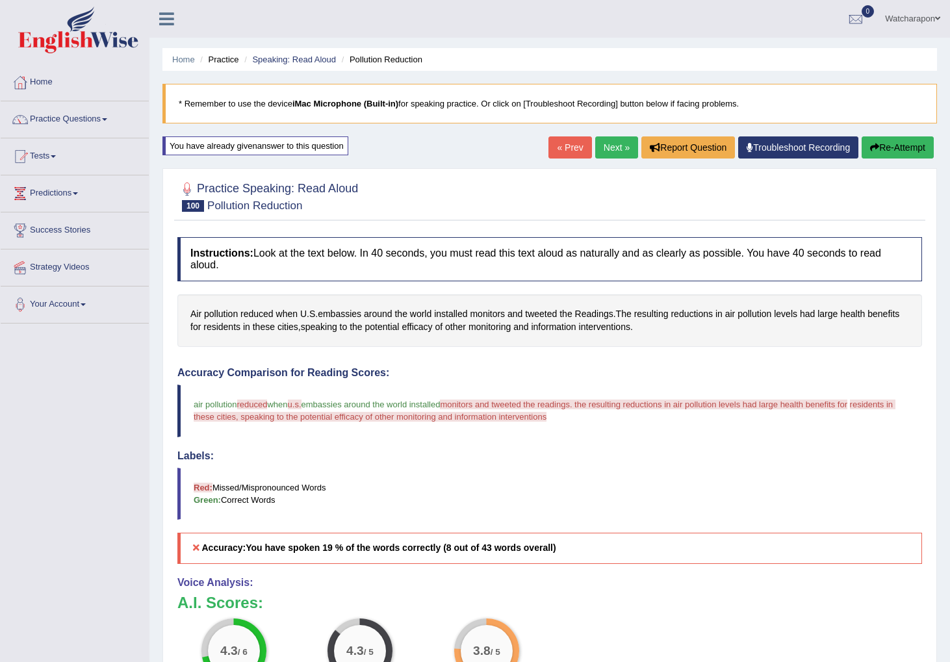
click at [880, 148] on body "Toggle navigation Home Practice Questions Speaking Practice Read Aloud Repeat S…" at bounding box center [475, 331] width 950 height 662
click at [882, 151] on button "Re-Attempt" at bounding box center [898, 148] width 72 height 22
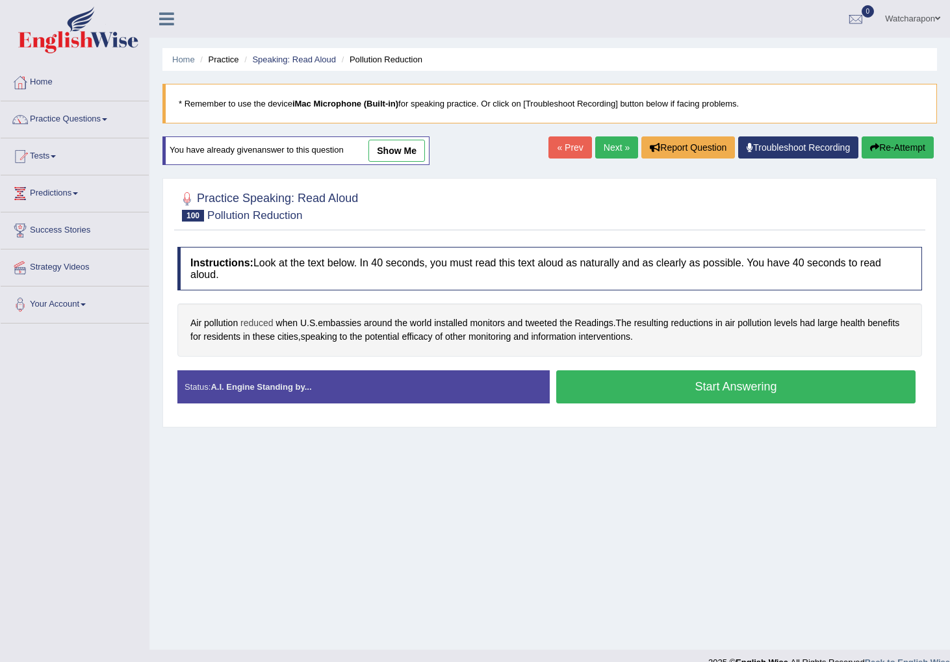
click at [265, 323] on span "reduced" at bounding box center [257, 324] width 33 height 14
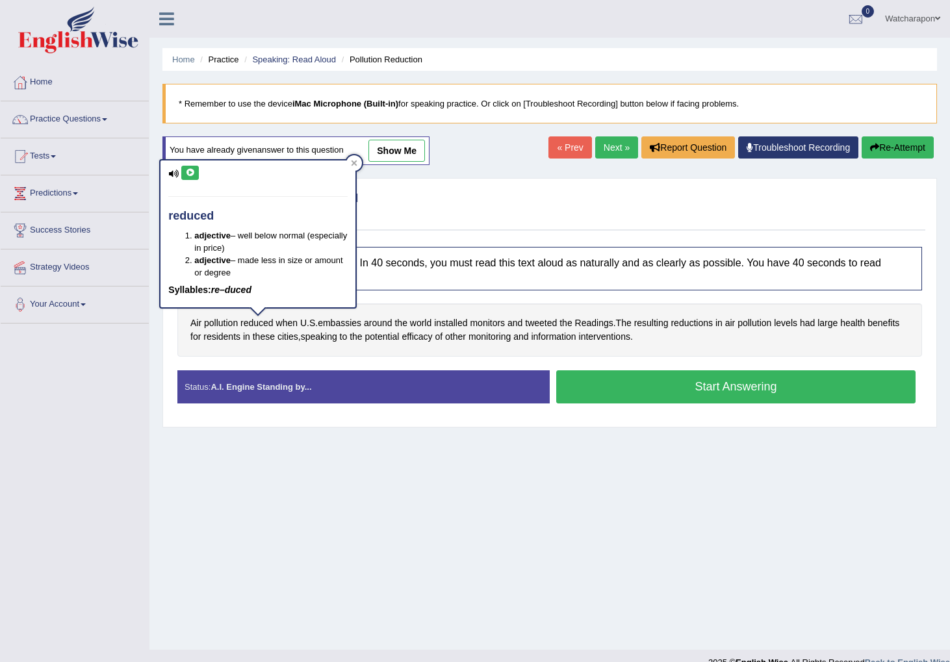
click at [192, 175] on icon at bounding box center [190, 173] width 10 height 8
click at [683, 395] on button "Start Answering" at bounding box center [735, 387] width 359 height 33
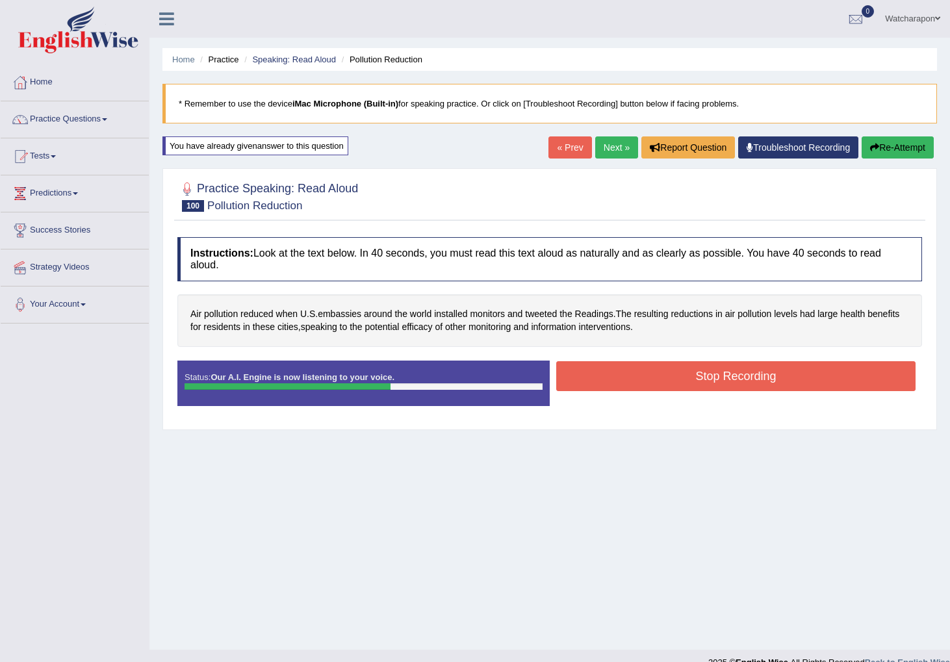
click at [657, 369] on button "Stop Recording" at bounding box center [735, 376] width 359 height 30
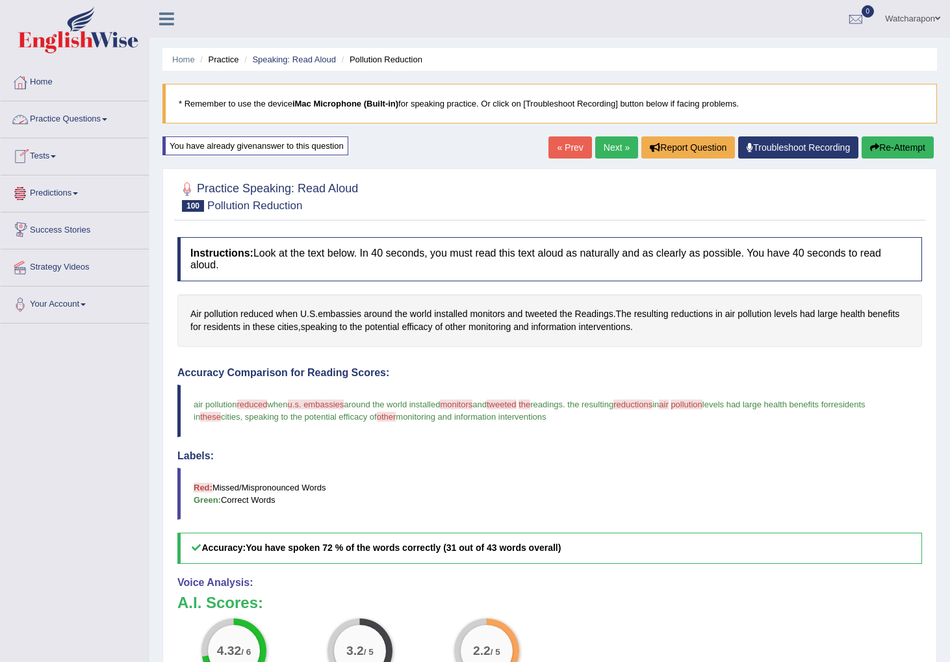
click at [58, 117] on link "Practice Questions" at bounding box center [75, 117] width 148 height 33
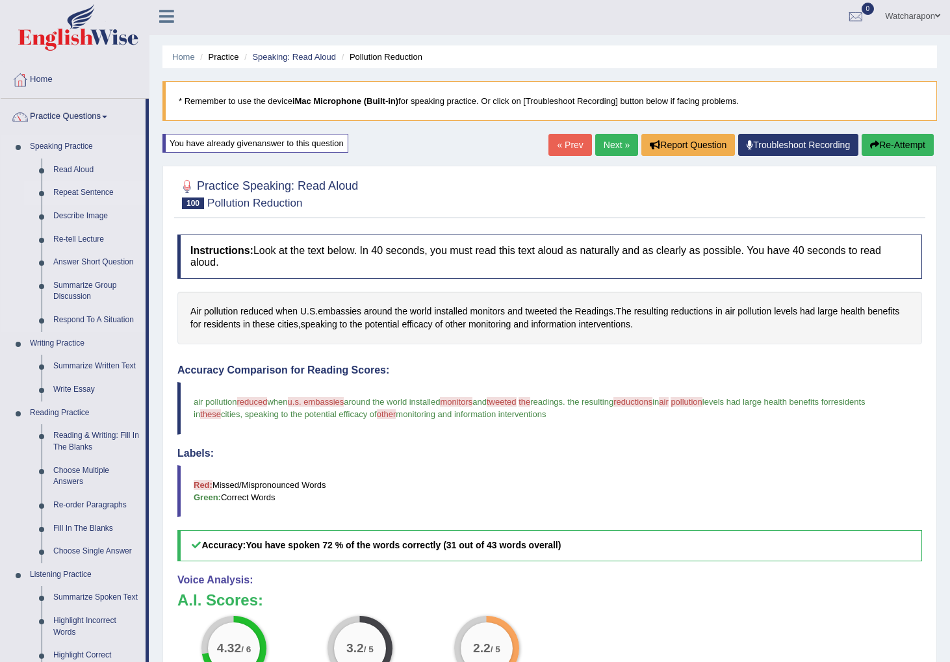
click at [62, 192] on link "Repeat Sentence" at bounding box center [96, 192] width 98 height 23
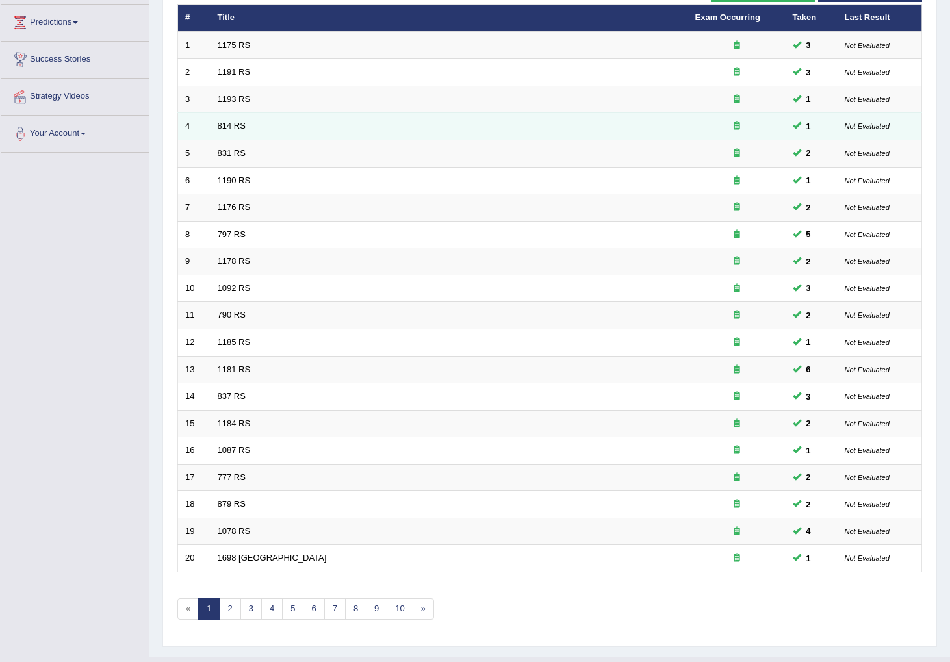
scroll to position [198, 0]
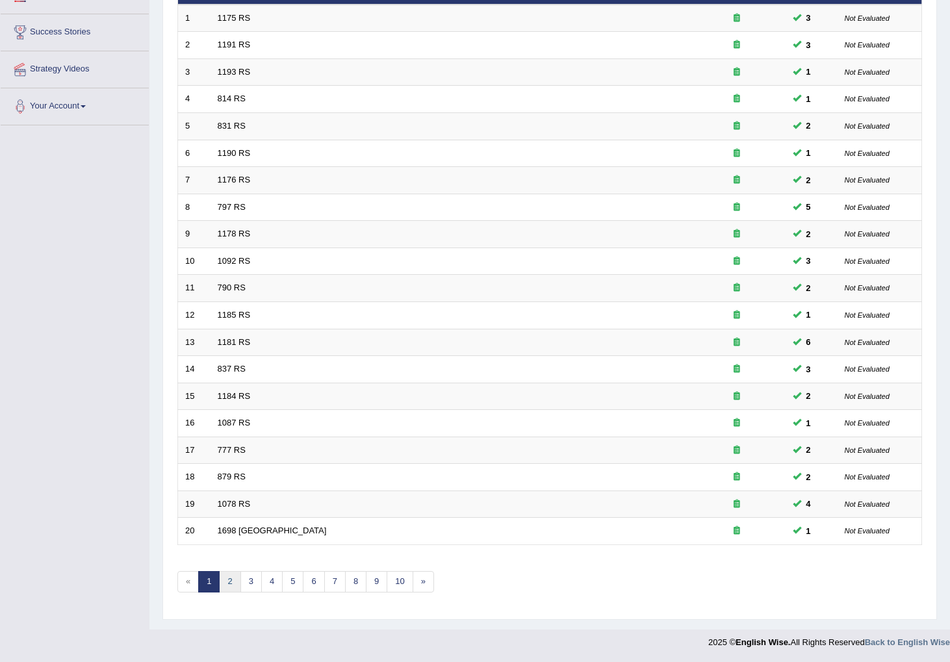
click at [230, 584] on link "2" at bounding box center [229, 581] width 21 height 21
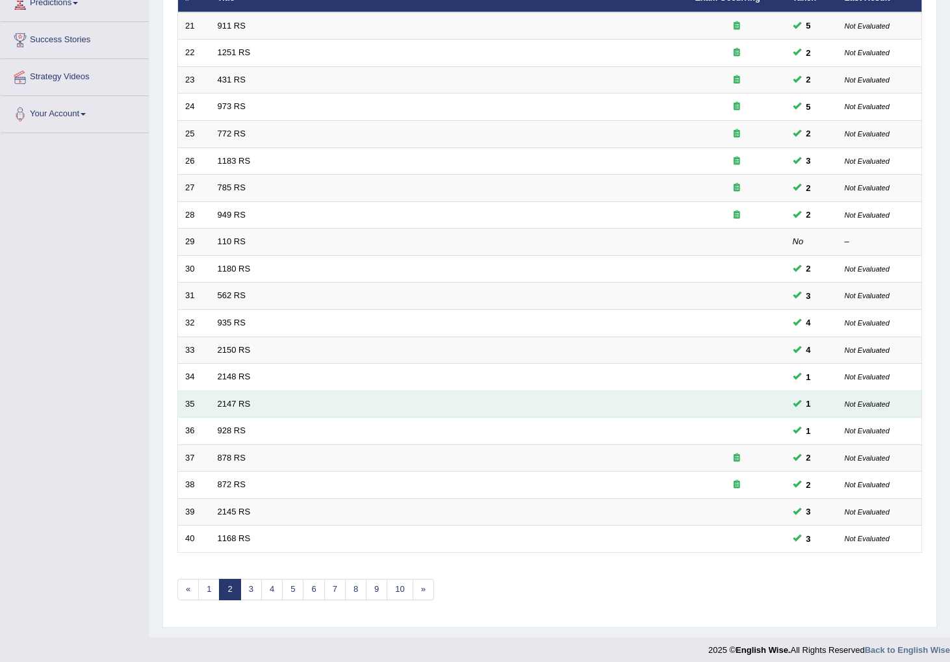
scroll to position [198, 0]
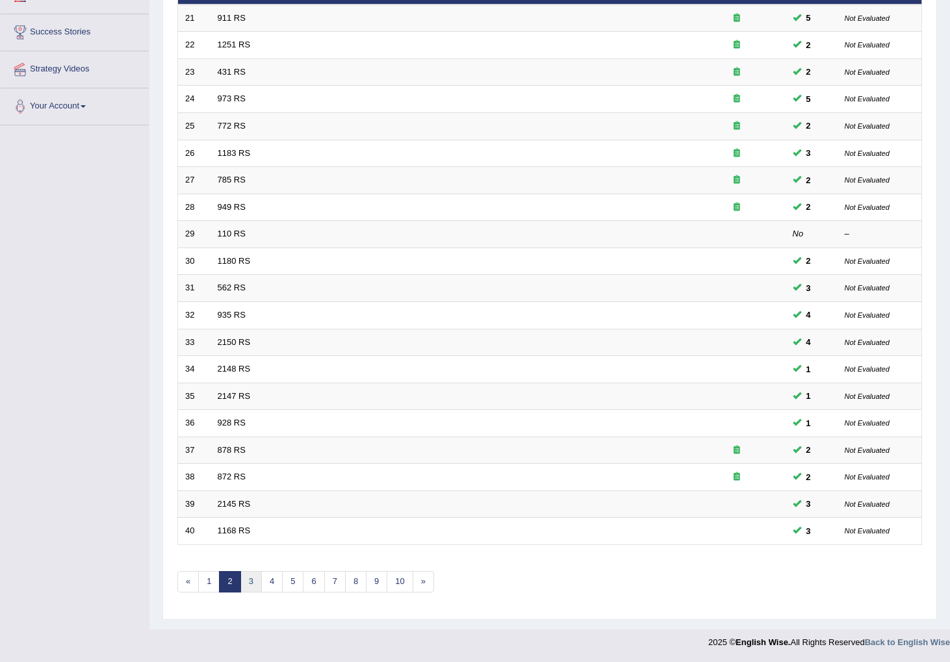
click at [256, 586] on link "3" at bounding box center [251, 581] width 21 height 21
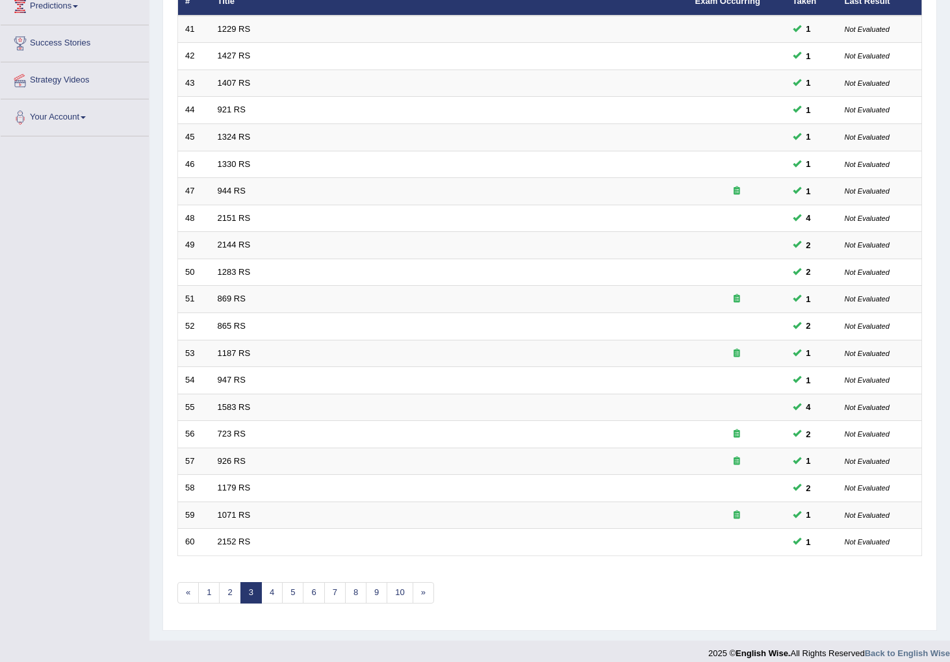
scroll to position [198, 0]
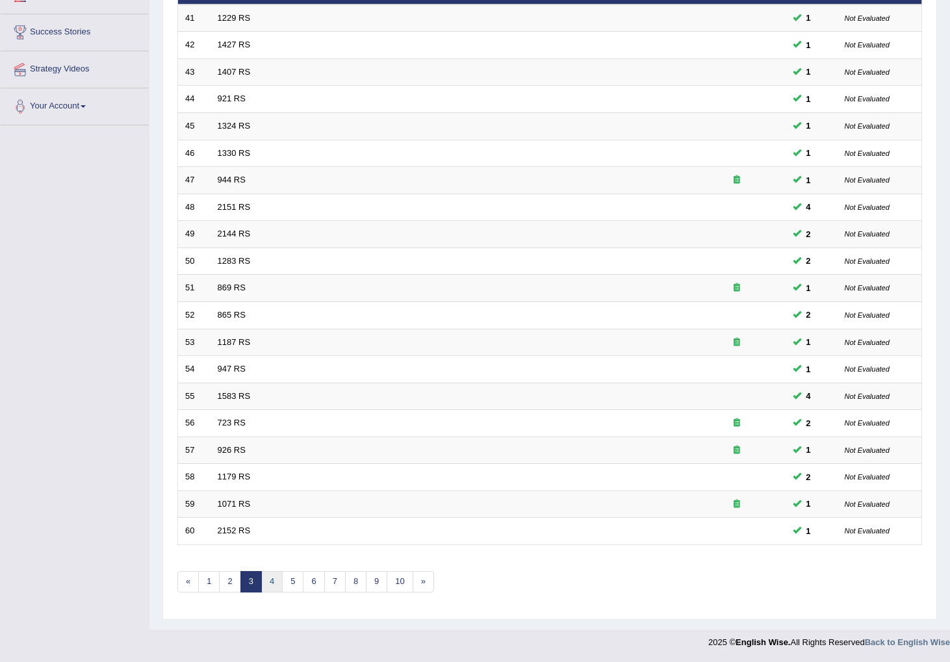
click at [274, 581] on link "4" at bounding box center [271, 581] width 21 height 21
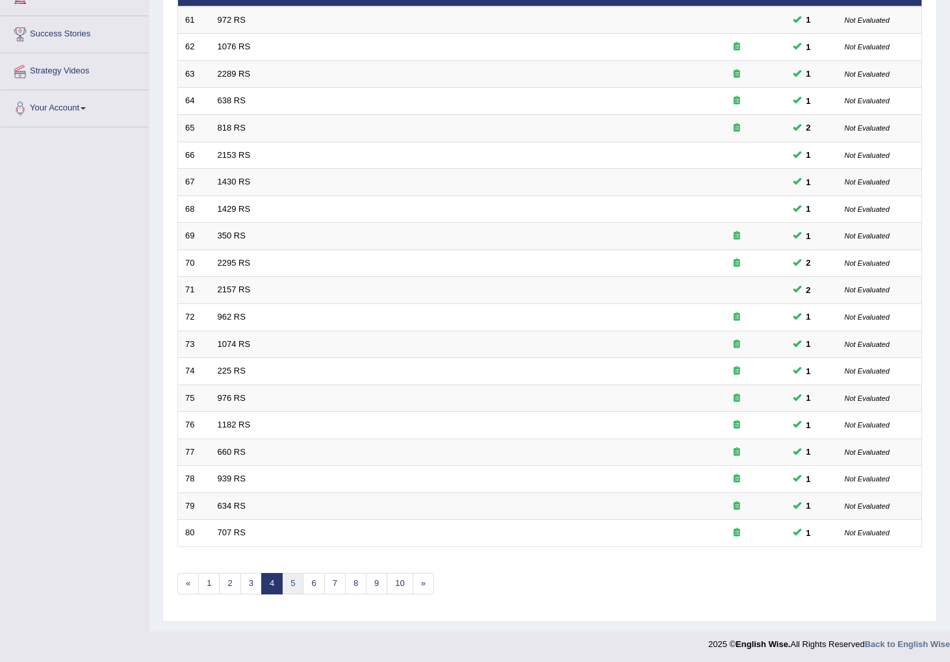
click at [283, 581] on link "5" at bounding box center [292, 583] width 21 height 21
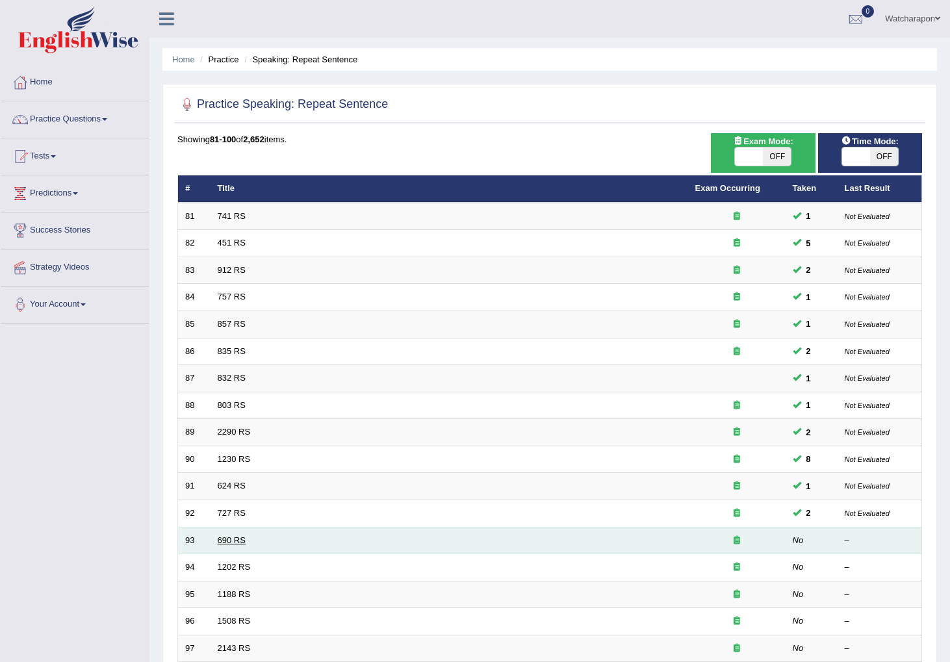
click at [228, 540] on link "690 RS" at bounding box center [232, 541] width 28 height 10
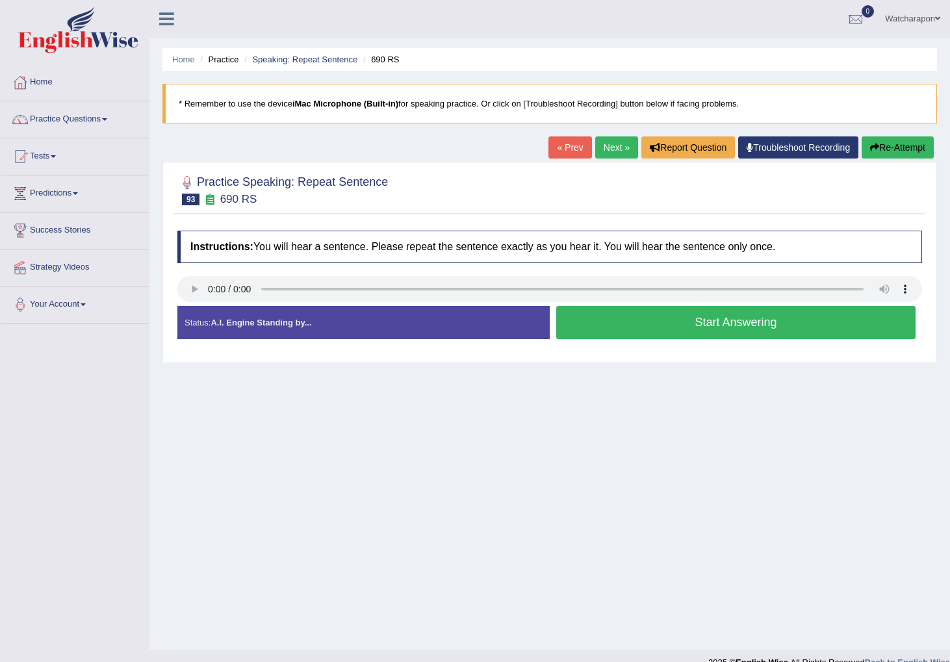
click at [636, 322] on button "Start Answering" at bounding box center [735, 322] width 359 height 33
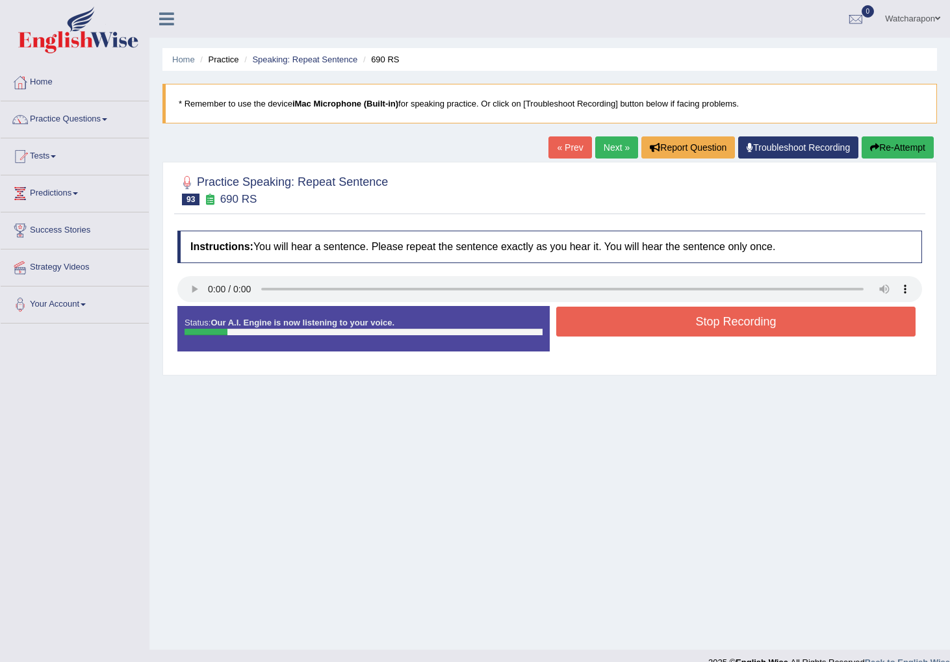
click at [657, 313] on button "Stop Recording" at bounding box center [735, 322] width 359 height 30
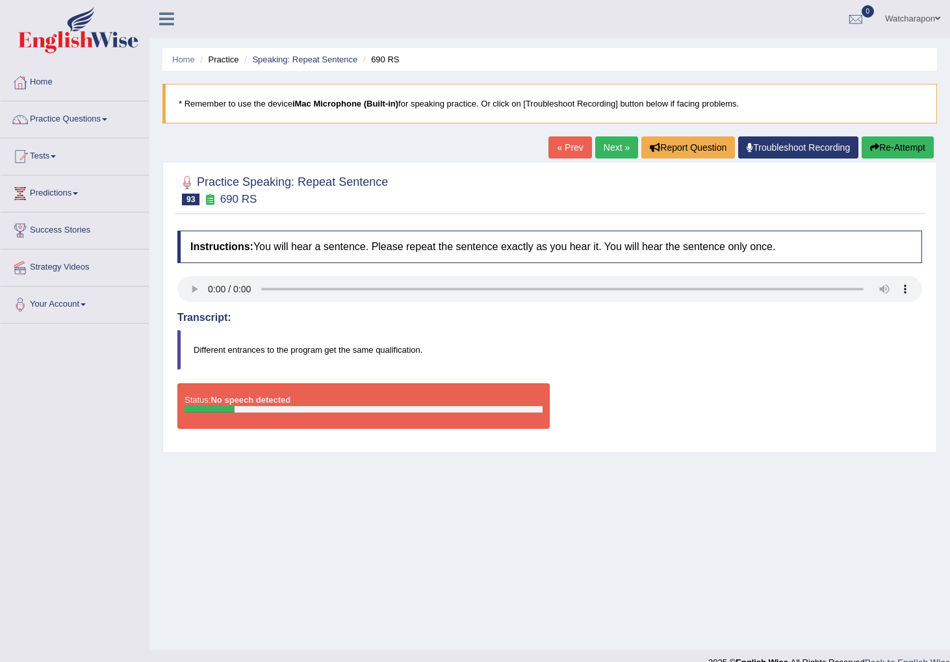
click at [287, 313] on h4 "Transcript:" at bounding box center [549, 318] width 745 height 12
click at [903, 145] on button "Re-Attempt" at bounding box center [898, 148] width 72 height 22
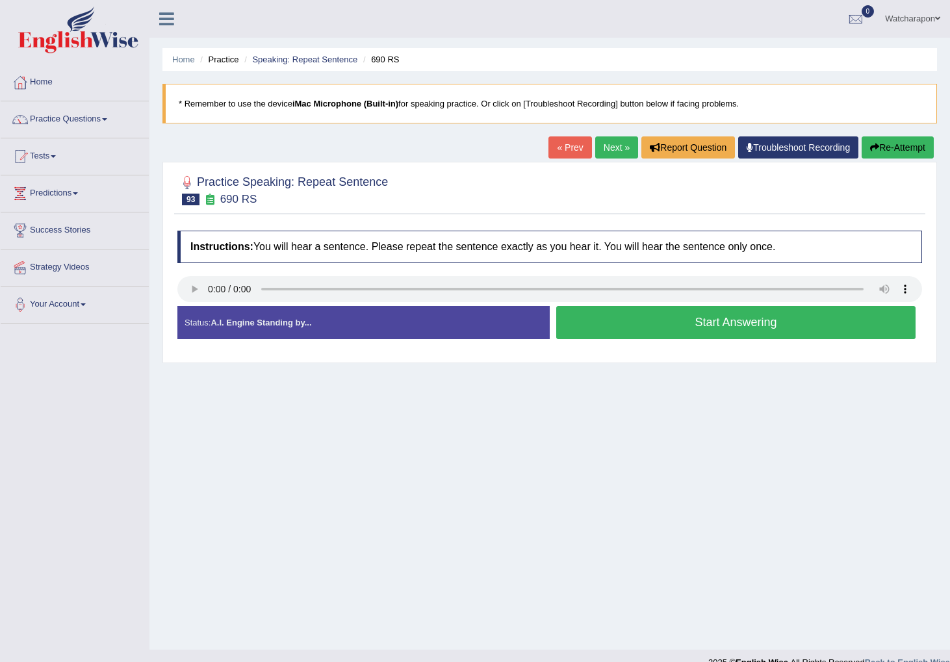
click at [705, 328] on button "Start Answering" at bounding box center [735, 322] width 359 height 33
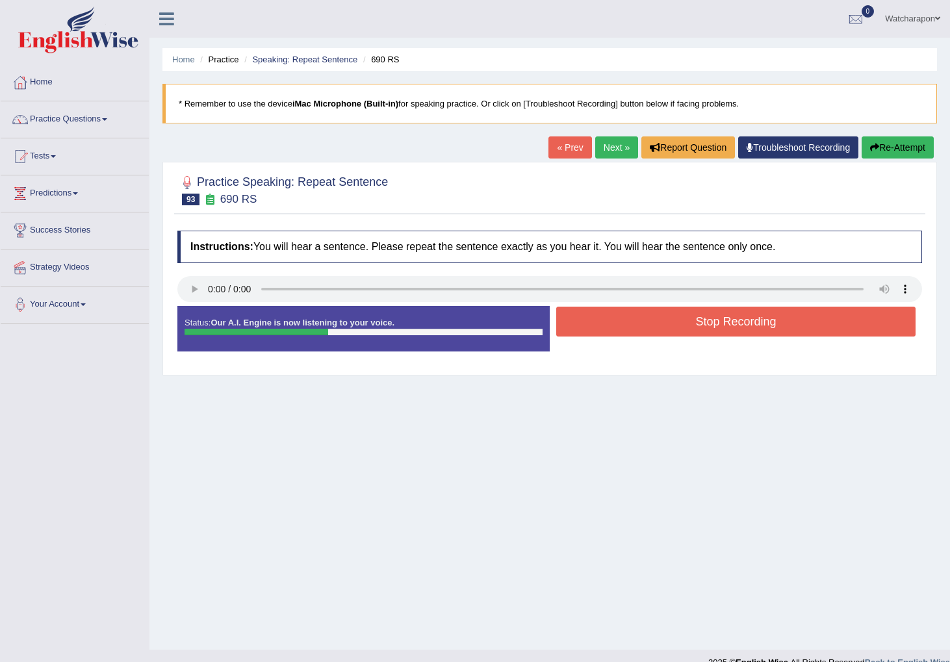
click at [705, 328] on button "Stop Recording" at bounding box center [735, 322] width 359 height 30
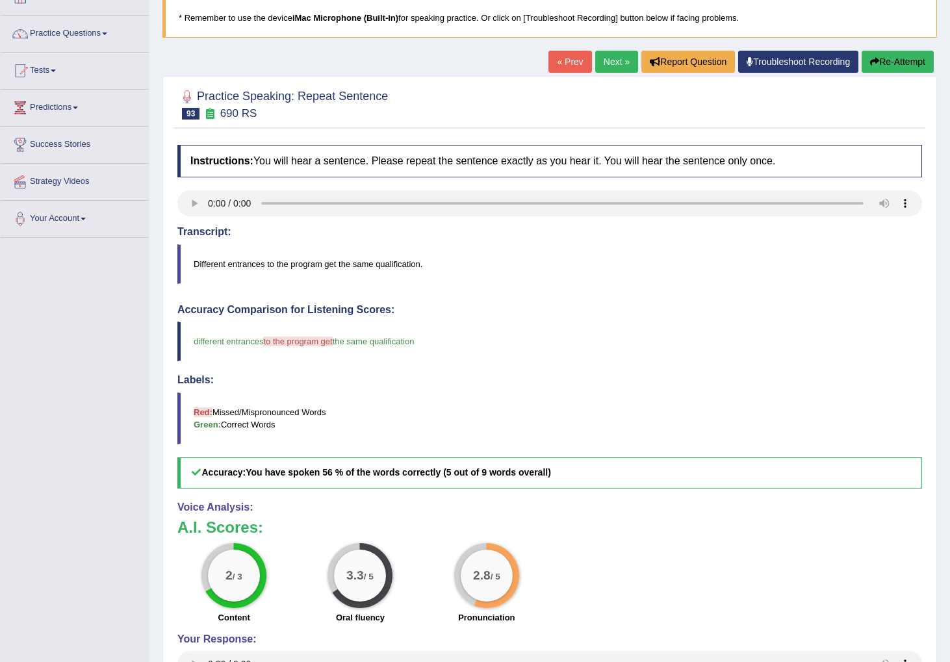
scroll to position [98, 0]
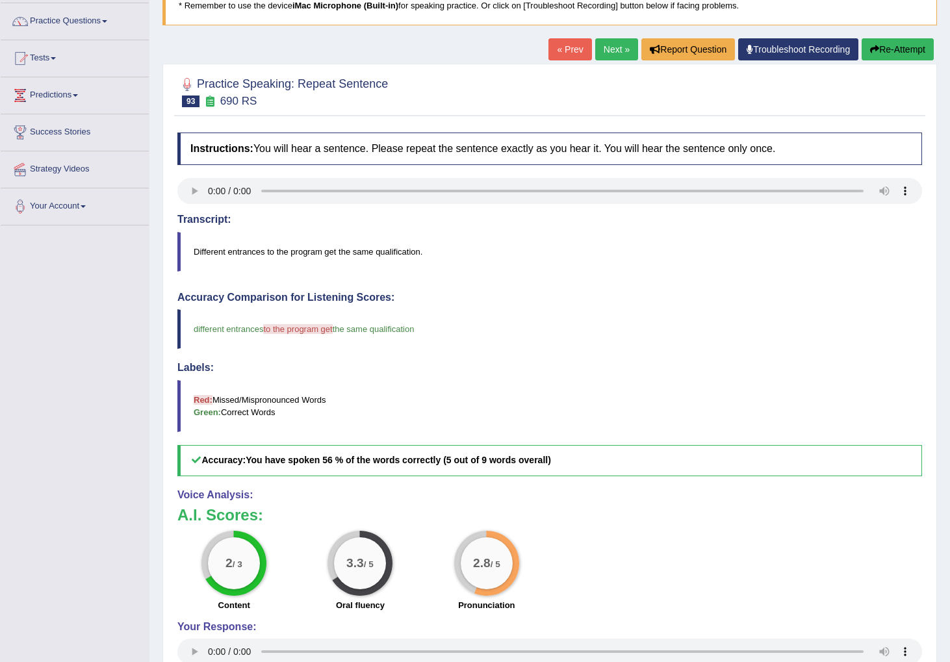
click at [604, 51] on link "Next »" at bounding box center [616, 49] width 43 height 22
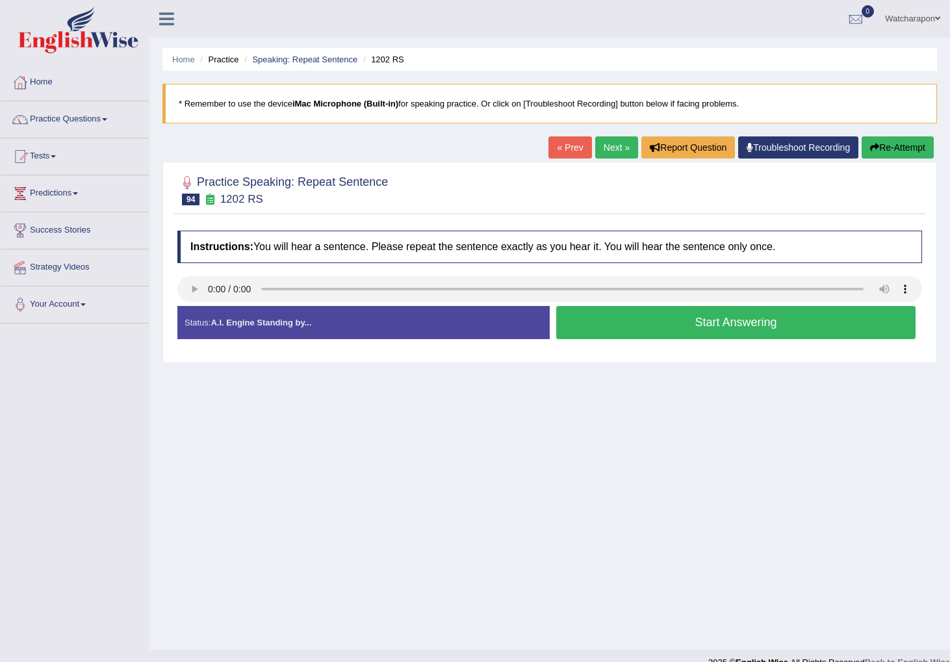
click at [612, 330] on button "Start Answering" at bounding box center [735, 322] width 359 height 33
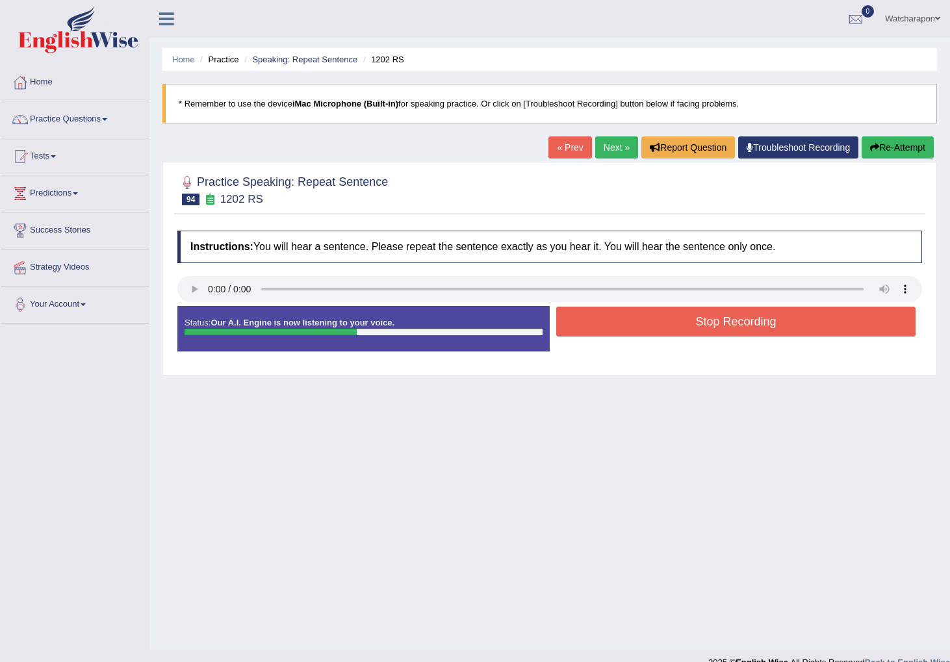
click at [605, 323] on button "Stop Recording" at bounding box center [735, 322] width 359 height 30
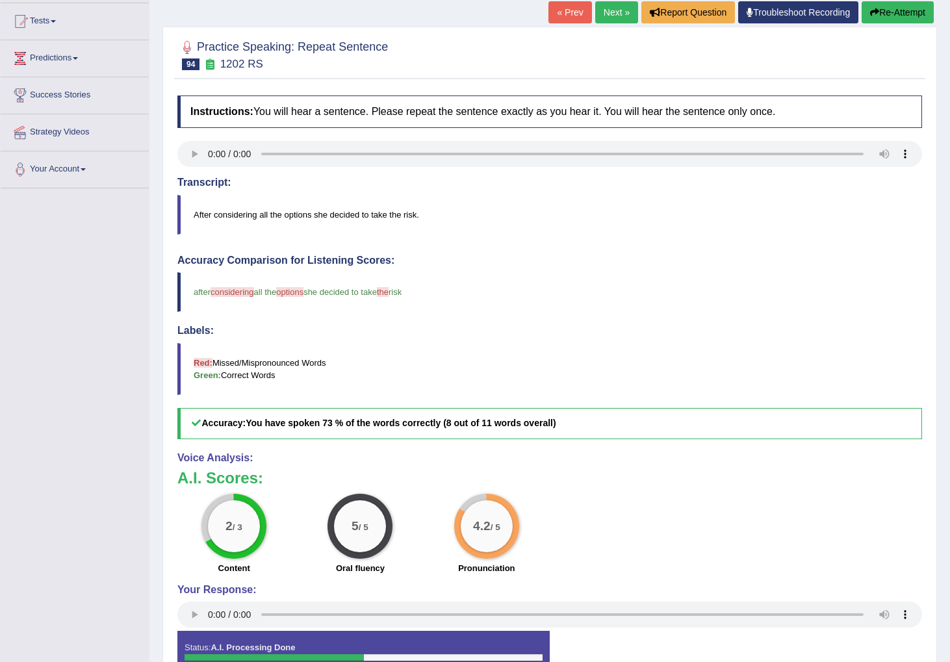
scroll to position [122, 0]
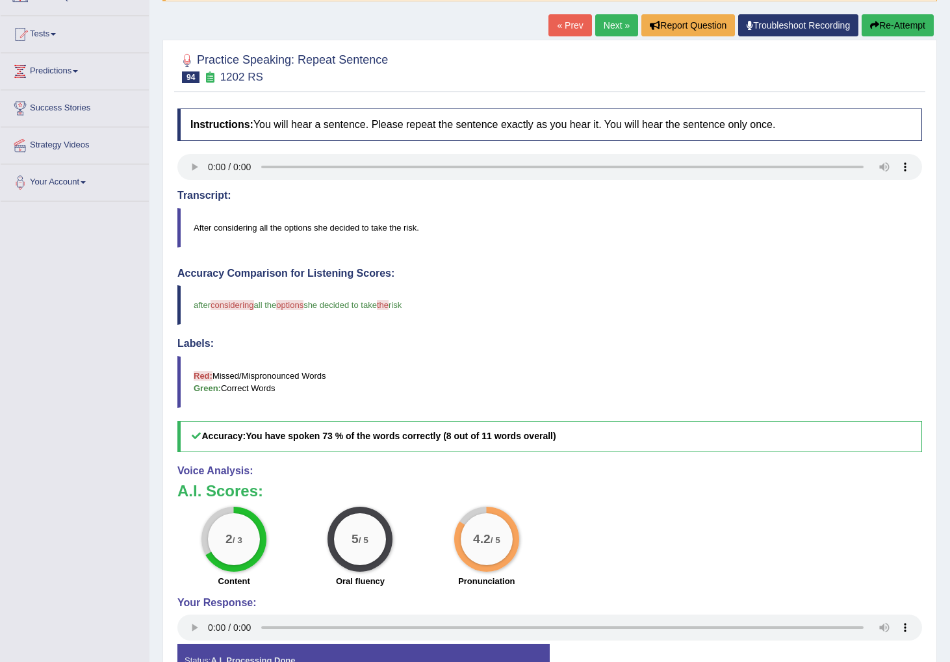
click at [608, 28] on link "Next »" at bounding box center [616, 25] width 43 height 22
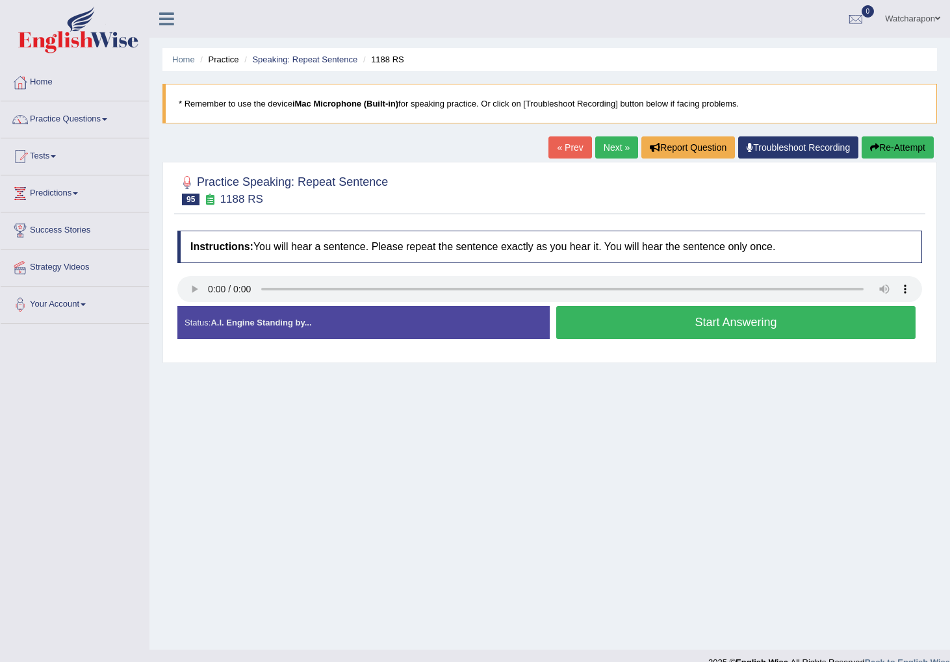
scroll to position [1, 0]
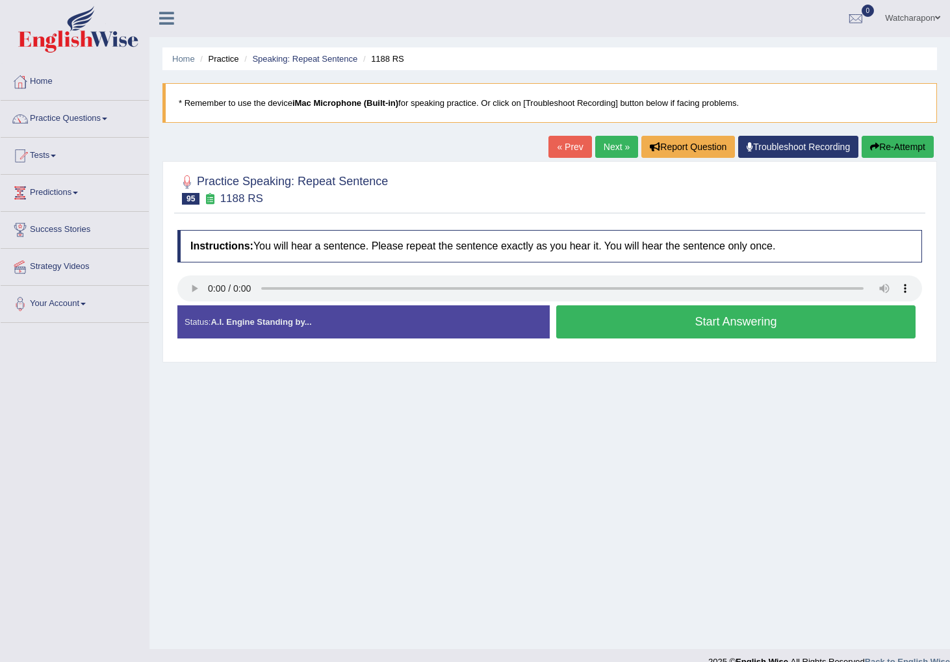
click at [619, 330] on button "Start Answering" at bounding box center [735, 322] width 359 height 33
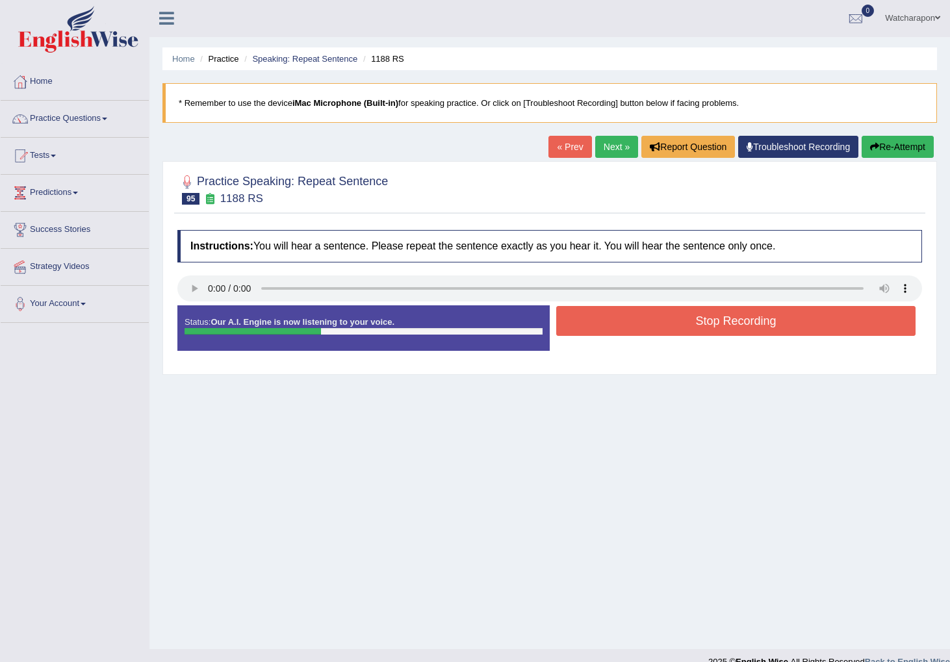
click at [658, 317] on button "Stop Recording" at bounding box center [735, 321] width 359 height 30
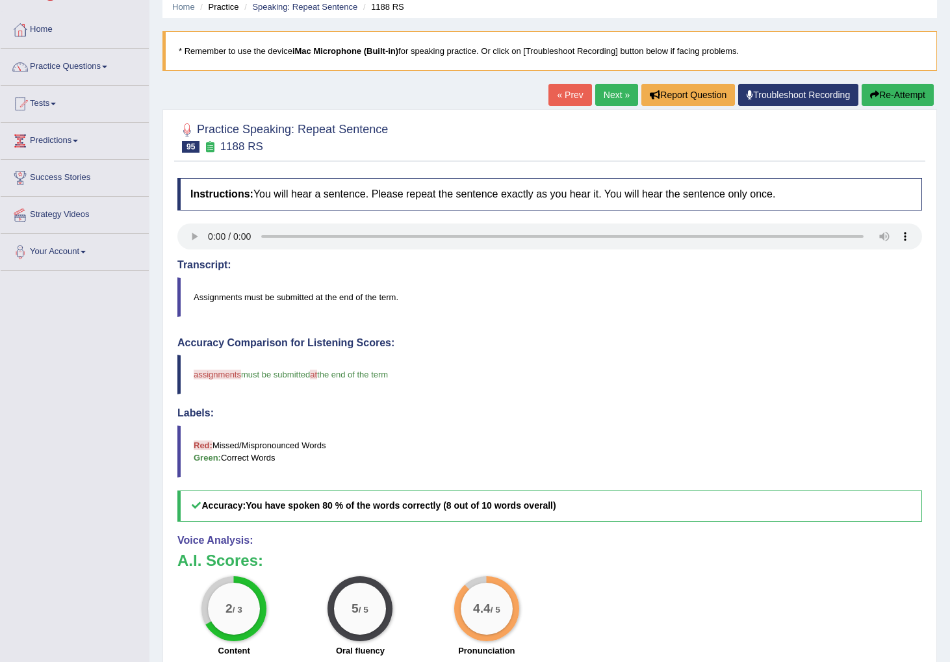
scroll to position [73, 0]
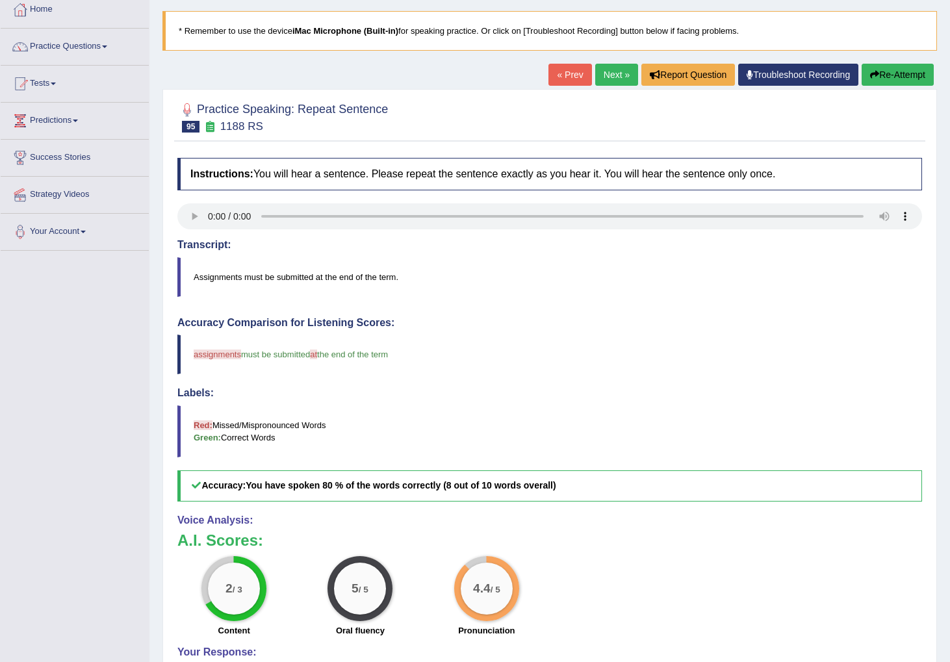
click at [605, 73] on link "Next »" at bounding box center [616, 75] width 43 height 22
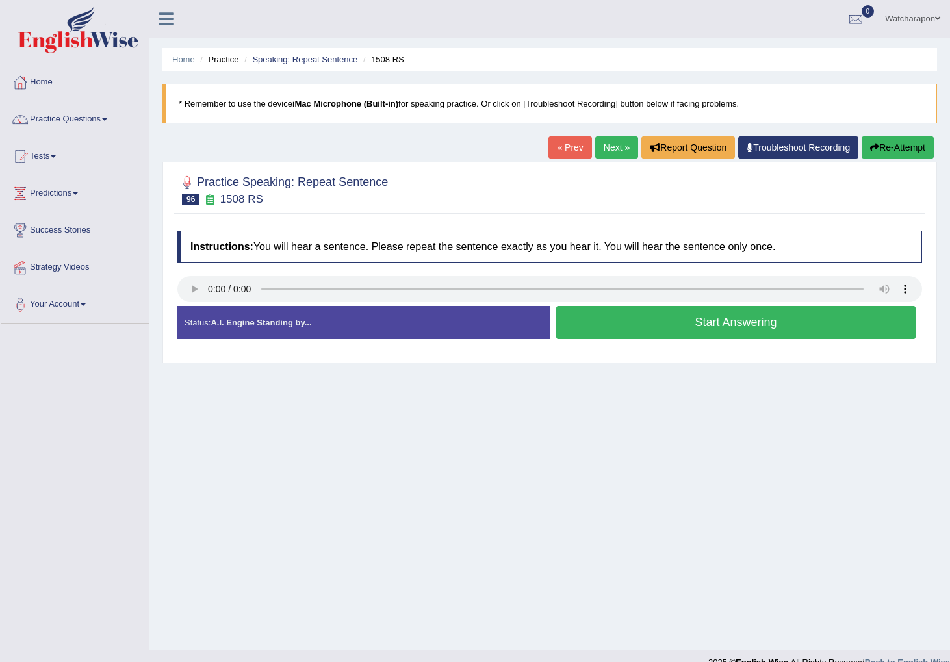
click at [657, 322] on button "Start Answering" at bounding box center [735, 322] width 359 height 33
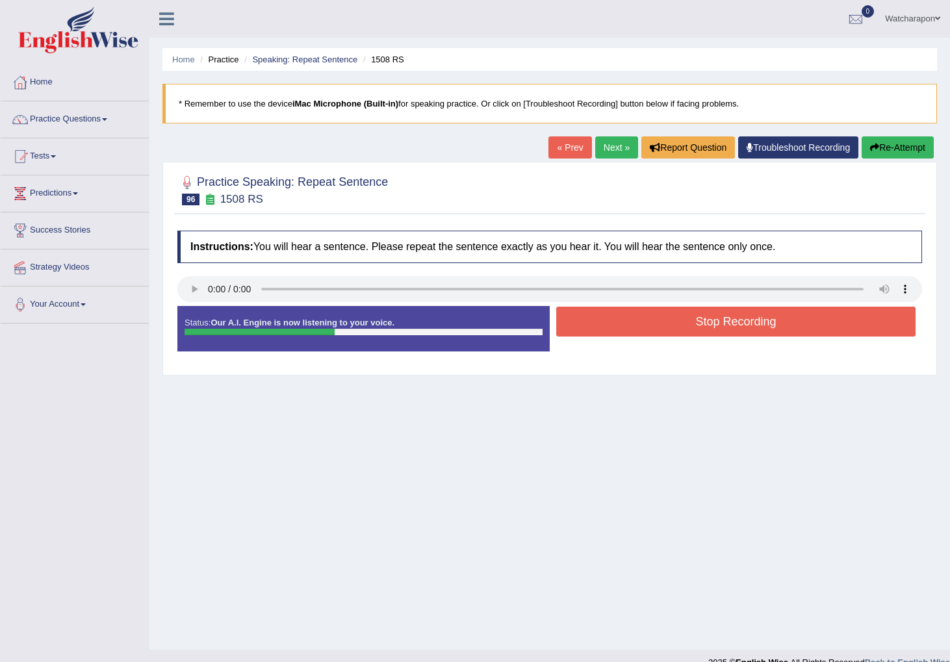
click at [644, 322] on button "Stop Recording" at bounding box center [735, 322] width 359 height 30
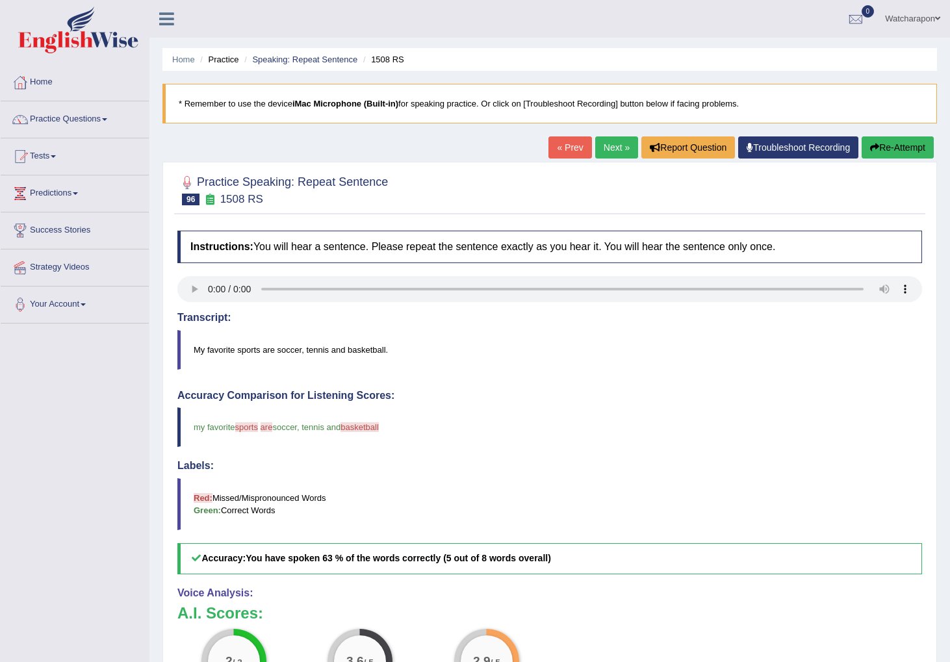
click at [610, 149] on link "Next »" at bounding box center [616, 148] width 43 height 22
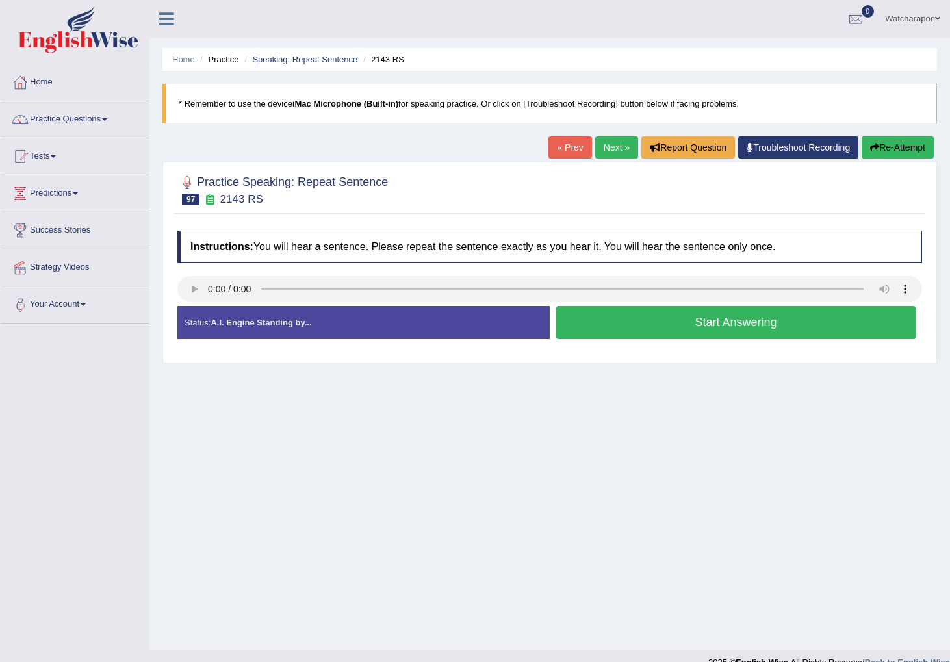
click at [628, 330] on button "Start Answering" at bounding box center [735, 322] width 359 height 33
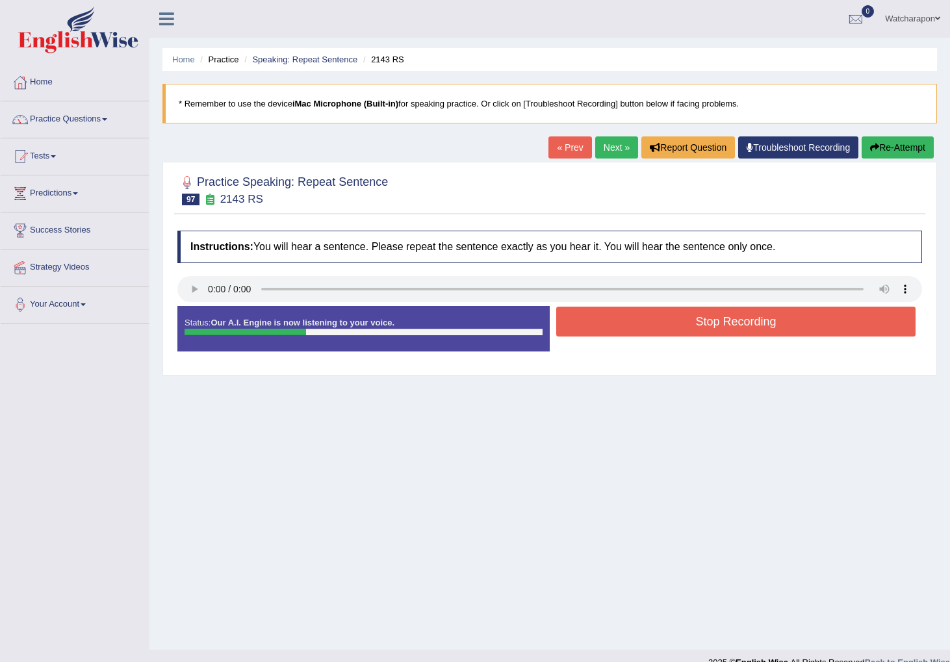
click at [628, 325] on button "Stop Recording" at bounding box center [735, 322] width 359 height 30
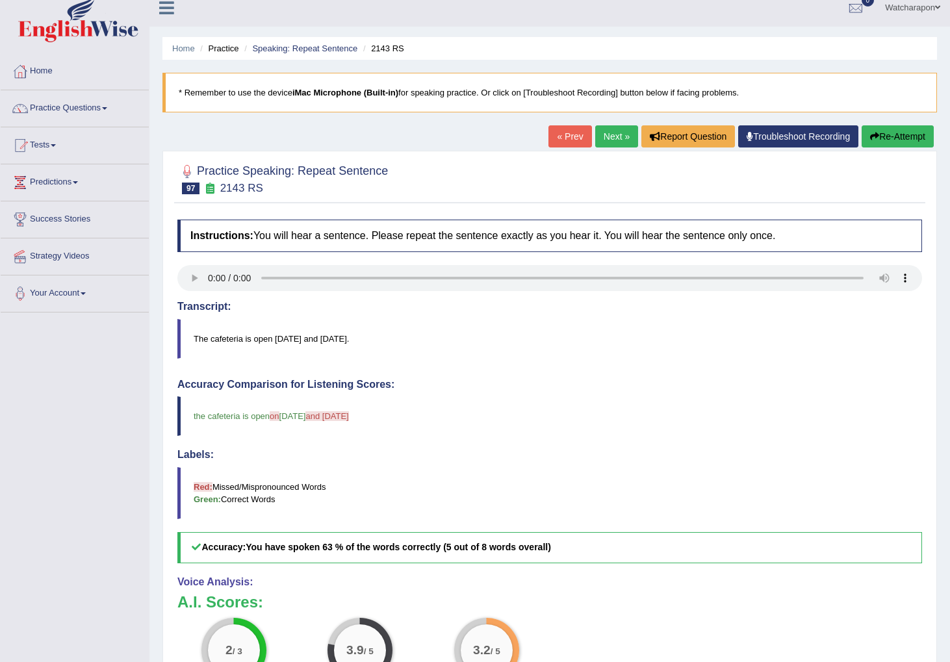
scroll to position [10, 0]
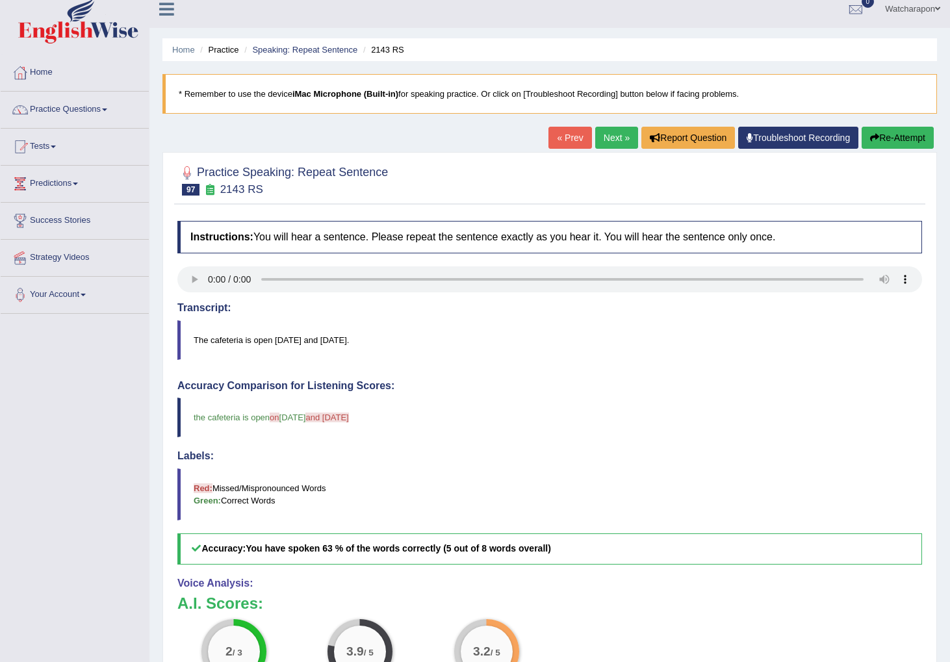
click at [615, 135] on link "Next »" at bounding box center [616, 138] width 43 height 22
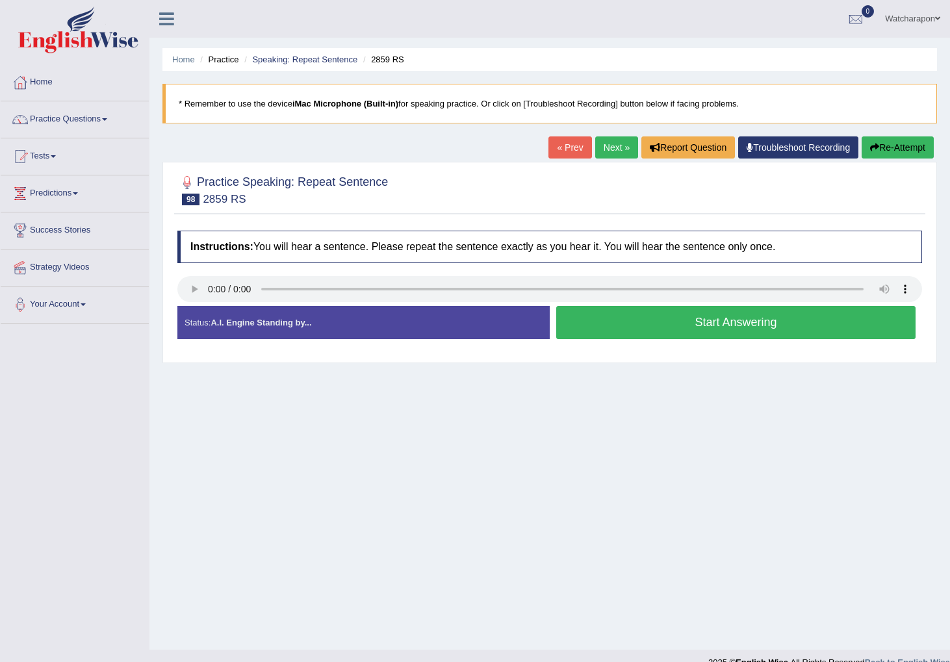
click at [666, 323] on button "Start Answering" at bounding box center [735, 322] width 359 height 33
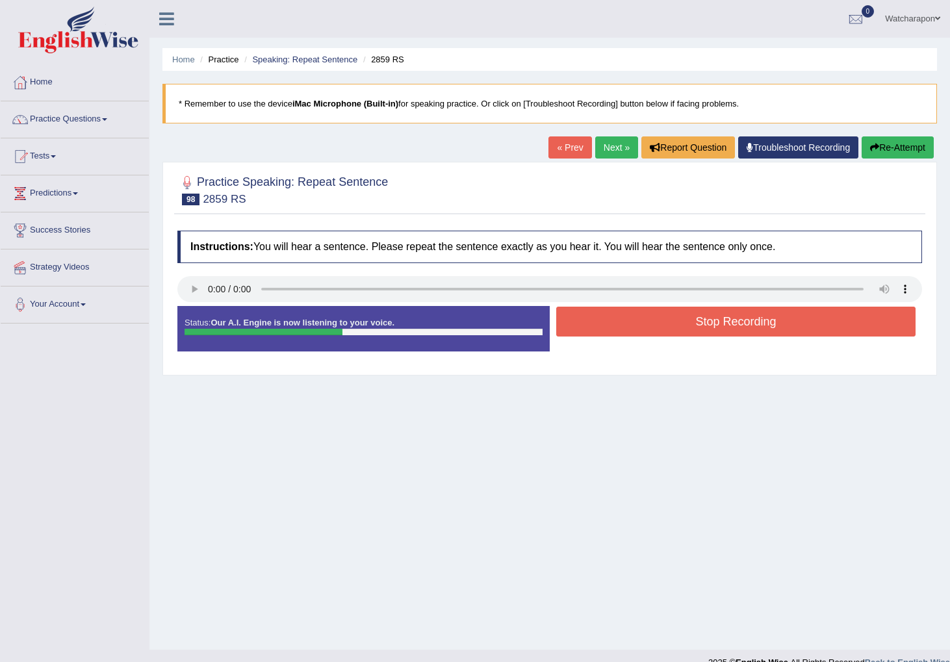
click at [666, 323] on button "Stop Recording" at bounding box center [735, 322] width 359 height 30
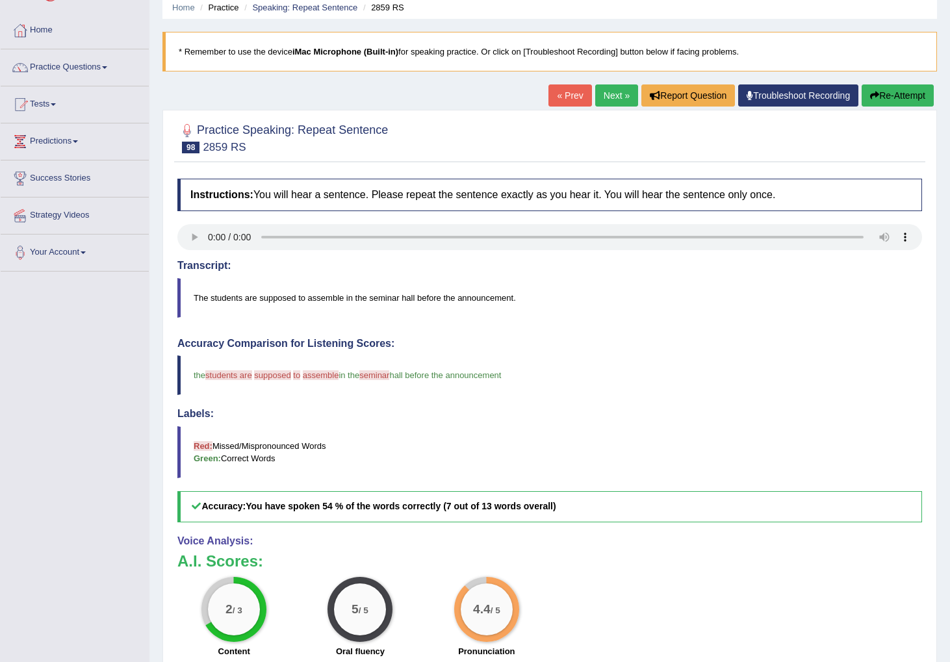
scroll to position [51, 0]
click at [610, 99] on link "Next »" at bounding box center [616, 96] width 43 height 22
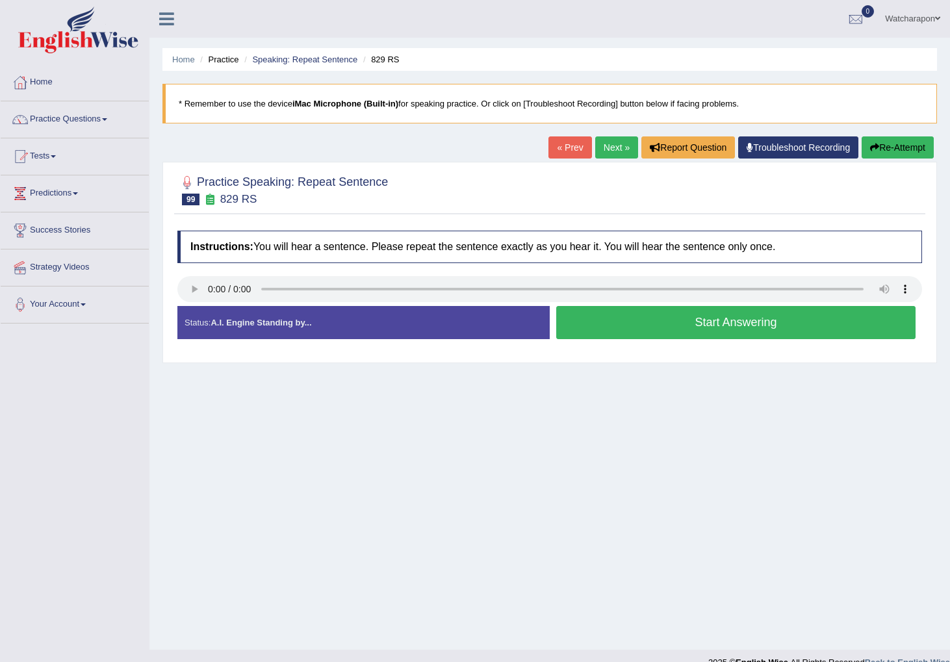
click at [685, 324] on button "Start Answering" at bounding box center [735, 322] width 359 height 33
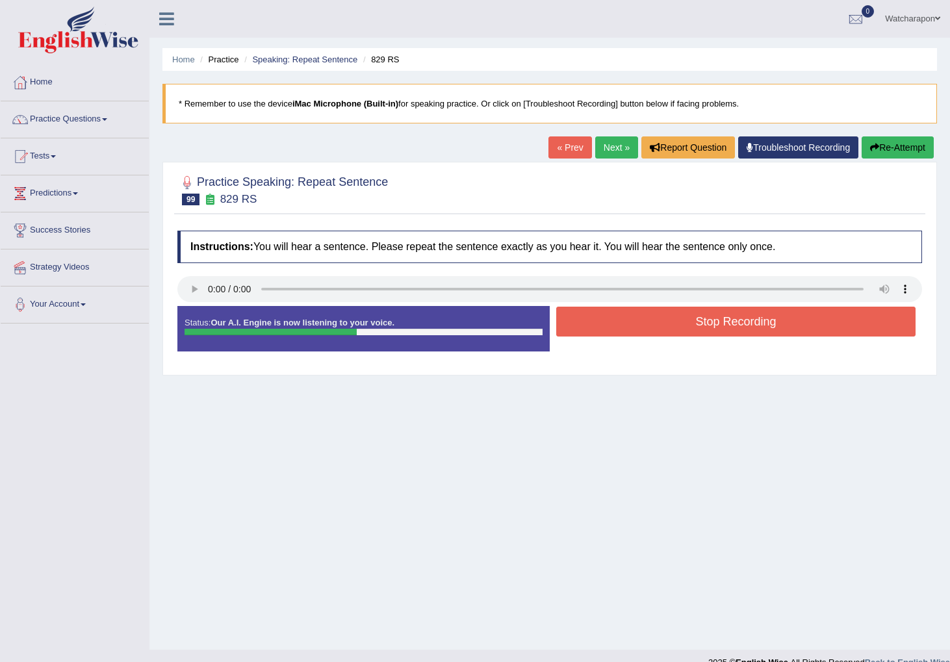
click at [684, 324] on button "Stop Recording" at bounding box center [735, 322] width 359 height 30
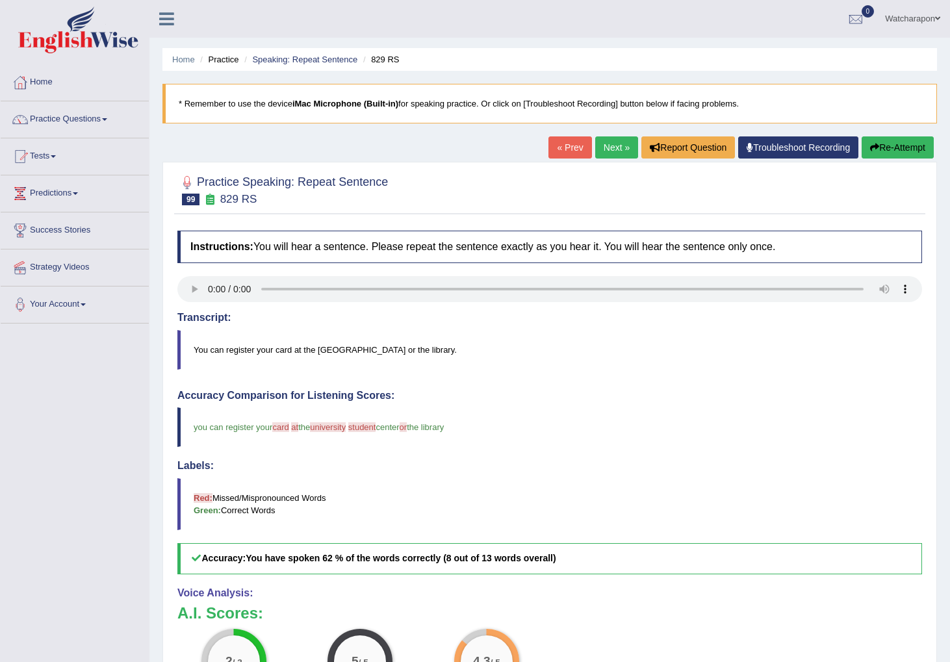
click at [611, 142] on link "Next »" at bounding box center [616, 148] width 43 height 22
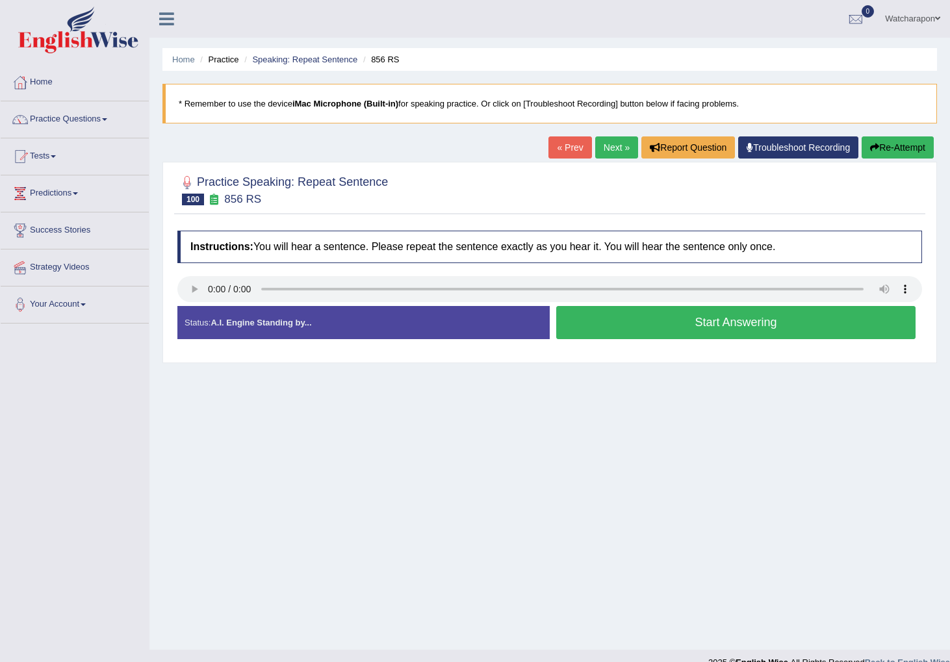
click at [619, 323] on button "Start Answering" at bounding box center [735, 322] width 359 height 33
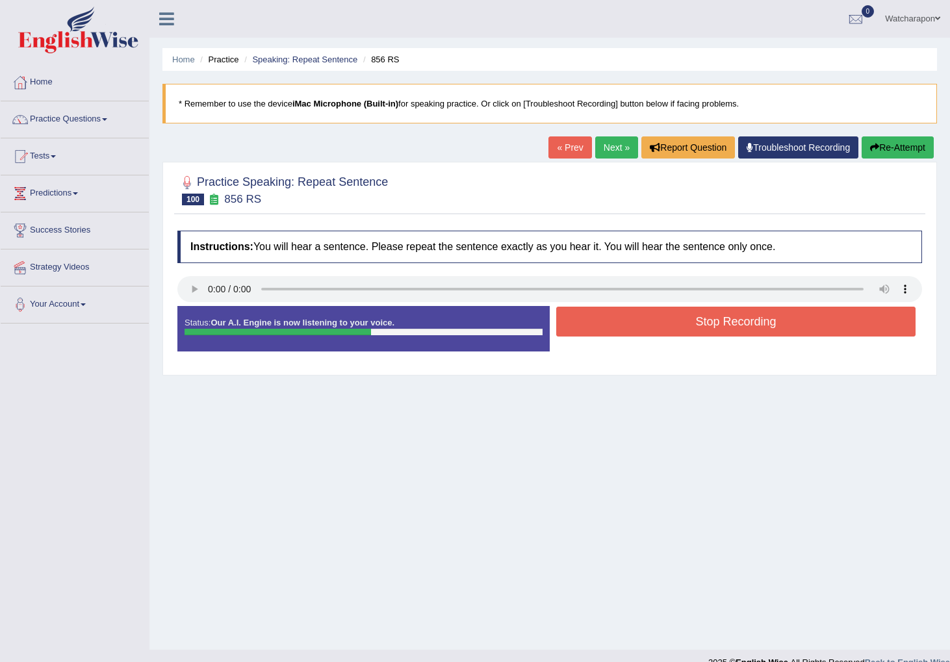
click at [619, 323] on button "Stop Recording" at bounding box center [735, 322] width 359 height 30
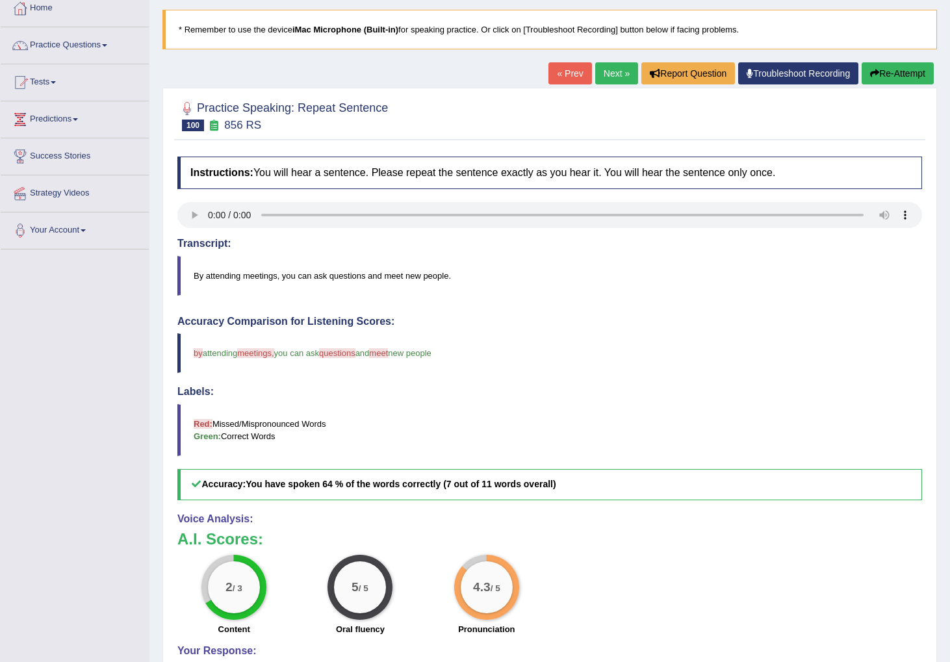
scroll to position [92, 0]
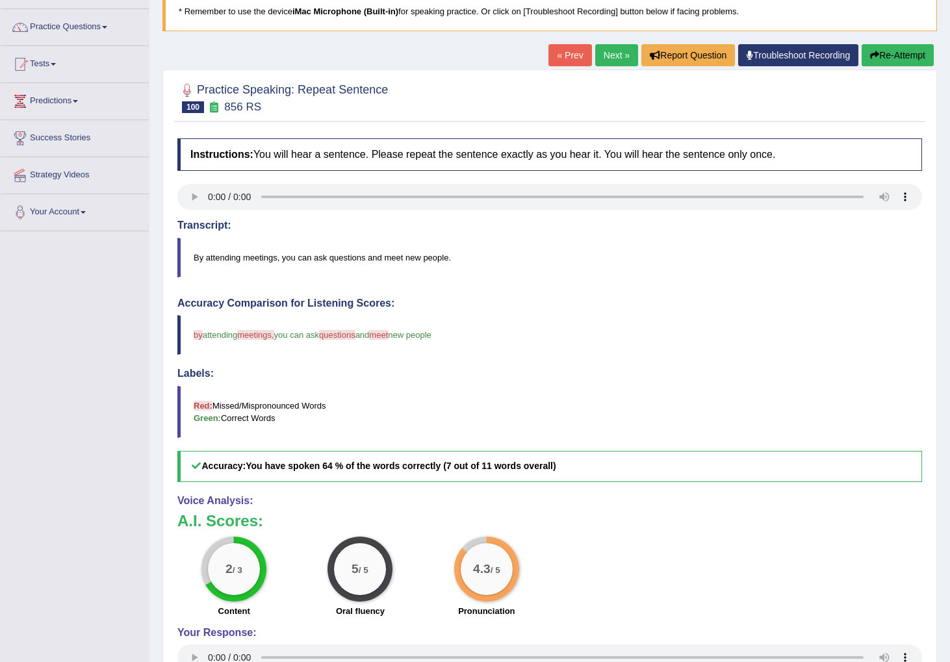
click at [605, 56] on link "Next »" at bounding box center [616, 55] width 43 height 22
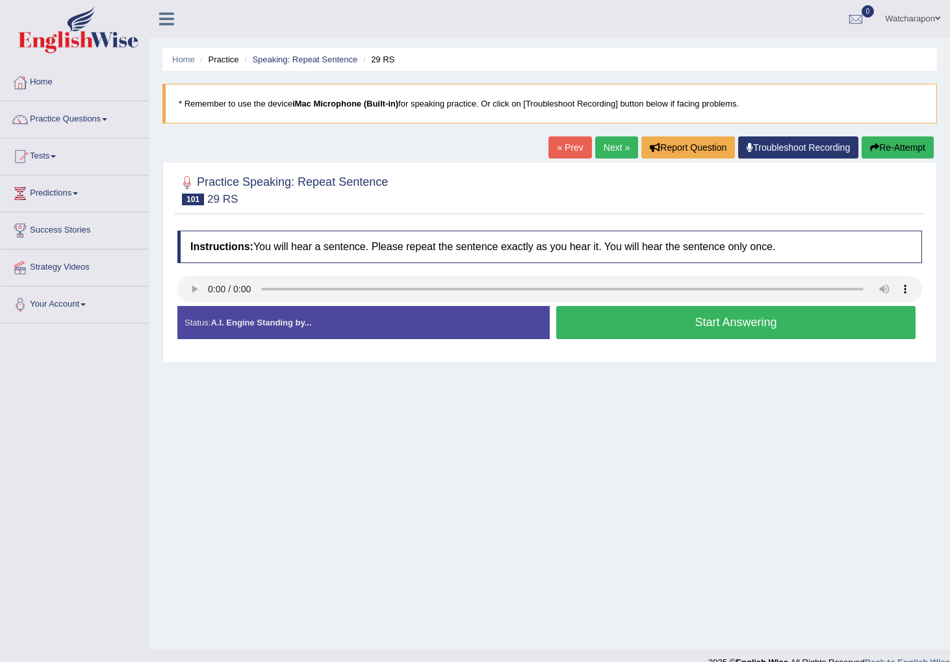
click at [659, 321] on button "Start Answering" at bounding box center [735, 322] width 359 height 33
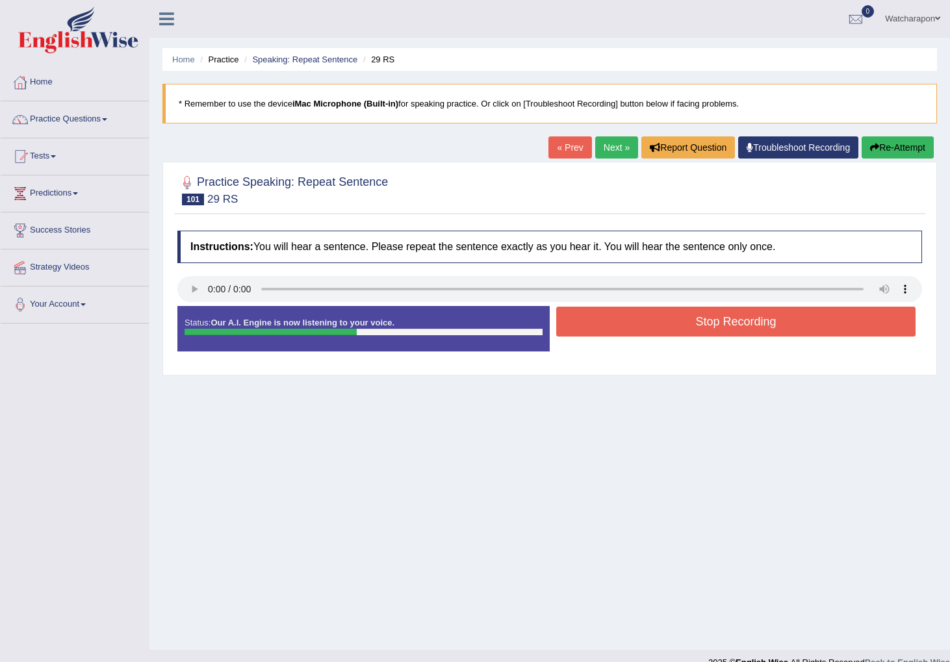
click at [609, 324] on button "Stop Recording" at bounding box center [735, 322] width 359 height 30
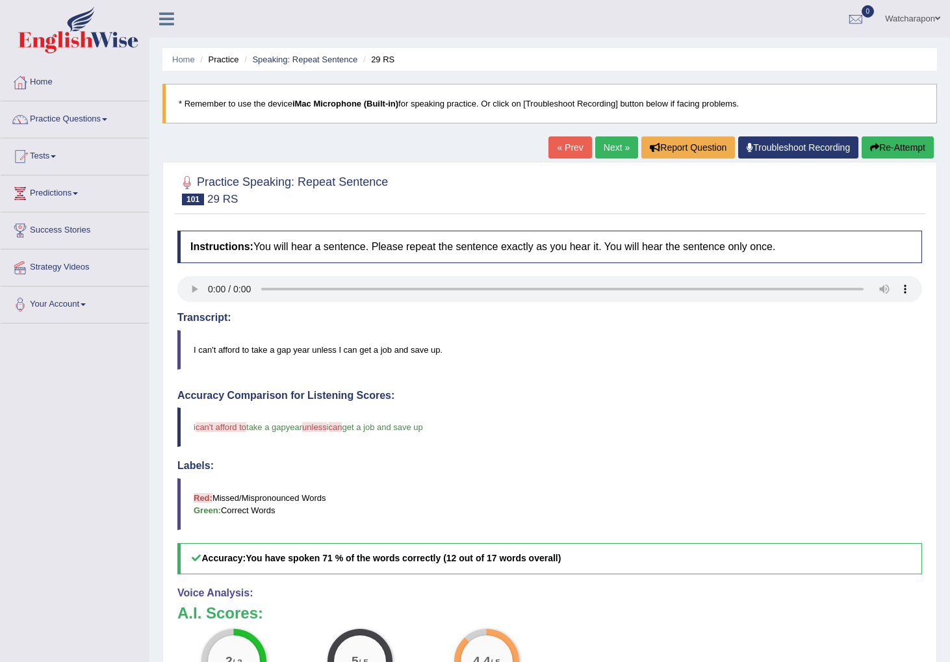
click at [610, 148] on link "Next »" at bounding box center [616, 148] width 43 height 22
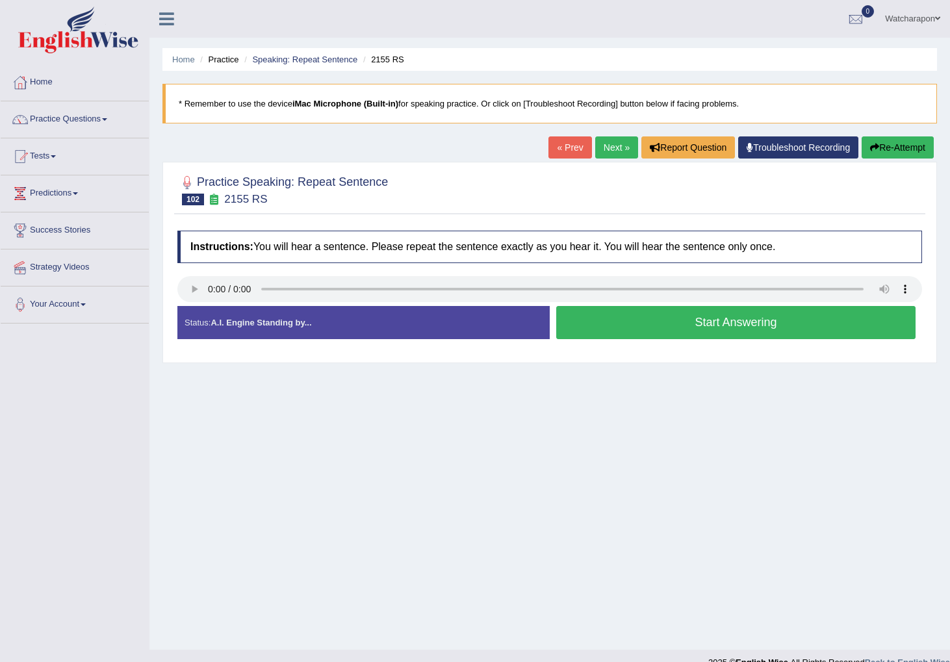
click at [631, 319] on button "Start Answering" at bounding box center [735, 322] width 359 height 33
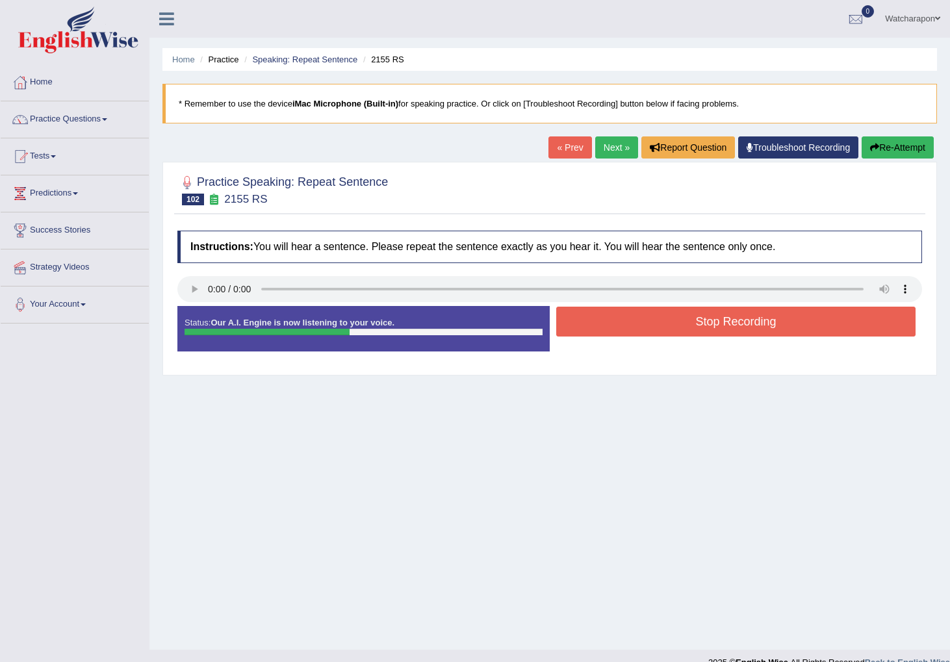
click at [631, 319] on button "Stop Recording" at bounding box center [735, 322] width 359 height 30
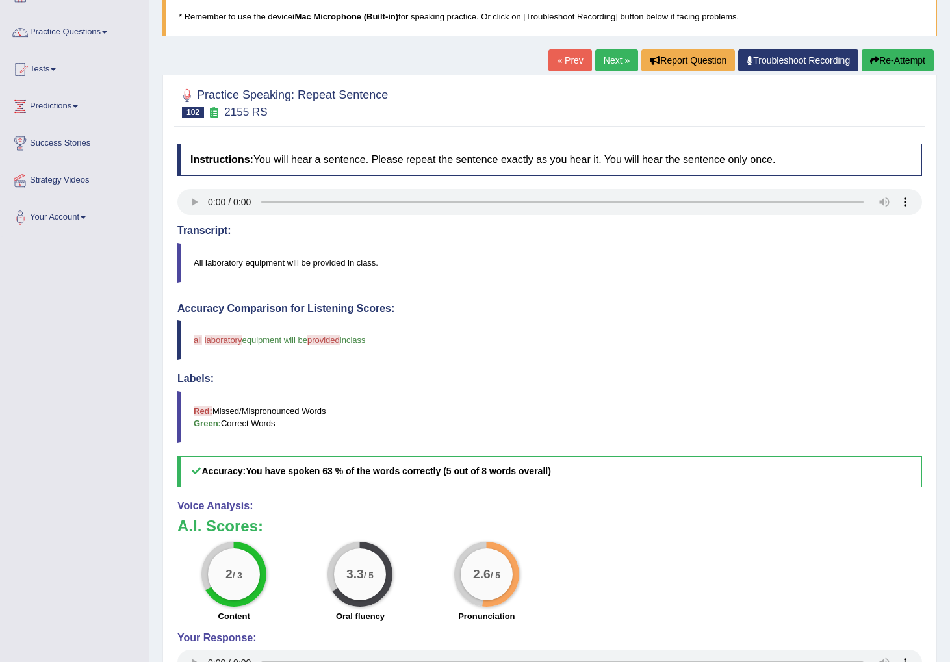
scroll to position [93, 0]
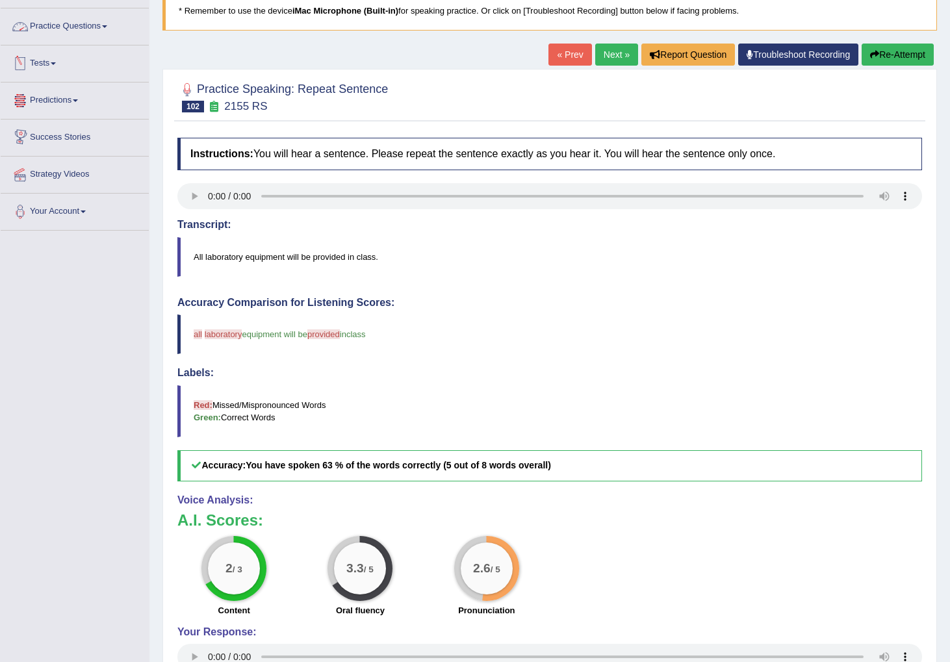
click at [68, 25] on link "Practice Questions" at bounding box center [75, 24] width 148 height 33
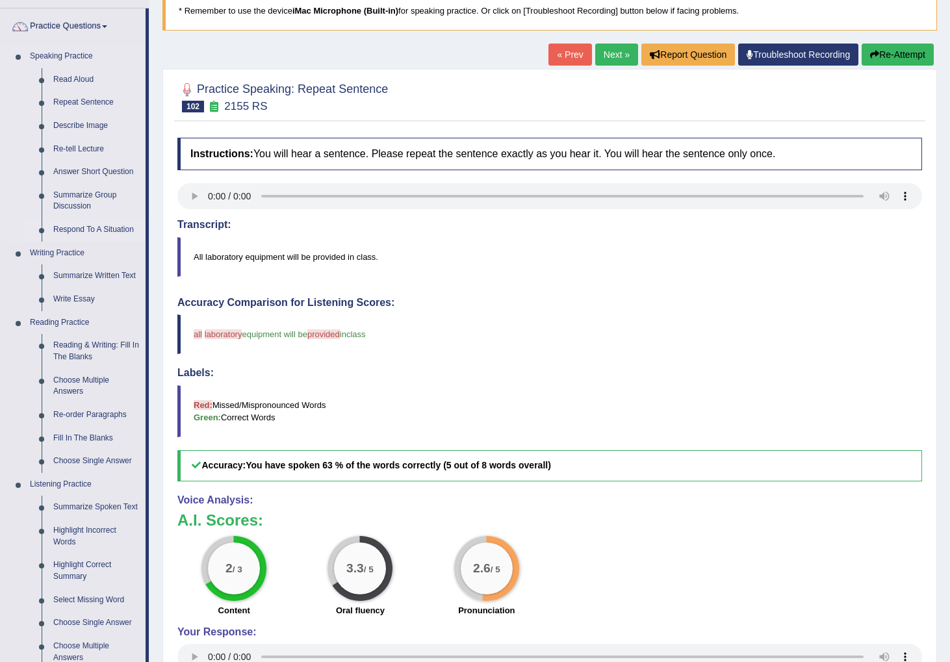
click at [77, 229] on link "Respond To A Situation" at bounding box center [96, 229] width 98 height 23
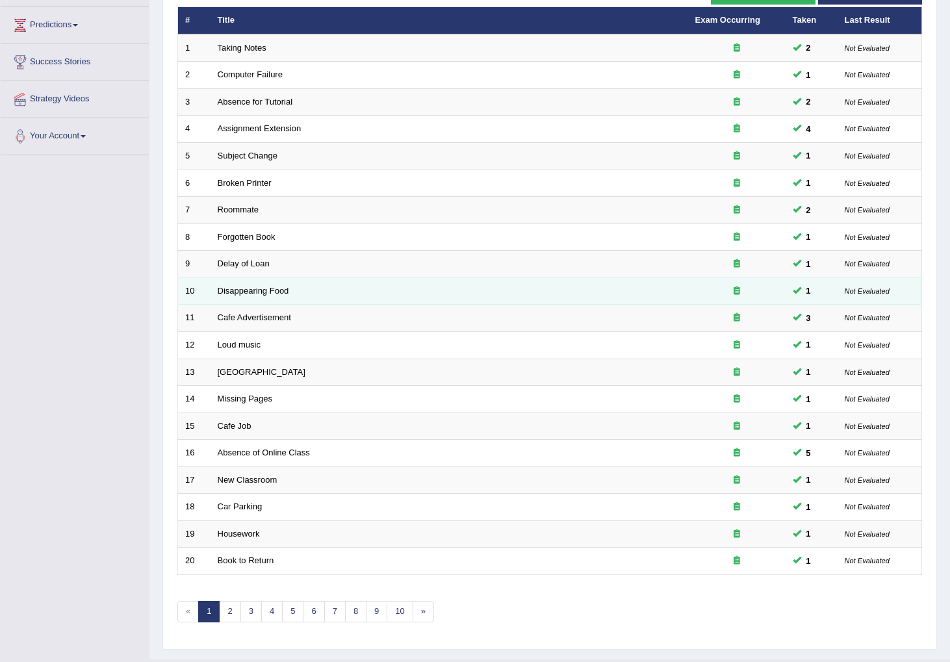
scroll to position [198, 0]
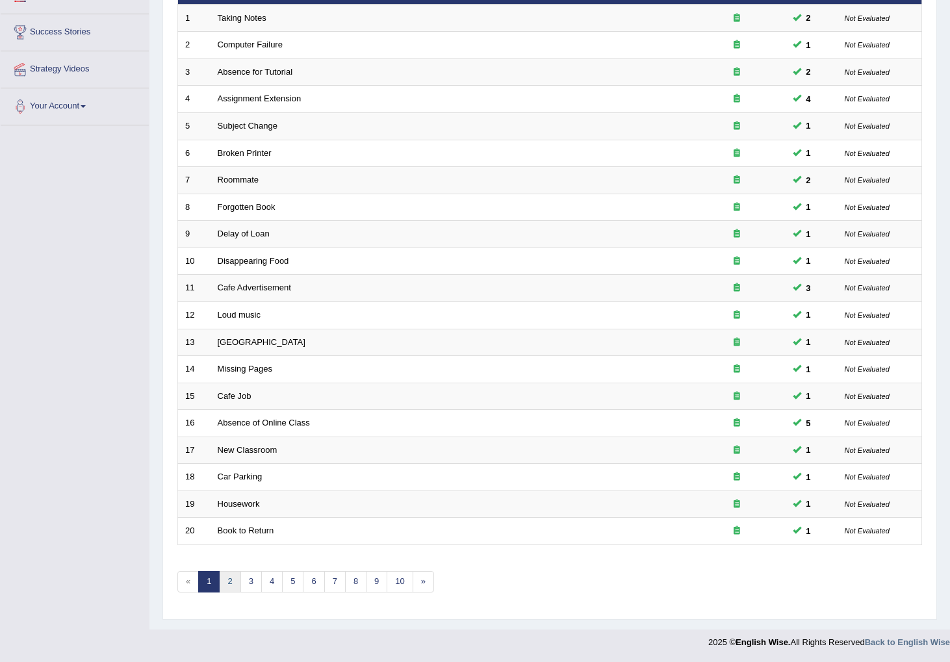
click at [233, 580] on link "2" at bounding box center [229, 581] width 21 height 21
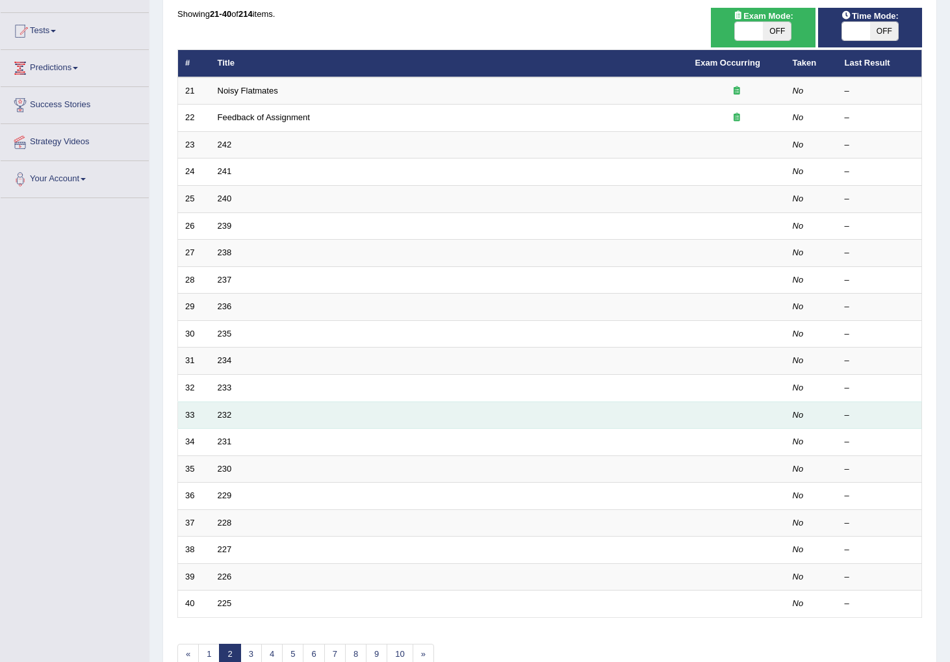
scroll to position [23, 0]
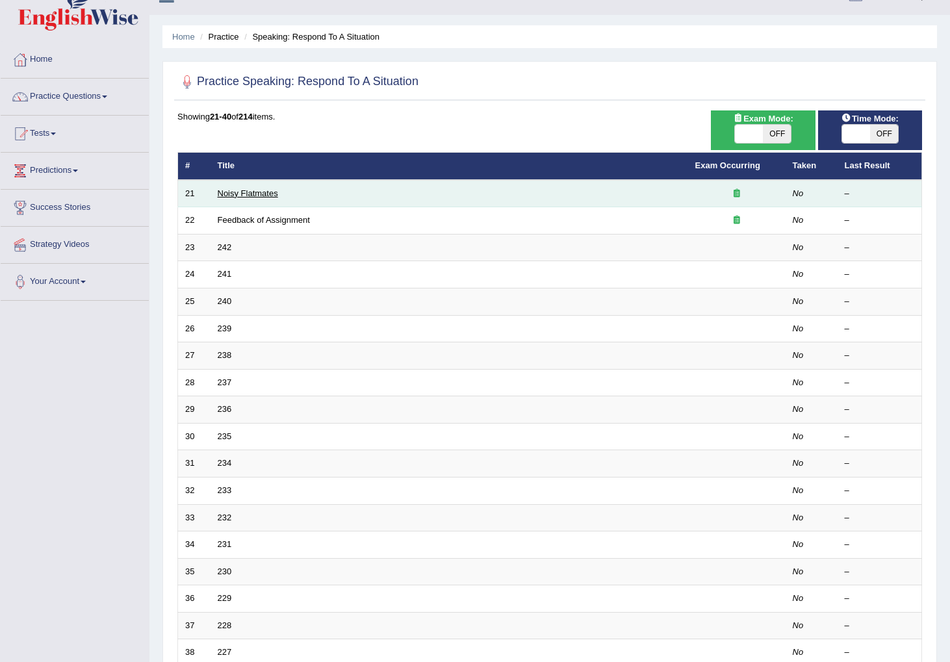
click at [249, 196] on link "Noisy Flatmates" at bounding box center [248, 194] width 60 height 10
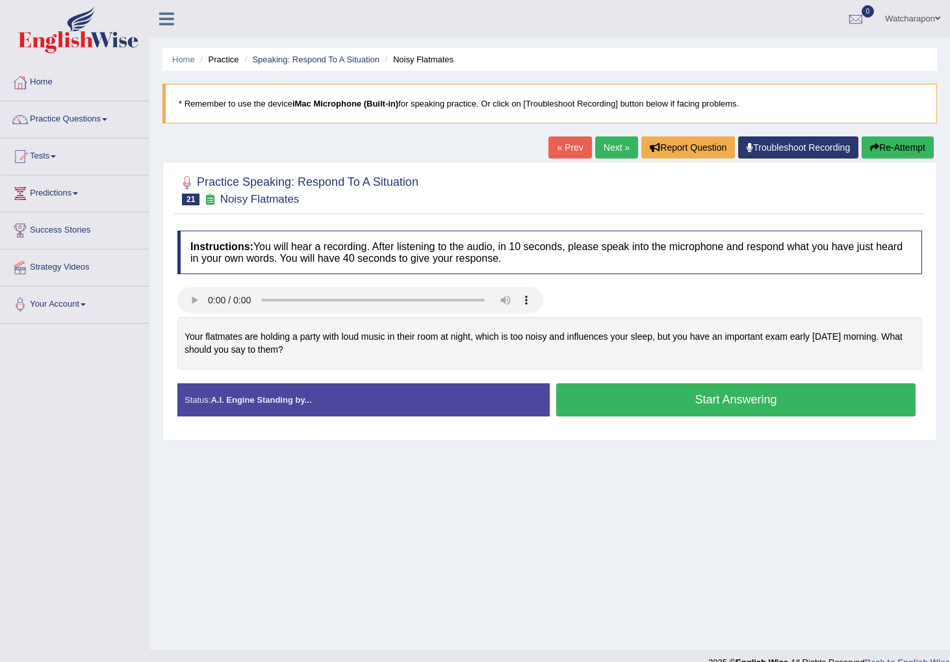
click at [597, 405] on button "Start Answering" at bounding box center [735, 400] width 359 height 33
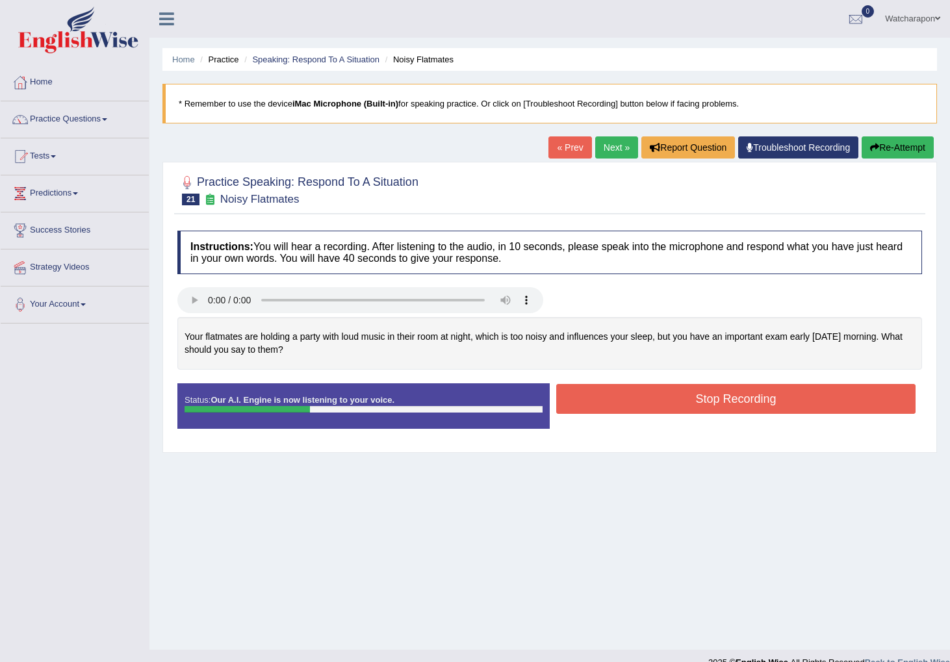
click at [595, 406] on button "Stop Recording" at bounding box center [735, 399] width 359 height 30
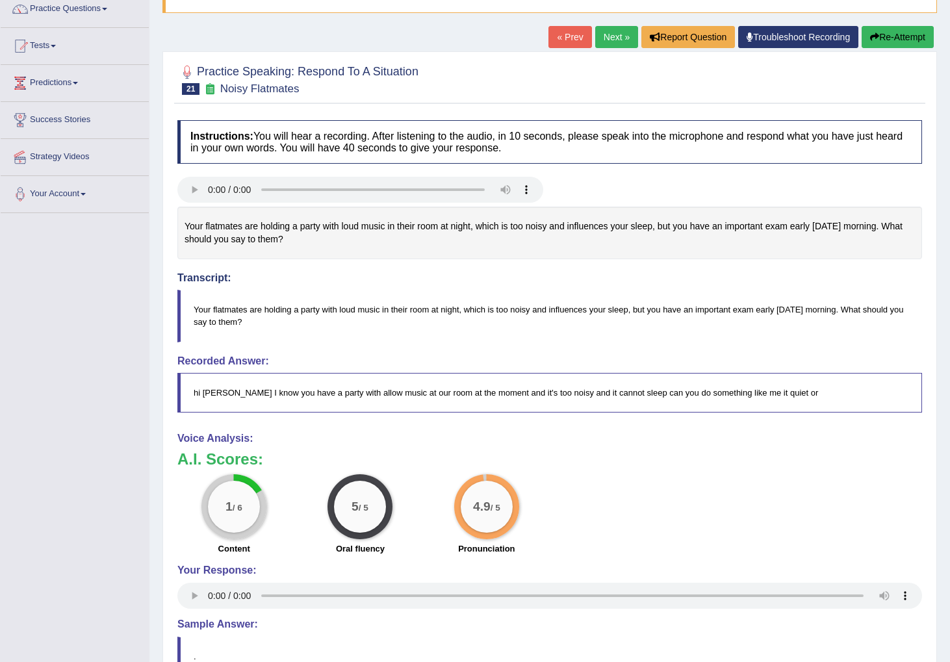
scroll to position [111, 0]
click at [899, 39] on button "Re-Attempt" at bounding box center [898, 36] width 72 height 22
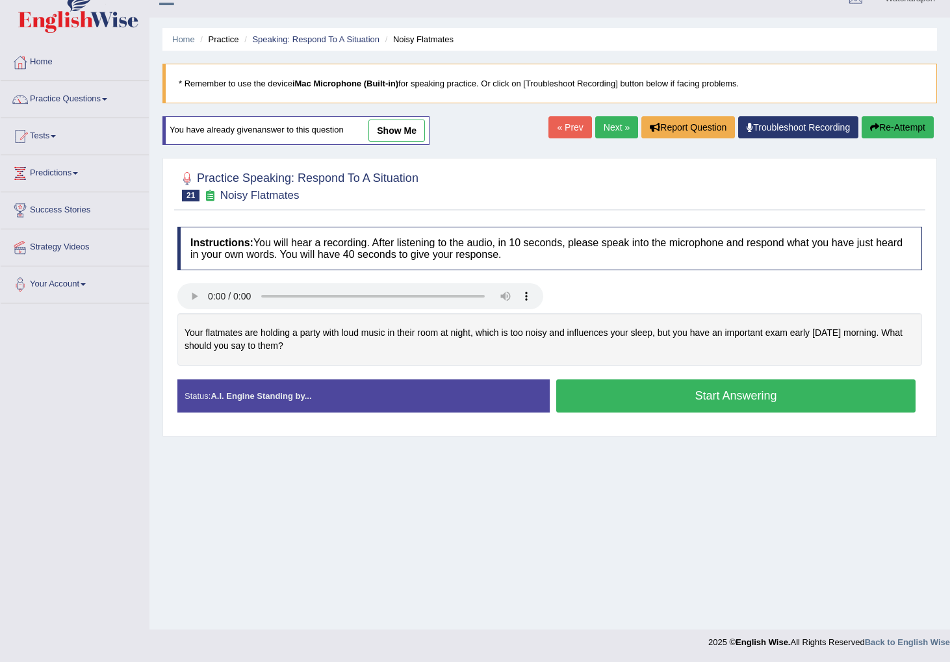
click at [659, 402] on button "Start Answering" at bounding box center [735, 396] width 359 height 33
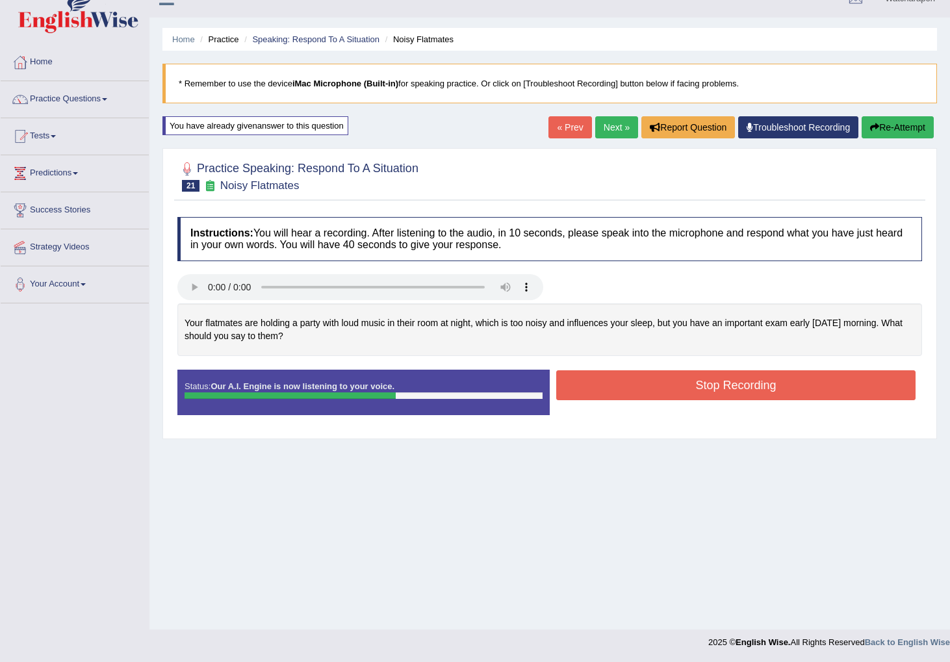
click at [632, 392] on button "Stop Recording" at bounding box center [735, 386] width 359 height 30
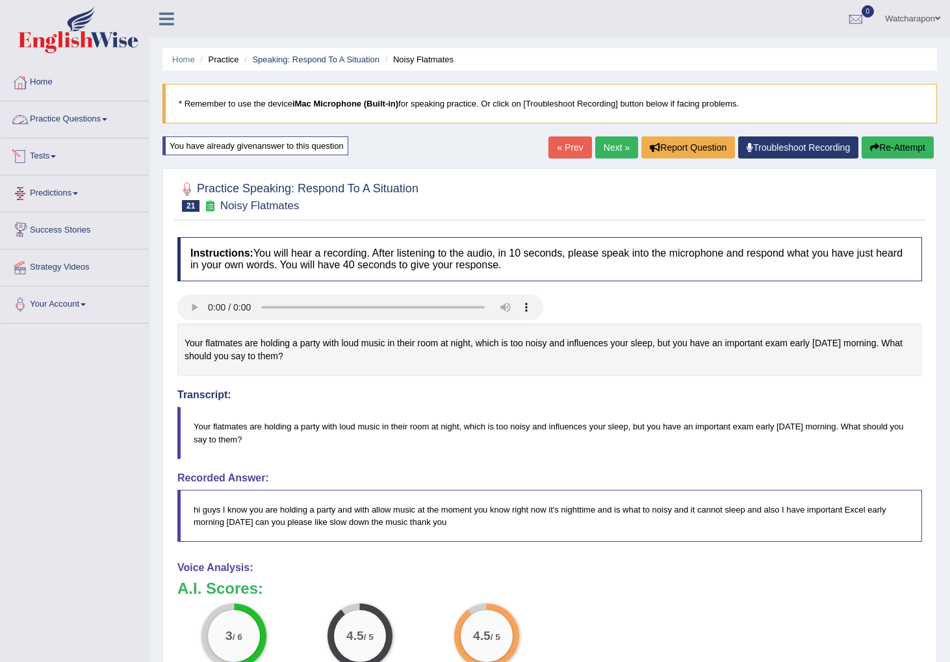
click at [49, 114] on link "Practice Questions" at bounding box center [75, 117] width 148 height 33
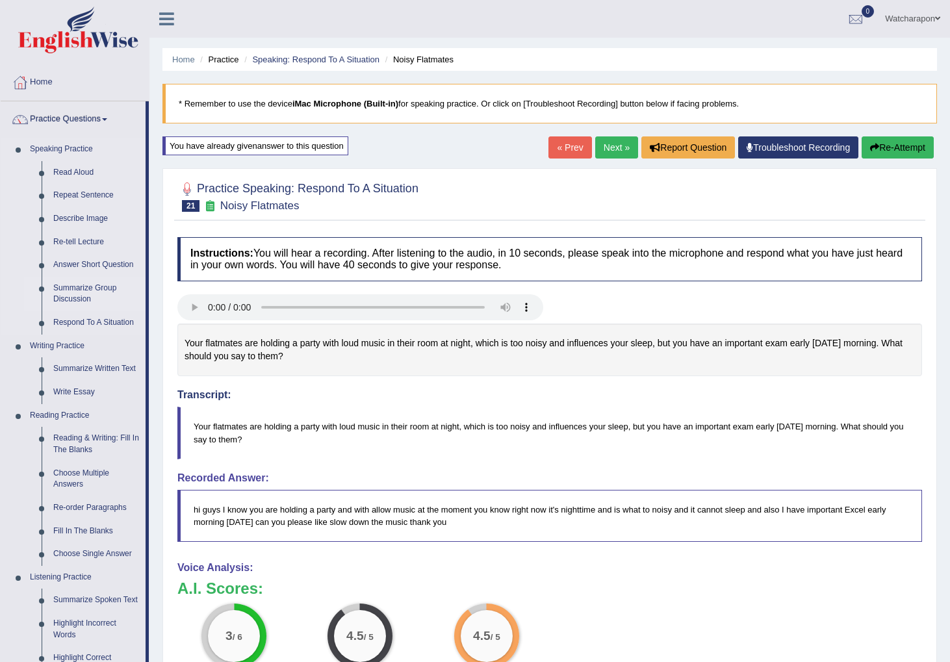
click at [68, 293] on link "Summarize Group Discussion" at bounding box center [96, 294] width 98 height 34
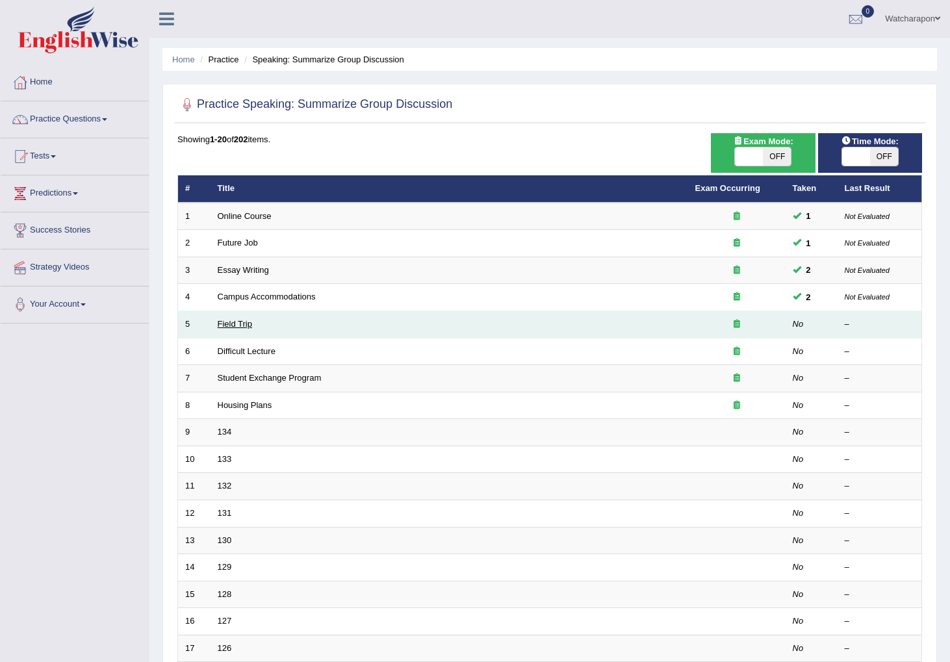
click at [237, 326] on link "Field Trip" at bounding box center [235, 324] width 34 height 10
